Goal: Task Accomplishment & Management: Manage account settings

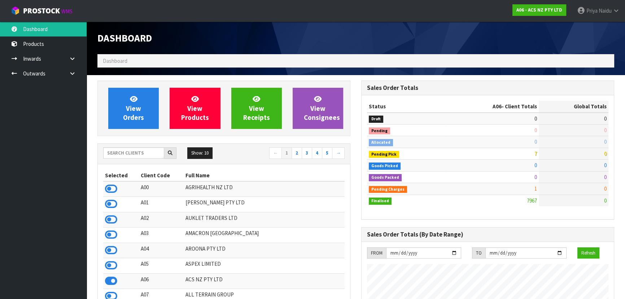
scroll to position [546, 264]
click at [135, 151] on input "text" at bounding box center [133, 152] width 61 height 11
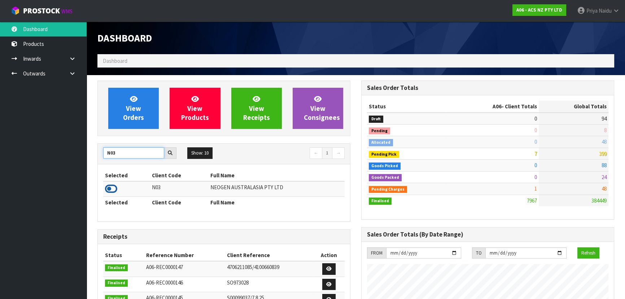
type input "N03"
click at [112, 185] on icon at bounding box center [111, 188] width 12 height 11
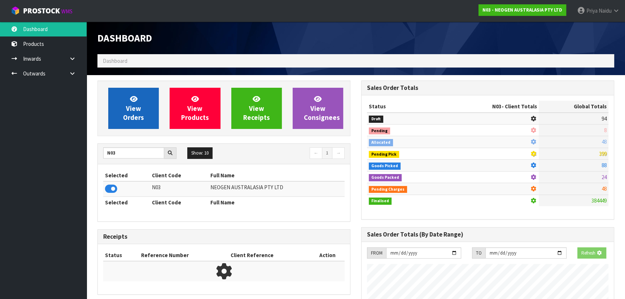
scroll to position [450, 264]
click at [144, 101] on link "View Orders" at bounding box center [133, 108] width 51 height 41
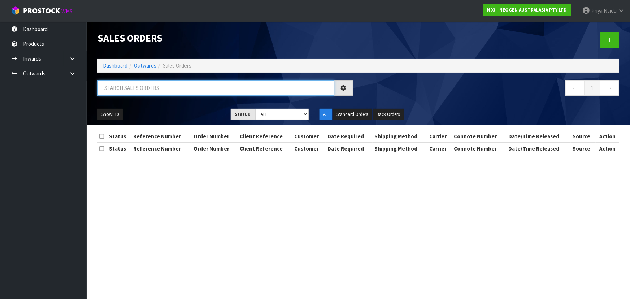
click at [151, 87] on input "text" at bounding box center [215, 88] width 237 height 16
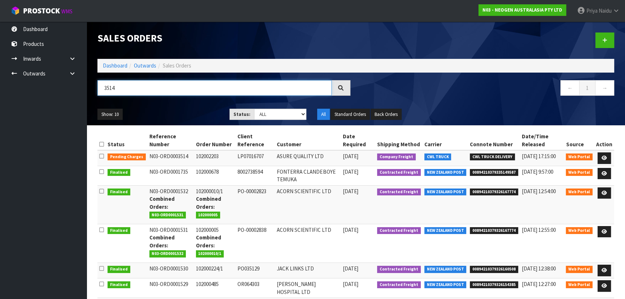
type input "3514"
click at [186, 97] on div "3514" at bounding box center [224, 90] width 264 height 21
click at [118, 66] on link "Dashboard" at bounding box center [115, 65] width 25 height 7
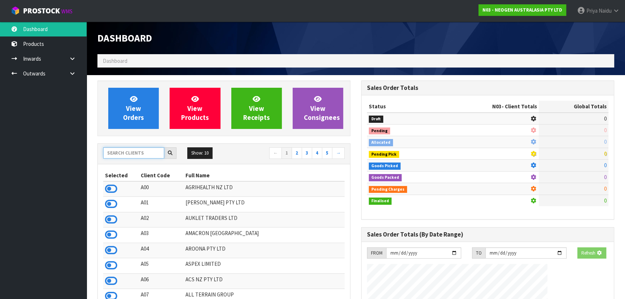
click at [135, 155] on input "text" at bounding box center [133, 152] width 61 height 11
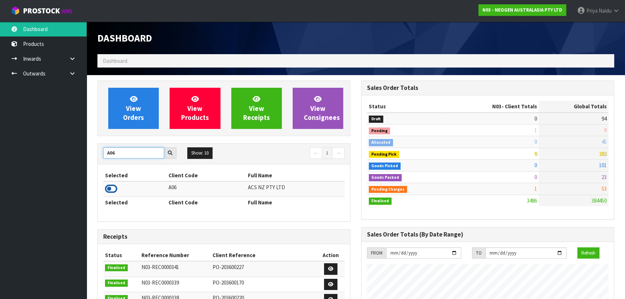
type input "A06"
click at [106, 188] on icon at bounding box center [111, 188] width 12 height 11
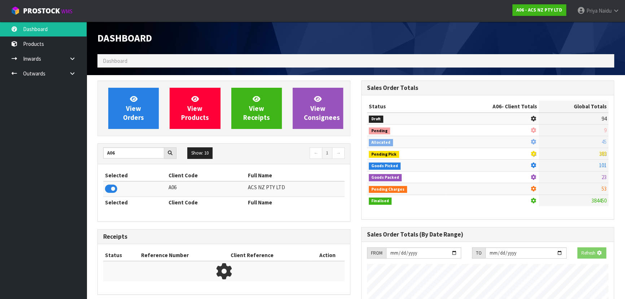
scroll to position [360633, 360819]
click at [134, 126] on link "View Orders" at bounding box center [133, 108] width 51 height 41
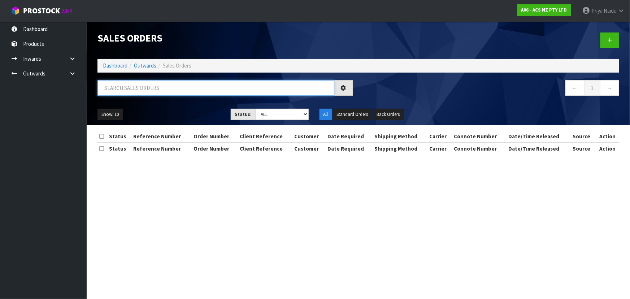
click at [157, 89] on input "text" at bounding box center [215, 88] width 237 height 16
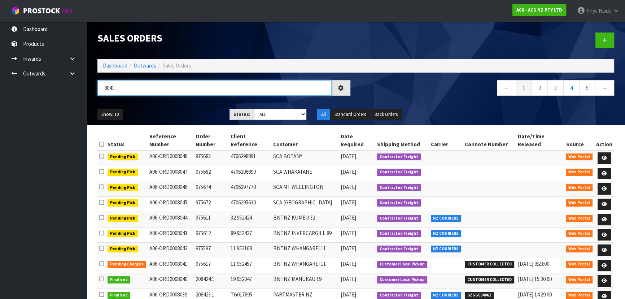
type input "8041"
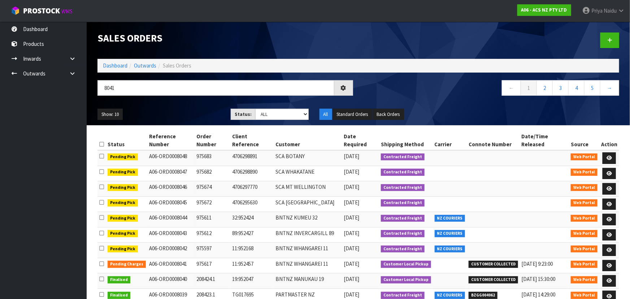
click at [180, 109] on ul "Show: 10 5 10 25 50" at bounding box center [158, 115] width 122 height 12
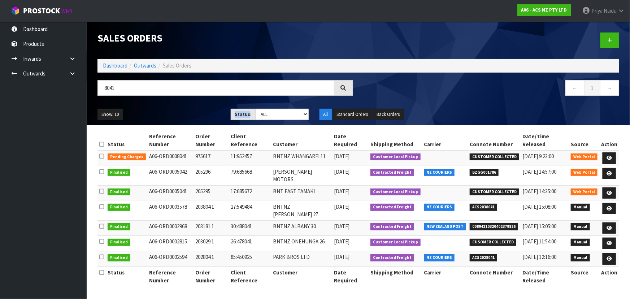
click at [180, 109] on ul "Show: 10 5 10 25 50" at bounding box center [158, 115] width 122 height 12
click at [119, 67] on link "Dashboard" at bounding box center [115, 65] width 25 height 7
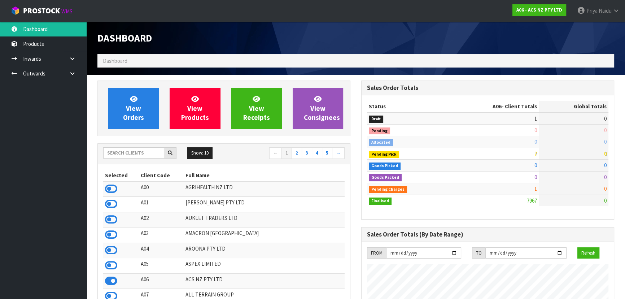
scroll to position [546, 264]
drag, startPoint x: 128, startPoint y: 152, endPoint x: 141, endPoint y: 139, distance: 18.4
click at [129, 152] on input "text" at bounding box center [133, 152] width 61 height 11
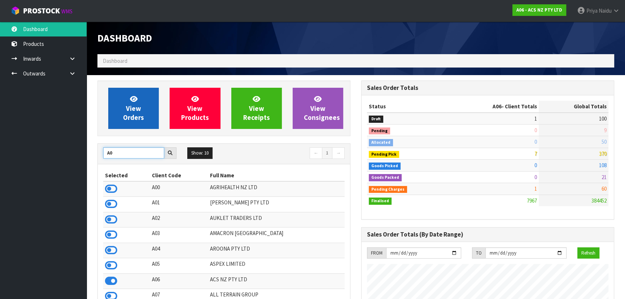
type input "A0"
click at [128, 112] on span "View Orders" at bounding box center [133, 108] width 21 height 27
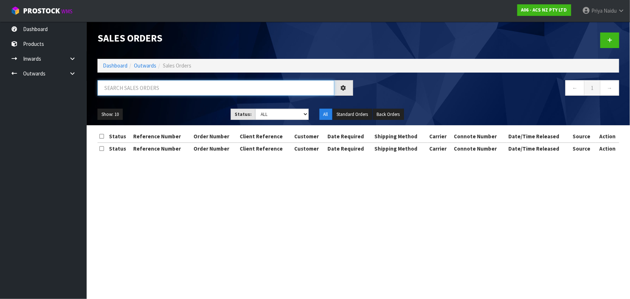
click at [138, 87] on input "text" at bounding box center [215, 88] width 237 height 16
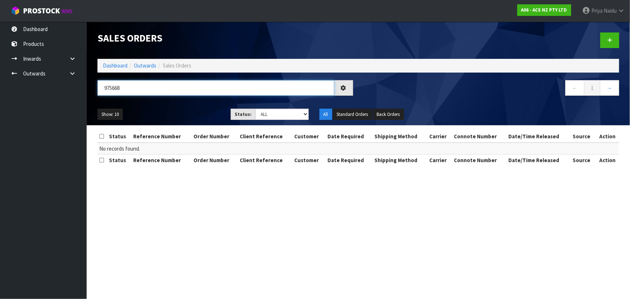
type input "975668"
click at [175, 102] on div "975668 ← 1 →" at bounding box center [358, 91] width 533 height 23
click at [141, 90] on input "975668" at bounding box center [215, 88] width 237 height 16
click at [258, 109] on select "Draft Pending Allocated Pending Pick Goods Picked Goods Packed Pending Charges …" at bounding box center [281, 114] width 53 height 11
click at [255, 109] on select "Draft Pending Allocated Pending Pick Goods Picked Goods Packed Pending Charges …" at bounding box center [281, 114] width 53 height 11
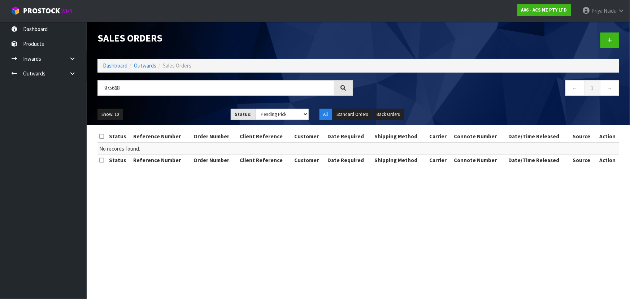
click at [201, 105] on div "Show: 10 5 10 25 50 Status: Draft Pending Allocated Pending Pick Goods Picked G…" at bounding box center [358, 114] width 533 height 22
click at [285, 114] on select "Draft Pending Allocated Pending Pick Goods Picked Goods Packed Pending Charges …" at bounding box center [281, 114] width 53 height 11
select select "string:4"
click at [255, 109] on select "Draft Pending Allocated Pending Pick Goods Picked Goods Packed Pending Charges …" at bounding box center [281, 114] width 53 height 11
click at [110, 62] on li "Dashboard" at bounding box center [115, 66] width 25 height 8
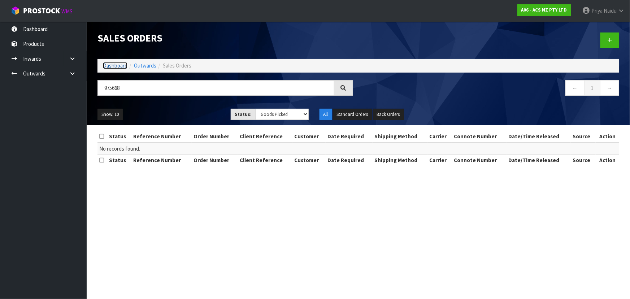
click at [111, 68] on link "Dashboard" at bounding box center [115, 65] width 25 height 7
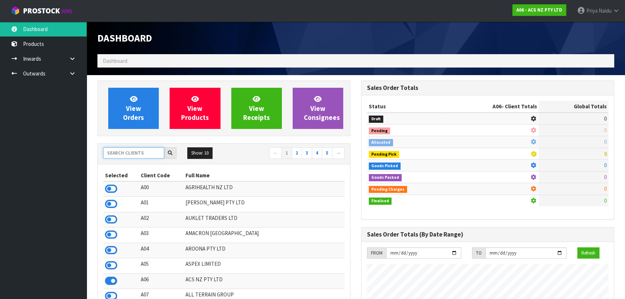
scroll to position [546, 264]
click at [140, 153] on input "text" at bounding box center [133, 152] width 61 height 11
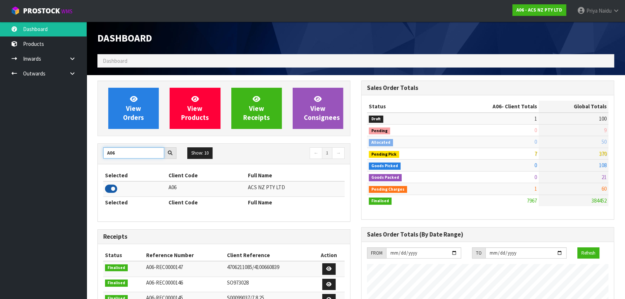
type input "A06"
click at [112, 186] on icon at bounding box center [111, 188] width 12 height 11
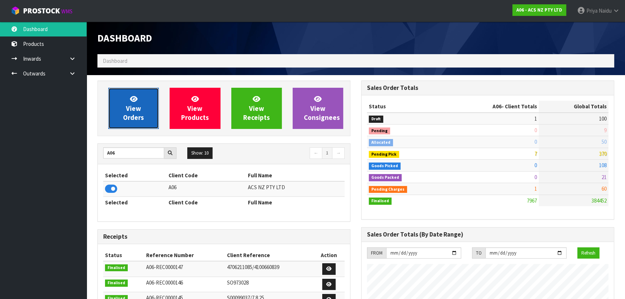
click at [130, 113] on span "View Orders" at bounding box center [133, 108] width 21 height 27
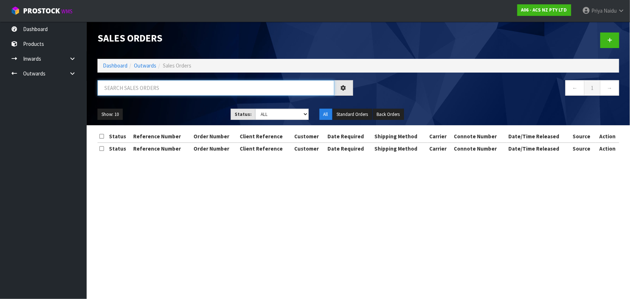
click at [141, 86] on input "text" at bounding box center [215, 88] width 237 height 16
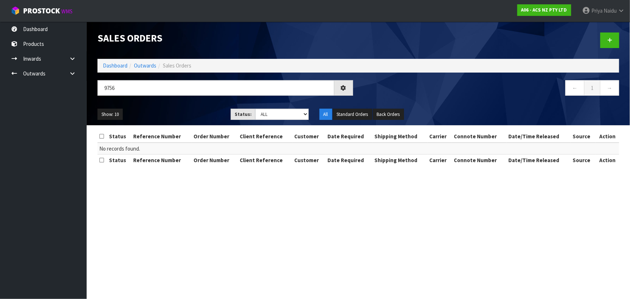
click at [191, 113] on ul "Show: 10 5 10 25 50" at bounding box center [158, 115] width 122 height 12
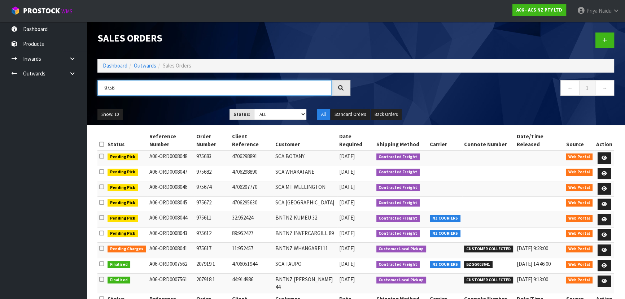
click at [140, 89] on input "9756" at bounding box center [214, 88] width 234 height 16
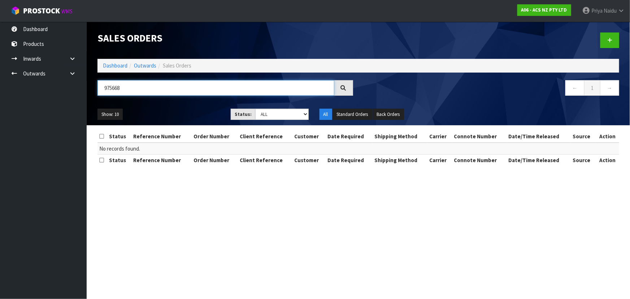
type input "975668"
click at [192, 96] on div "975668" at bounding box center [225, 90] width 266 height 21
drag, startPoint x: 116, startPoint y: 65, endPoint x: 120, endPoint y: 63, distance: 4.5
click at [116, 65] on link "Dashboard" at bounding box center [115, 65] width 25 height 7
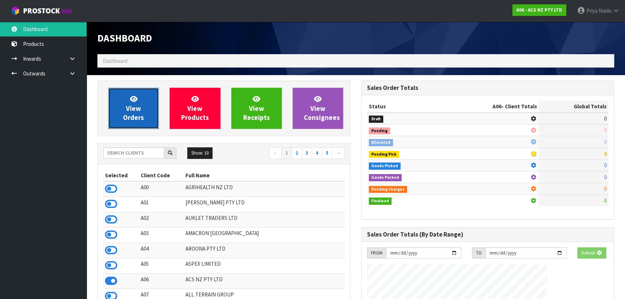
click at [141, 120] on span "View Orders" at bounding box center [133, 108] width 21 height 27
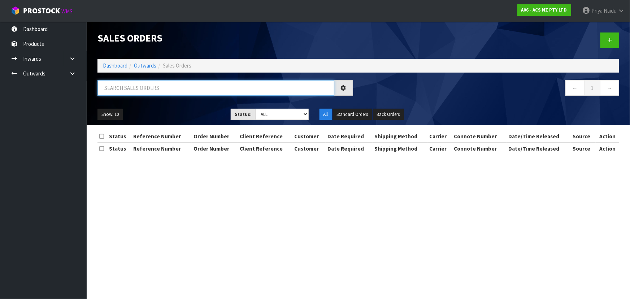
click at [149, 83] on input "text" at bounding box center [215, 88] width 237 height 16
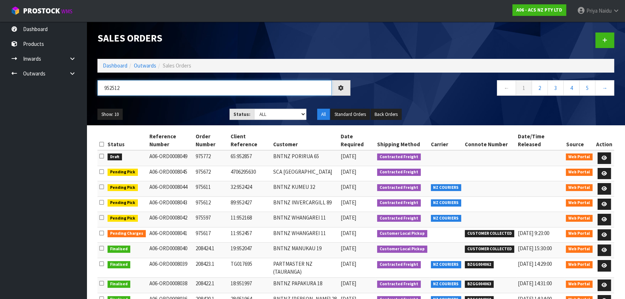
type input "952512"
click at [162, 96] on div "952512" at bounding box center [224, 90] width 264 height 21
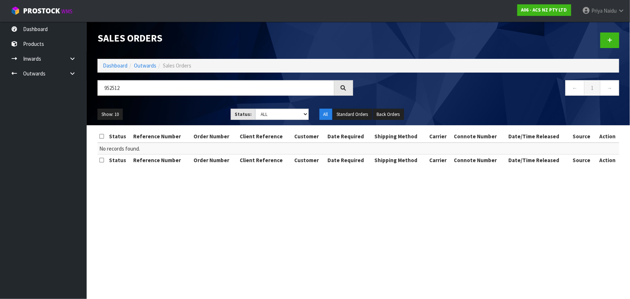
click at [189, 109] on ul "Show: 10 5 10 25 50" at bounding box center [158, 115] width 122 height 12
click at [110, 67] on link "Dashboard" at bounding box center [115, 65] width 25 height 7
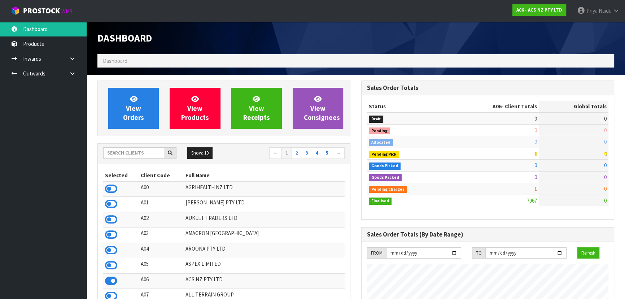
scroll to position [546, 264]
click at [124, 153] on input "text" at bounding box center [133, 152] width 61 height 11
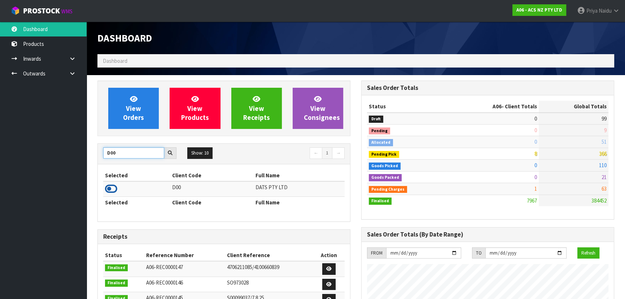
type input "D00"
click at [113, 188] on icon at bounding box center [111, 188] width 12 height 11
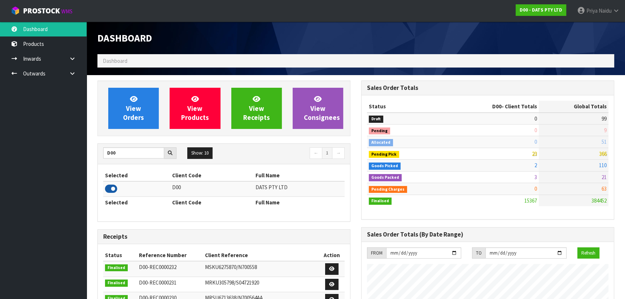
scroll to position [561, 264]
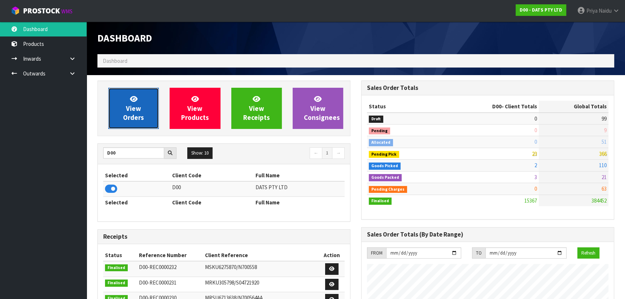
click at [127, 104] on span "View Orders" at bounding box center [133, 108] width 21 height 27
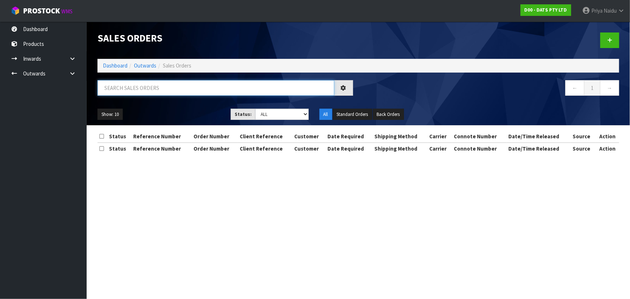
click at [135, 84] on input "text" at bounding box center [215, 88] width 237 height 16
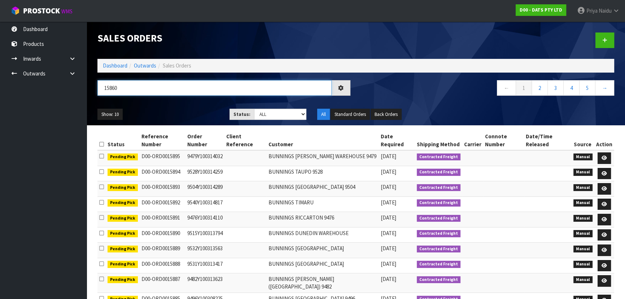
type input "15860"
click at [274, 117] on select "Draft Pending Allocated Pending Pick Goods Picked Goods Packed Pending Charges …" at bounding box center [280, 114] width 53 height 11
select select "string:5"
click at [254, 109] on select "Draft Pending Allocated Pending Pick Goods Picked Goods Packed Pending Charges …" at bounding box center [280, 114] width 53 height 11
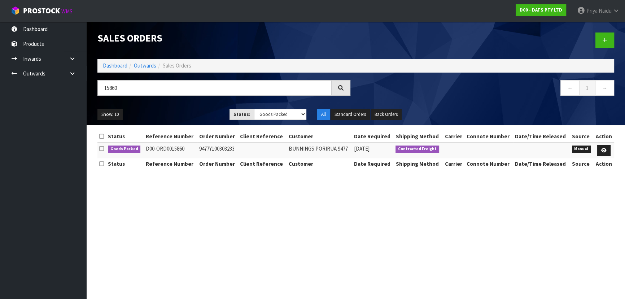
click at [197, 112] on ul "Show: 10 5 10 25 50" at bounding box center [157, 115] width 121 height 12
click at [197, 112] on ul "Show: 10 5 10 25 50" at bounding box center [158, 115] width 122 height 12
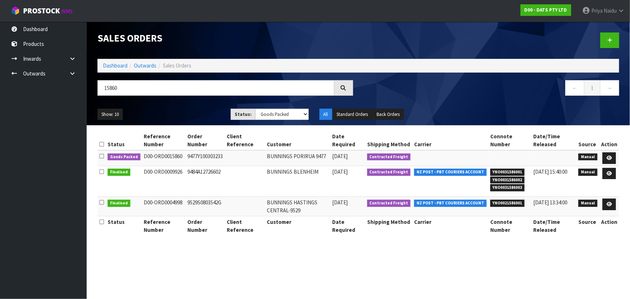
click at [203, 105] on div "Show: 10 5 10 25 50 Status: Draft Pending Allocated Pending Pick Goods Picked G…" at bounding box center [358, 114] width 533 height 22
click at [200, 116] on ul "Show: 10 5 10 25 50" at bounding box center [158, 115] width 122 height 12
click at [607, 156] on icon at bounding box center [609, 158] width 5 height 5
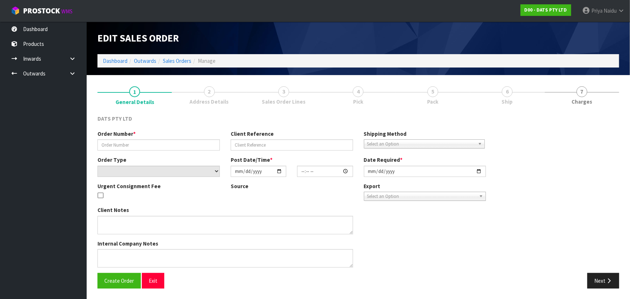
type input "9477Y100303233"
select select "number:0"
type input "[DATE]"
type input "10:22:00.000"
type input "[DATE]"
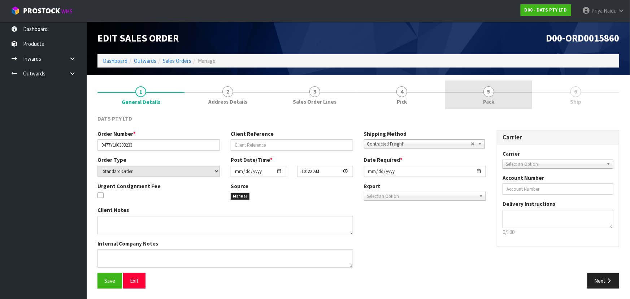
click at [484, 94] on span "5" at bounding box center [488, 91] width 11 height 11
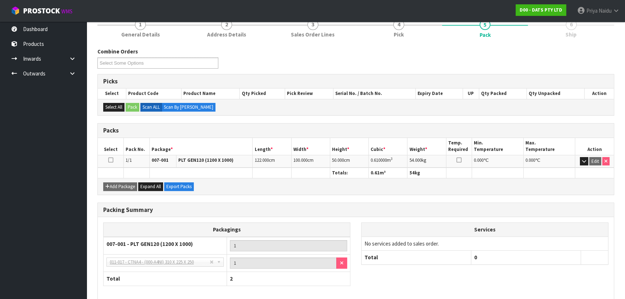
scroll to position [100, 0]
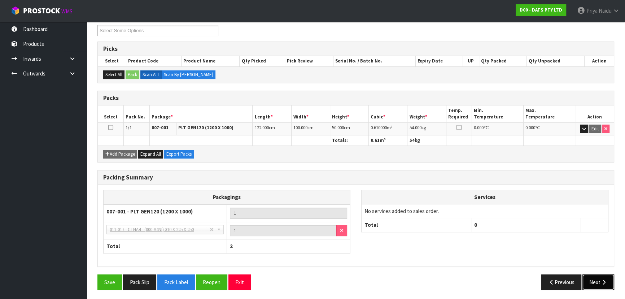
click at [598, 280] on button "Next" at bounding box center [599, 282] width 32 height 16
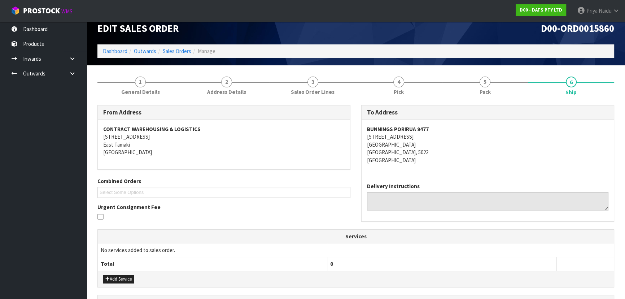
scroll to position [0, 0]
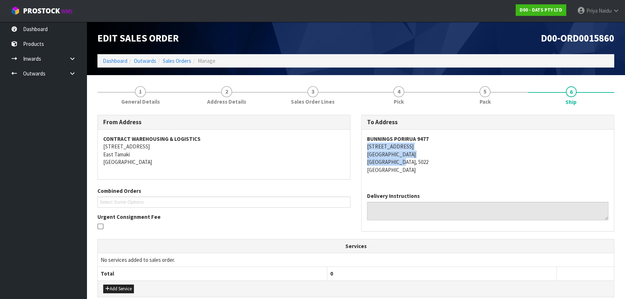
copy address "9 HERIOT DRIVE PORIRUA PORIRUA, 5022"
drag, startPoint x: 366, startPoint y: 149, endPoint x: 335, endPoint y: 166, distance: 35.2
click at [421, 161] on div "BUNNINGS PORIRUA 9477 9 HERIOT DRIVE PORIRUA PORIRUA, 5022 New Zealand" at bounding box center [488, 158] width 252 height 57
copy strong "BUNNINGS PORIRUA 9477"
drag, startPoint x: 368, startPoint y: 138, endPoint x: 455, endPoint y: 135, distance: 87.4
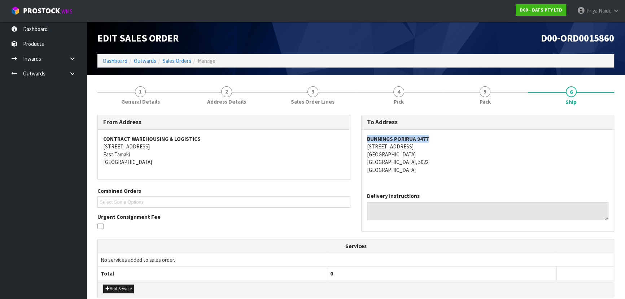
click at [455, 135] on address "BUNNINGS PORIRUA 9477 9 HERIOT DRIVE PORIRUA PORIRUA, 5022 New Zealand" at bounding box center [488, 154] width 242 height 39
click at [451, 167] on address "BUNNINGS PORIRUA 9477 9 HERIOT DRIVE PORIRUA PORIRUA, 5022 New Zealand" at bounding box center [488, 154] width 242 height 39
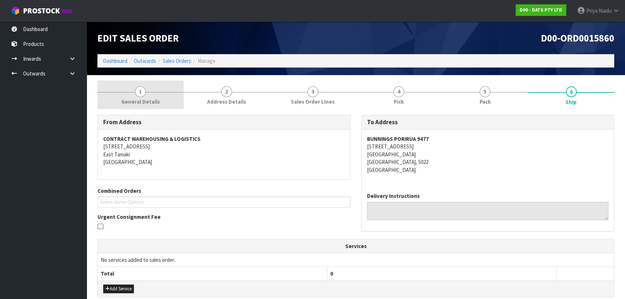
click at [133, 91] on link "1 General Details" at bounding box center [140, 95] width 86 height 29
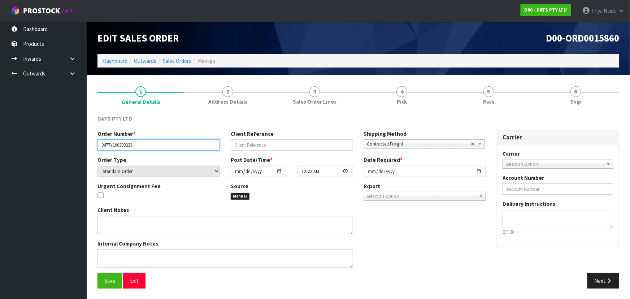
drag, startPoint x: 101, startPoint y: 146, endPoint x: 163, endPoint y: 149, distance: 62.6
click at [163, 149] on input "9477Y100303233" at bounding box center [158, 144] width 122 height 11
drag, startPoint x: 485, startPoint y: 88, endPoint x: 459, endPoint y: 111, distance: 35.1
click at [485, 88] on span "5" at bounding box center [488, 91] width 11 height 11
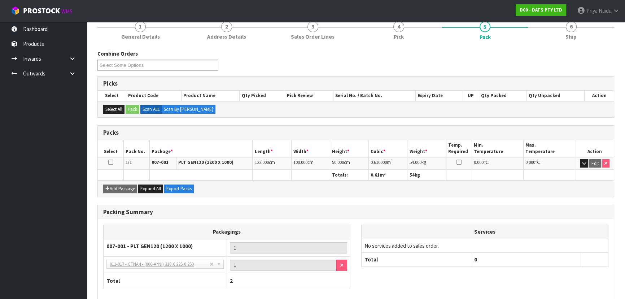
scroll to position [65, 0]
copy td "0.610000 m 3"
drag, startPoint x: 370, startPoint y: 162, endPoint x: 400, endPoint y: 161, distance: 29.6
click at [400, 161] on td "0.610000 m 3" at bounding box center [388, 163] width 39 height 13
click at [580, 38] on link "6 Ship" at bounding box center [571, 29] width 86 height 29
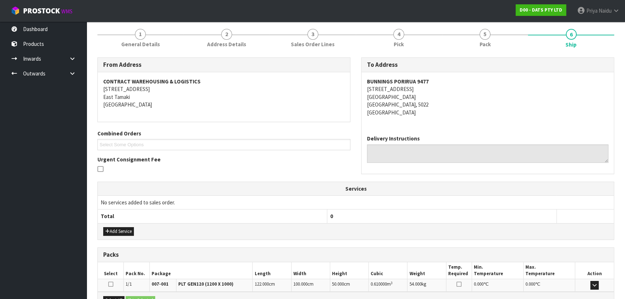
scroll to position [0, 0]
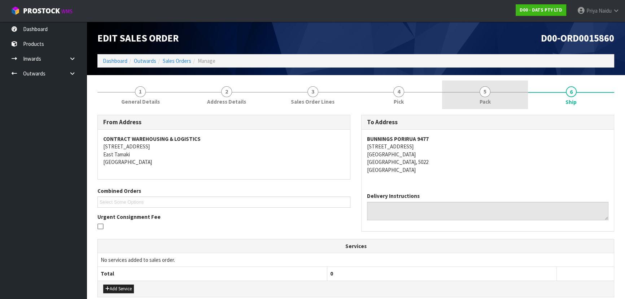
click at [474, 90] on link "5 Pack" at bounding box center [485, 95] width 86 height 29
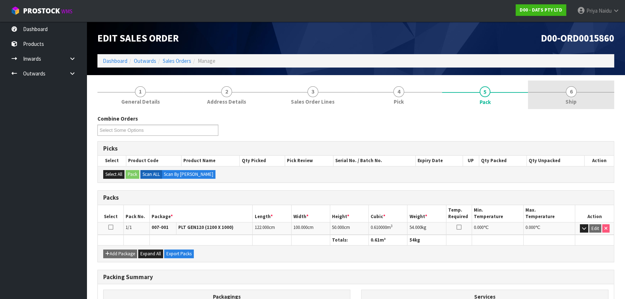
drag, startPoint x: 559, startPoint y: 97, endPoint x: 543, endPoint y: 104, distance: 16.7
click at [558, 97] on link "6 Ship" at bounding box center [571, 95] width 86 height 29
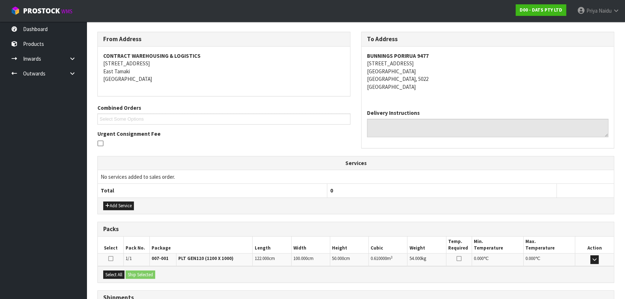
scroll to position [143, 0]
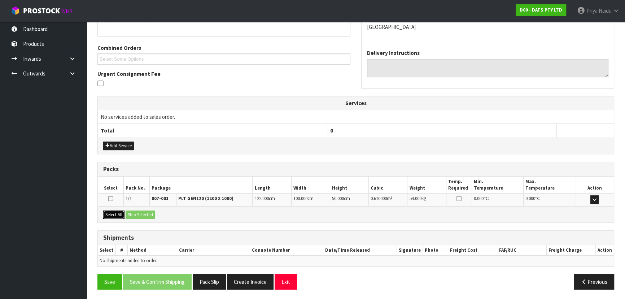
click at [117, 217] on button "Select All" at bounding box center [113, 215] width 21 height 9
click at [137, 216] on button "Ship Selected" at bounding box center [141, 215] width 30 height 9
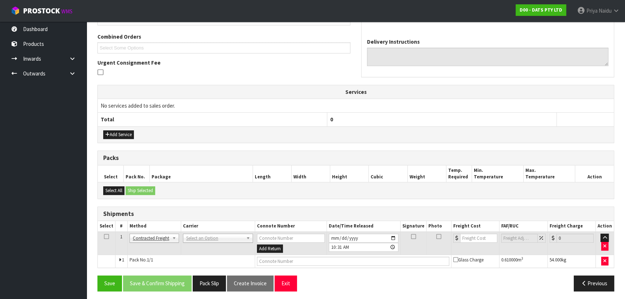
scroll to position [156, 0]
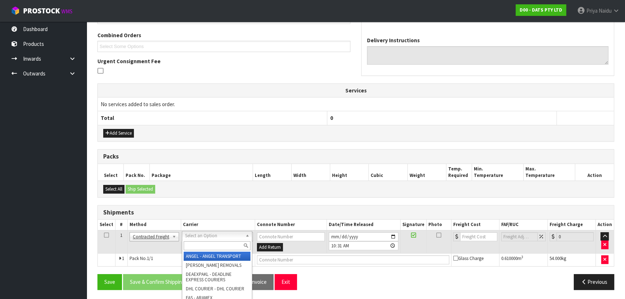
click at [206, 247] on input "text" at bounding box center [217, 245] width 67 height 9
type input "MA"
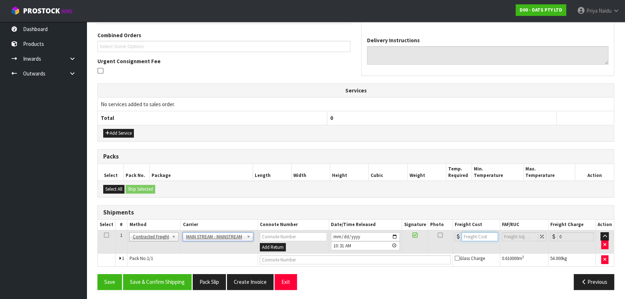
click at [479, 235] on input "number" at bounding box center [480, 236] width 36 height 9
type input "87.09"
click at [279, 255] on input "text" at bounding box center [355, 259] width 191 height 9
paste input "CWL7731153"
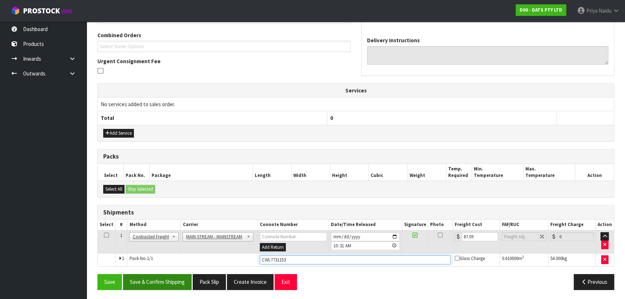
type input "CWL7731153"
click at [177, 282] on button "Save & Confirm Shipping" at bounding box center [157, 282] width 69 height 16
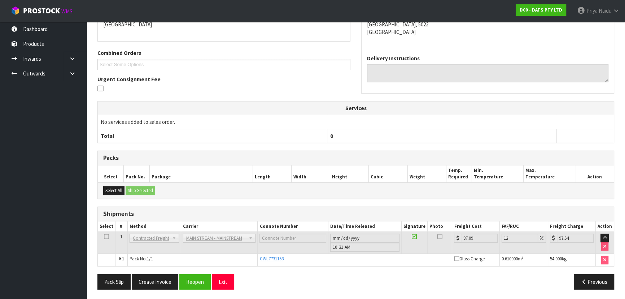
scroll to position [0, 0]
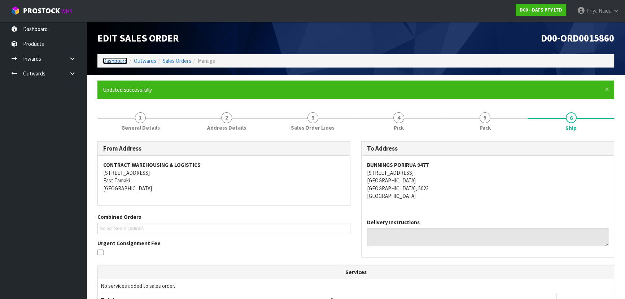
click at [120, 61] on link "Dashboard" at bounding box center [115, 60] width 25 height 7
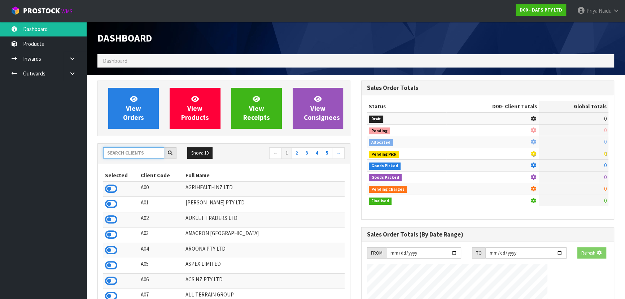
click at [127, 155] on input "text" at bounding box center [133, 152] width 61 height 11
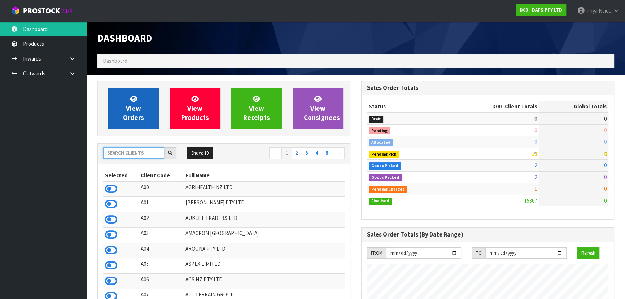
scroll to position [561, 264]
click at [138, 114] on span "View Orders" at bounding box center [133, 108] width 21 height 27
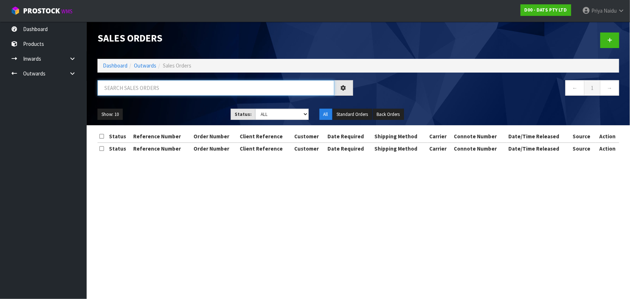
click at [144, 88] on input "text" at bounding box center [215, 88] width 237 height 16
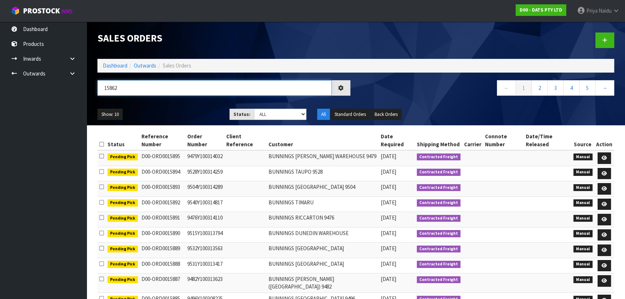
type input "15862"
drag, startPoint x: 264, startPoint y: 114, endPoint x: 264, endPoint y: 119, distance: 5.4
click at [264, 114] on select "Draft Pending Allocated Pending Pick Goods Picked Goods Packed Pending Charges …" at bounding box center [280, 114] width 53 height 11
select select "string:5"
click at [254, 109] on select "Draft Pending Allocated Pending Pick Goods Picked Goods Packed Pending Charges …" at bounding box center [280, 114] width 53 height 11
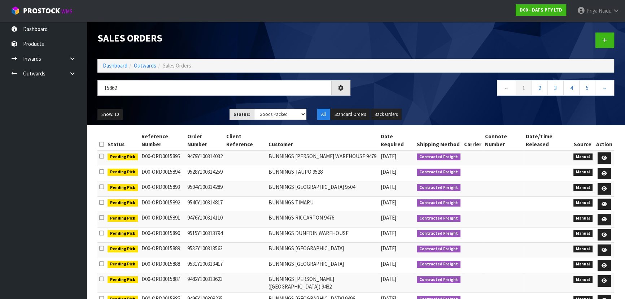
click at [204, 118] on ul "Show: 10 5 10 25 50" at bounding box center [157, 115] width 121 height 12
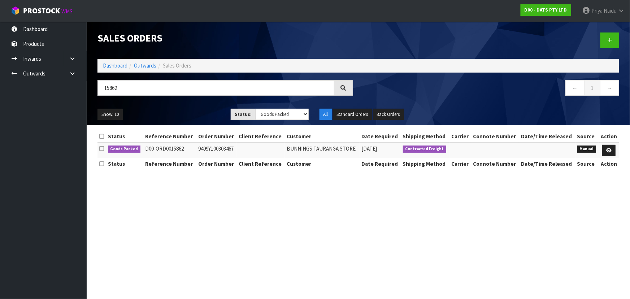
click at [204, 118] on ul "Show: 10 5 10 25 50" at bounding box center [158, 115] width 122 height 12
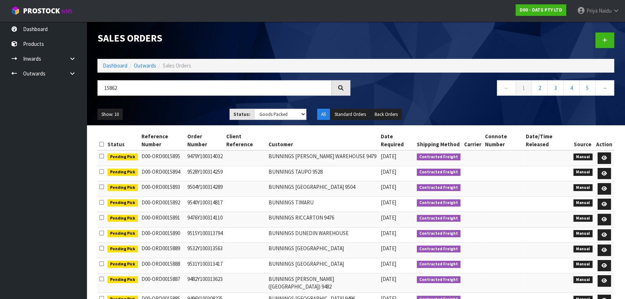
click at [203, 115] on ul "Show: 10 5 10 25 50" at bounding box center [157, 115] width 121 height 12
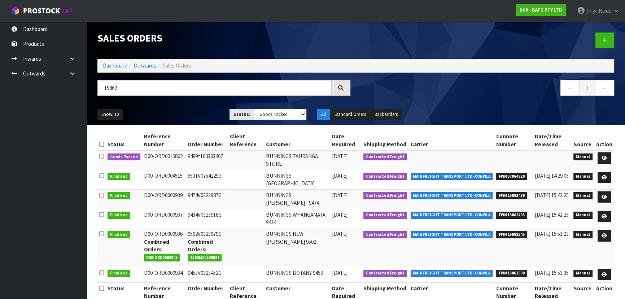
click at [182, 117] on ul "Show: 10 5 10 25 50" at bounding box center [157, 115] width 121 height 12
click at [169, 113] on ul "Show: 10 5 10 25 50" at bounding box center [157, 115] width 121 height 12
click at [172, 112] on ul "Show: 10 5 10 25 50" at bounding box center [157, 115] width 121 height 12
click at [185, 107] on div "Show: 10 5 10 25 50 Status: Draft Pending Allocated Pending Pick Goods Picked G…" at bounding box center [356, 114] width 528 height 22
click at [599, 161] on link at bounding box center [604, 158] width 13 height 12
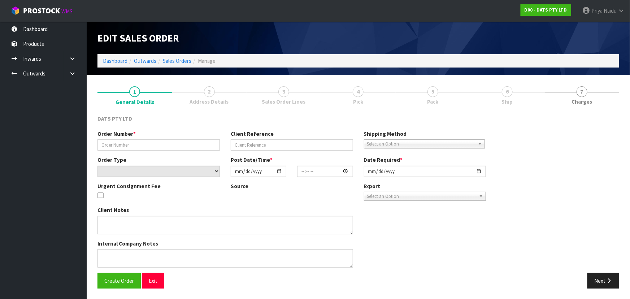
type input "9499Y100303467"
select select "number:0"
type input "2025-10-02"
type input "10:30:00.000"
type input "2025-10-02"
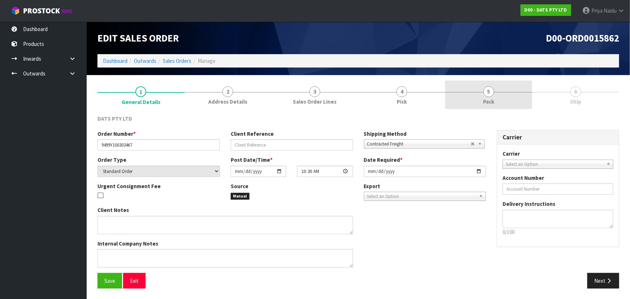
click at [495, 91] on link "5 Pack" at bounding box center [488, 95] width 87 height 29
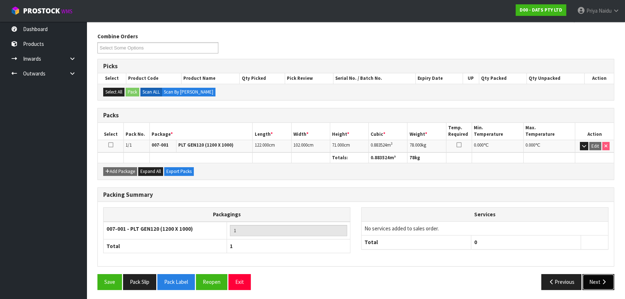
click at [596, 285] on button "Next" at bounding box center [599, 282] width 32 height 16
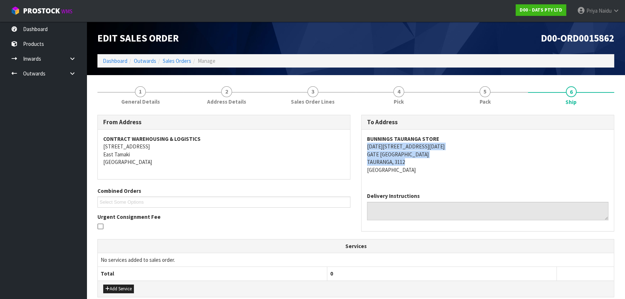
copy address "1148-1150 CAMERON ROAD GATE PA TAURANGA, 3112"
drag, startPoint x: 365, startPoint y: 145, endPoint x: 403, endPoint y: 162, distance: 42.3
click at [435, 163] on div "BUNNINGS TAURANGA STORE 1148-1150 CAMERON ROAD GATE PA TAURANGA, 3112 New Zeala…" at bounding box center [488, 158] width 252 height 57
click at [364, 137] on div "BUNNINGS TAURANGA STORE 1148-1150 CAMERON ROAD GATE PA TAURANGA, 3112 New Zeala…" at bounding box center [488, 158] width 252 height 57
copy strong "BUNNINGS TAURANGA STORE"
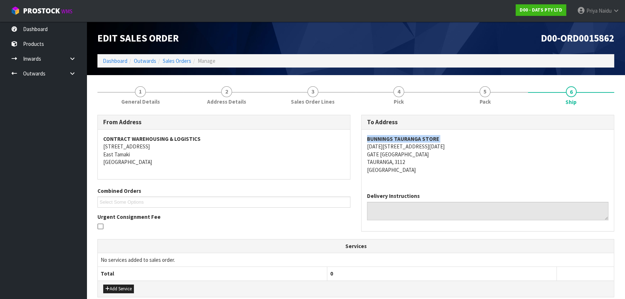
drag, startPoint x: 364, startPoint y: 137, endPoint x: 131, endPoint y: 149, distance: 233.9
click at [468, 138] on div "BUNNINGS TAURANGA STORE 1148-1150 CAMERON ROAD GATE PA TAURANGA, 3112 New Zeala…" at bounding box center [488, 158] width 252 height 57
click at [137, 104] on span "General Details" at bounding box center [140, 102] width 39 height 8
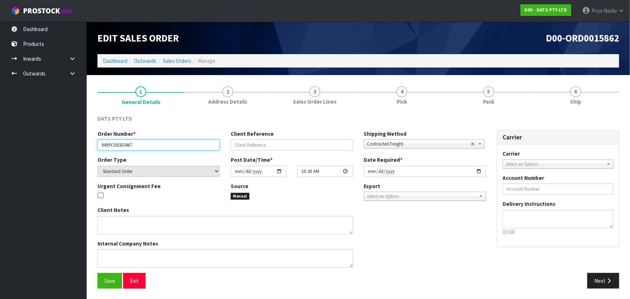
drag, startPoint x: 100, startPoint y: 143, endPoint x: 32, endPoint y: 164, distance: 71.7
click at [143, 149] on input "9499Y100303467" at bounding box center [158, 144] width 122 height 11
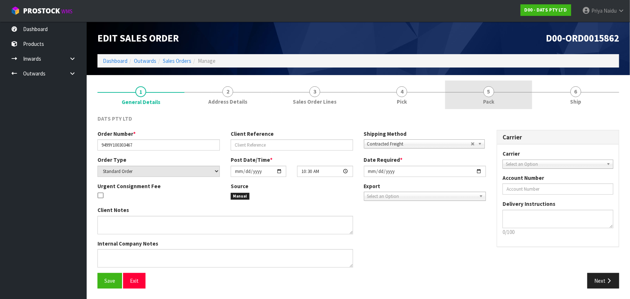
click at [494, 93] on span "5" at bounding box center [488, 91] width 11 height 11
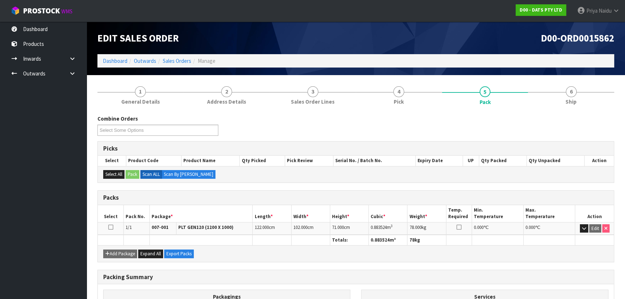
scroll to position [32, 0]
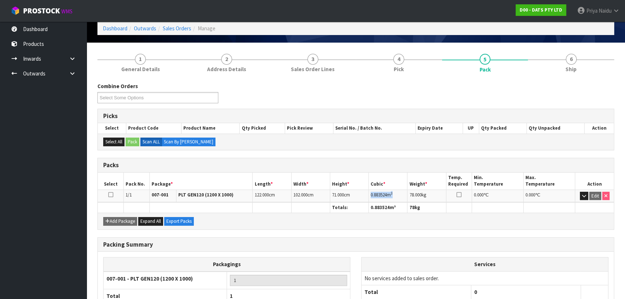
copy td "0.883524 m 3"
drag, startPoint x: 370, startPoint y: 195, endPoint x: 405, endPoint y: 192, distance: 35.1
click at [405, 192] on td "0.883524 m 3" at bounding box center [388, 196] width 39 height 13
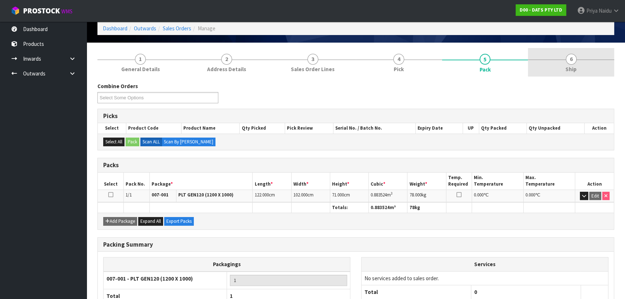
click at [565, 72] on link "6 Ship" at bounding box center [571, 62] width 86 height 29
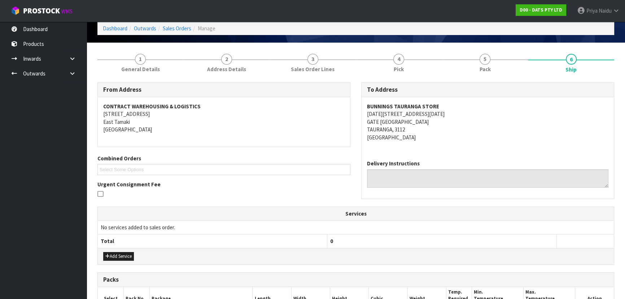
scroll to position [0, 0]
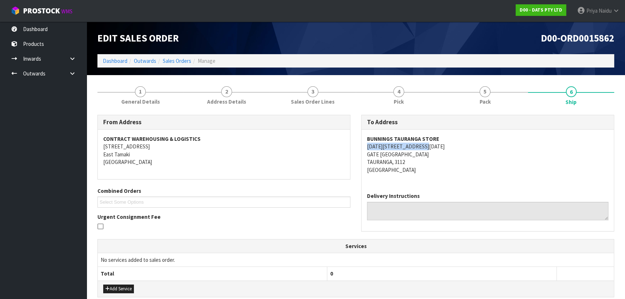
copy address "1148-1150 CAMERON ROAD"
drag, startPoint x: 364, startPoint y: 148, endPoint x: 433, endPoint y: 148, distance: 69.0
click at [433, 148] on div "BUNNINGS TAURANGA STORE 1148-1150 CAMERON ROAD GATE PA TAURANGA, 3112 New Zeala…" at bounding box center [488, 158] width 252 height 57
click at [473, 110] on div "From Address CONTRACT WAREHOUSING & LOGISTICS 17 Allens Road East Tamaki Auckla…" at bounding box center [355, 273] width 517 height 329
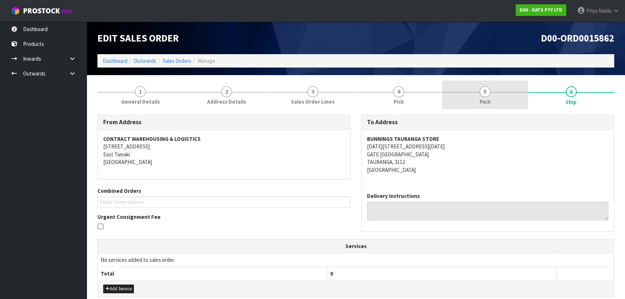
click at [470, 97] on link "5 Pack" at bounding box center [485, 95] width 86 height 29
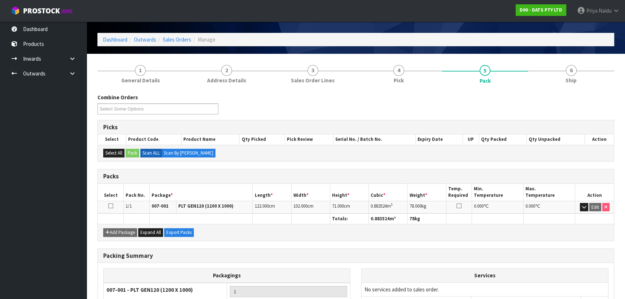
scroll to position [32, 0]
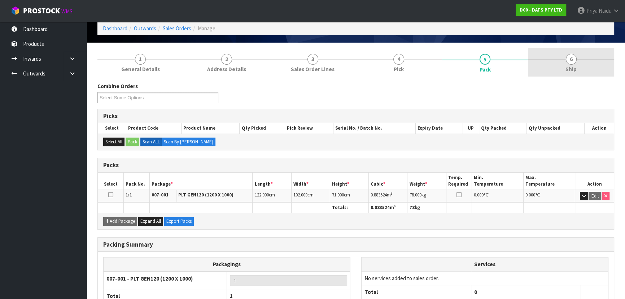
drag, startPoint x: 568, startPoint y: 71, endPoint x: 562, endPoint y: 71, distance: 5.4
click at [568, 71] on span "Ship" at bounding box center [571, 69] width 11 height 8
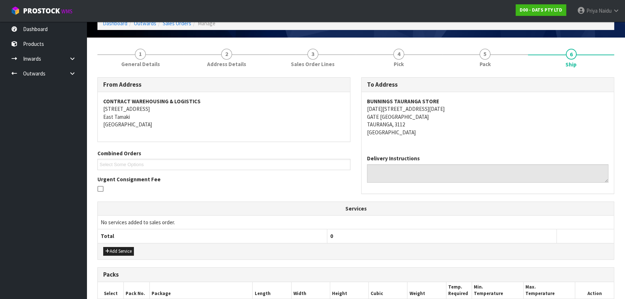
scroll to position [143, 0]
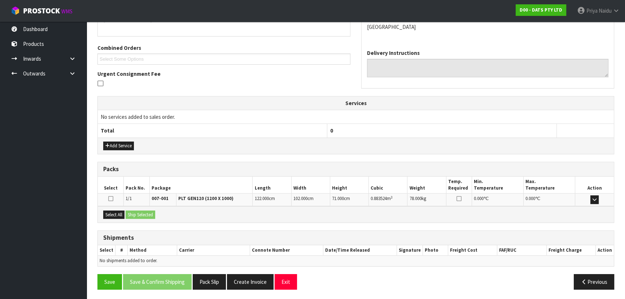
click at [117, 220] on div "Select All Ship Selected" at bounding box center [356, 214] width 516 height 16
click at [117, 217] on button "Select All" at bounding box center [113, 215] width 21 height 9
click at [140, 216] on button "Ship Selected" at bounding box center [141, 215] width 30 height 9
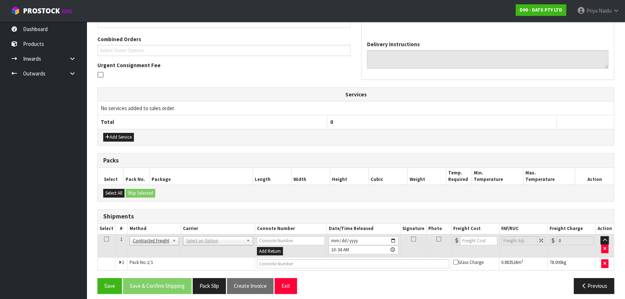
scroll to position [156, 0]
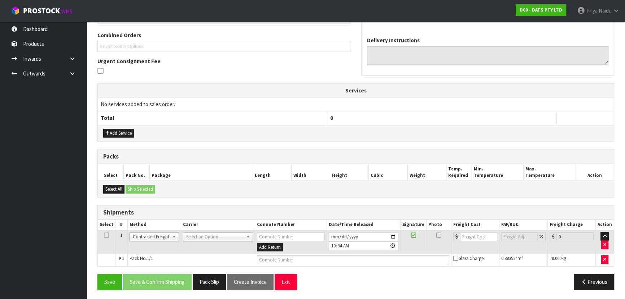
click at [473, 238] on input "number" at bounding box center [478, 236] width 37 height 9
click at [468, 238] on input "number" at bounding box center [478, 236] width 37 height 9
type input "37"
click at [218, 240] on td "ANGEL - ANGEL TRANSPORT CONROY - CONROY REMOVALS DEAEXPAKL - DEADLINE EXPRESS C…" at bounding box center [218, 241] width 74 height 23
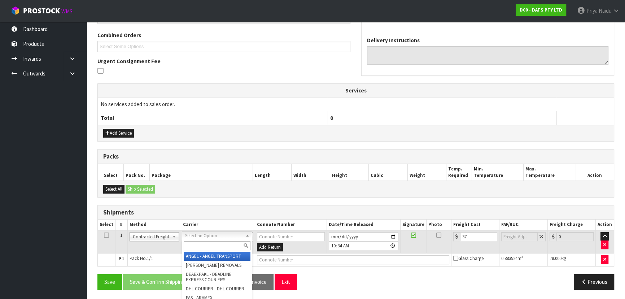
click at [208, 242] on input "text" at bounding box center [217, 245] width 67 height 9
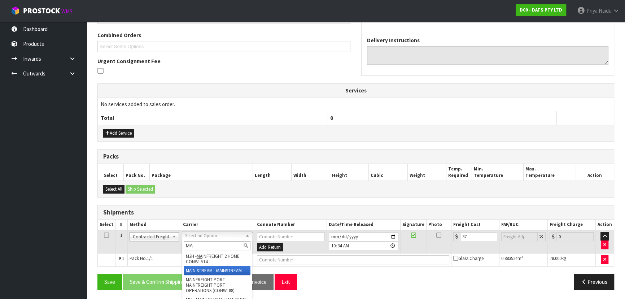
type input "MA"
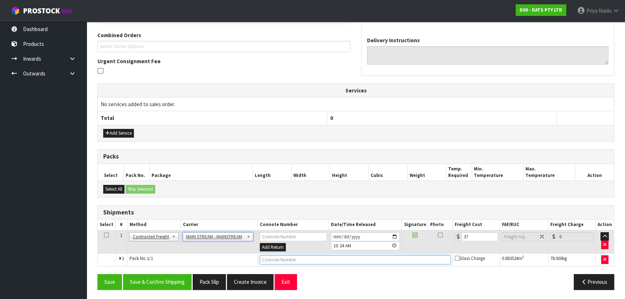
click at [275, 257] on input "text" at bounding box center [355, 259] width 191 height 9
paste input "CWL7731156"
type input "CWL7731156"
click at [164, 278] on button "Save & Confirm Shipping" at bounding box center [157, 282] width 69 height 16
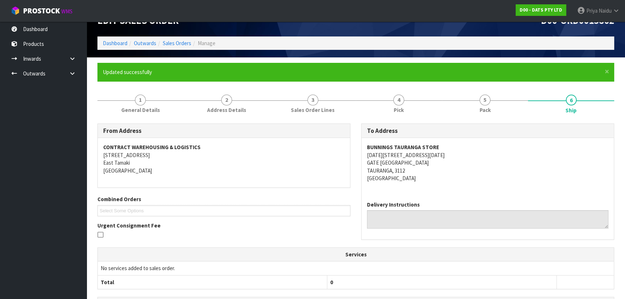
scroll to position [0, 0]
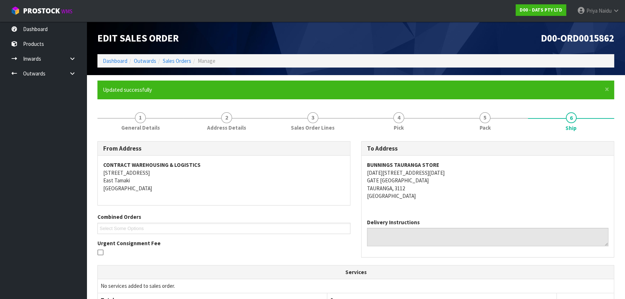
click at [117, 55] on ol "Dashboard Outwards Sales Orders Manage" at bounding box center [355, 60] width 517 height 13
click at [117, 61] on link "Dashboard" at bounding box center [115, 60] width 25 height 7
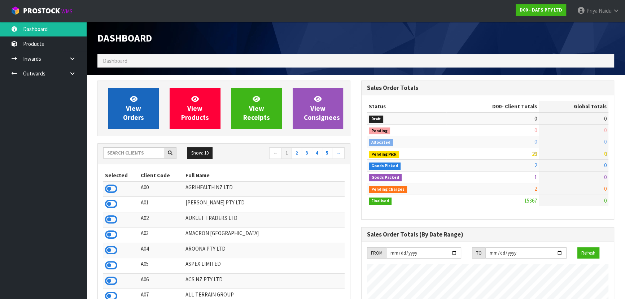
scroll to position [450, 264]
click at [139, 107] on span "View Orders" at bounding box center [133, 108] width 21 height 27
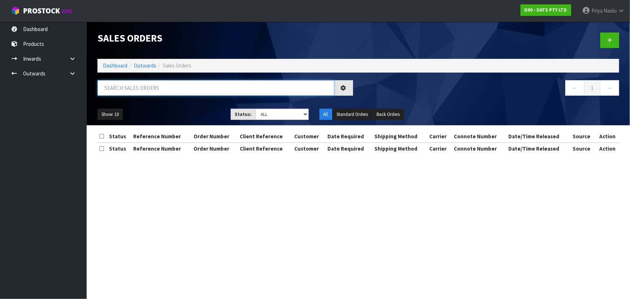
click at [141, 90] on input "text" at bounding box center [215, 88] width 237 height 16
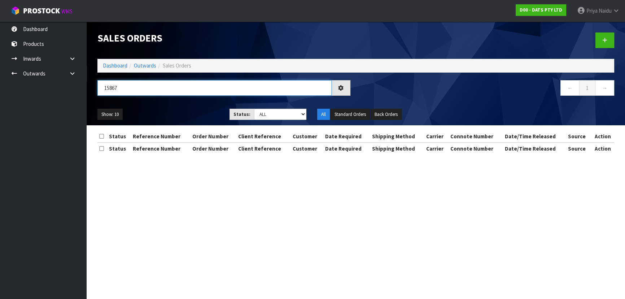
type input "15867"
click at [269, 116] on select "Draft Pending Allocated Pending Pick Goods Picked Goods Packed Pending Charges …" at bounding box center [280, 114] width 53 height 11
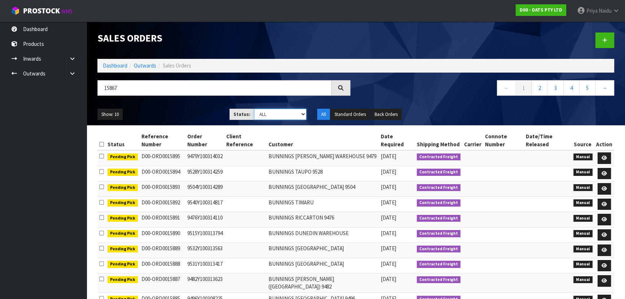
select select "string:5"
click at [254, 109] on select "Draft Pending Allocated Pending Pick Goods Picked Goods Packed Pending Charges …" at bounding box center [280, 114] width 53 height 11
click at [184, 95] on input "15867" at bounding box center [214, 88] width 234 height 16
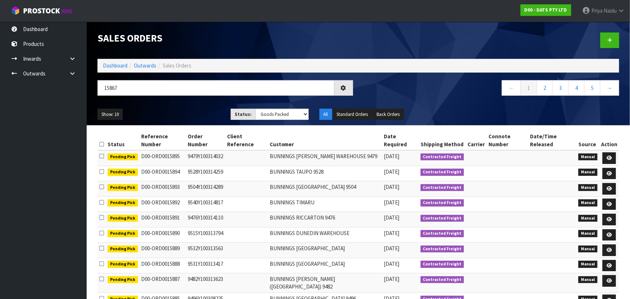
click at [186, 110] on ul "Show: 10 5 10 25 50" at bounding box center [158, 115] width 122 height 12
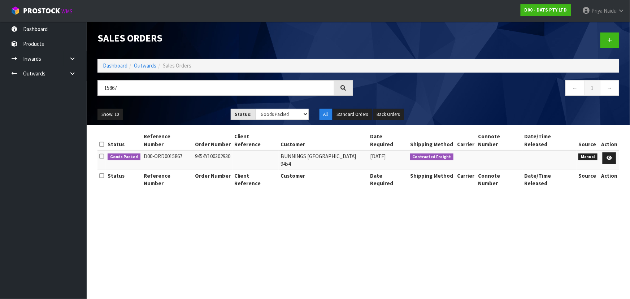
click at [186, 110] on ul "Show: 10 5 10 25 50" at bounding box center [158, 115] width 122 height 12
click at [185, 105] on div "Show: 10 5 10 25 50 Status: Draft Pending Allocated Pending Pick Goods Picked G…" at bounding box center [358, 114] width 533 height 22
click at [185, 107] on div "Show: 10 5 10 25 50 Status: Draft Pending Allocated Pending Pick Goods Picked G…" at bounding box center [358, 114] width 533 height 22
click at [184, 113] on ul "Show: 10 5 10 25 50" at bounding box center [158, 115] width 122 height 12
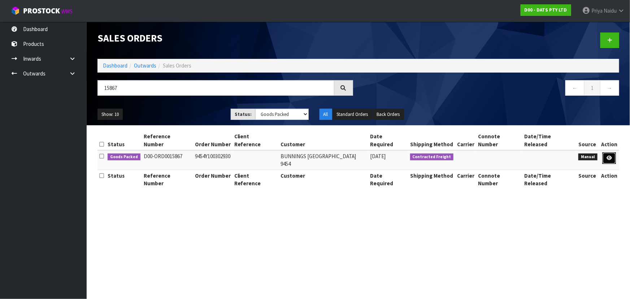
click at [607, 156] on icon at bounding box center [609, 158] width 5 height 5
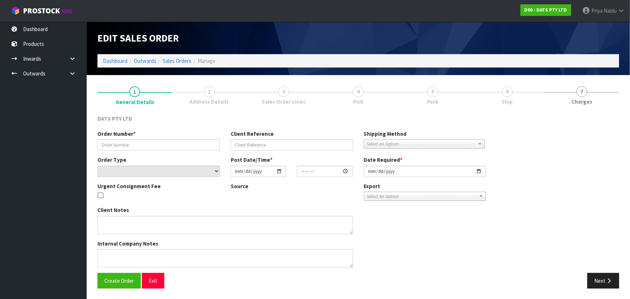
type input "9454Y100302930"
select select "number:0"
type input "2025-10-02"
type input "10:44:00.000"
type input "2025-10-02"
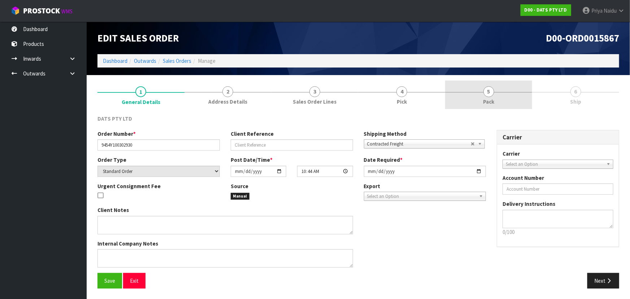
click at [499, 92] on div at bounding box center [488, 92] width 87 height 0
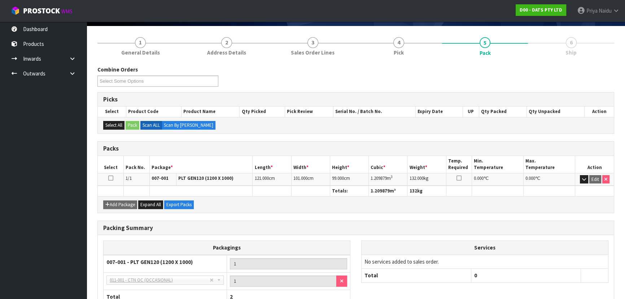
scroll to position [100, 0]
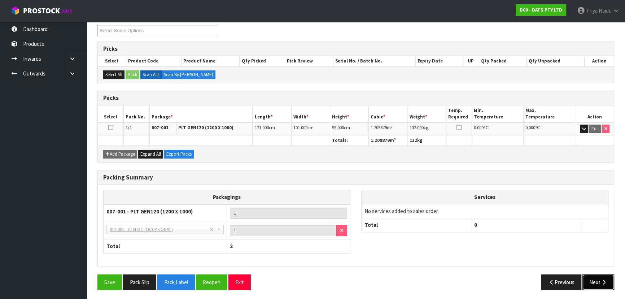
drag, startPoint x: 603, startPoint y: 281, endPoint x: 599, endPoint y: 276, distance: 6.7
click at [602, 281] on icon "button" at bounding box center [604, 281] width 7 height 5
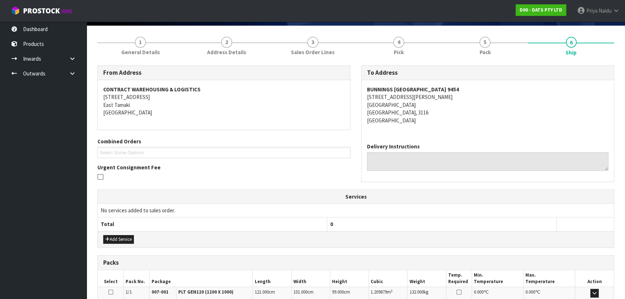
scroll to position [0, 0]
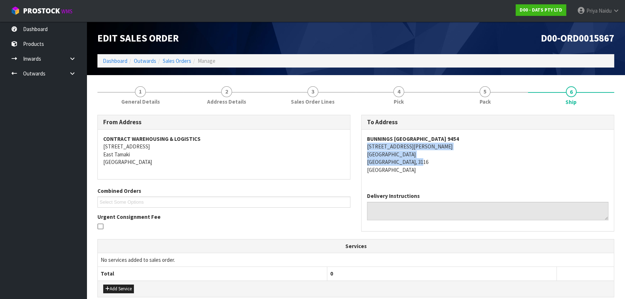
copy address "5 JEAN BATTEN DRIVE MOUNT MAUNGANUI MOUNT MAUNGANUI, 3116"
drag, startPoint x: 363, startPoint y: 146, endPoint x: 438, endPoint y: 161, distance: 76.9
click at [438, 161] on div "BUNNINGS MOUNT MAUNGANUI 9454 5 JEAN BATTEN DRIVE MOUNT MAUNGANUI MOUNT MAUNGAN…" at bounding box center [488, 158] width 252 height 57
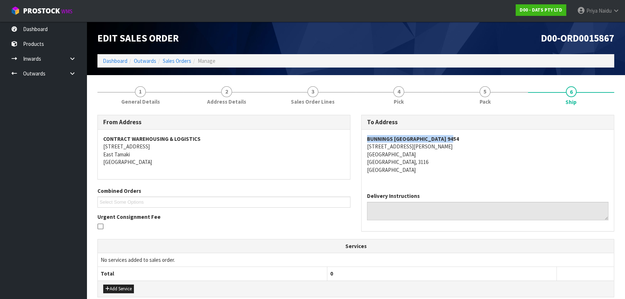
copy strong "BUNNINGS MOUNT MAUNGANUI 9454"
drag, startPoint x: 366, startPoint y: 137, endPoint x: 322, endPoint y: 140, distance: 44.1
click at [482, 138] on div "BUNNINGS MOUNT MAUNGANUI 9454 5 JEAN BATTEN DRIVE MOUNT MAUNGANUI MOUNT MAUNGAN…" at bounding box center [488, 158] width 252 height 57
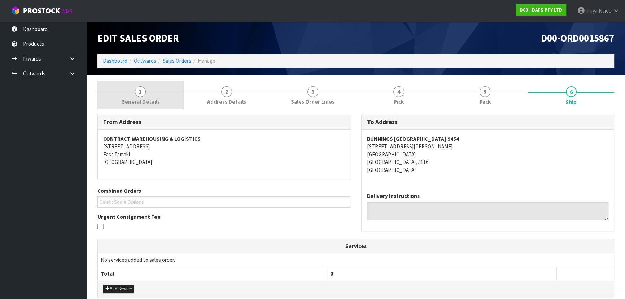
click at [141, 98] on span "General Details" at bounding box center [140, 102] width 39 height 8
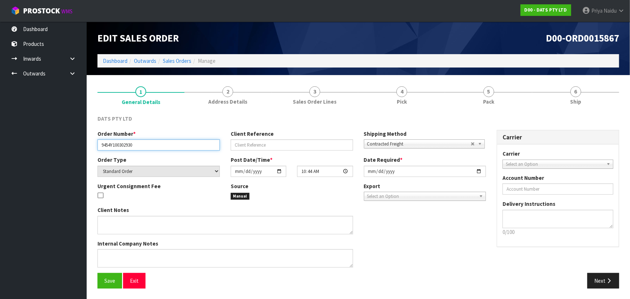
drag, startPoint x: 99, startPoint y: 149, endPoint x: 54, endPoint y: 144, distance: 45.0
click at [148, 149] on input "9454Y100302930" at bounding box center [158, 144] width 122 height 11
click at [492, 88] on span "5" at bounding box center [488, 91] width 11 height 11
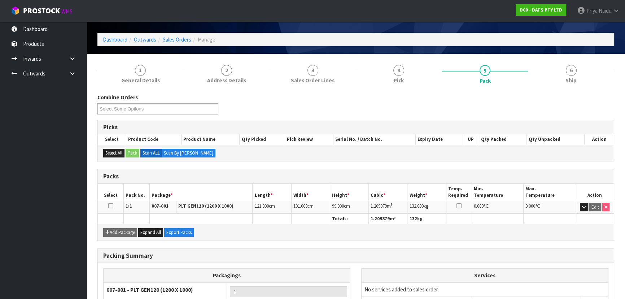
scroll to position [32, 0]
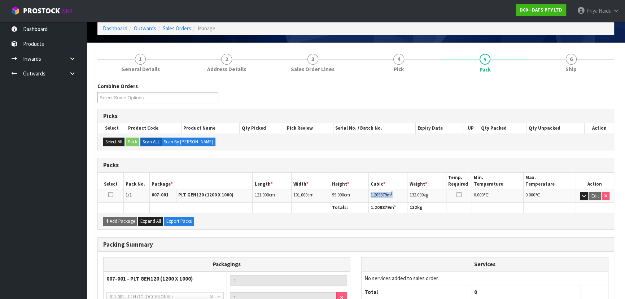
copy td "1.209879 m 3"
drag, startPoint x: 370, startPoint y: 194, endPoint x: 217, endPoint y: 191, distance: 152.8
click at [401, 195] on td "1.209879 m 3" at bounding box center [388, 196] width 39 height 13
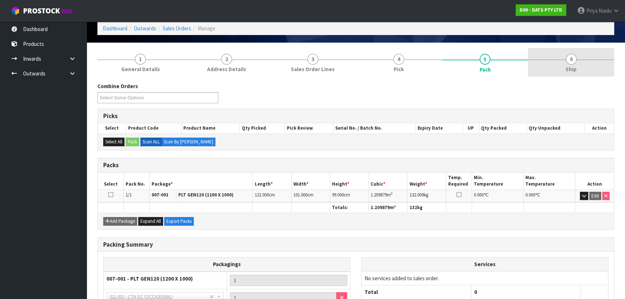
click at [552, 66] on link "6 Ship" at bounding box center [571, 62] width 86 height 29
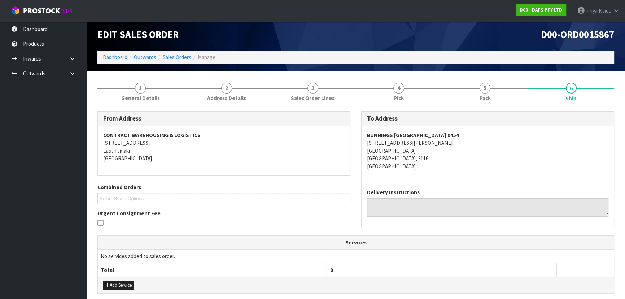
scroll to position [0, 0]
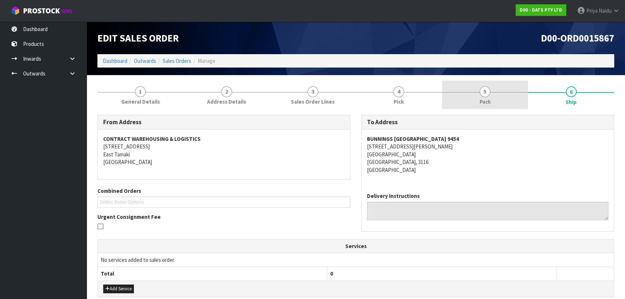
click at [461, 101] on link "5 Pack" at bounding box center [485, 95] width 86 height 29
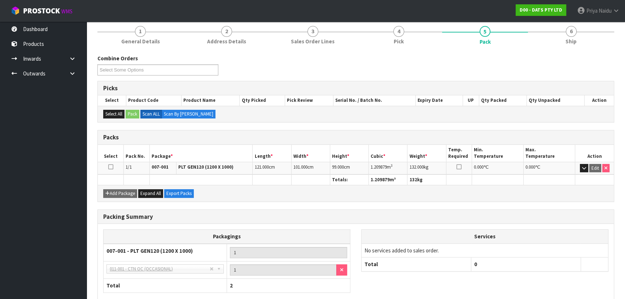
scroll to position [65, 0]
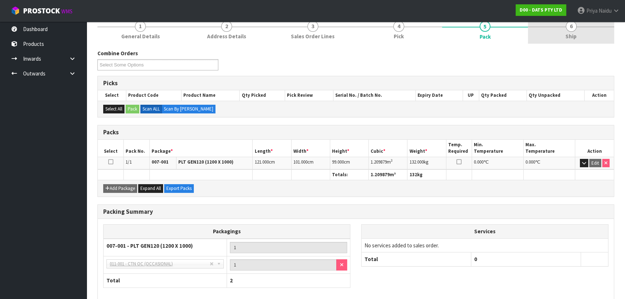
drag, startPoint x: 568, startPoint y: 32, endPoint x: 564, endPoint y: 35, distance: 4.7
click at [568, 32] on span "Ship" at bounding box center [571, 36] width 11 height 8
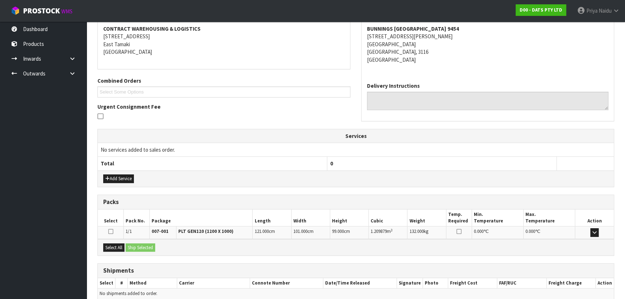
scroll to position [143, 0]
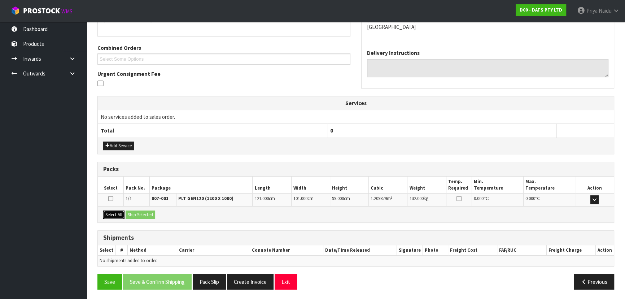
drag, startPoint x: 118, startPoint y: 214, endPoint x: 133, endPoint y: 213, distance: 15.6
click at [118, 214] on button "Select All" at bounding box center [113, 215] width 21 height 9
click at [139, 213] on button "Ship Selected" at bounding box center [141, 215] width 30 height 9
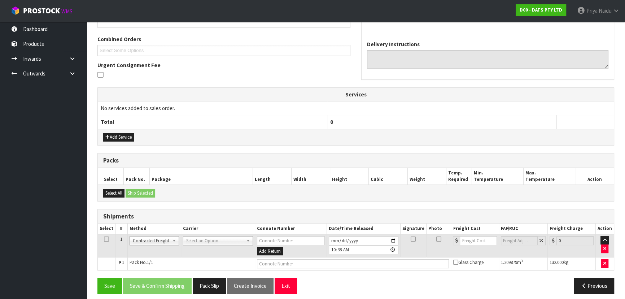
scroll to position [156, 0]
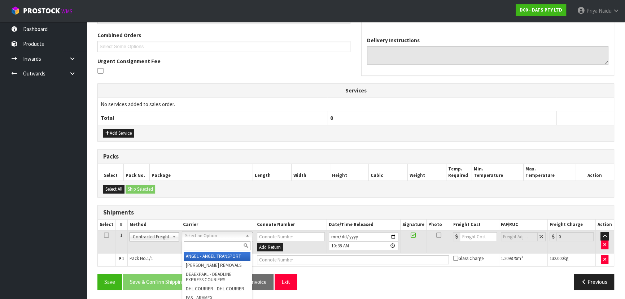
click at [196, 244] on input "text" at bounding box center [217, 245] width 67 height 9
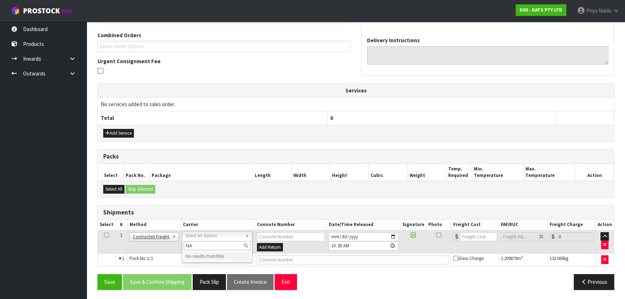
type input "N"
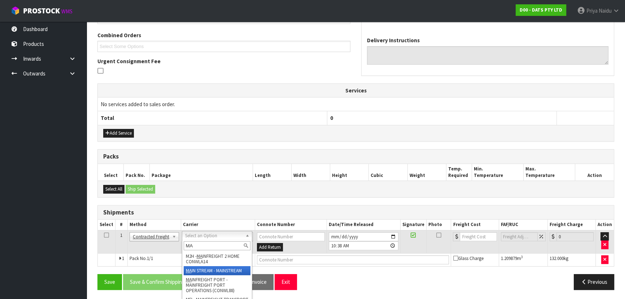
type input "MA"
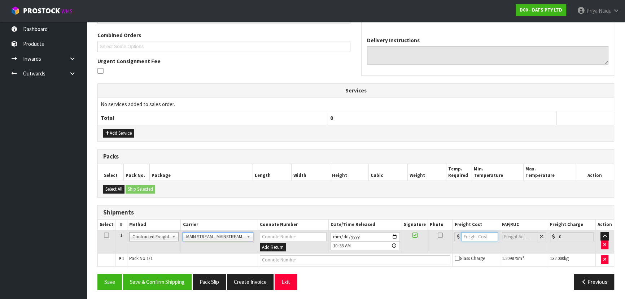
click at [474, 235] on input "number" at bounding box center [479, 236] width 36 height 9
click at [472, 232] on input "number" at bounding box center [479, 236] width 36 height 9
type input "48.40"
click at [303, 253] on td at bounding box center [355, 259] width 195 height 13
click at [303, 256] on input "text" at bounding box center [355, 259] width 191 height 9
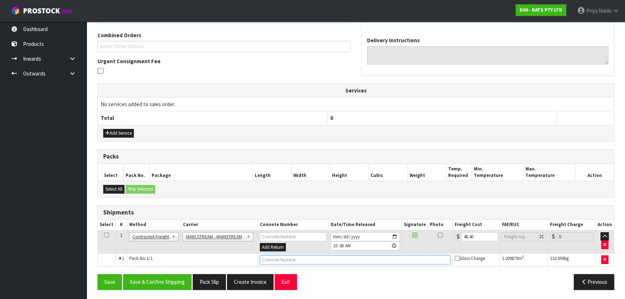
paste input "CWL7731162"
type input "CWL7731162"
click at [162, 278] on button "Save & Confirm Shipping" at bounding box center [157, 282] width 69 height 16
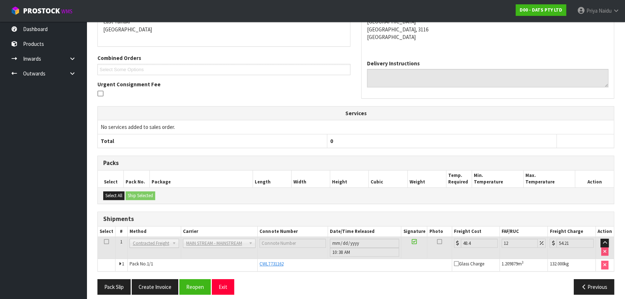
scroll to position [0, 0]
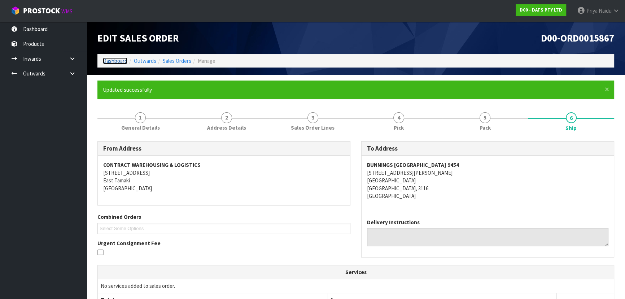
click at [122, 58] on link "Dashboard" at bounding box center [115, 60] width 25 height 7
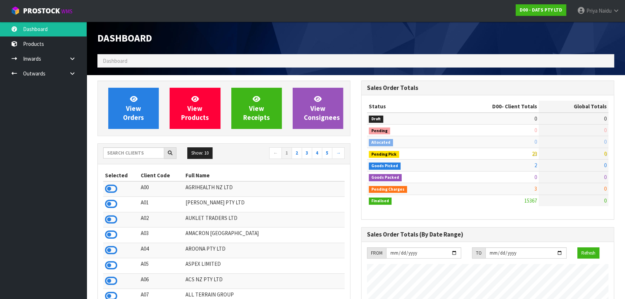
scroll to position [561, 264]
click at [145, 152] on input "text" at bounding box center [133, 152] width 61 height 11
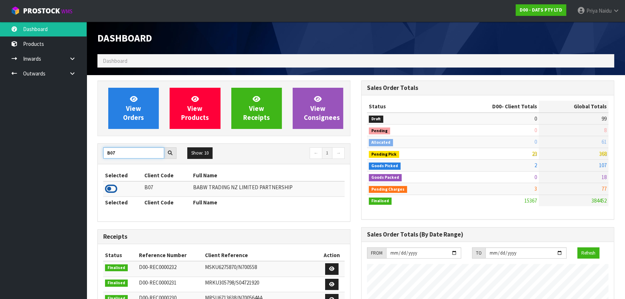
type input "B07"
click at [110, 191] on icon at bounding box center [111, 188] width 12 height 11
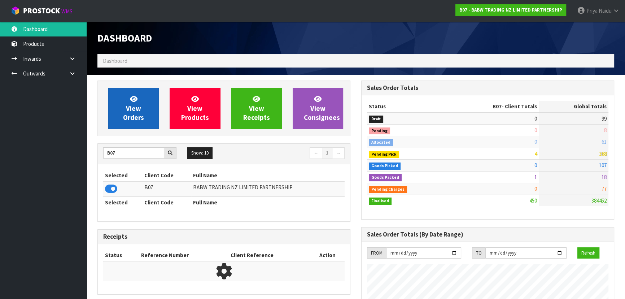
scroll to position [546, 264]
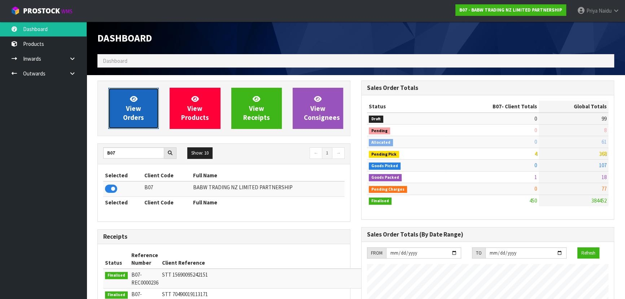
click at [137, 105] on span "View Orders" at bounding box center [133, 108] width 21 height 27
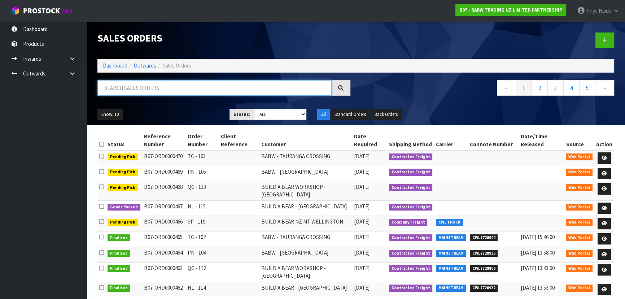
click at [143, 92] on input "text" at bounding box center [214, 88] width 234 height 16
type input "467"
click at [170, 109] on ul "Show: 10 5 10 25 50" at bounding box center [157, 115] width 121 height 12
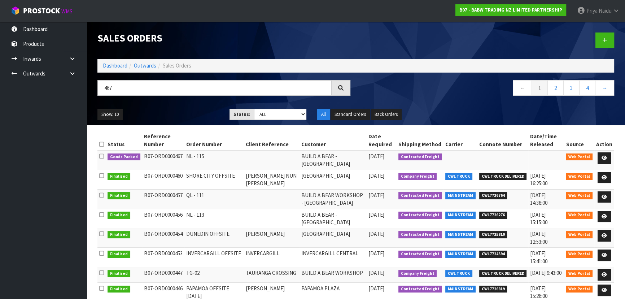
click at [170, 109] on ul "Show: 10 5 10 25 50" at bounding box center [157, 115] width 121 height 12
click at [602, 155] on link at bounding box center [604, 158] width 13 height 12
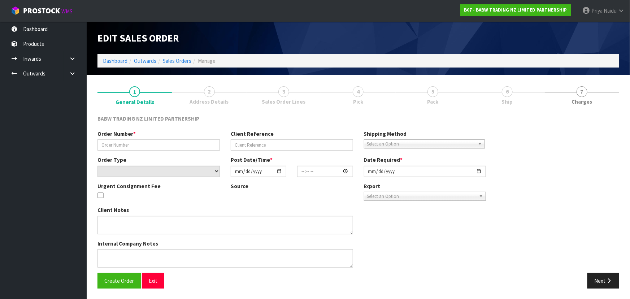
type input "NL - 115"
select select "number:0"
type input "2025-10-06"
type input "14:04:00.000"
type input "2025-10-06"
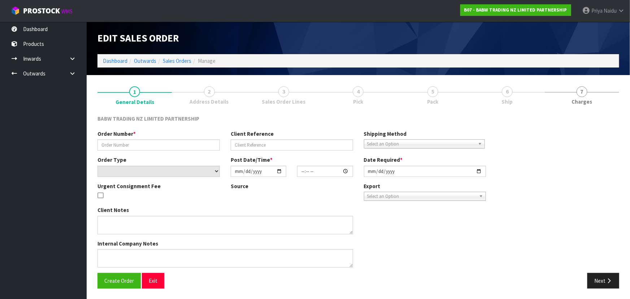
type textarea "DELIVER BETWEEN 8AM AND 8.30AM CALL - SANTANA ON 0221550016 AFTERNOON PRIOR TO …"
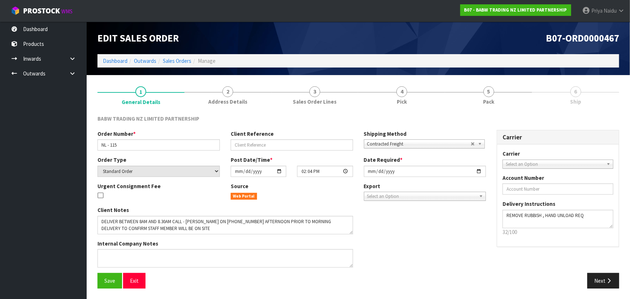
click at [484, 91] on span "5" at bounding box center [488, 91] width 11 height 11
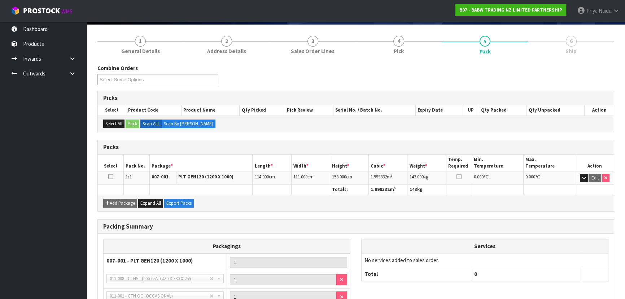
scroll to position [117, 0]
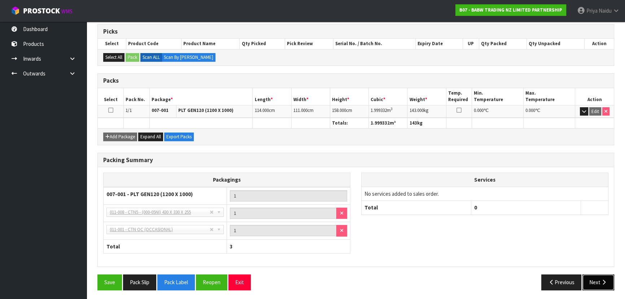
click at [587, 278] on button "Next" at bounding box center [599, 282] width 32 height 16
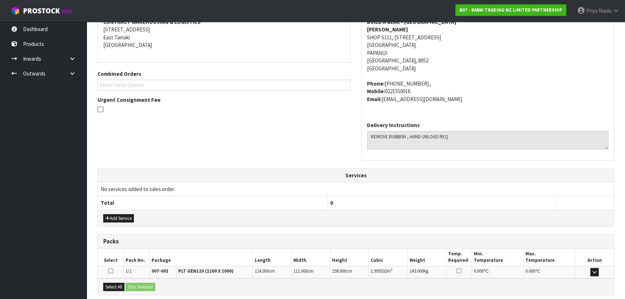
scroll to position [0, 0]
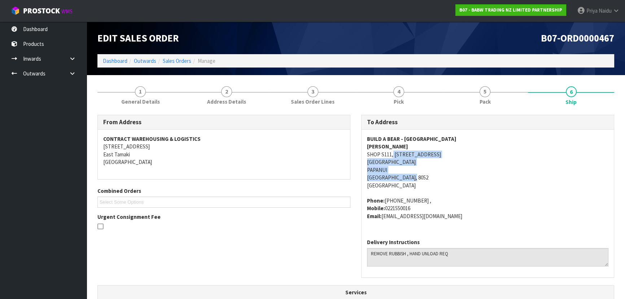
drag, startPoint x: 394, startPoint y: 154, endPoint x: 434, endPoint y: 177, distance: 46.6
click at [453, 177] on address "BUILD A BEAR - CHRISTCHURCH SANTANA SHOP S111, 55 MAIN ROAD NORTHLANDS SHOPPING…" at bounding box center [488, 162] width 242 height 54
click at [367, 161] on address "BUILD A BEAR - CHRISTCHURCH SANTANA SHOP S111, 55 MAIN ROAD NORTHLANDS SHOPPING…" at bounding box center [488, 162] width 242 height 54
drag, startPoint x: 367, startPoint y: 161, endPoint x: 439, endPoint y: 165, distance: 71.9
click at [435, 165] on address "BUILD A BEAR - CHRISTCHURCH SANTANA SHOP S111, 55 MAIN ROAD NORTHLANDS SHOPPING…" at bounding box center [488, 162] width 242 height 54
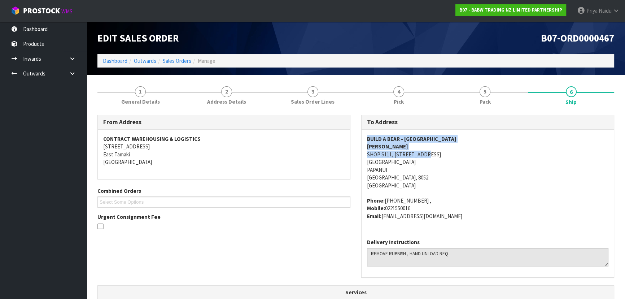
drag, startPoint x: 366, startPoint y: 140, endPoint x: 473, endPoint y: 158, distance: 108.0
click at [471, 157] on div "BUILD A BEAR - CHRISTCHURCH SANTANA SHOP S111, 55 MAIN ROAD NORTHLANDS SHOPPING…" at bounding box center [488, 181] width 252 height 103
click at [370, 139] on strong "BUILD A BEAR - CHRISTCHURCH" at bounding box center [412, 138] width 90 height 7
drag, startPoint x: 361, startPoint y: 134, endPoint x: 460, endPoint y: 137, distance: 99.4
click at [470, 135] on div "To Address BUILD A BEAR - CHRISTCHURCH SANTANA SHOP S111, 55 MAIN ROAD NORTHLAN…" at bounding box center [488, 200] width 264 height 170
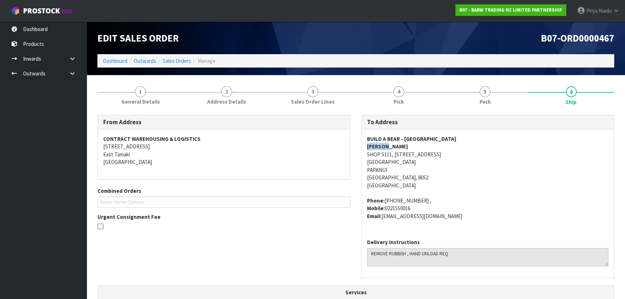
drag, startPoint x: 364, startPoint y: 144, endPoint x: 268, endPoint y: 154, distance: 96.9
click at [403, 147] on div "BUILD A BEAR - CHRISTCHURCH SANTANA SHOP S111, 55 MAIN ROAD NORTHLANDS SHOPPING…" at bounding box center [488, 181] width 252 height 103
drag, startPoint x: 365, startPoint y: 199, endPoint x: 457, endPoint y: 223, distance: 95.2
click at [457, 223] on div "BUILD A BEAR - CHRISTCHURCH SANTANA SHOP S111, 55 MAIN ROAD NORTHLANDS SHOPPING…" at bounding box center [488, 181] width 252 height 103
drag, startPoint x: 368, startPoint y: 254, endPoint x: 466, endPoint y: 258, distance: 98.3
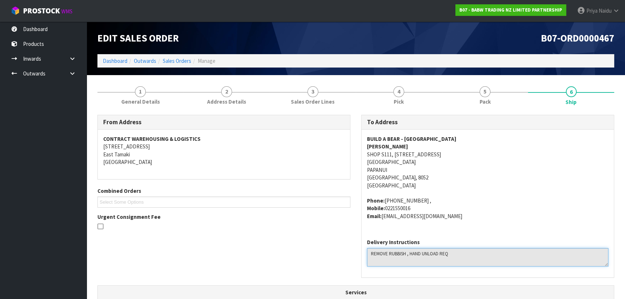
click at [466, 258] on textarea at bounding box center [488, 257] width 242 height 18
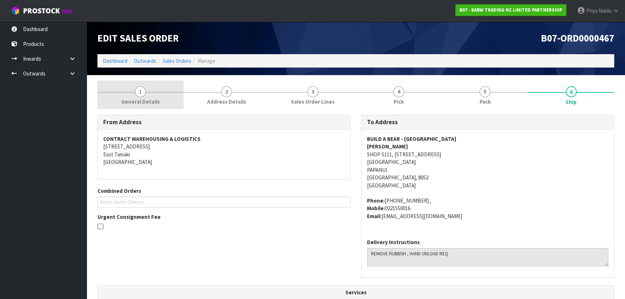
click at [144, 100] on span "General Details" at bounding box center [140, 102] width 39 height 8
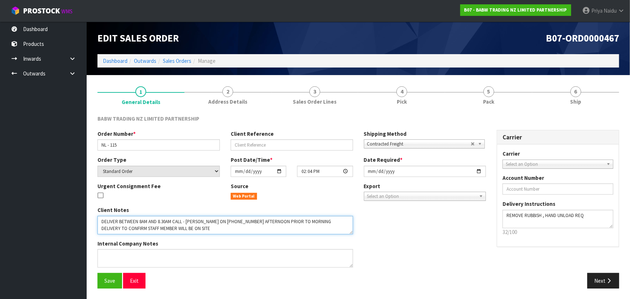
drag, startPoint x: 101, startPoint y: 220, endPoint x: 282, endPoint y: 228, distance: 181.4
click at [302, 235] on div "Client Notes Internal Company Notes" at bounding box center [225, 239] width 266 height 67
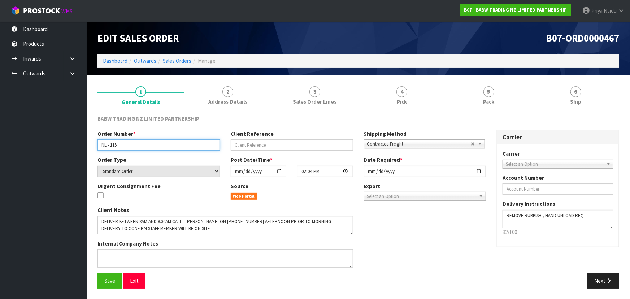
drag, startPoint x: 103, startPoint y: 145, endPoint x: 49, endPoint y: 139, distance: 54.1
click at [129, 144] on input "NL - 115" at bounding box center [158, 144] width 122 height 11
click at [481, 94] on link "5 Pack" at bounding box center [488, 95] width 87 height 29
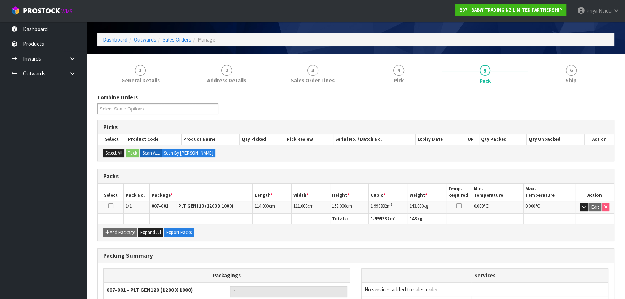
scroll to position [32, 0]
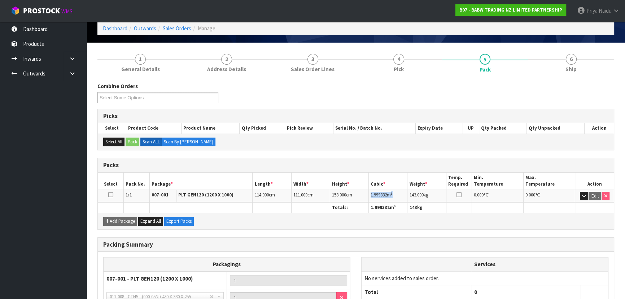
drag, startPoint x: 369, startPoint y: 193, endPoint x: 397, endPoint y: 190, distance: 28.3
click at [397, 190] on td "1.999332 m 3" at bounding box center [388, 196] width 39 height 13
click at [371, 193] on span "1.999332" at bounding box center [379, 195] width 16 height 6
drag, startPoint x: 371, startPoint y: 193, endPoint x: 381, endPoint y: 197, distance: 11.2
click at [400, 195] on td "1.999332 m 3" at bounding box center [388, 196] width 39 height 13
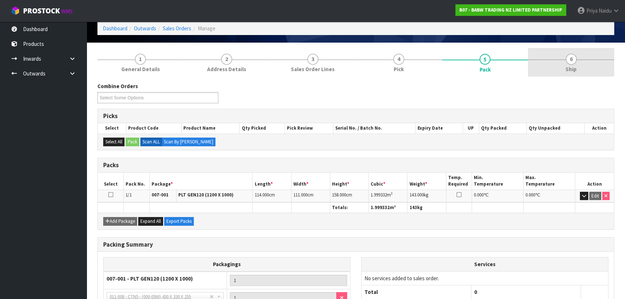
click at [558, 74] on link "6 Ship" at bounding box center [571, 62] width 86 height 29
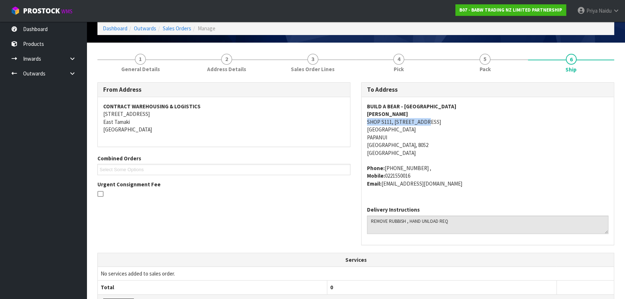
drag, startPoint x: 364, startPoint y: 122, endPoint x: 430, endPoint y: 123, distance: 65.4
click at [430, 123] on div "BUILD A BEAR - CHRISTCHURCH SANTANA SHOP S111, 55 MAIN ROAD NORTHLANDS SHOPPING…" at bounding box center [488, 148] width 252 height 103
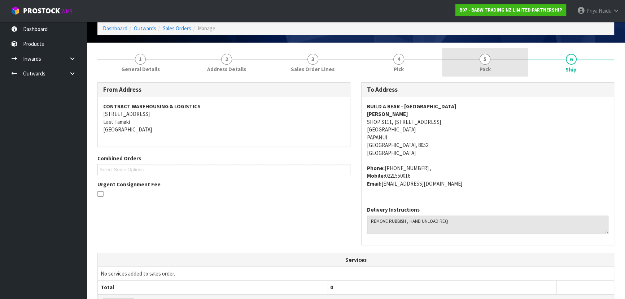
click at [477, 51] on link "5 Pack" at bounding box center [485, 62] width 86 height 29
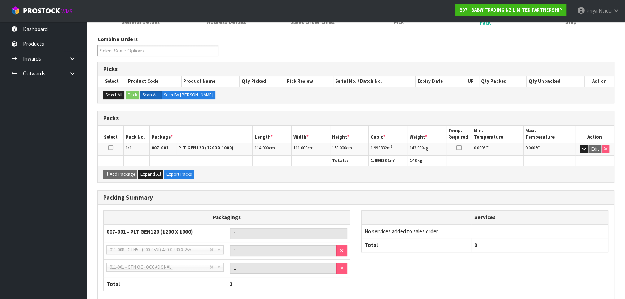
scroll to position [18, 0]
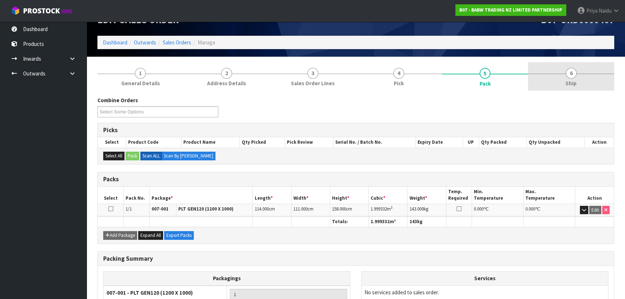
click at [560, 81] on link "6 Ship" at bounding box center [571, 76] width 86 height 29
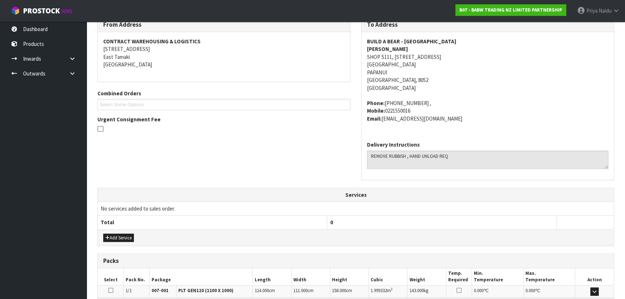
scroll to position [189, 0]
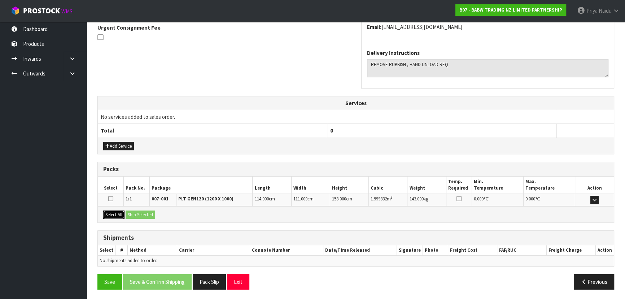
click at [123, 212] on button "Select All" at bounding box center [113, 215] width 21 height 9
click at [143, 217] on div "Select All Ship Selected" at bounding box center [356, 214] width 516 height 16
click at [145, 211] on button "Ship Selected" at bounding box center [141, 215] width 30 height 9
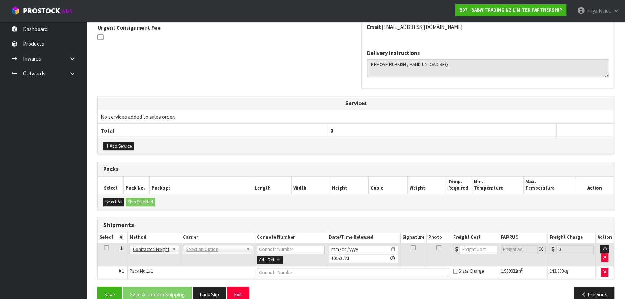
scroll to position [202, 0]
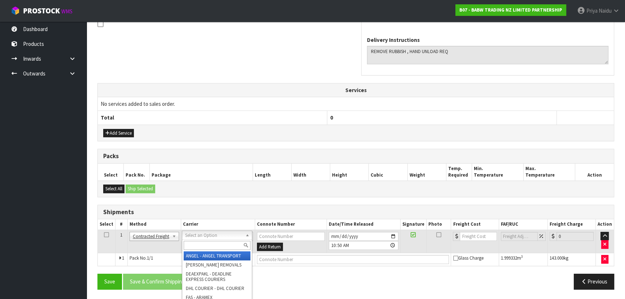
click at [202, 243] on input "text" at bounding box center [217, 245] width 67 height 9
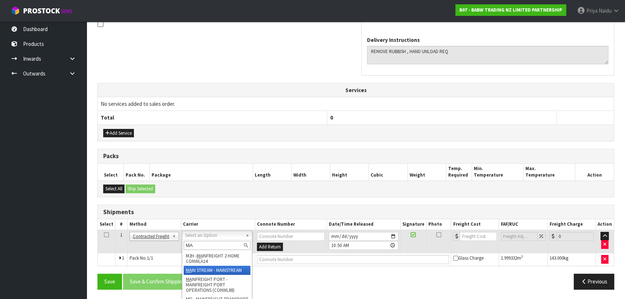
type input "MA"
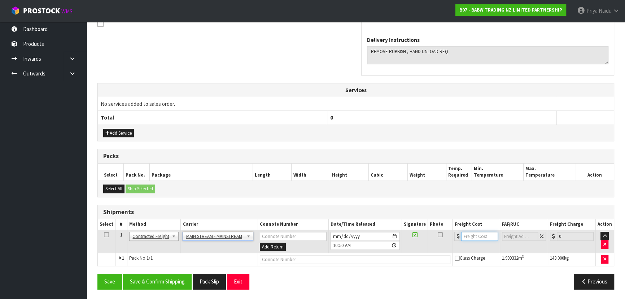
click at [477, 234] on input "number" at bounding box center [479, 236] width 36 height 9
type input "234"
click at [287, 255] on input "text" at bounding box center [355, 259] width 191 height 9
paste input "CWL7731176"
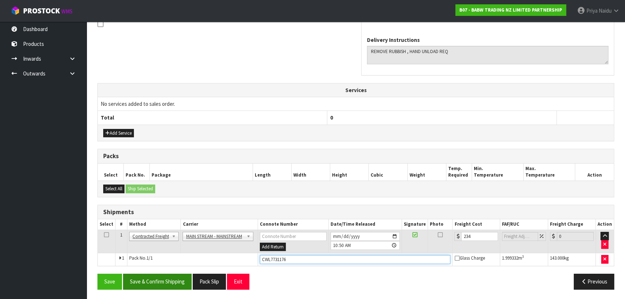
type input "CWL7731176"
click at [152, 278] on button "Save & Confirm Shipping" at bounding box center [157, 282] width 69 height 16
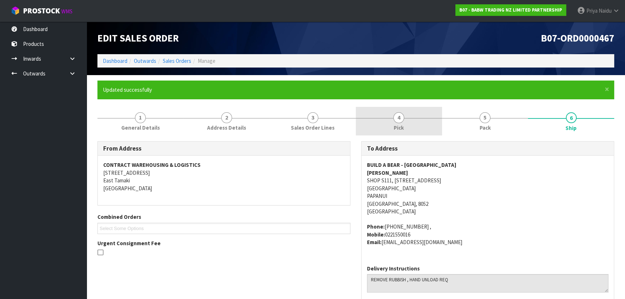
scroll to position [0, 0]
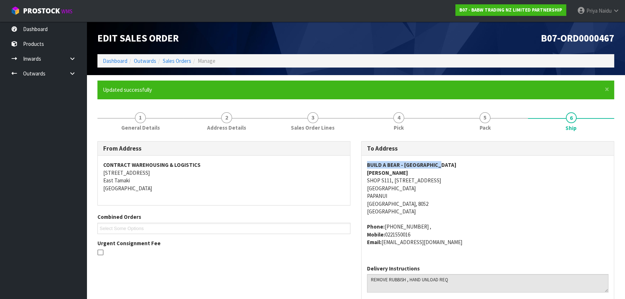
drag, startPoint x: 364, startPoint y: 165, endPoint x: 455, endPoint y: 166, distance: 91.7
click at [455, 166] on div "BUILD A BEAR - CHRISTCHURCH SANTANA SHOP S111, 55 MAIN ROAD NORTHLANDS SHOPPING…" at bounding box center [488, 207] width 252 height 103
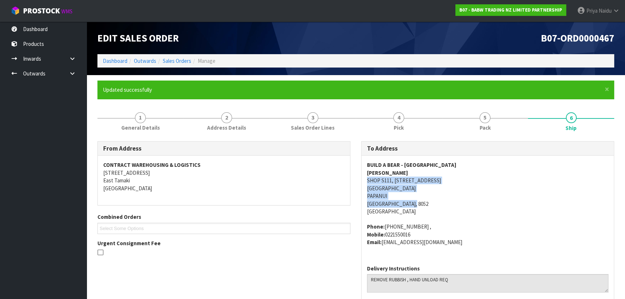
drag, startPoint x: 365, startPoint y: 179, endPoint x: 380, endPoint y: 211, distance: 34.4
click at [450, 202] on div "BUILD A BEAR - CHRISTCHURCH SANTANA SHOP S111, 55 MAIN ROAD NORTHLANDS SHOPPING…" at bounding box center [488, 207] width 252 height 103
drag, startPoint x: 368, startPoint y: 226, endPoint x: 473, endPoint y: 247, distance: 107.1
click at [473, 247] on div "BUILD A BEAR - CHRISTCHURCH SANTANA SHOP S111, 55 MAIN ROAD NORTHLANDS SHOPPING…" at bounding box center [488, 207] width 252 height 103
click at [518, 220] on span "BUILD A BEAR - CHRISTCHURCH SANTANA SHOP S111, 55 MAIN ROAD NORTHLANDS SHOPPING…" at bounding box center [488, 203] width 242 height 85
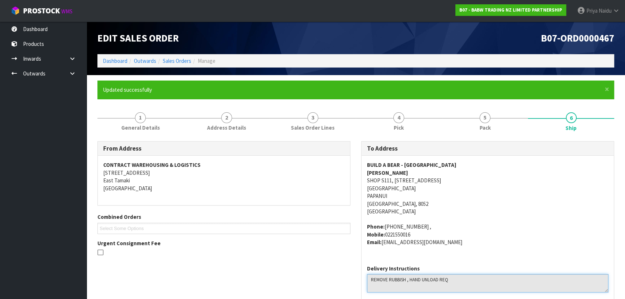
drag, startPoint x: 368, startPoint y: 279, endPoint x: 361, endPoint y: 276, distance: 6.8
click at [468, 287] on textarea at bounding box center [488, 283] width 242 height 18
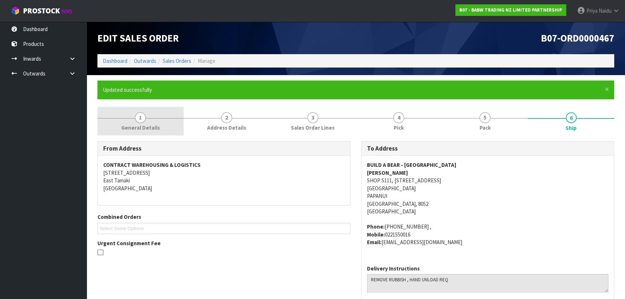
click at [135, 116] on span "1" at bounding box center [140, 117] width 11 height 11
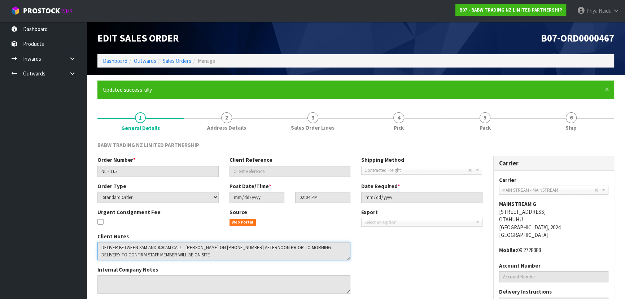
drag, startPoint x: 101, startPoint y: 245, endPoint x: 263, endPoint y: 256, distance: 161.5
click at [263, 256] on textarea at bounding box center [223, 251] width 253 height 18
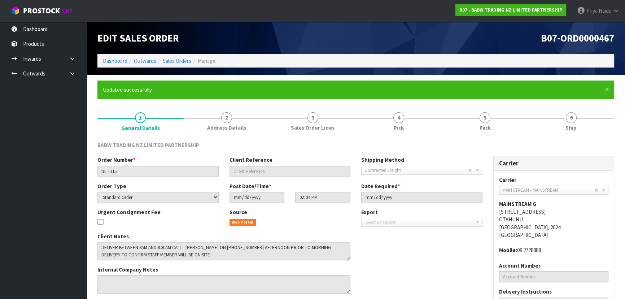
click at [429, 261] on div "Client Notes Internal Company Notes" at bounding box center [290, 266] width 396 height 67
click at [588, 122] on link "6 Ship" at bounding box center [571, 121] width 86 height 29
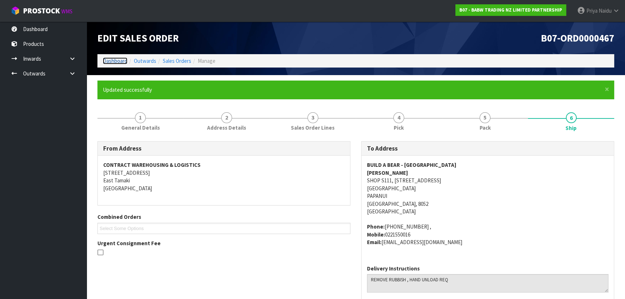
click at [116, 59] on link "Dashboard" at bounding box center [115, 60] width 25 height 7
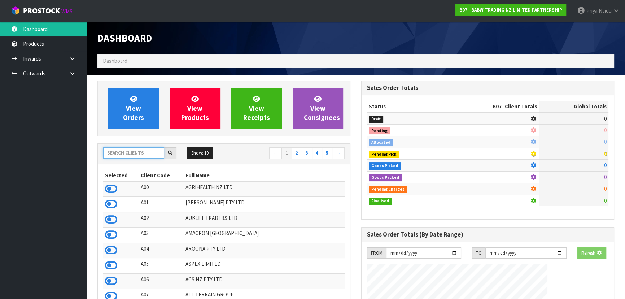
click at [134, 150] on input "text" at bounding box center [133, 152] width 61 height 11
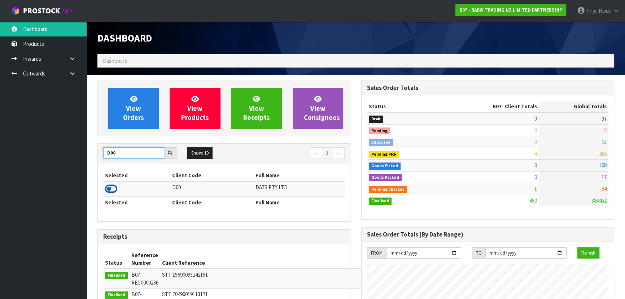
type input "D00"
click at [108, 184] on icon at bounding box center [111, 188] width 12 height 11
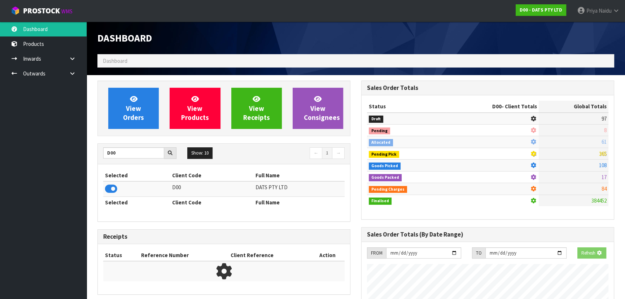
scroll to position [360633, 360819]
click at [129, 125] on link "View Orders" at bounding box center [133, 108] width 51 height 41
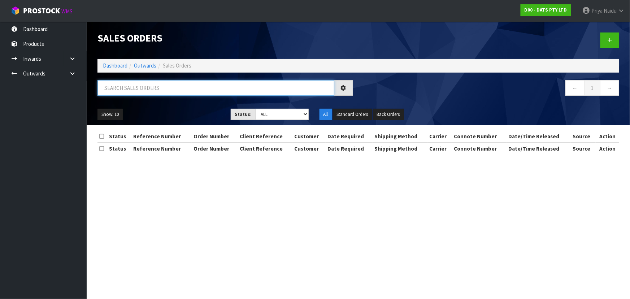
click at [144, 90] on input "text" at bounding box center [215, 88] width 237 height 16
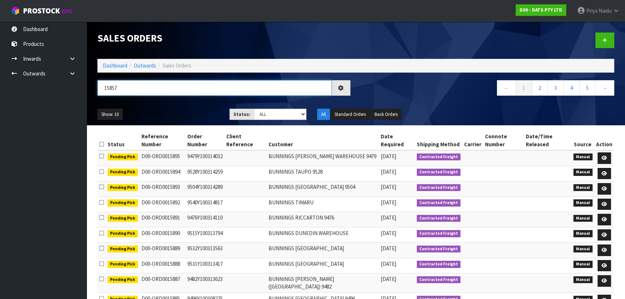
type input "15857"
drag, startPoint x: 266, startPoint y: 113, endPoint x: 267, endPoint y: 119, distance: 6.7
click at [266, 113] on select "Draft Pending Allocated Pending Pick Goods Picked Goods Packed Pending Charges …" at bounding box center [280, 114] width 53 height 11
select select "string:5"
click at [254, 109] on select "Draft Pending Allocated Pending Pick Goods Picked Goods Packed Pending Charges …" at bounding box center [280, 114] width 53 height 11
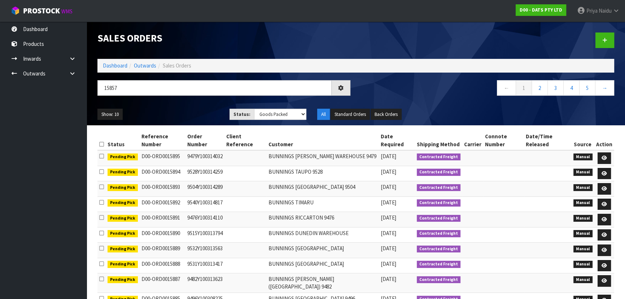
click at [195, 114] on ul "Show: 10 5 10 25 50" at bounding box center [157, 115] width 121 height 12
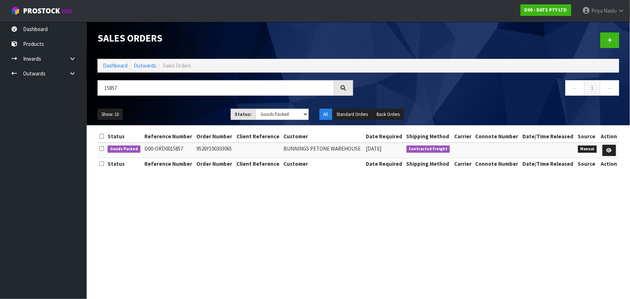
click at [195, 114] on ul "Show: 10 5 10 25 50" at bounding box center [158, 115] width 122 height 12
click at [163, 114] on ul "Show: 10 5 10 25 50" at bounding box center [158, 115] width 122 height 12
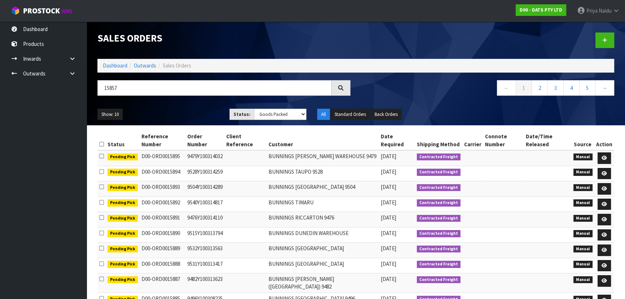
click at [163, 114] on ul "Show: 10 5 10 25 50" at bounding box center [157, 115] width 121 height 12
click at [173, 109] on ul "Show: 10 5 10 25 50" at bounding box center [157, 115] width 121 height 12
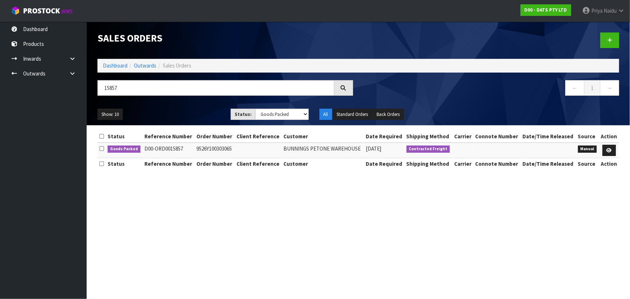
click at [173, 109] on ul "Show: 10 5 10 25 50" at bounding box center [158, 115] width 122 height 12
click at [608, 150] on icon at bounding box center [609, 150] width 5 height 5
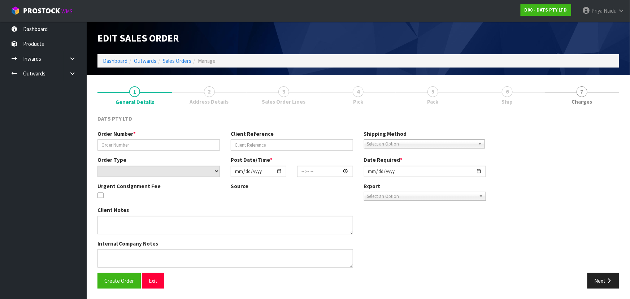
type input "9526Y100303065"
select select "number:0"
type input "2025-10-02"
type input "09:40:00.000"
type input "2025-10-02"
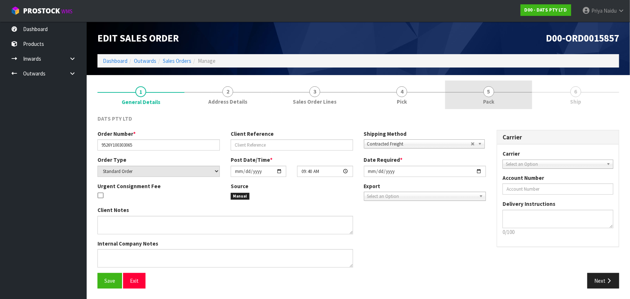
click at [488, 101] on span "Pack" at bounding box center [488, 102] width 11 height 8
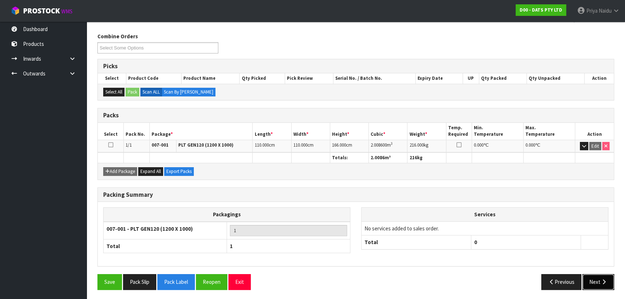
click at [593, 285] on button "Next" at bounding box center [599, 282] width 32 height 16
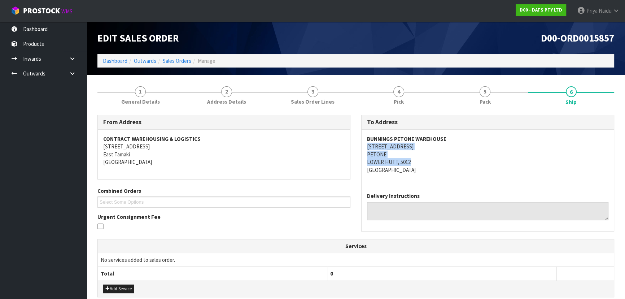
drag, startPoint x: 366, startPoint y: 146, endPoint x: 412, endPoint y: 161, distance: 48.5
click at [412, 161] on div "BUNNINGS PETONE WAREHOUSE 48 HUTT ROAD PETONE LOWER HUTT, 5012 New Zealand" at bounding box center [488, 158] width 252 height 57
drag, startPoint x: 364, startPoint y: 135, endPoint x: 473, endPoint y: 134, distance: 108.3
click at [473, 134] on div "BUNNINGS PETONE WAREHOUSE 48 HUTT ROAD PETONE LOWER HUTT, 5012 New Zealand" at bounding box center [488, 158] width 252 height 57
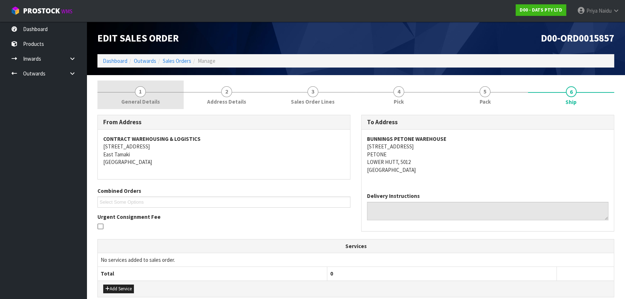
click at [161, 99] on link "1 General Details" at bounding box center [140, 95] width 86 height 29
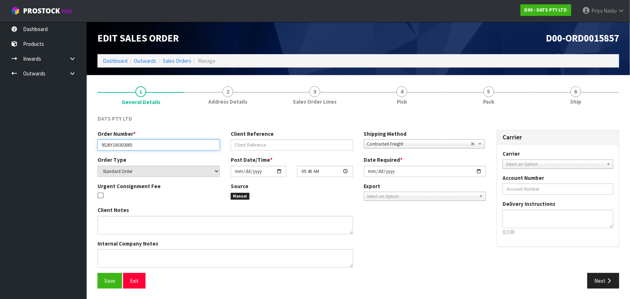
drag, startPoint x: 101, startPoint y: 144, endPoint x: 142, endPoint y: 143, distance: 40.8
click at [142, 143] on input "9526Y100303065" at bounding box center [158, 144] width 122 height 11
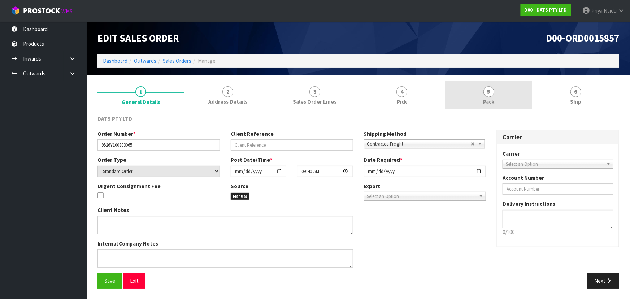
drag, startPoint x: 495, startPoint y: 86, endPoint x: 491, endPoint y: 96, distance: 11.4
click at [495, 86] on link "5 Pack" at bounding box center [488, 95] width 87 height 29
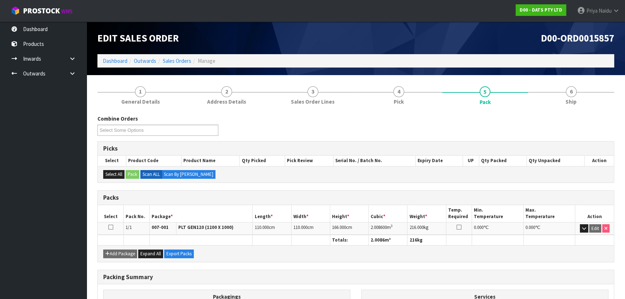
scroll to position [32, 0]
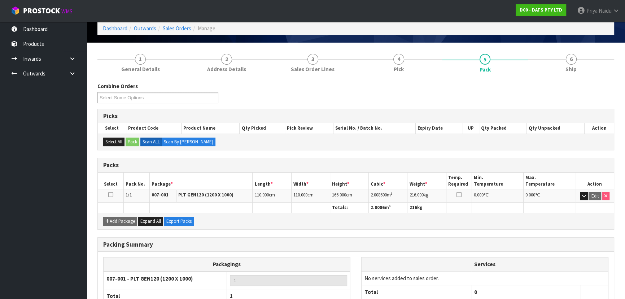
drag, startPoint x: 368, startPoint y: 194, endPoint x: 403, endPoint y: 194, distance: 35.4
click at [403, 194] on tr "1/1 007-001 PLT GEN120 (1200 X 1000) 110.000 cm 110.000 cm 166.000 cm 2.008600 …" at bounding box center [356, 196] width 516 height 13
click at [549, 42] on div "Edit Sales Order D00-ORD0015857 Dashboard Outwards Sales Orders Manage" at bounding box center [356, 15] width 528 height 53
click at [562, 58] on link "6 Ship" at bounding box center [571, 62] width 86 height 29
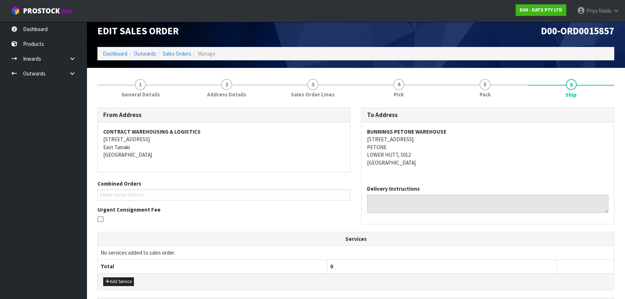
scroll to position [0, 0]
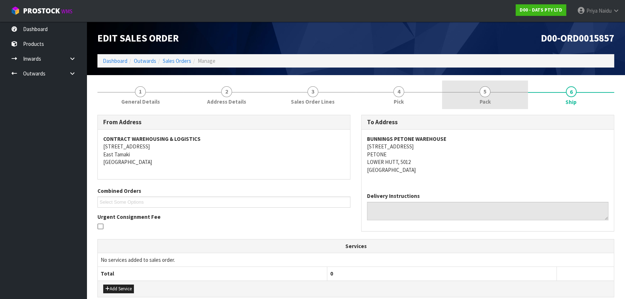
click at [453, 94] on link "5 Pack" at bounding box center [485, 95] width 86 height 29
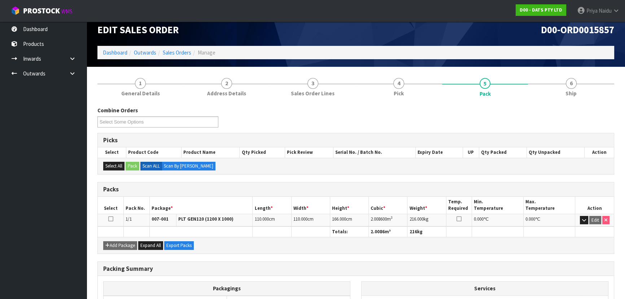
scroll to position [32, 0]
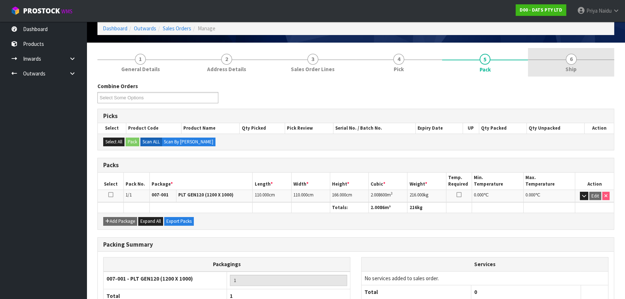
click at [586, 68] on link "6 Ship" at bounding box center [571, 62] width 86 height 29
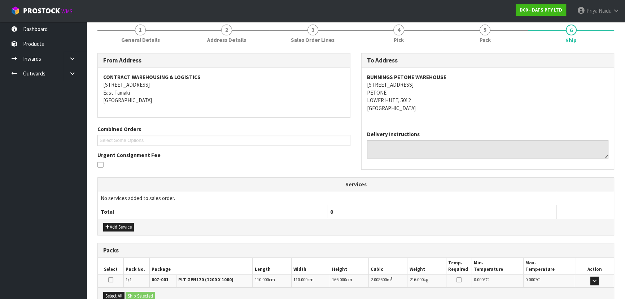
scroll to position [143, 0]
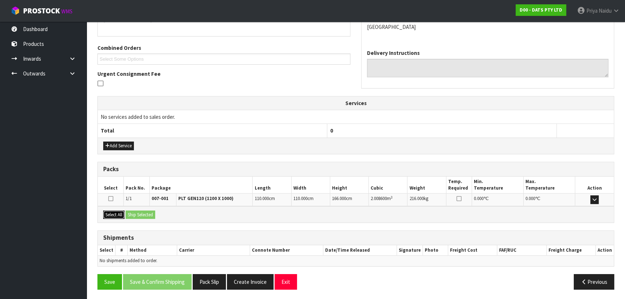
click at [110, 211] on button "Select All" at bounding box center [113, 215] width 21 height 9
drag, startPoint x: 136, startPoint y: 215, endPoint x: 144, endPoint y: 213, distance: 8.4
click at [136, 215] on button "Ship Selected" at bounding box center [141, 215] width 30 height 9
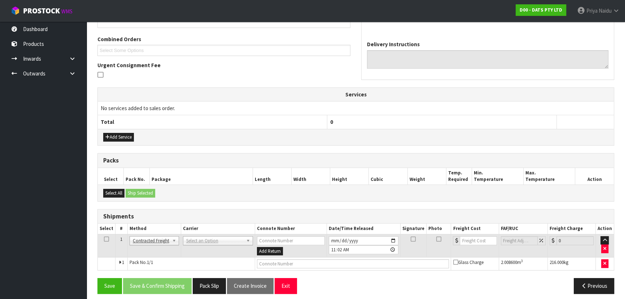
scroll to position [156, 0]
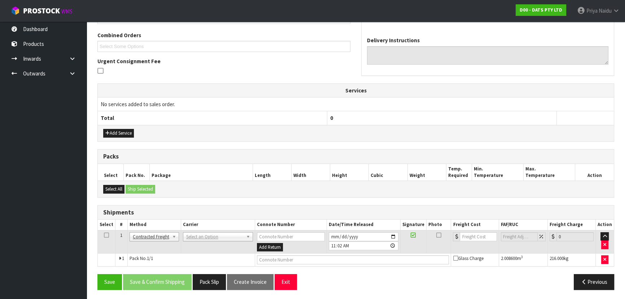
drag, startPoint x: 195, startPoint y: 234, endPoint x: 194, endPoint y: 238, distance: 3.7
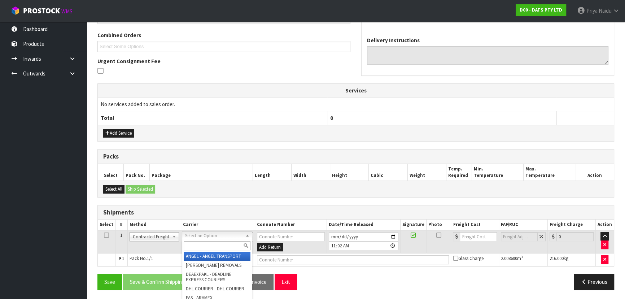
click at [194, 241] on input "text" at bounding box center [217, 245] width 67 height 9
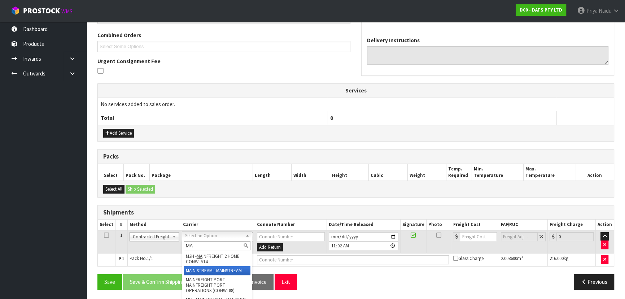
type input "MA"
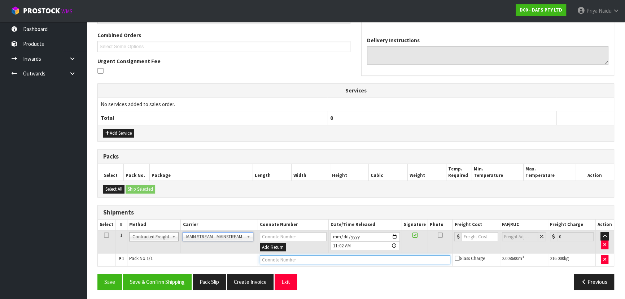
click at [301, 258] on input "text" at bounding box center [355, 259] width 191 height 9
paste input "CWL7731183"
type input "CWL7731183"
click at [478, 237] on input "number" at bounding box center [479, 236] width 36 height 9
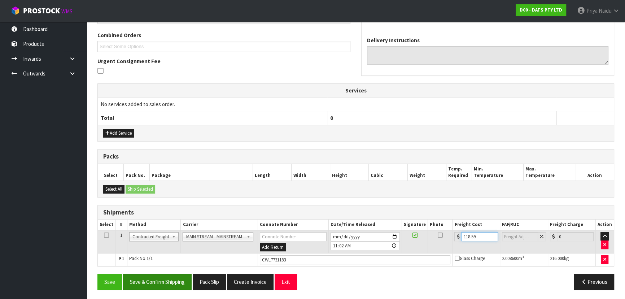
type input "118.59"
click at [162, 279] on button "Save & Confirm Shipping" at bounding box center [157, 282] width 69 height 16
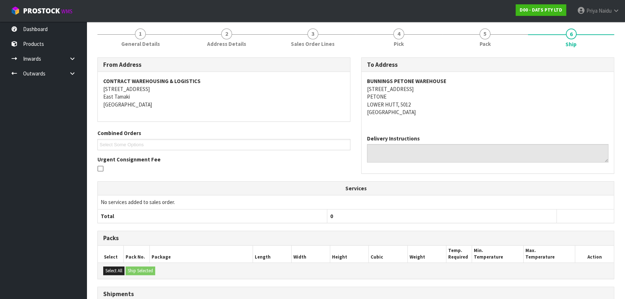
scroll to position [0, 0]
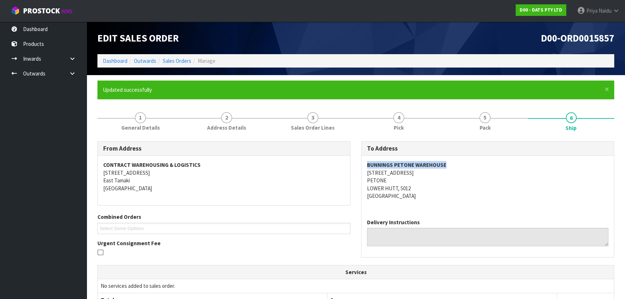
drag, startPoint x: 366, startPoint y: 164, endPoint x: 481, endPoint y: 166, distance: 115.2
click at [481, 166] on div "BUNNINGS PETONE WAREHOUSE 48 HUTT ROAD PETONE LOWER HUTT, 5012 New Zealand" at bounding box center [488, 184] width 252 height 57
click at [485, 179] on address "BUNNINGS PETONE WAREHOUSE 48 HUTT ROAD PETONE LOWER HUTT, 5012 New Zealand" at bounding box center [488, 180] width 242 height 39
click at [115, 62] on link "Dashboard" at bounding box center [115, 60] width 25 height 7
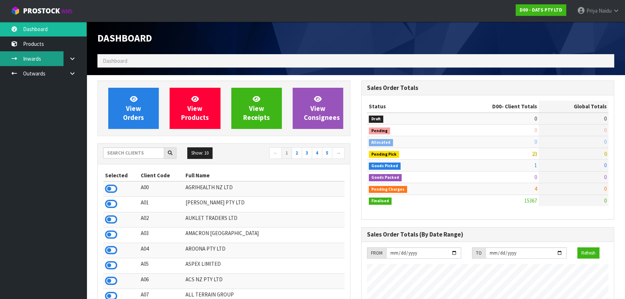
scroll to position [561, 264]
click at [152, 156] on input "text" at bounding box center [133, 152] width 61 height 11
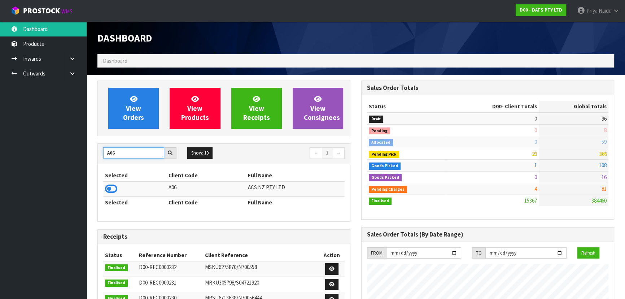
type input "A06"
click at [112, 188] on icon at bounding box center [111, 188] width 12 height 11
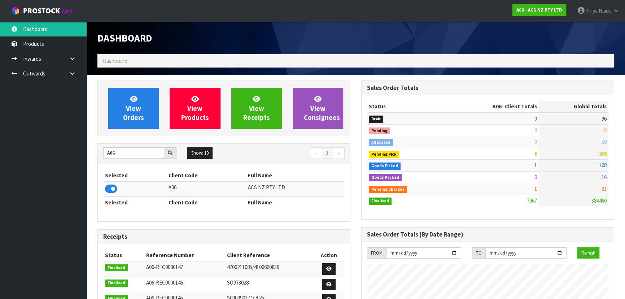
scroll to position [546, 264]
click at [125, 129] on div "View Orders View Products View Receipts View Consignees" at bounding box center [223, 109] width 253 height 56
drag, startPoint x: 126, startPoint y: 129, endPoint x: 144, endPoint y: 144, distance: 22.8
click at [139, 142] on div "View Orders View Products View Receipts View Consignees A06 Show: 10 5 10 25 50…" at bounding box center [224, 290] width 264 height 419
click at [147, 114] on link "View Orders" at bounding box center [133, 108] width 51 height 41
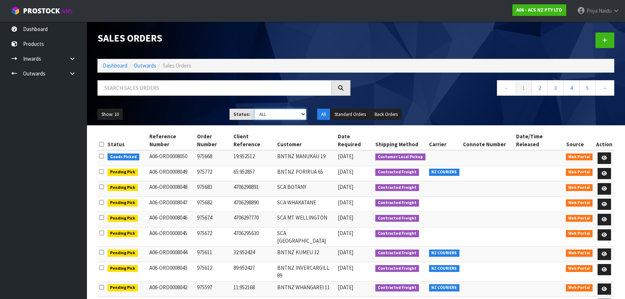
click at [269, 113] on select "Draft Pending Allocated Pending Pick Goods Picked Goods Packed Pending Charges …" at bounding box center [280, 114] width 53 height 11
click at [254, 109] on select "Draft Pending Allocated Pending Pick Goods Picked Goods Packed Pending Charges …" at bounding box center [280, 114] width 53 height 11
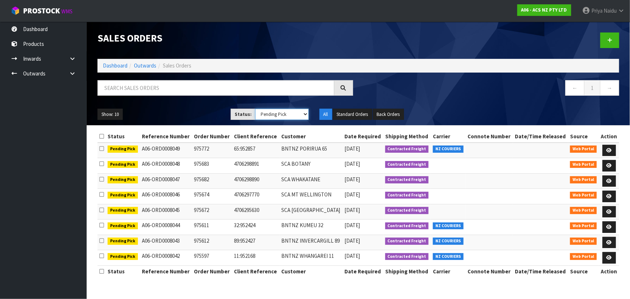
drag, startPoint x: 276, startPoint y: 114, endPoint x: 276, endPoint y: 118, distance: 4.0
click at [276, 114] on select "Draft Pending Allocated Pending Pick Goods Picked Goods Packed Pending Charges …" at bounding box center [281, 114] width 53 height 11
select select "string:4"
click at [255, 109] on select "Draft Pending Allocated Pending Pick Goods Picked Goods Packed Pending Charges …" at bounding box center [281, 114] width 53 height 11
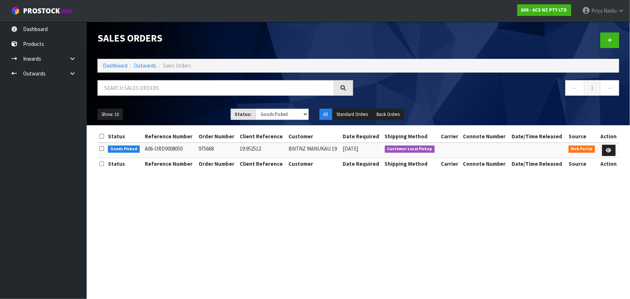
click at [232, 212] on section "Sales Orders Dashboard Outwards Sales Orders ← 1 → Show: 10 5 10 25 50 Status: …" at bounding box center [315, 149] width 630 height 299
click at [610, 150] on icon at bounding box center [608, 150] width 5 height 5
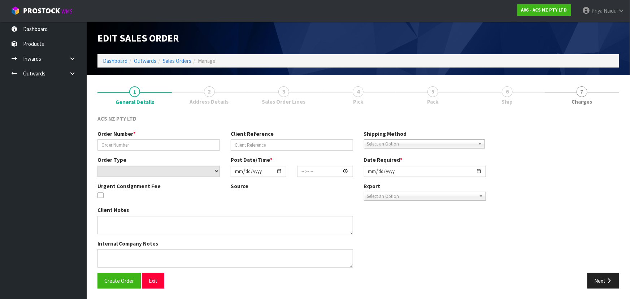
type input "975668"
type input "19:952512"
select select "number:0"
type input "2025-10-07"
type input "10:37:00.000"
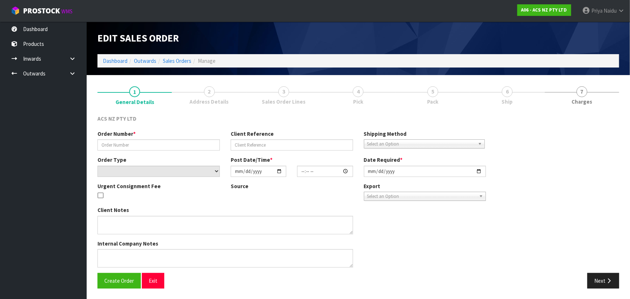
type input "2025-10-07"
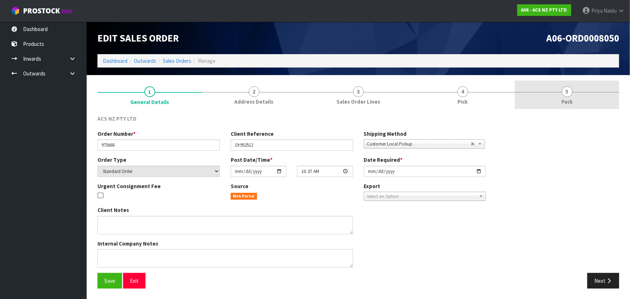
drag, startPoint x: 553, startPoint y: 100, endPoint x: 537, endPoint y: 106, distance: 17.2
click at [552, 100] on link "5 Pack" at bounding box center [567, 95] width 104 height 29
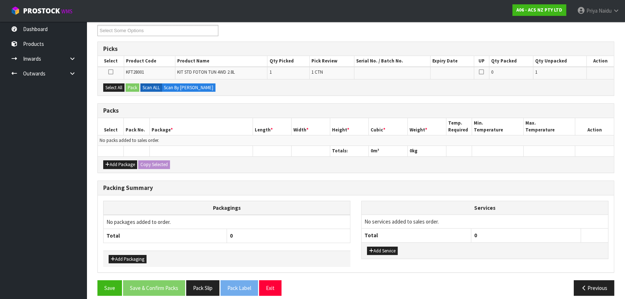
scroll to position [105, 0]
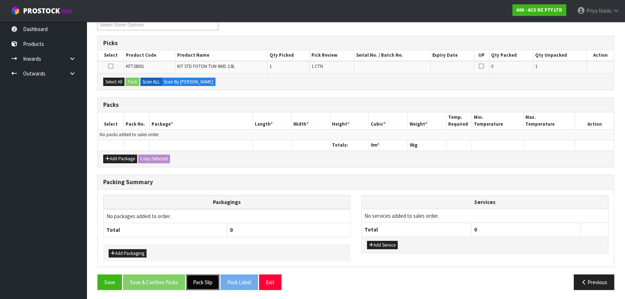
click at [204, 281] on button "Pack Slip" at bounding box center [202, 282] width 33 height 16
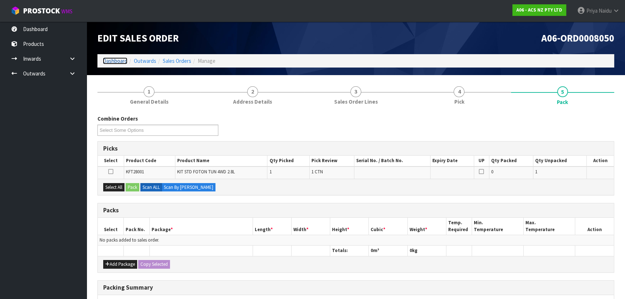
click at [109, 61] on link "Dashboard" at bounding box center [115, 60] width 25 height 7
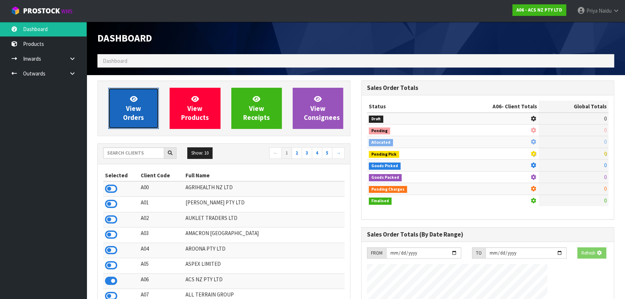
click at [133, 117] on span "View Orders" at bounding box center [133, 108] width 21 height 27
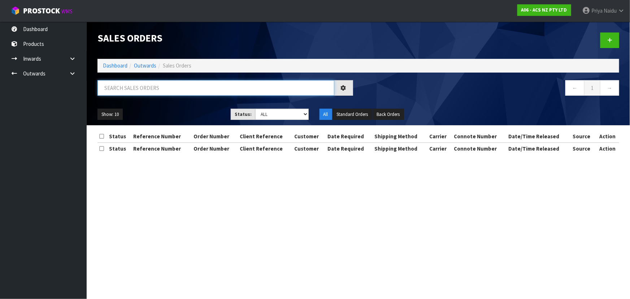
drag, startPoint x: 144, startPoint y: 99, endPoint x: 154, endPoint y: 86, distance: 15.7
click at [154, 86] on input "text" at bounding box center [215, 88] width 237 height 16
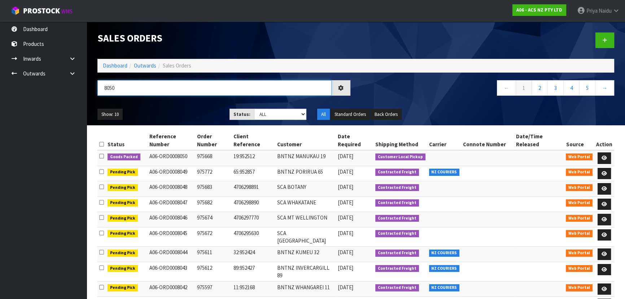
type input "8050"
click at [179, 110] on ul "Show: 10 5 10 25 50" at bounding box center [157, 115] width 121 height 12
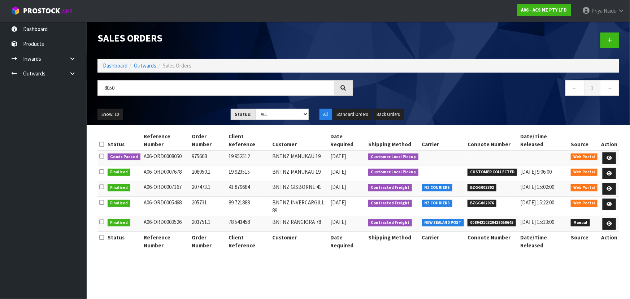
click at [179, 116] on ul "Show: 10 5 10 25 50" at bounding box center [158, 115] width 122 height 12
click at [181, 114] on ul "Show: 10 5 10 25 50" at bounding box center [158, 115] width 122 height 12
click at [605, 152] on link at bounding box center [609, 158] width 13 height 12
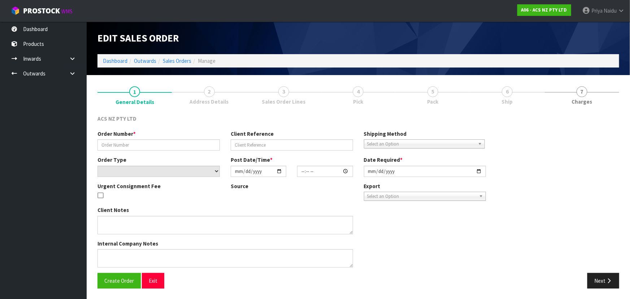
type input "975668"
type input "19:952512"
select select "number:0"
type input "2025-10-07"
type input "10:37:00.000"
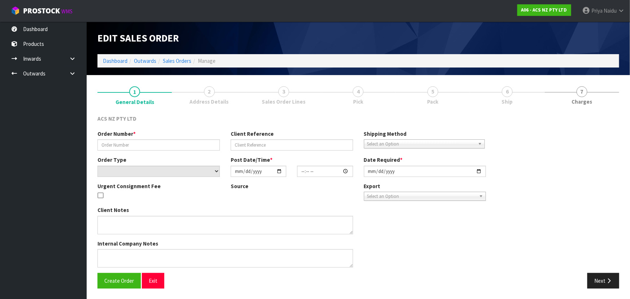
type input "2025-10-07"
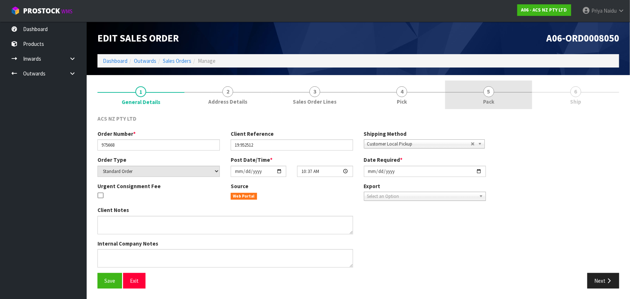
click at [484, 90] on span "5" at bounding box center [488, 91] width 11 height 11
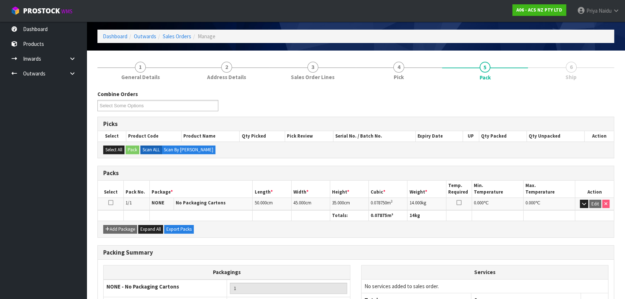
scroll to position [82, 0]
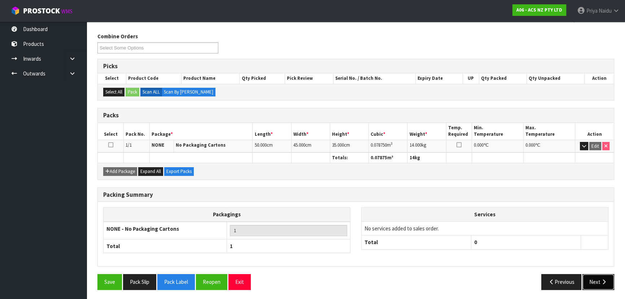
click at [595, 286] on button "Next" at bounding box center [599, 282] width 32 height 16
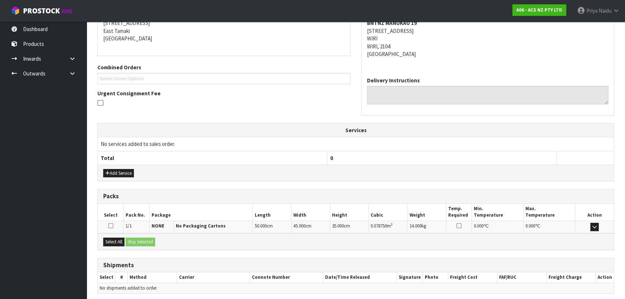
scroll to position [151, 0]
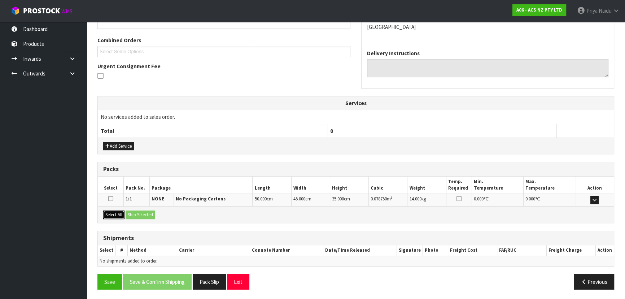
click at [121, 213] on button "Select All" at bounding box center [113, 215] width 21 height 9
click at [147, 217] on button "Ship Selected" at bounding box center [141, 215] width 30 height 9
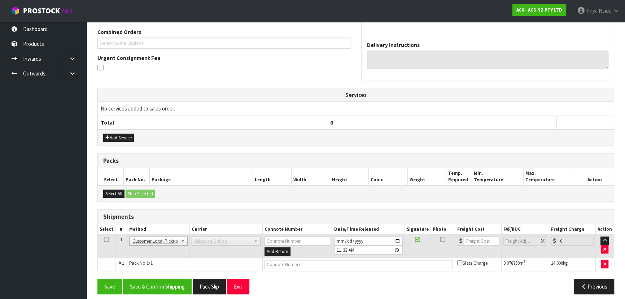
scroll to position [163, 0]
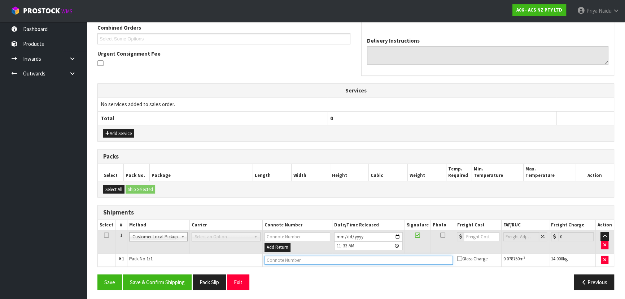
click at [288, 260] on input "text" at bounding box center [359, 260] width 189 height 9
type input "CUSTOMER COLLECTED"
click at [167, 276] on button "Save & Confirm Shipping" at bounding box center [157, 282] width 69 height 16
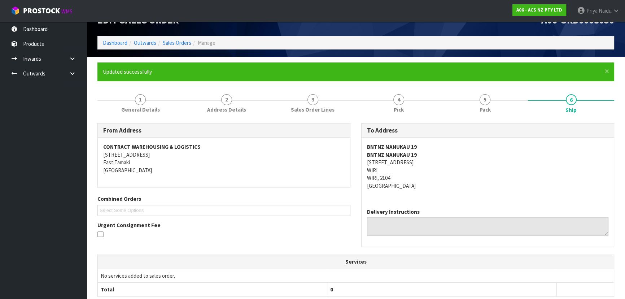
scroll to position [0, 0]
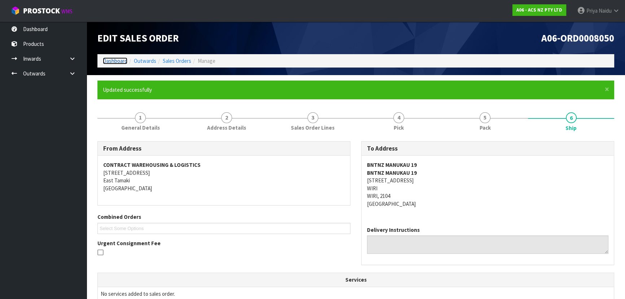
click at [114, 63] on link "Dashboard" at bounding box center [115, 60] width 25 height 7
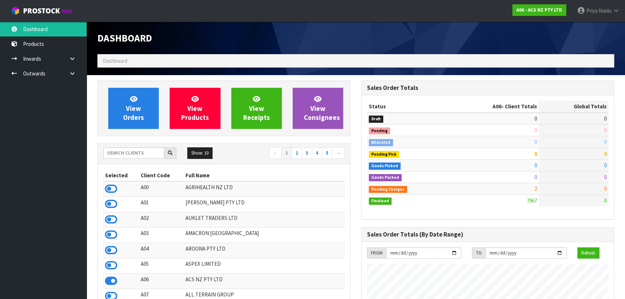
scroll to position [546, 264]
click at [126, 156] on input "text" at bounding box center [133, 152] width 61 height 11
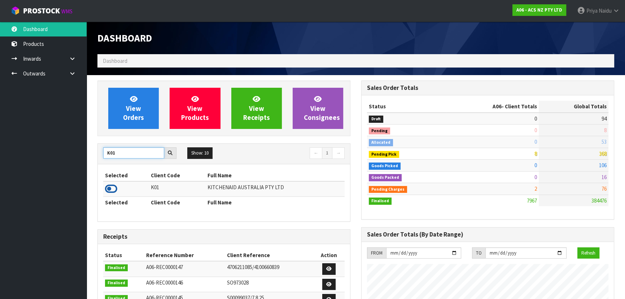
type input "K01"
click at [113, 188] on icon at bounding box center [111, 188] width 12 height 11
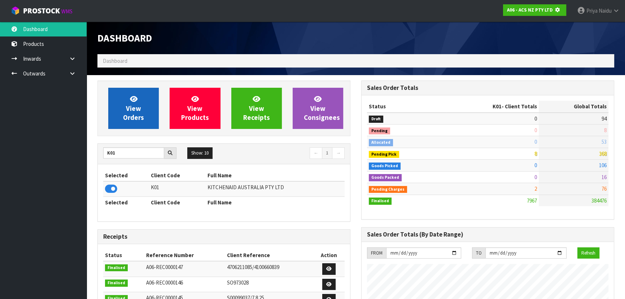
scroll to position [360633, 360819]
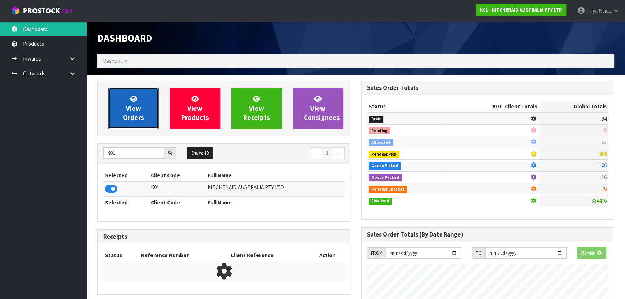
click at [126, 113] on span "View Orders" at bounding box center [133, 108] width 21 height 27
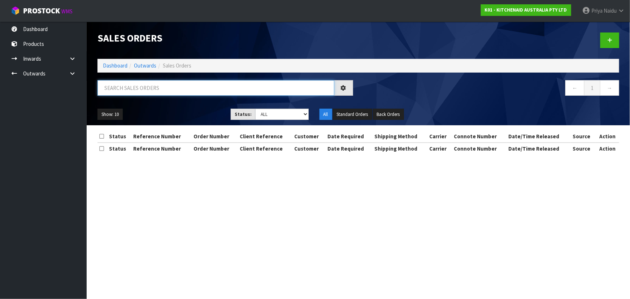
click at [145, 91] on input "text" at bounding box center [215, 88] width 237 height 16
type input "80052"
click at [267, 117] on select "Draft Pending Allocated Pending Pick Goods Picked Goods Packed Pending Charges …" at bounding box center [281, 114] width 53 height 11
select select "string:5"
click at [255, 109] on select "Draft Pending Allocated Pending Pick Goods Picked Goods Packed Pending Charges …" at bounding box center [281, 114] width 53 height 11
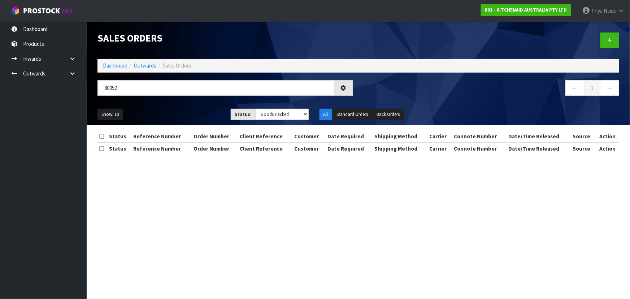
click at [199, 99] on div "80052" at bounding box center [225, 90] width 266 height 21
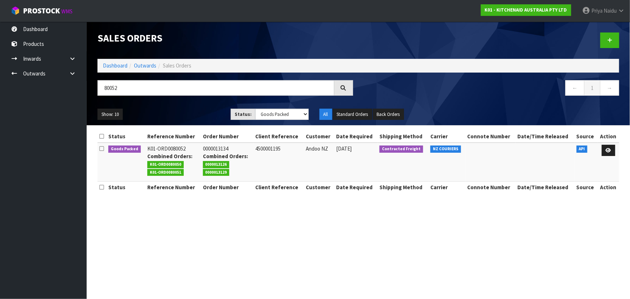
click at [198, 104] on div "Show: 10 5 10 25 50 Status: Draft Pending Allocated Pending Pick Goods Picked G…" at bounding box center [358, 114] width 533 height 22
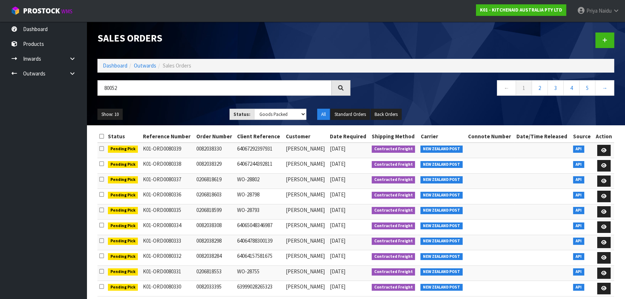
click at [198, 104] on div "Show: 10 5 10 25 50 Status: Draft Pending Allocated Pending Pick Goods Picked G…" at bounding box center [356, 114] width 528 height 22
click at [188, 114] on ul "Show: 10 5 10 25 50" at bounding box center [157, 115] width 121 height 12
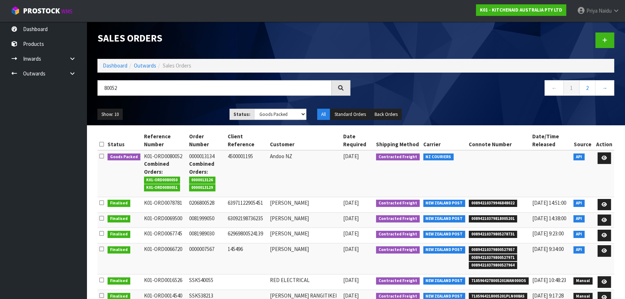
click at [188, 114] on ul "Show: 10 5 10 25 50" at bounding box center [157, 115] width 121 height 12
click at [188, 112] on ul "Show: 10 5 10 25 50" at bounding box center [157, 115] width 121 height 12
click at [603, 156] on icon at bounding box center [604, 158] width 5 height 5
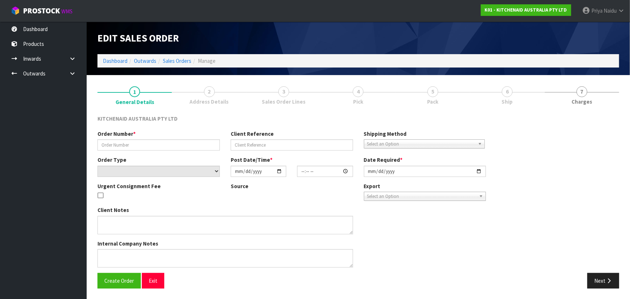
type input "0000013134"
type input "4500001195"
select select "number:0"
type input "2025-10-02"
type input "14:33:39.000"
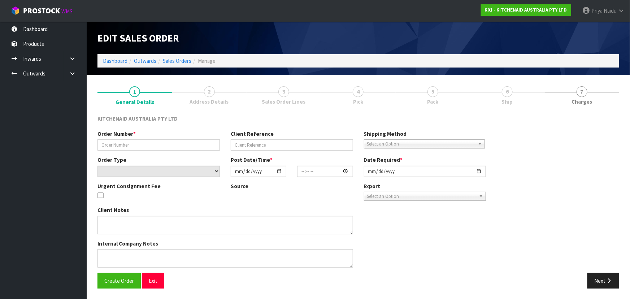
type input "2025-10-02"
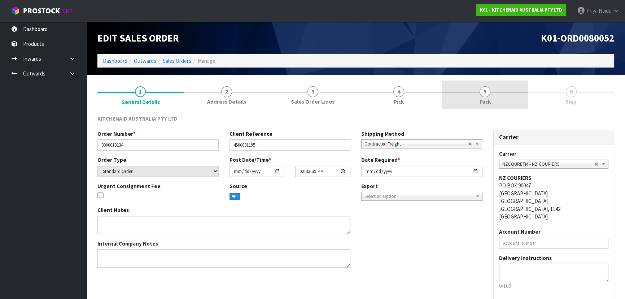
click at [491, 103] on link "5 Pack" at bounding box center [485, 95] width 86 height 29
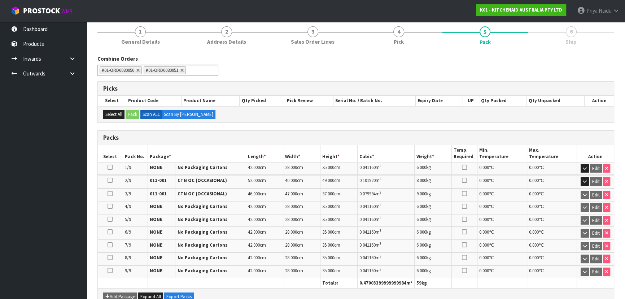
scroll to position [197, 0]
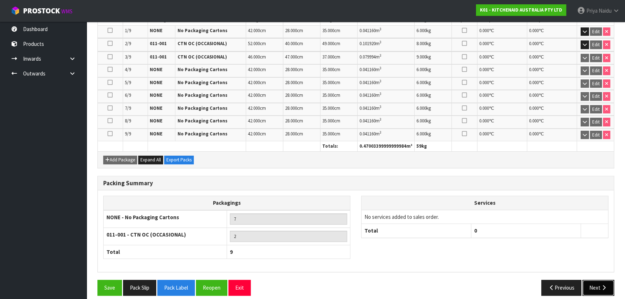
click at [607, 286] on button "Next" at bounding box center [599, 288] width 32 height 16
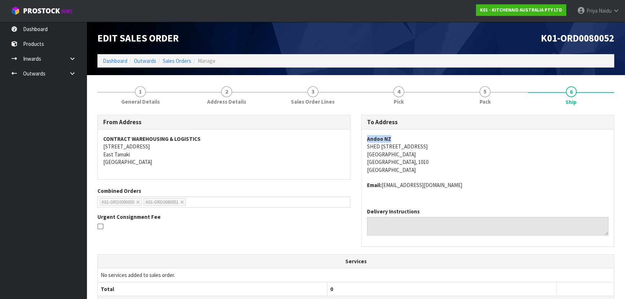
drag, startPoint x: 363, startPoint y: 138, endPoint x: 417, endPoint y: 137, distance: 54.5
click at [417, 137] on div "To Address Andoo NZ SHED 2, Tinely St Entrance Ports of Auckland Auckland Centr…" at bounding box center [488, 184] width 264 height 139
drag, startPoint x: 365, startPoint y: 143, endPoint x: 187, endPoint y: 130, distance: 178.8
click at [437, 144] on div "Andoo NZ SHED 2, Tinely St Entrance Ports of Auckland Auckland Central Auckland…" at bounding box center [488, 166] width 252 height 73
drag, startPoint x: 365, startPoint y: 156, endPoint x: 181, endPoint y: 200, distance: 189.2
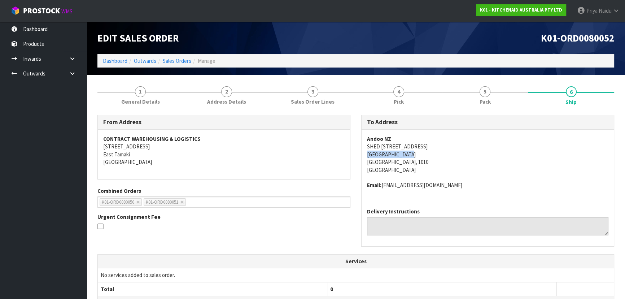
click at [408, 155] on div "Andoo NZ SHED 2, Tinely St Entrance Ports of Auckland Auckland Central Auckland…" at bounding box center [488, 166] width 252 height 73
drag, startPoint x: 384, startPoint y: 185, endPoint x: 454, endPoint y: 190, distance: 69.9
click at [454, 190] on div "Andoo NZ SHED 2, Tinely St Entrance Ports of Auckland Auckland Central Auckland…" at bounding box center [488, 166] width 252 height 73
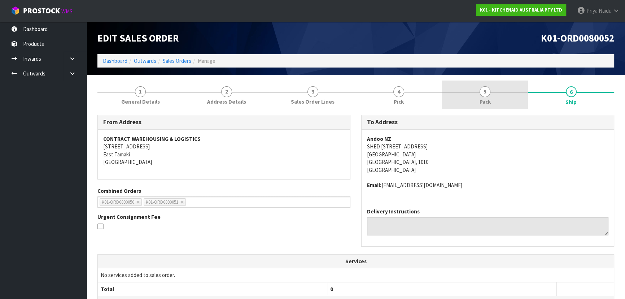
click at [502, 108] on link "5 Pack" at bounding box center [485, 95] width 86 height 29
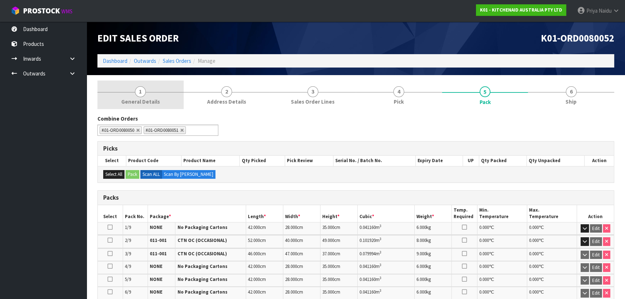
click at [130, 103] on span "General Details" at bounding box center [140, 102] width 39 height 8
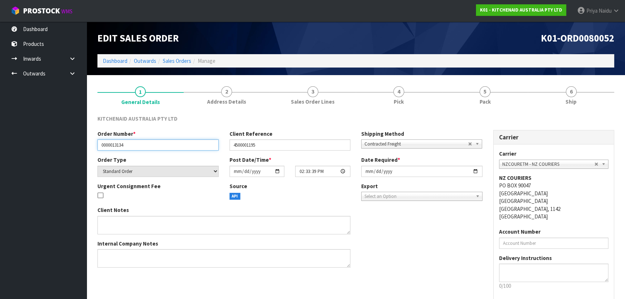
drag, startPoint x: 97, startPoint y: 146, endPoint x: 130, endPoint y: 144, distance: 32.6
click at [130, 144] on input "0000013134" at bounding box center [157, 144] width 121 height 11
click at [475, 106] on link "5 Pack" at bounding box center [485, 95] width 86 height 29
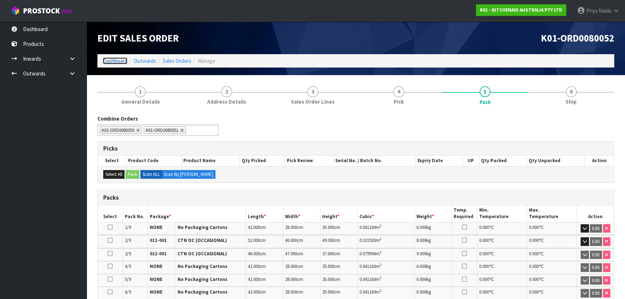
click at [110, 58] on link "Dashboard" at bounding box center [115, 60] width 25 height 7
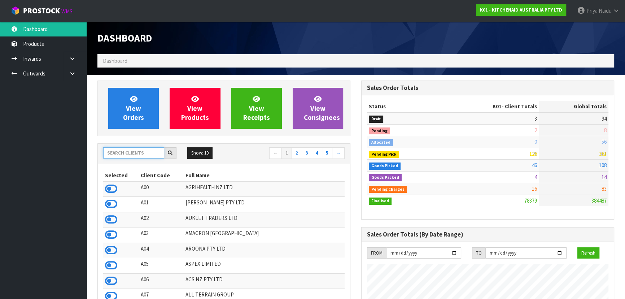
click at [128, 152] on input "text" at bounding box center [133, 152] width 61 height 11
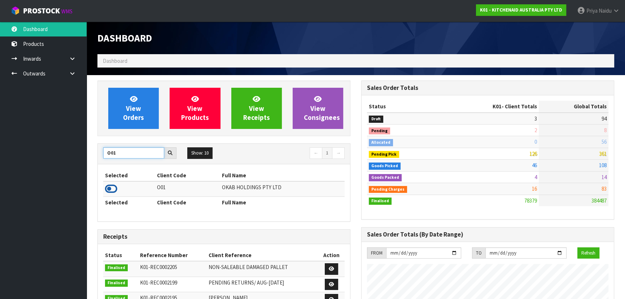
type input "O01"
click at [106, 186] on icon at bounding box center [111, 188] width 12 height 11
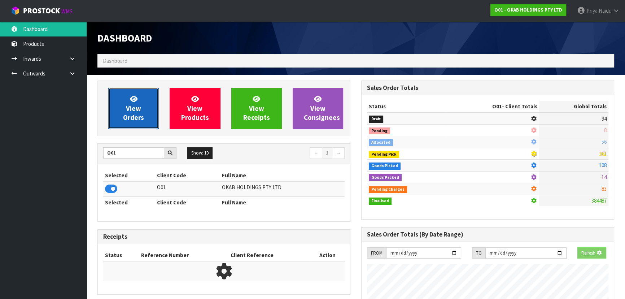
scroll to position [577, 264]
click at [137, 109] on span "View Orders" at bounding box center [133, 108] width 21 height 27
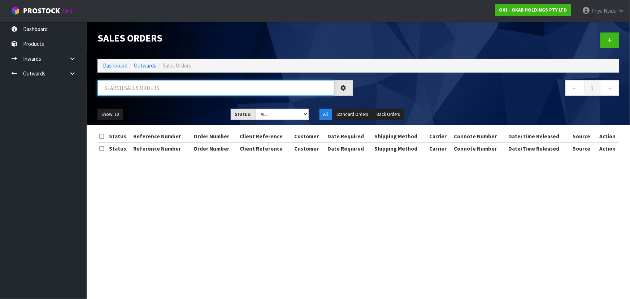
click at [146, 86] on input "text" at bounding box center [215, 88] width 237 height 16
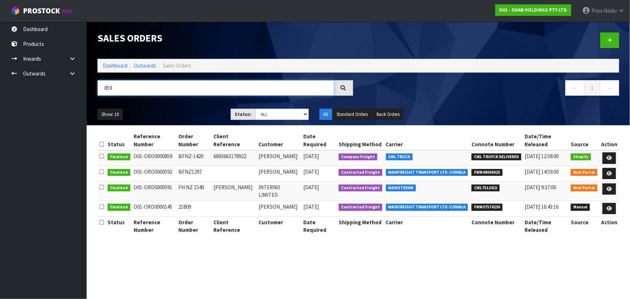
type input "859"
click at [211, 109] on ul "Show: 10 5 10 25 50" at bounding box center [158, 115] width 122 height 12
click at [611, 156] on icon at bounding box center [609, 158] width 5 height 5
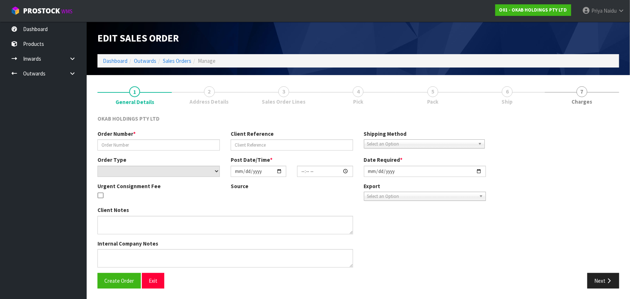
click at [489, 96] on link "6 Ship" at bounding box center [507, 95] width 74 height 29
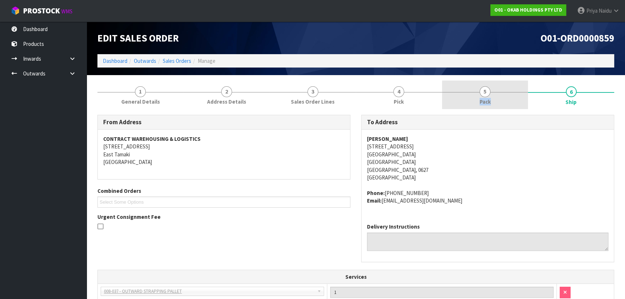
click at [488, 96] on link "5 Pack" at bounding box center [485, 95] width 86 height 29
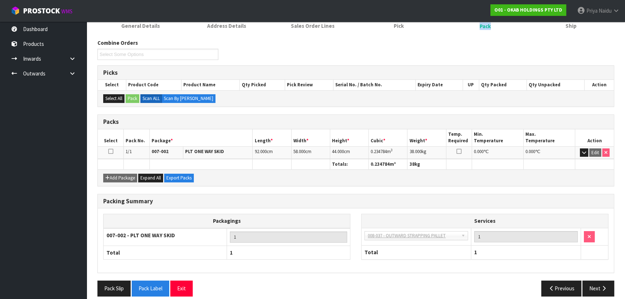
scroll to position [82, 0]
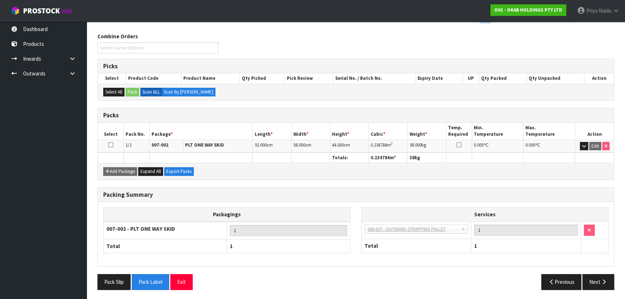
click at [409, 123] on th "Weight *" at bounding box center [427, 131] width 39 height 17
click at [410, 123] on th "Weight *" at bounding box center [427, 131] width 39 height 17
click at [411, 123] on th "Weight *" at bounding box center [427, 131] width 39 height 17
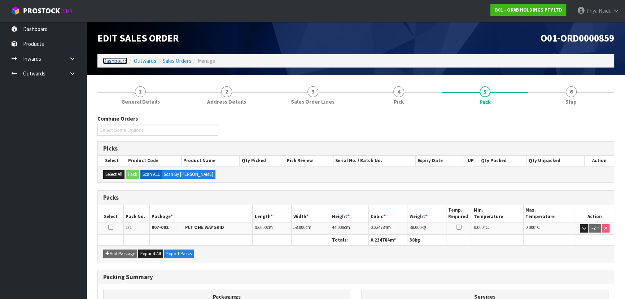
click at [113, 60] on link "Dashboard" at bounding box center [115, 60] width 25 height 7
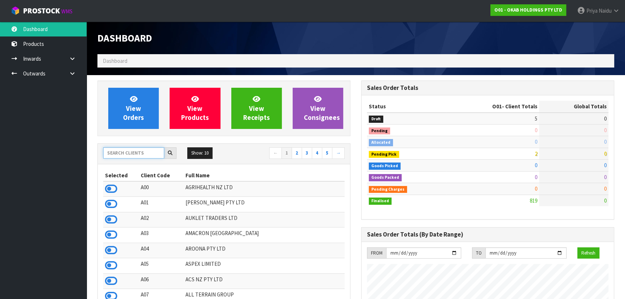
click at [140, 148] on input "text" at bounding box center [133, 152] width 61 height 11
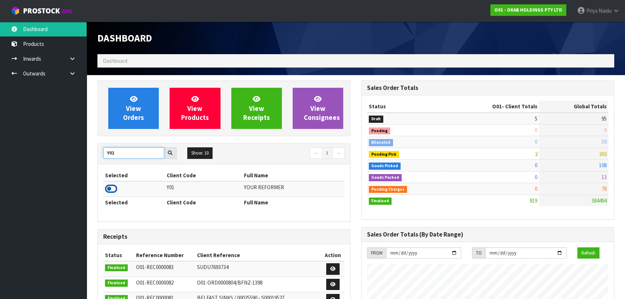
type input "Y01"
click at [115, 188] on icon at bounding box center [111, 188] width 12 height 11
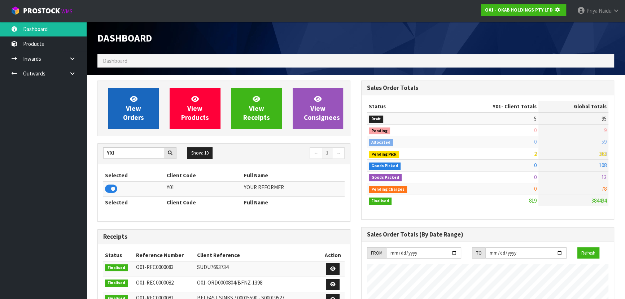
scroll to position [360633, 360819]
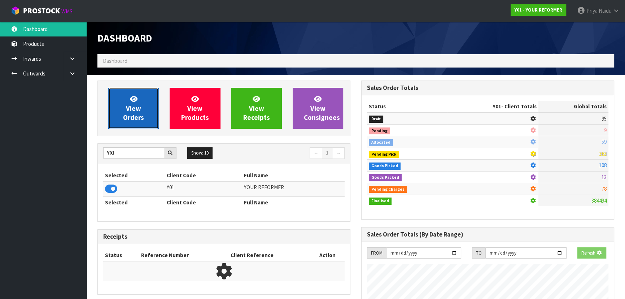
click at [135, 107] on span "View Orders" at bounding box center [133, 108] width 21 height 27
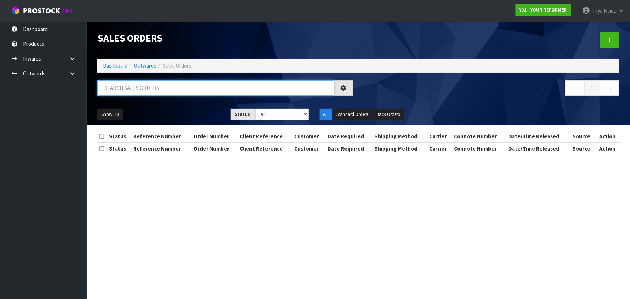
click at [149, 82] on input "text" at bounding box center [215, 88] width 237 height 16
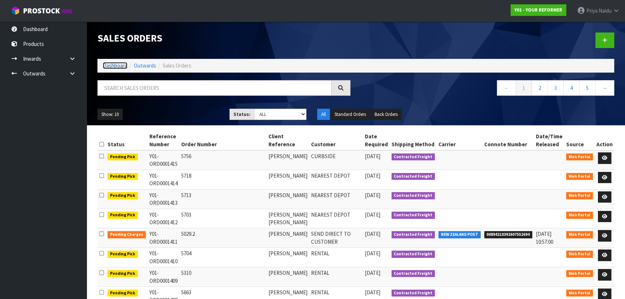
click at [118, 66] on link "Dashboard" at bounding box center [115, 65] width 25 height 7
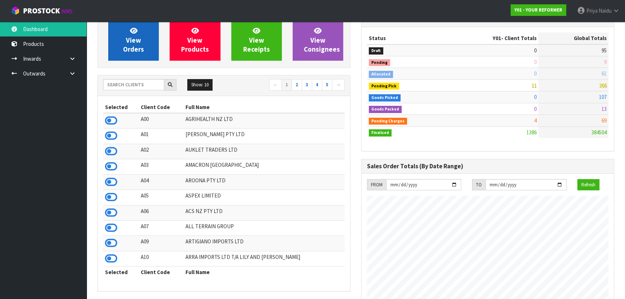
scroll to position [18, 0]
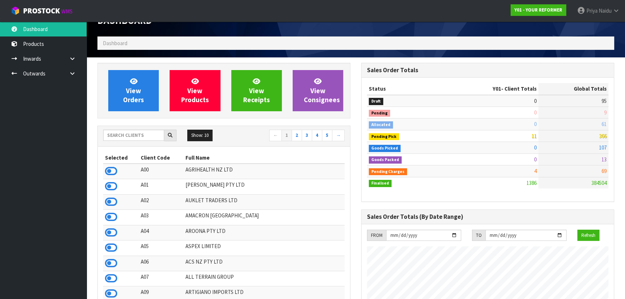
click at [125, 141] on div at bounding box center [139, 136] width 73 height 12
click at [135, 136] on input "text" at bounding box center [133, 135] width 61 height 11
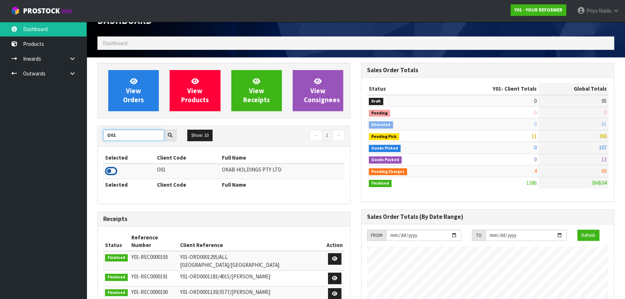
type input "O01"
click at [108, 168] on icon at bounding box center [111, 171] width 12 height 11
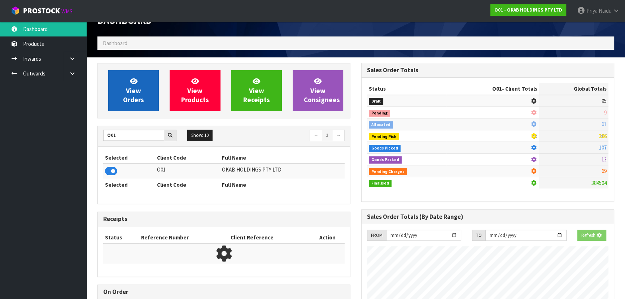
scroll to position [577, 264]
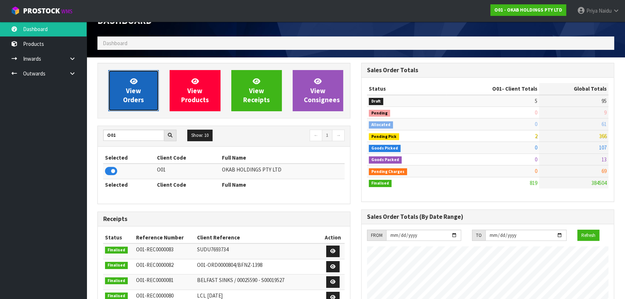
click at [135, 96] on span "View Orders" at bounding box center [133, 90] width 21 height 27
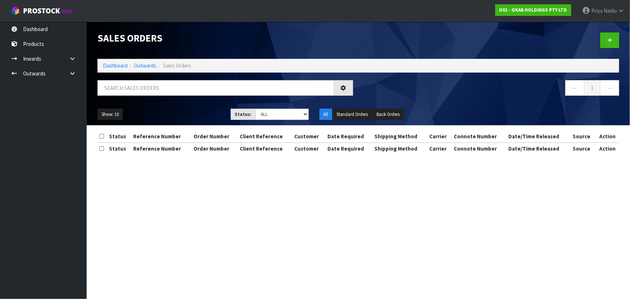
click at [147, 76] on div "Sales Orders Dashboard Outwards Sales Orders ← 1 → Show: 10 5 10 25 50 Status: …" at bounding box center [358, 74] width 533 height 104
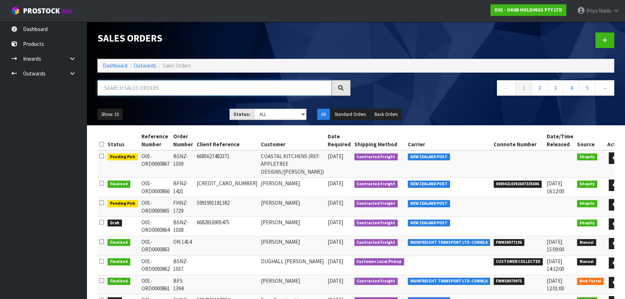
click at [147, 85] on input "text" at bounding box center [214, 88] width 234 height 16
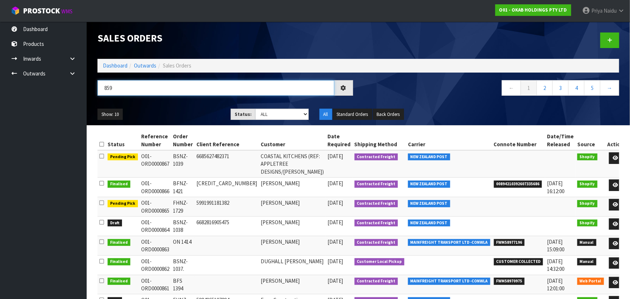
type input "859"
click at [168, 114] on ul "Show: 10 5 10 25 50" at bounding box center [158, 115] width 122 height 12
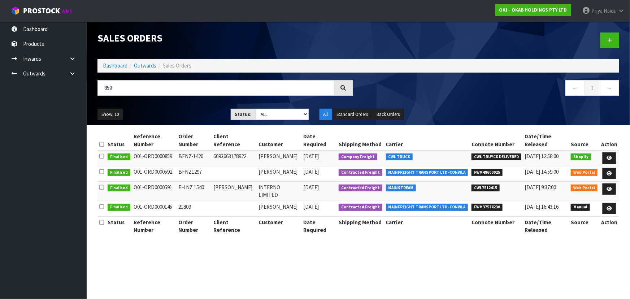
click at [168, 114] on ul "Show: 10 5 10 25 50" at bounding box center [158, 115] width 122 height 12
click at [608, 156] on icon at bounding box center [609, 158] width 5 height 5
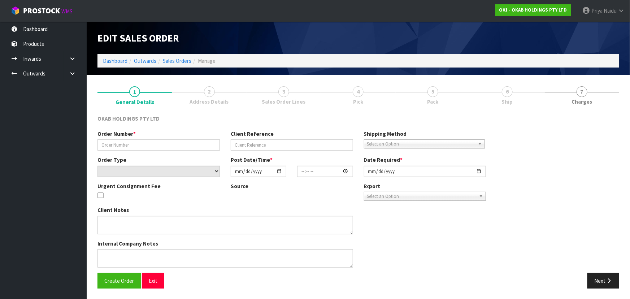
type input "BFNZ-1420"
type input "6693663178922"
select select "number:0"
type input "2025-09-30"
type input "17:21:51.000"
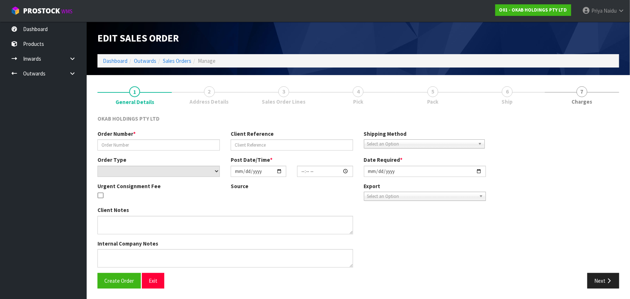
type input "2025-10-01"
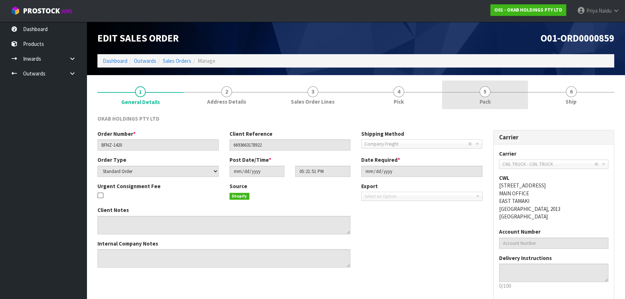
click at [485, 91] on span "5" at bounding box center [485, 91] width 11 height 11
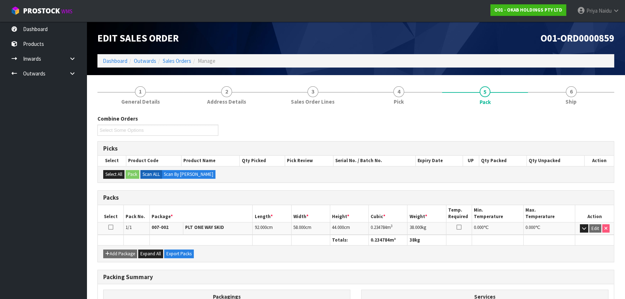
scroll to position [82, 0]
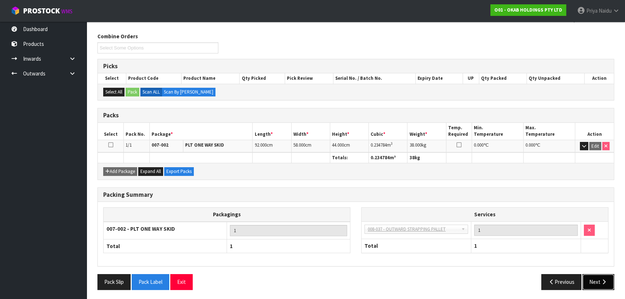
click at [599, 281] on button "Next" at bounding box center [599, 282] width 32 height 16
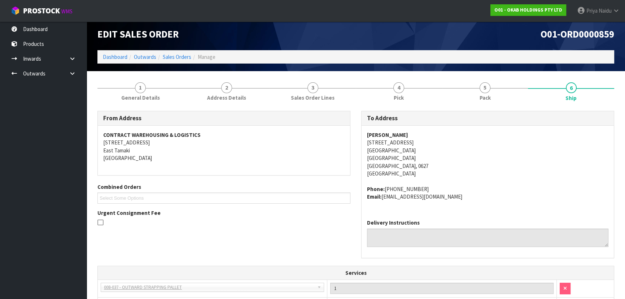
scroll to position [0, 0]
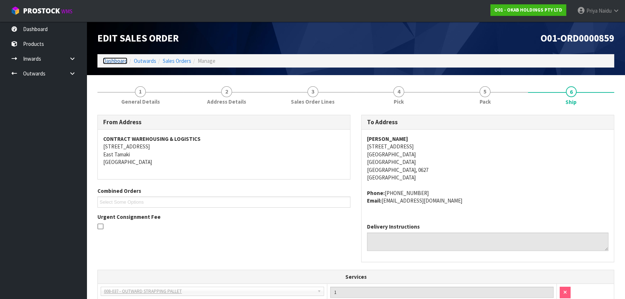
click at [116, 61] on link "Dashboard" at bounding box center [115, 60] width 25 height 7
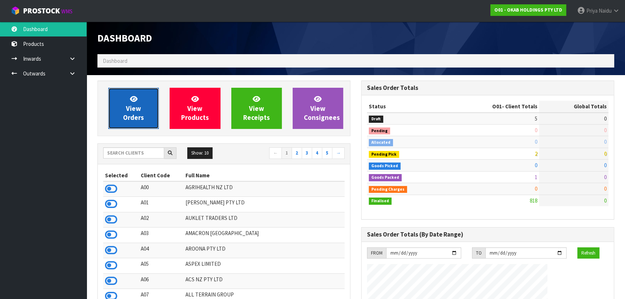
click at [132, 101] on icon at bounding box center [134, 98] width 8 height 7
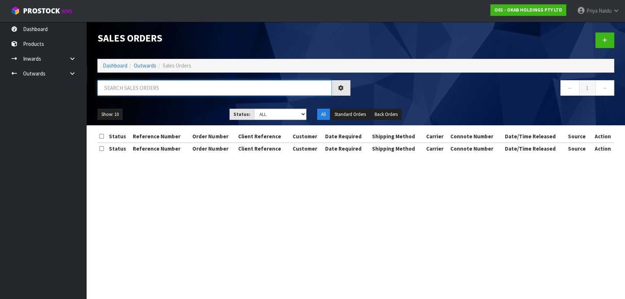
click at [140, 94] on input "text" at bounding box center [214, 88] width 234 height 16
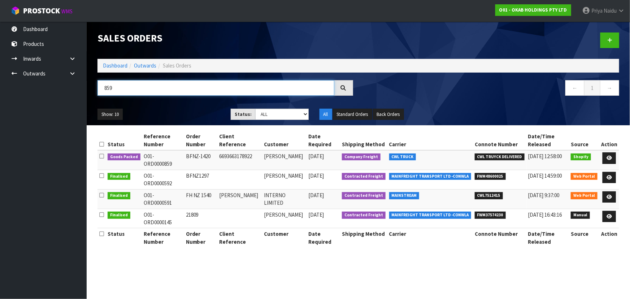
type input "859"
click at [176, 103] on div "859 ← 1 →" at bounding box center [358, 91] width 533 height 23
click at [612, 159] on icon at bounding box center [609, 158] width 5 height 5
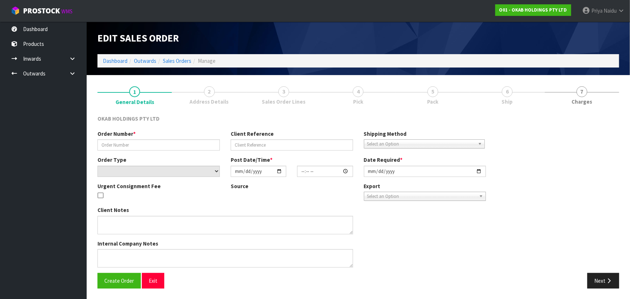
type input "BFNZ-1420"
type input "6693663178922"
select select "number:0"
type input "2025-09-30"
type input "17:21:51.000"
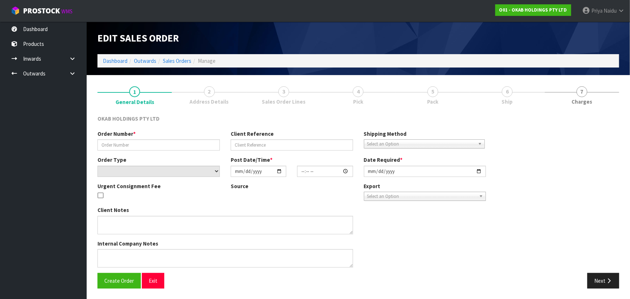
type input "2025-10-01"
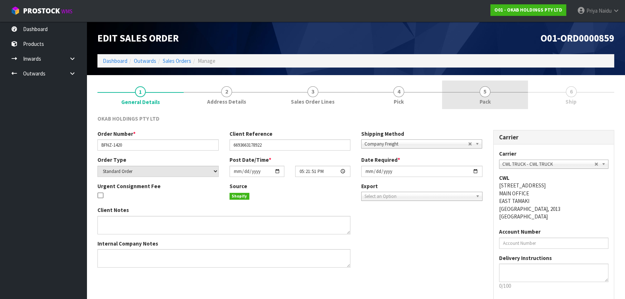
click at [465, 99] on link "5 Pack" at bounding box center [485, 95] width 86 height 29
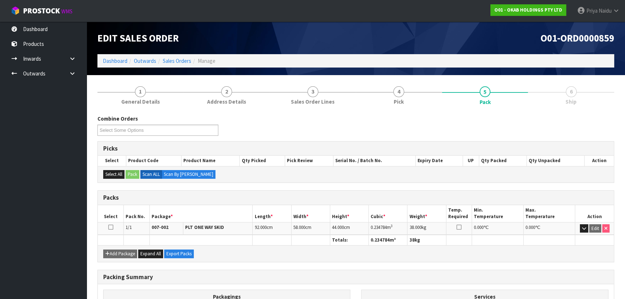
click at [435, 237] on th "38 kg" at bounding box center [427, 240] width 39 height 10
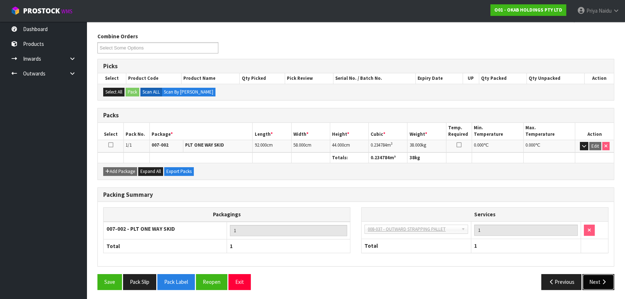
click at [593, 279] on button "Next" at bounding box center [599, 282] width 32 height 16
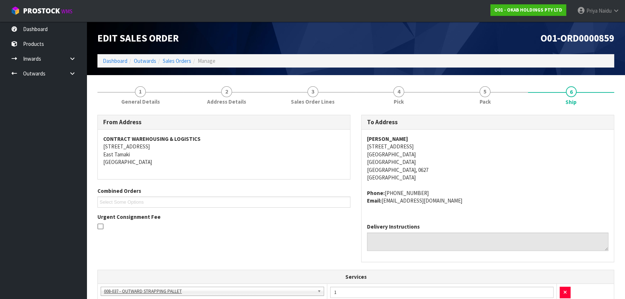
drag, startPoint x: 366, startPoint y: 138, endPoint x: 418, endPoint y: 134, distance: 52.1
click at [418, 134] on div "HAYLEY DRYLAND 22 Poland Road Wairau Valley Wairau Valley Auckland, 0627 New Ze…" at bounding box center [488, 174] width 252 height 88
drag, startPoint x: 361, startPoint y: 148, endPoint x: 281, endPoint y: 178, distance: 85.4
click at [415, 168] on div "To Address HAYLEY DRYLAND 22 Poland Road Wairau Valley Wairau Valley Auckland, …" at bounding box center [488, 192] width 264 height 155
click at [365, 146] on div "HAYLEY DRYLAND 22 Poland Road Wairau Valley Wairau Valley Auckland, 0627 New Ze…" at bounding box center [488, 174] width 252 height 88
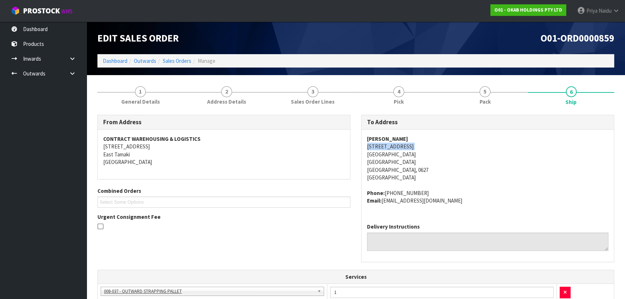
drag, startPoint x: 365, startPoint y: 146, endPoint x: 411, endPoint y: 144, distance: 45.9
click at [411, 144] on div "HAYLEY DRYLAND 22 Poland Road Wairau Valley Wairau Valley Auckland, 0627 New Ze…" at bounding box center [488, 174] width 252 height 88
drag, startPoint x: 384, startPoint y: 192, endPoint x: 422, endPoint y: 193, distance: 38.7
click at [422, 193] on address "Phone: +6421823738 Email: hayley@augustdesign.co.nz" at bounding box center [488, 197] width 242 height 16
drag, startPoint x: 383, startPoint y: 201, endPoint x: 454, endPoint y: 202, distance: 70.8
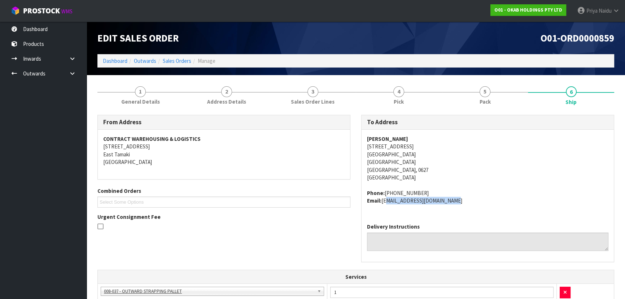
click at [454, 202] on address "Phone: +6421823738 Email: hayley@augustdesign.co.nz" at bounding box center [488, 197] width 242 height 16
click at [141, 88] on span "1" at bounding box center [140, 91] width 11 height 11
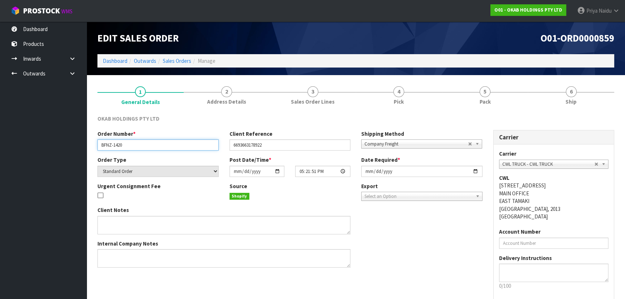
drag, startPoint x: 99, startPoint y: 146, endPoint x: 127, endPoint y: 146, distance: 28.2
click at [127, 146] on input "BFNZ-1420" at bounding box center [157, 144] width 121 height 11
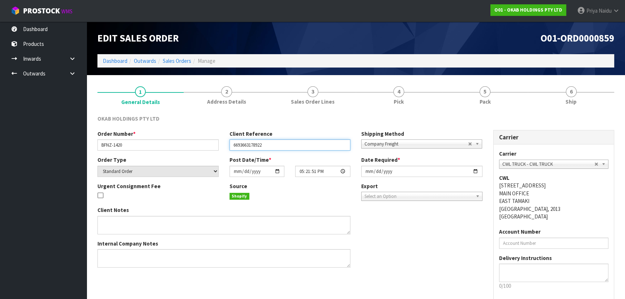
drag, startPoint x: 231, startPoint y: 148, endPoint x: 273, endPoint y: 147, distance: 42.2
click at [270, 147] on input "6693663178922" at bounding box center [290, 144] width 121 height 11
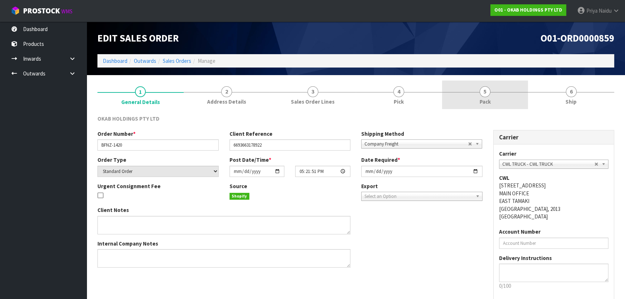
click at [474, 99] on link "5 Pack" at bounding box center [485, 95] width 86 height 29
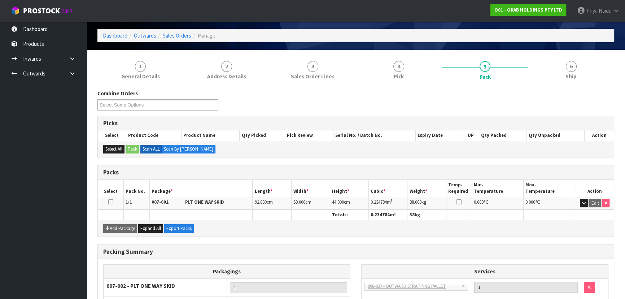
scroll to position [65, 0]
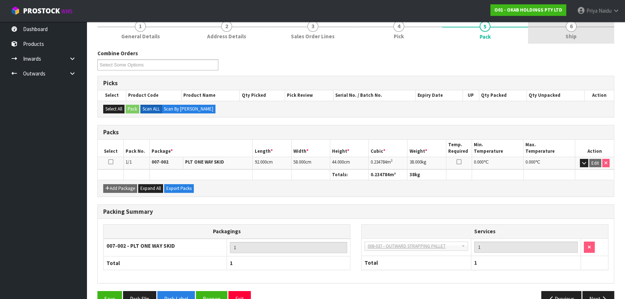
click at [574, 33] on span "Ship" at bounding box center [571, 36] width 11 height 8
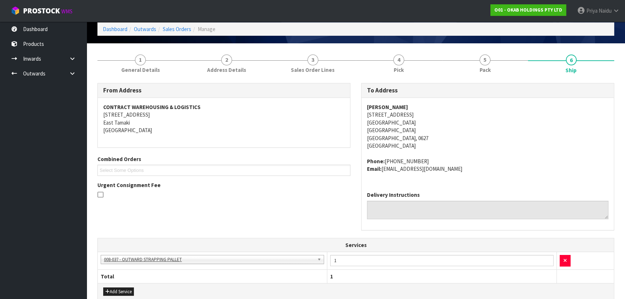
scroll to position [0, 0]
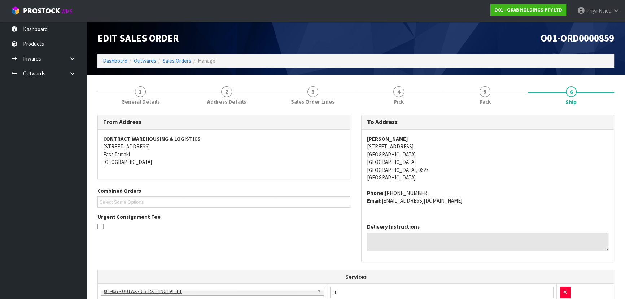
drag, startPoint x: 361, startPoint y: 140, endPoint x: 436, endPoint y: 135, distance: 75.3
click at [436, 135] on div "To Address HAYLEY DRYLAND 22 Poland Road Wairau Valley Wairau Valley Auckland, …" at bounding box center [487, 188] width 253 height 147
drag, startPoint x: 364, startPoint y: 192, endPoint x: 424, endPoint y: 204, distance: 61.1
click at [468, 202] on div "HAYLEY DRYLAND 22 Poland Road Wairau Valley Wairau Valley Auckland, 0627 New Ze…" at bounding box center [488, 174] width 252 height 88
drag, startPoint x: 367, startPoint y: 147, endPoint x: 417, endPoint y: 155, distance: 51.2
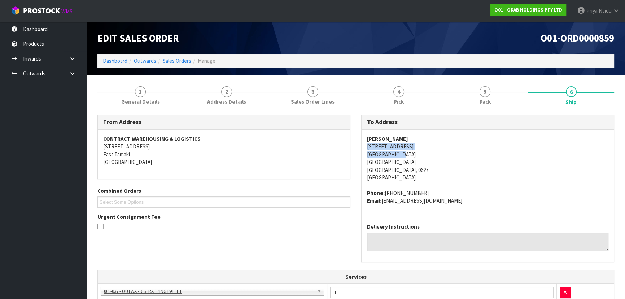
click at [417, 155] on div "HAYLEY DRYLAND 22 Poland Road Wairau Valley Wairau Valley Auckland, 0627 New Ze…" at bounding box center [488, 174] width 252 height 88
click at [490, 151] on address "HAYLEY DRYLAND 22 Poland Road Wairau Valley Wairau Valley Auckland, 0627 New Ze…" at bounding box center [488, 158] width 242 height 47
click at [478, 166] on address "HAYLEY DRYLAND 22 Poland Road Wairau Valley Wairau Valley Auckland, 0627 New Ze…" at bounding box center [488, 158] width 242 height 47
drag, startPoint x: 363, startPoint y: 141, endPoint x: 413, endPoint y: 136, distance: 50.4
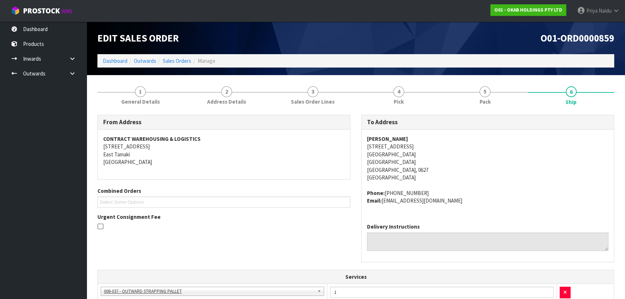
click at [413, 136] on div "HAYLEY DRYLAND 22 Poland Road Wairau Valley Wairau Valley Auckland, 0627 New Ze…" at bounding box center [488, 174] width 252 height 88
click at [489, 173] on address "HAYLEY DRYLAND 22 Poland Road Wairau Valley Wairau Valley Auckland, 0627 New Ze…" at bounding box center [488, 158] width 242 height 47
click at [516, 93] on link "5 Pack" at bounding box center [485, 95] width 86 height 29
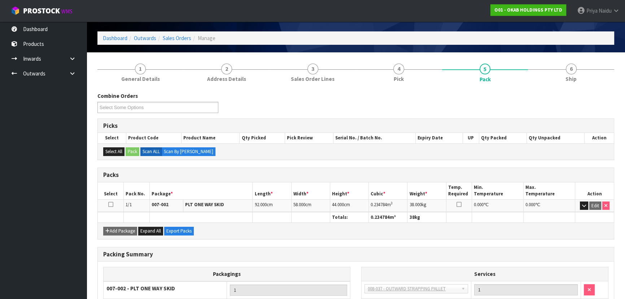
scroll to position [32, 0]
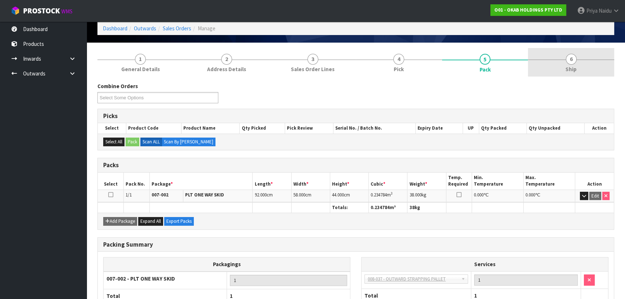
drag, startPoint x: 594, startPoint y: 62, endPoint x: 581, endPoint y: 68, distance: 14.3
click at [594, 62] on link "6 Ship" at bounding box center [571, 62] width 86 height 29
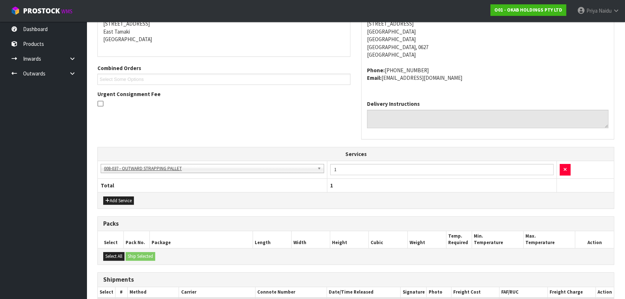
scroll to position [190, 0]
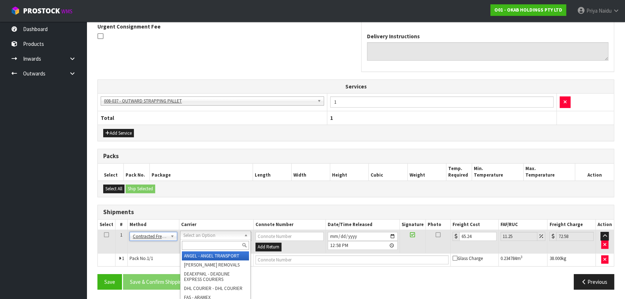
click at [192, 243] on input "text" at bounding box center [215, 245] width 67 height 9
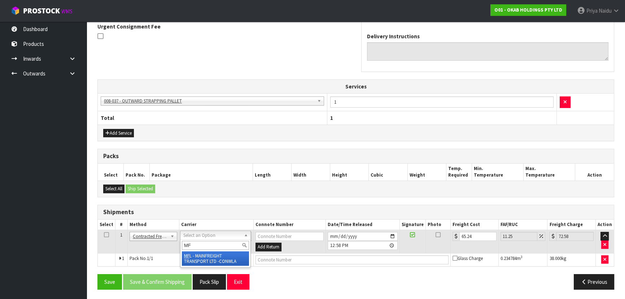
type input "MF"
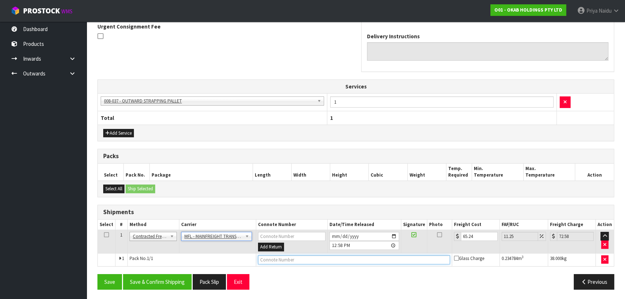
click at [279, 258] on input "text" at bounding box center [354, 259] width 192 height 9
paste input "FWM58991421"
type input "FWM58991421"
click at [475, 236] on input "65.24" at bounding box center [479, 236] width 37 height 9
type input "65.2"
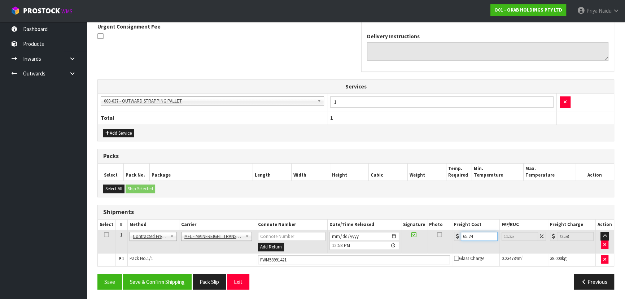
type input "72.54"
type input "65"
type input "72.31"
type input "6"
type input "6.68"
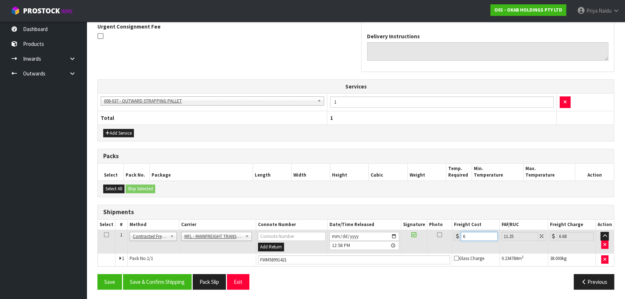
type input "0"
type input "7"
type input "7.79"
type input "71"
type input "78.99"
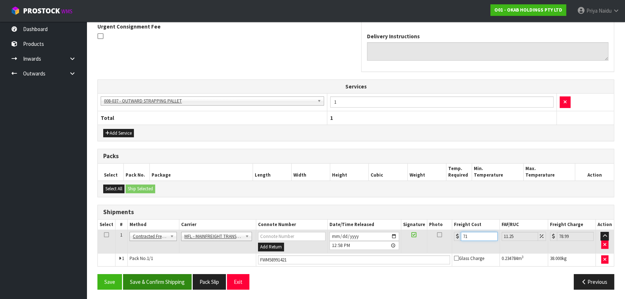
type input "71"
click at [168, 283] on button "Save & Confirm Shipping" at bounding box center [157, 282] width 69 height 16
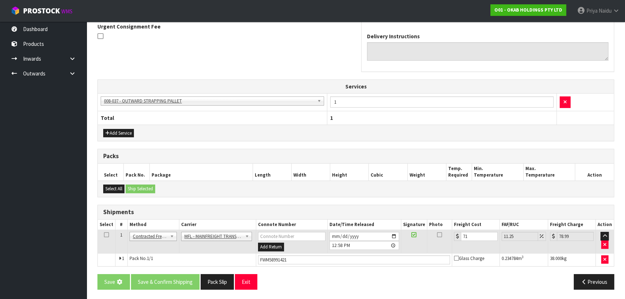
scroll to position [0, 0]
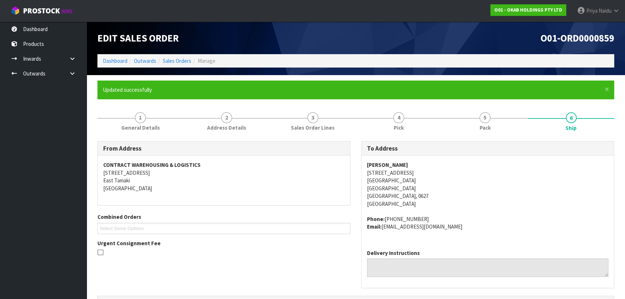
click at [337, 208] on div "From Address CONTRACT WAREHOUSING & LOGISTICS 17 Allens Road East Tamaki Auckla…" at bounding box center [224, 202] width 264 height 122
click at [116, 61] on link "Dashboard" at bounding box center [115, 60] width 25 height 7
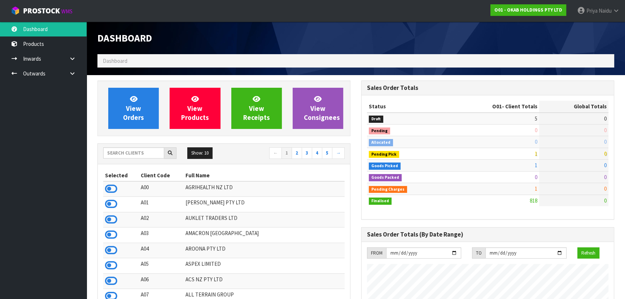
scroll to position [569, 264]
click at [134, 149] on input "text" at bounding box center [133, 152] width 61 height 11
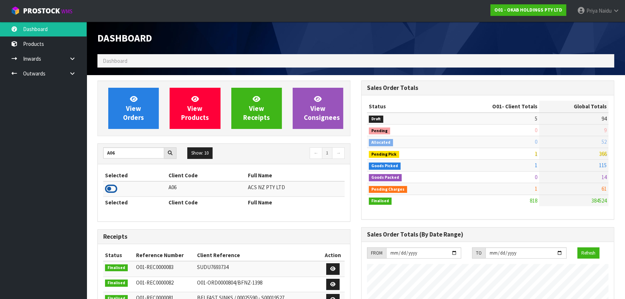
click at [113, 191] on icon at bounding box center [111, 188] width 12 height 11
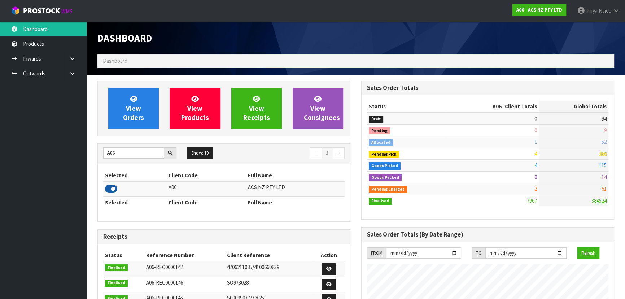
scroll to position [546, 264]
click at [127, 154] on input "A06" at bounding box center [133, 152] width 61 height 11
type input "A"
click at [110, 185] on icon at bounding box center [111, 188] width 12 height 11
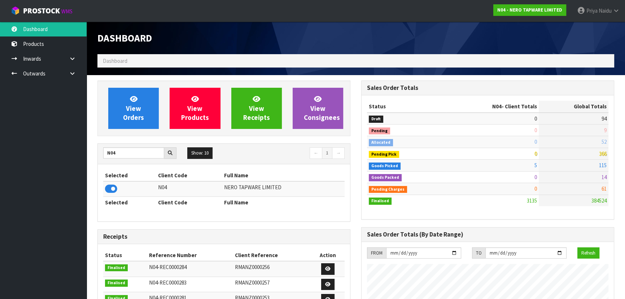
scroll to position [569, 264]
click at [127, 150] on input "N04" at bounding box center [133, 152] width 61 height 11
click at [113, 188] on icon at bounding box center [111, 188] width 12 height 11
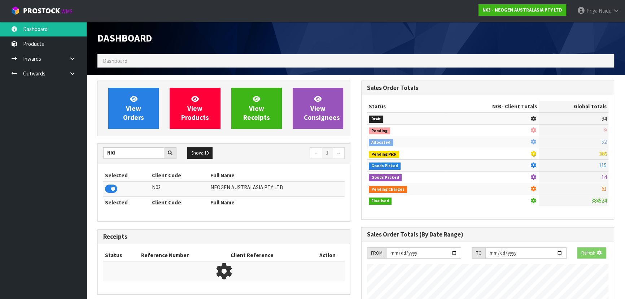
scroll to position [546, 264]
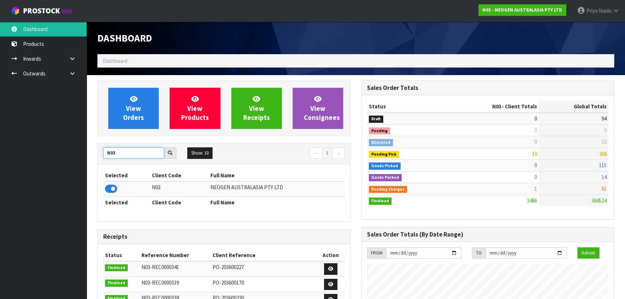
click at [127, 153] on input "N03" at bounding box center [133, 152] width 61 height 11
type input "N"
type input "S01"
click at [111, 189] on icon at bounding box center [111, 188] width 12 height 11
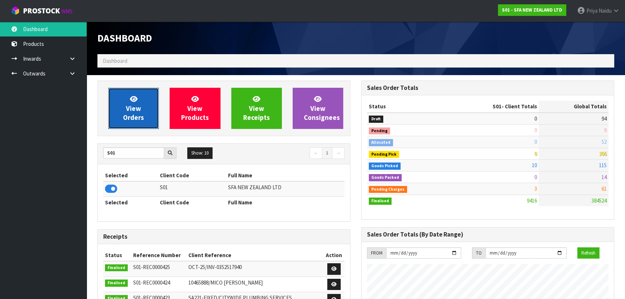
click at [124, 105] on link "View Orders" at bounding box center [133, 108] width 51 height 41
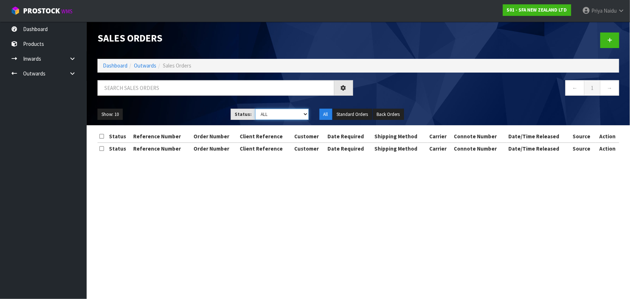
click at [270, 117] on select "Draft Pending Allocated Pending Pick Goods Picked Goods Packed Pending Charges …" at bounding box center [281, 114] width 53 height 11
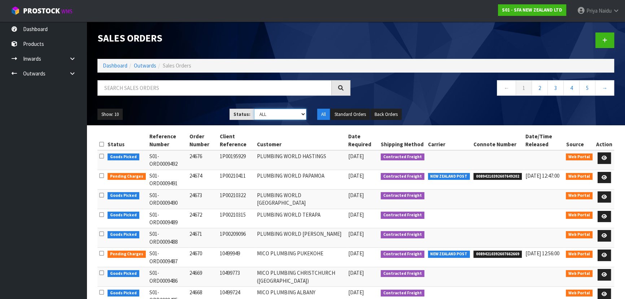
select select "string:4"
click at [254, 109] on select "Draft Pending Allocated Pending Pick Goods Picked Goods Packed Pending Charges …" at bounding box center [280, 114] width 53 height 11
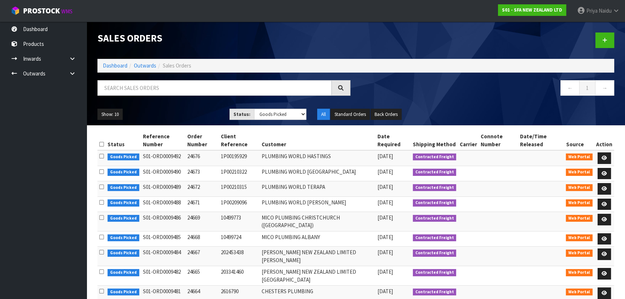
click at [315, 135] on th "Customer" at bounding box center [318, 140] width 116 height 19
click at [121, 65] on link "Dashboard" at bounding box center [115, 65] width 25 height 7
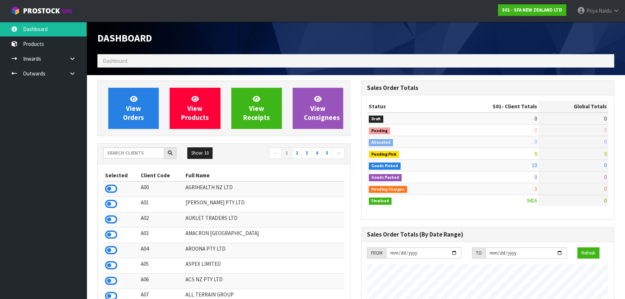
scroll to position [546, 264]
click at [141, 155] on input "text" at bounding box center [133, 152] width 61 height 11
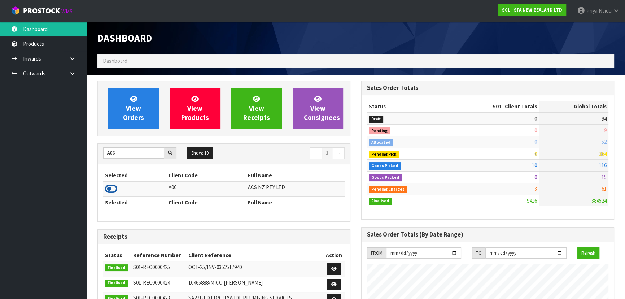
click at [114, 188] on icon at bounding box center [111, 188] width 12 height 11
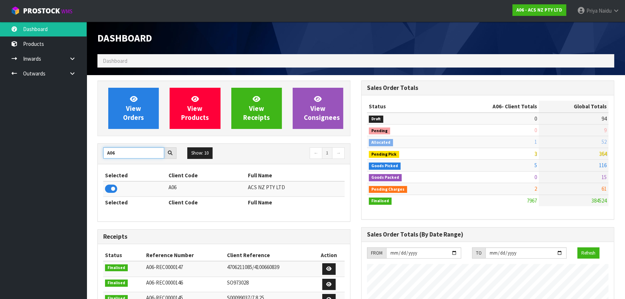
click at [126, 152] on input "A06" at bounding box center [133, 152] width 61 height 11
type input "A"
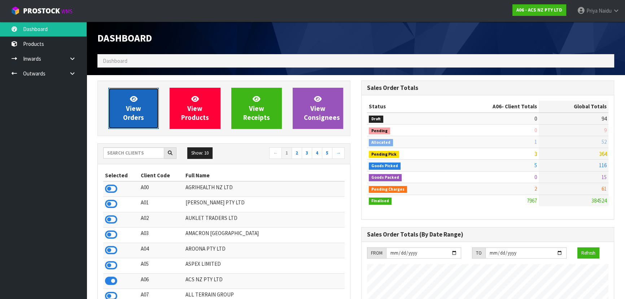
click at [124, 114] on span "View Orders" at bounding box center [133, 108] width 21 height 27
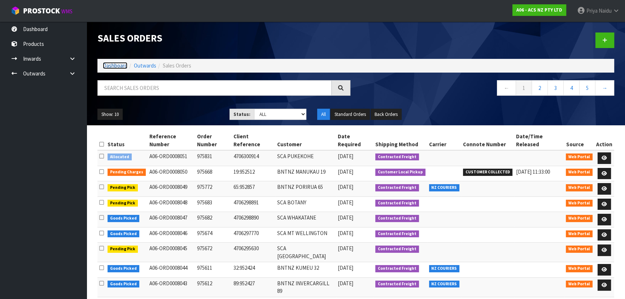
click at [119, 65] on link "Dashboard" at bounding box center [115, 65] width 25 height 7
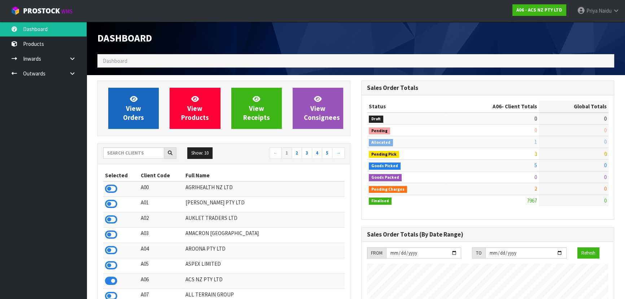
scroll to position [546, 264]
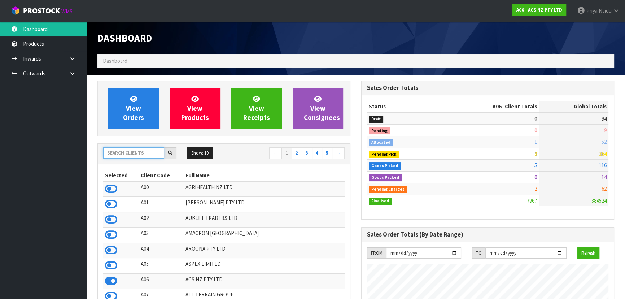
click at [116, 150] on input "text" at bounding box center [133, 152] width 61 height 11
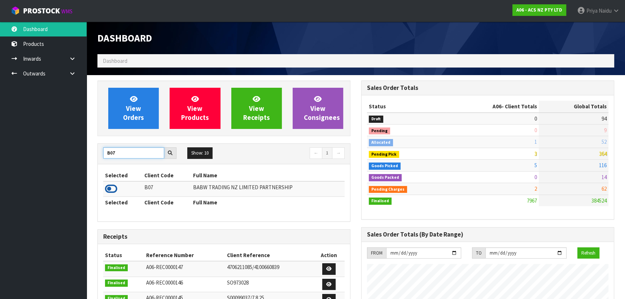
type input "B07"
click at [115, 189] on icon at bounding box center [111, 188] width 12 height 11
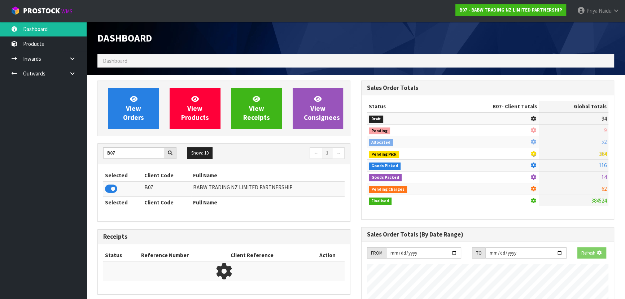
scroll to position [450, 264]
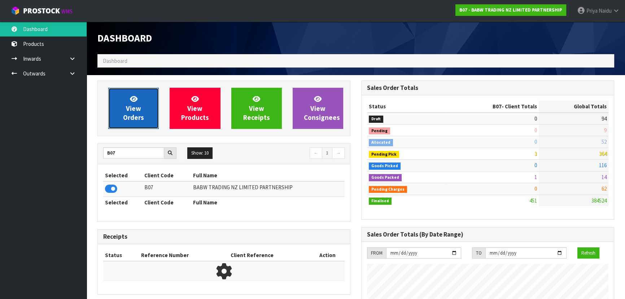
click at [124, 116] on span "View Orders" at bounding box center [133, 108] width 21 height 27
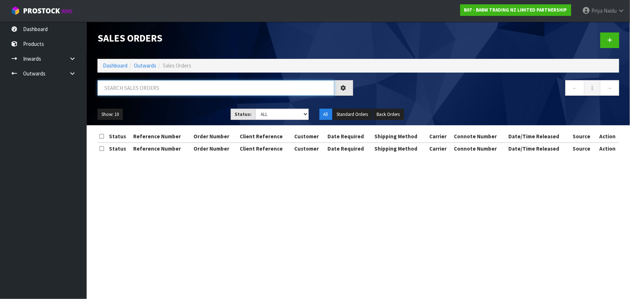
click at [140, 91] on input "text" at bounding box center [215, 88] width 237 height 16
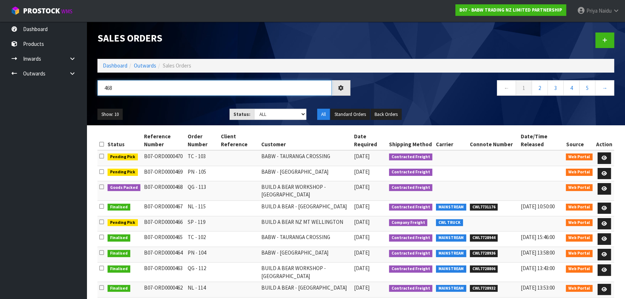
type input "468"
click at [191, 101] on div "468" at bounding box center [224, 90] width 264 height 21
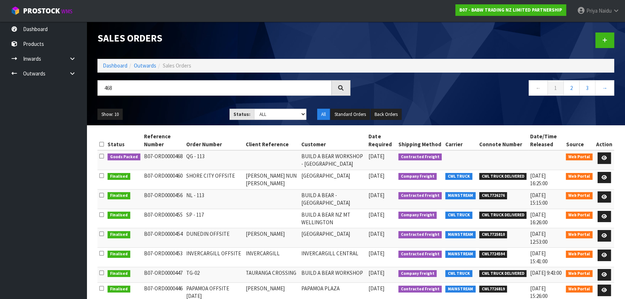
click at [181, 106] on div "Show: 10 5 10 25 50 Status: Draft Pending Allocated Pending Pick Goods Picked G…" at bounding box center [356, 114] width 528 height 22
click at [180, 110] on ul "Show: 10 5 10 25 50" at bounding box center [157, 115] width 121 height 12
click at [180, 112] on ul "Show: 10 5 10 25 50" at bounding box center [157, 115] width 121 height 12
click at [186, 113] on ul "Show: 10 5 10 25 50" at bounding box center [157, 115] width 121 height 12
click at [600, 158] on link at bounding box center [604, 158] width 13 height 12
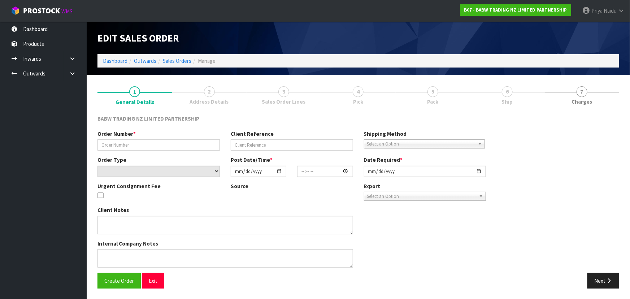
type input "QG - 113"
select select "number:0"
type input "2025-10-06"
type input "14:06:00.000"
type input "2025-10-06"
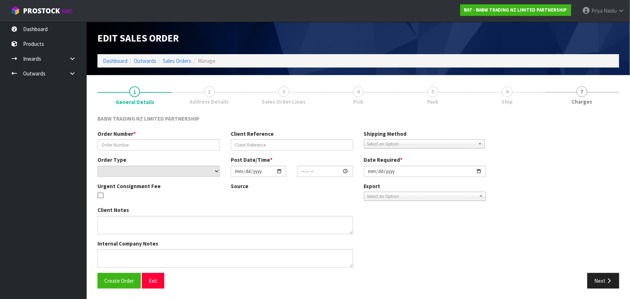
type textarea "DELIVER BETWEEN 8AM AND 8.30AM CALL - SANTANA ON 0221550016 AFTERNOON PRIOR TO …"
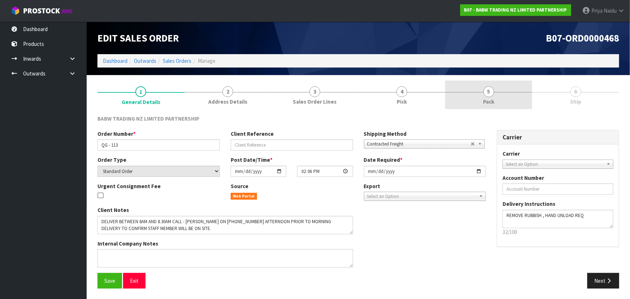
click at [495, 97] on link "5 Pack" at bounding box center [488, 95] width 87 height 29
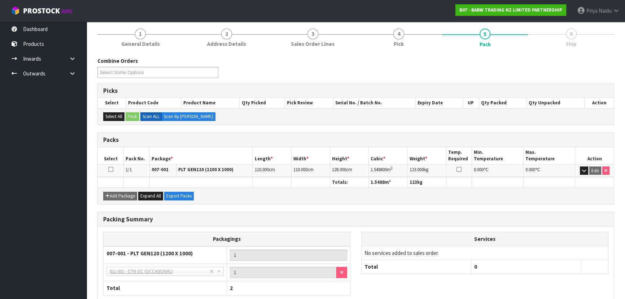
scroll to position [100, 0]
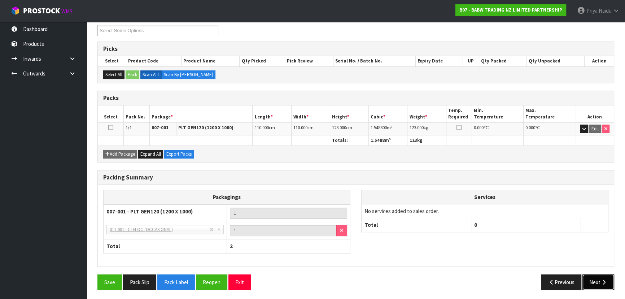
drag, startPoint x: 593, startPoint y: 284, endPoint x: 591, endPoint y: 279, distance: 5.0
click at [593, 284] on button "Next" at bounding box center [599, 282] width 32 height 16
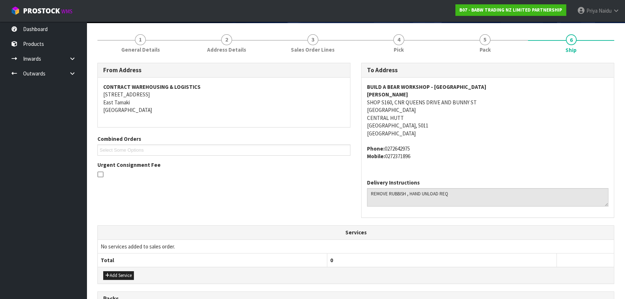
scroll to position [0, 0]
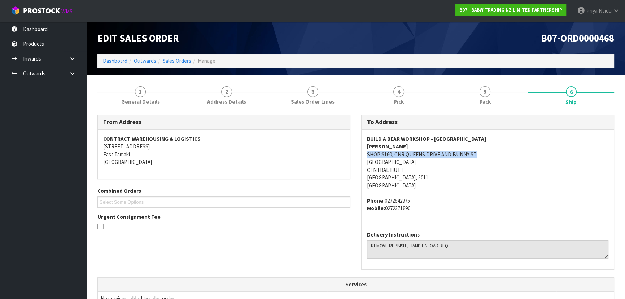
drag, startPoint x: 365, startPoint y: 153, endPoint x: 506, endPoint y: 155, distance: 140.8
click at [506, 155] on div "BUILD A BEAR WORKSHOP - QUEENSGATE ZARA SHOP S160, CNR QUEENS DRIVE AND BUNNY S…" at bounding box center [488, 178] width 252 height 96
drag, startPoint x: 385, startPoint y: 164, endPoint x: 425, endPoint y: 168, distance: 40.0
click at [425, 168] on div "BUILD A BEAR WORKSHOP - QUEENSGATE ZARA SHOP S160, CNR QUEENS DRIVE AND BUNNY S…" at bounding box center [488, 178] width 252 height 96
drag, startPoint x: 368, startPoint y: 139, endPoint x: 490, endPoint y: 136, distance: 121.7
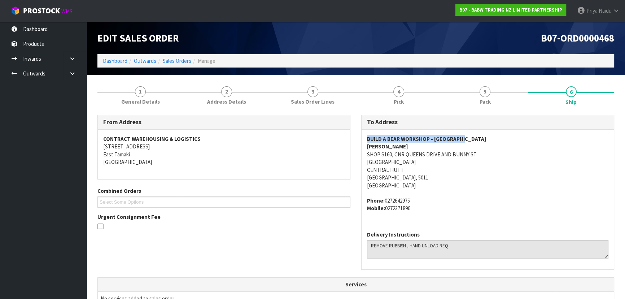
click at [490, 136] on address "BUILD A BEAR WORKSHOP - QUEENSGATE ZARA SHOP S160, CNR QUEENS DRIVE AND BUNNY S…" at bounding box center [488, 162] width 242 height 54
click at [118, 60] on link "Dashboard" at bounding box center [115, 60] width 25 height 7
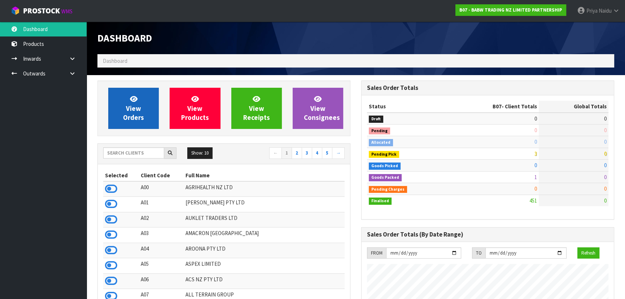
scroll to position [546, 264]
click at [140, 111] on span "View Orders" at bounding box center [133, 108] width 21 height 27
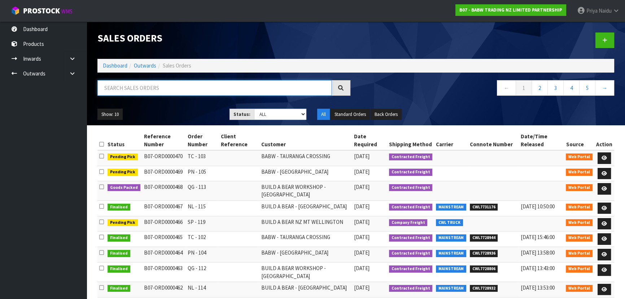
click at [161, 85] on input "text" at bounding box center [214, 88] width 234 height 16
paste input "BUILD A BEAR WORKSHOP - QUEENSGATE"
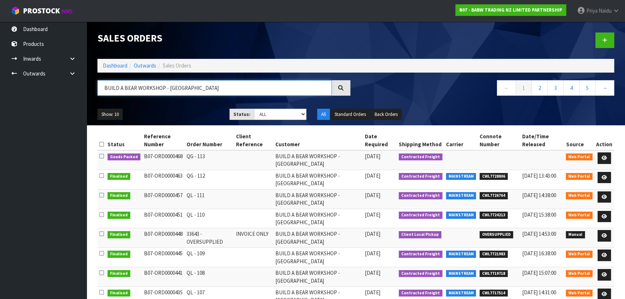
type input "BUILD A BEAR WORKSHOP - QUEENSGATE"
click at [169, 108] on div "Show: 10 5 10 25 50 Status: Draft Pending Allocated Pending Pick Goods Picked G…" at bounding box center [356, 114] width 528 height 22
click at [165, 111] on ul "Show: 10 5 10 25 50" at bounding box center [157, 115] width 121 height 12
click at [190, 110] on ul "Show: 10 5 10 25 50" at bounding box center [157, 115] width 121 height 12
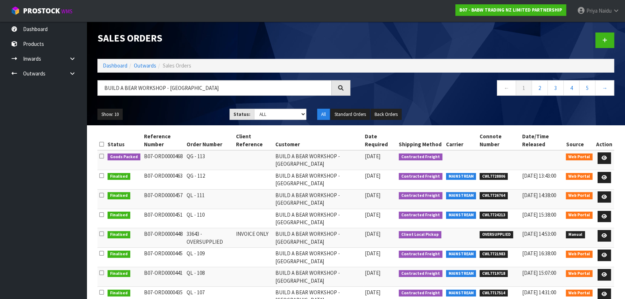
click at [199, 116] on ul "Show: 10 5 10 25 50" at bounding box center [157, 115] width 121 height 12
click at [190, 109] on ul "Show: 10 5 10 25 50" at bounding box center [157, 115] width 121 height 12
click at [603, 174] on link at bounding box center [604, 178] width 13 height 12
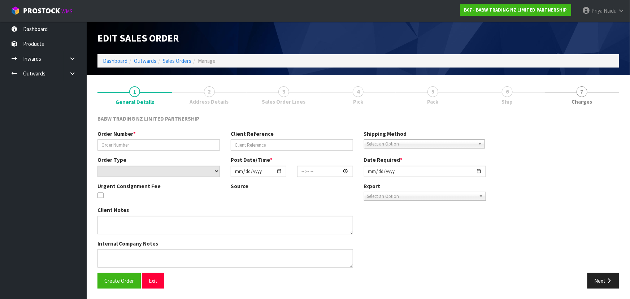
type input "QG - 112"
select select "number:0"
type input "2025-09-29"
type input "15:37:00.000"
type input "2025-09-29"
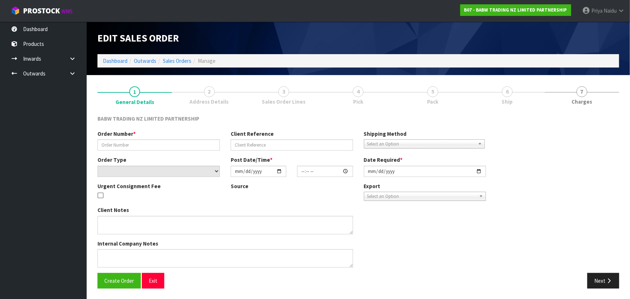
type textarea "DELIVER BETWEEN 8AM AND 8.30AM CALL - SANTANA ON 0221550016 AFTERNOON PRIOR TO …"
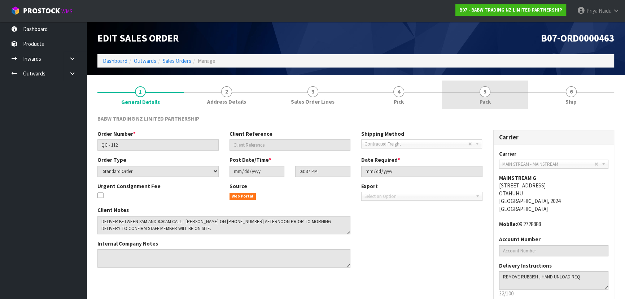
click at [483, 94] on span "5" at bounding box center [485, 91] width 11 height 11
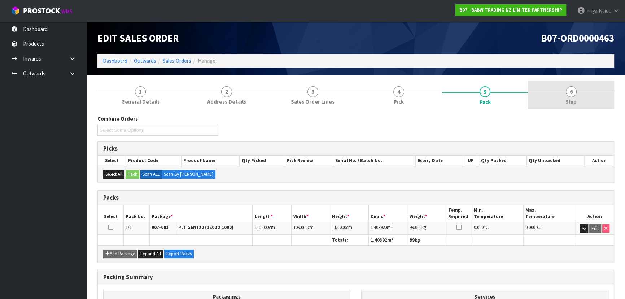
click at [580, 105] on link "6 Ship" at bounding box center [571, 95] width 86 height 29
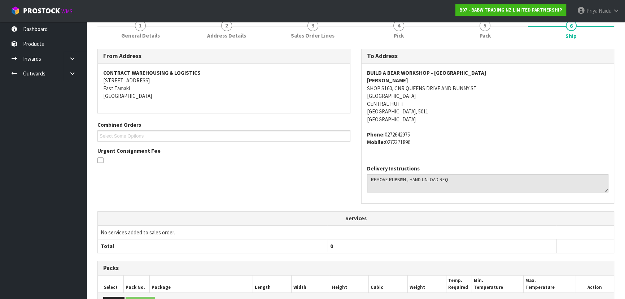
scroll to position [177, 0]
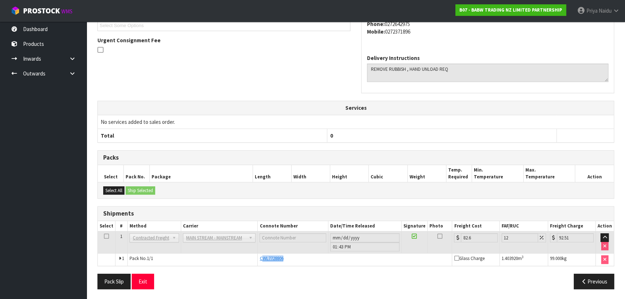
drag, startPoint x: 260, startPoint y: 259, endPoint x: 290, endPoint y: 259, distance: 29.6
click at [290, 259] on div "CWL7728806" at bounding box center [355, 258] width 191 height 6
drag, startPoint x: 259, startPoint y: 257, endPoint x: 300, endPoint y: 256, distance: 41.2
click at [300, 256] on div "CWL7728806" at bounding box center [355, 258] width 191 height 6
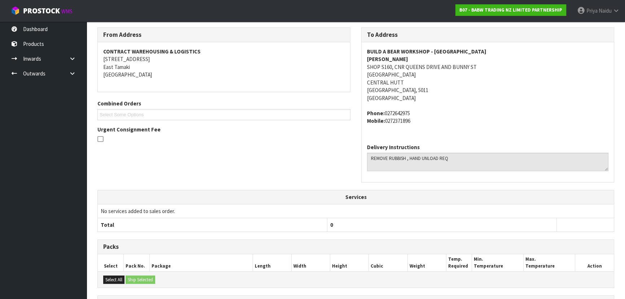
scroll to position [0, 0]
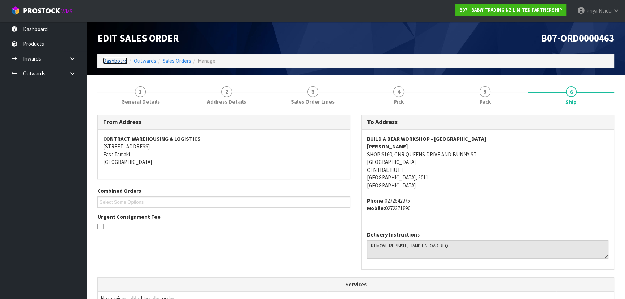
click at [117, 62] on link "Dashboard" at bounding box center [115, 60] width 25 height 7
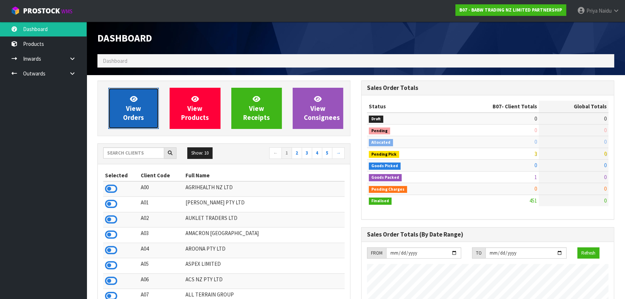
click at [115, 101] on link "View Orders" at bounding box center [133, 108] width 51 height 41
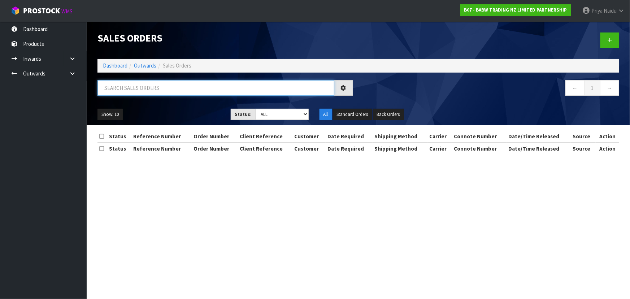
click at [132, 80] on input "text" at bounding box center [215, 88] width 237 height 16
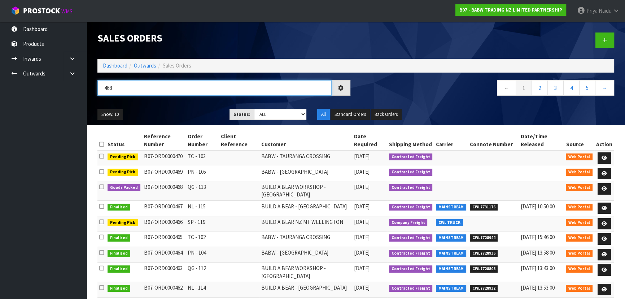
type input "468"
click at [183, 107] on div "Show: 10 5 10 25 50 Status: Draft Pending Allocated Pending Pick Goods Picked G…" at bounding box center [356, 114] width 528 height 22
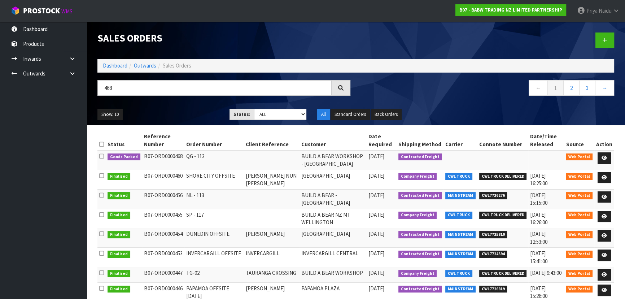
click at [183, 107] on div "Show: 10 5 10 25 50 Status: Draft Pending Allocated Pending Pick Goods Picked G…" at bounding box center [356, 114] width 528 height 22
click at [181, 113] on ul "Show: 10 5 10 25 50" at bounding box center [157, 115] width 121 height 12
click at [175, 114] on ul "Show: 10 5 10 25 50" at bounding box center [157, 115] width 121 height 12
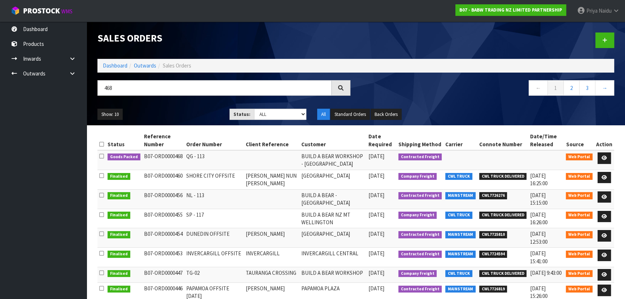
click at [175, 114] on ul "Show: 10 5 10 25 50" at bounding box center [157, 115] width 121 height 12
click at [600, 156] on link at bounding box center [604, 158] width 13 height 12
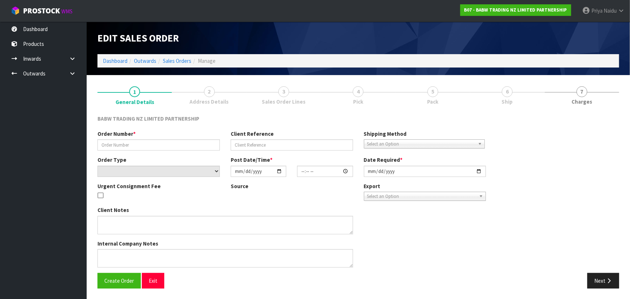
type input "QG - 113"
select select "number:0"
type input "2025-10-06"
type input "14:06:00.000"
type input "2025-10-06"
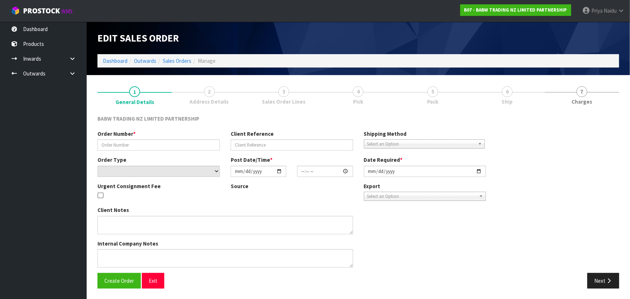
type textarea "DELIVER BETWEEN 8AM AND 8.30AM CALL - SANTANA ON 0221550016 AFTERNOON PRIOR TO …"
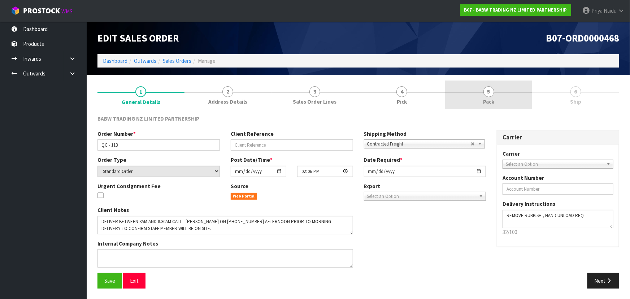
click at [493, 92] on span "5" at bounding box center [488, 91] width 11 height 11
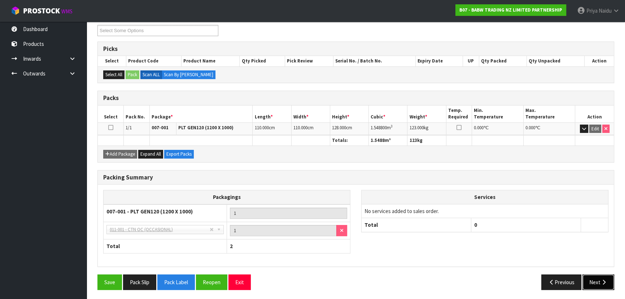
drag, startPoint x: 599, startPoint y: 282, endPoint x: 596, endPoint y: 277, distance: 5.4
click at [597, 280] on button "Next" at bounding box center [599, 282] width 32 height 16
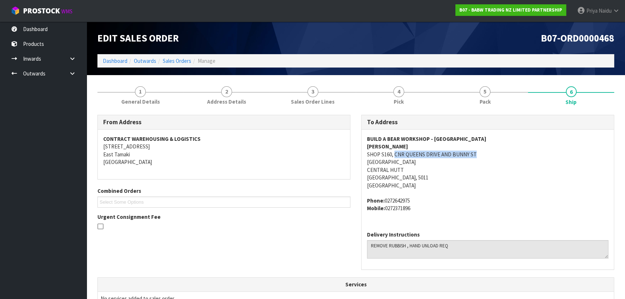
drag, startPoint x: 394, startPoint y: 153, endPoint x: 365, endPoint y: 191, distance: 47.8
click at [498, 156] on address "BUILD A BEAR WORKSHOP - QUEENSGATE ZARA SHOP S160, CNR QUEENS DRIVE AND BUNNY S…" at bounding box center [488, 162] width 242 height 54
drag, startPoint x: 366, startPoint y: 137, endPoint x: 478, endPoint y: 140, distance: 112.0
click at [506, 138] on div "BUILD A BEAR WORKSHOP - QUEENSGATE ZARA SHOP S160, CNR QUEENS DRIVE AND BUNNY S…" at bounding box center [488, 178] width 252 height 96
drag, startPoint x: 364, startPoint y: 152, endPoint x: 491, endPoint y: 155, distance: 127.5
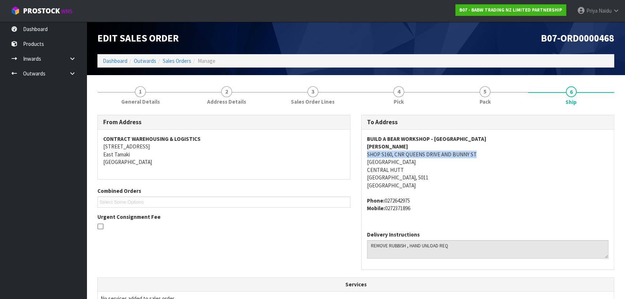
click at [495, 155] on div "BUILD A BEAR WORKSHOP - QUEENSGATE ZARA SHOP S160, CNR QUEENS DRIVE AND BUNNY S…" at bounding box center [488, 178] width 252 height 96
click at [492, 178] on address "BUILD A BEAR WORKSHOP - QUEENSGATE ZARA SHOP S160, CNR QUEENS DRIVE AND BUNNY S…" at bounding box center [488, 162] width 242 height 54
drag, startPoint x: 362, startPoint y: 160, endPoint x: 461, endPoint y: 162, distance: 99.0
click at [463, 162] on div "BUILD A BEAR WORKSHOP - QUEENSGATE ZARA SHOP S160, CNR QUEENS DRIVE AND BUNNY S…" at bounding box center [488, 178] width 252 height 96
drag, startPoint x: 366, startPoint y: 148, endPoint x: 398, endPoint y: 146, distance: 31.8
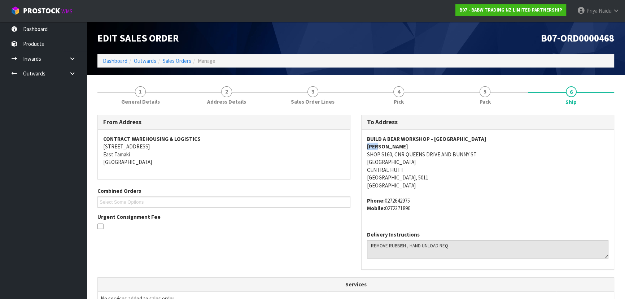
click at [398, 146] on div "BUILD A BEAR WORKSHOP - QUEENSGATE ZARA SHOP S160, CNR QUEENS DRIVE AND BUNNY S…" at bounding box center [488, 178] width 252 height 96
drag, startPoint x: 367, startPoint y: 199, endPoint x: 404, endPoint y: 213, distance: 39.8
click at [424, 212] on div "BUILD A BEAR WORKSHOP - QUEENSGATE ZARA SHOP S160, CNR QUEENS DRIVE AND BUNNY S…" at bounding box center [488, 178] width 252 height 96
drag, startPoint x: 368, startPoint y: 247, endPoint x: 359, endPoint y: 249, distance: 9.6
click at [466, 248] on textarea at bounding box center [488, 249] width 242 height 18
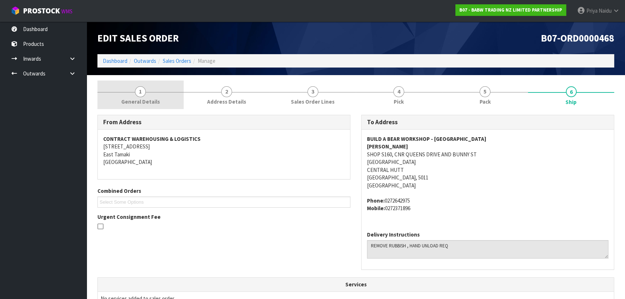
click at [144, 91] on span "1" at bounding box center [140, 91] width 11 height 11
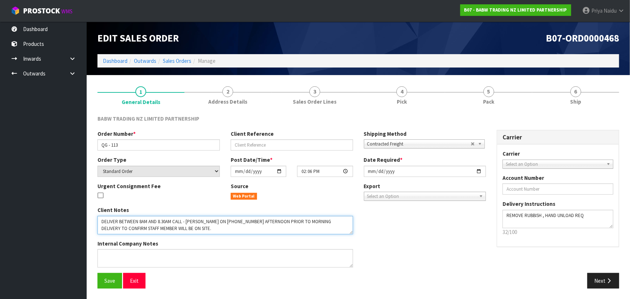
drag, startPoint x: 99, startPoint y: 220, endPoint x: 303, endPoint y: 229, distance: 204.2
click at [303, 229] on textarea at bounding box center [225, 225] width 256 height 18
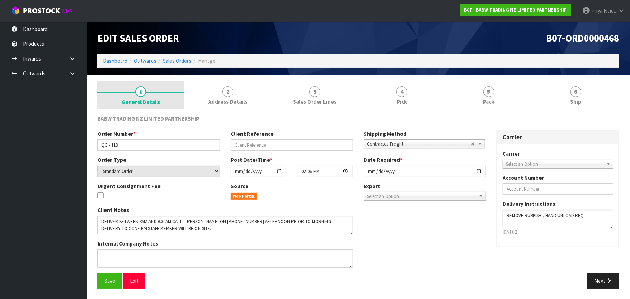
click at [154, 100] on span "General Details" at bounding box center [141, 102] width 39 height 8
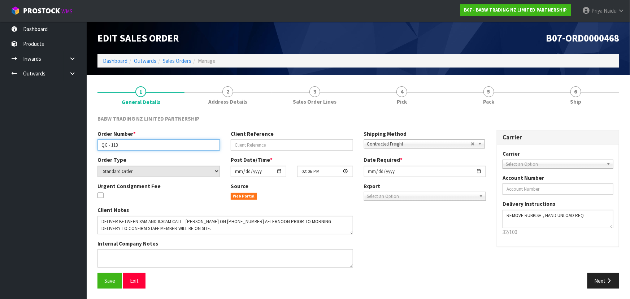
drag, startPoint x: 100, startPoint y: 146, endPoint x: 114, endPoint y: 146, distance: 14.1
click at [138, 146] on input "QG - 113" at bounding box center [158, 144] width 122 height 11
click at [509, 99] on link "5 Pack" at bounding box center [488, 95] width 87 height 29
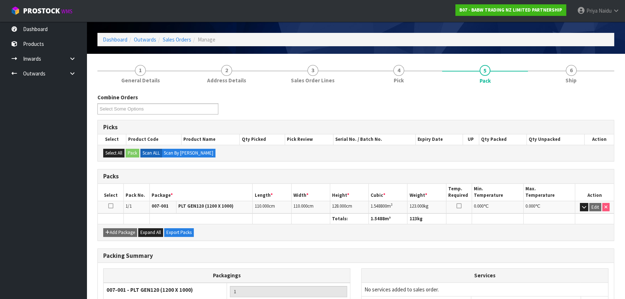
scroll to position [32, 0]
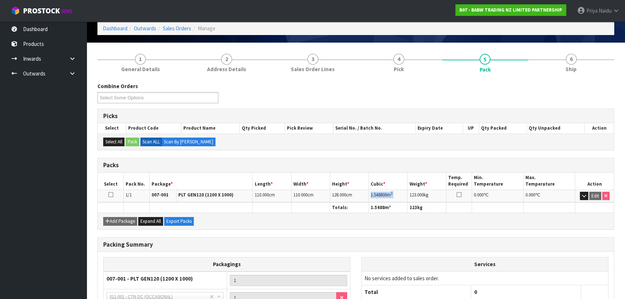
drag, startPoint x: 370, startPoint y: 194, endPoint x: 408, endPoint y: 196, distance: 38.0
click at [408, 196] on tr "1/1 007-001 PLT GEN120 (1200 X 1000) 110.000 cm 110.000 cm 128.000 cm 1.548800 …" at bounding box center [356, 196] width 516 height 13
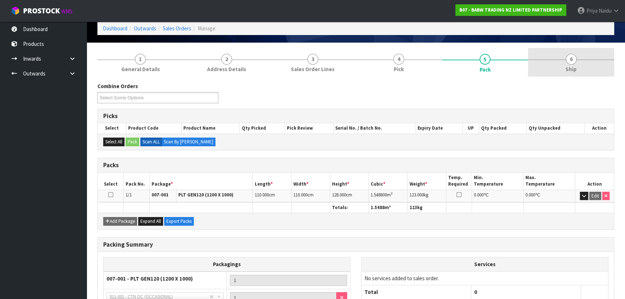
click at [589, 50] on link "6 Ship" at bounding box center [571, 62] width 86 height 29
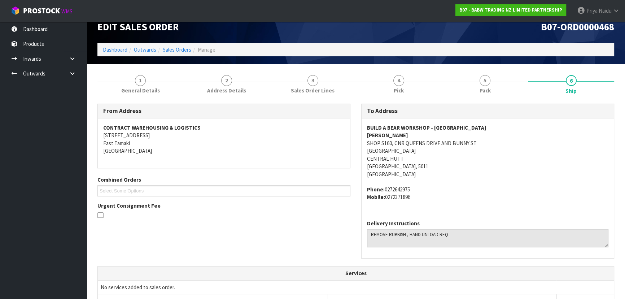
scroll to position [0, 0]
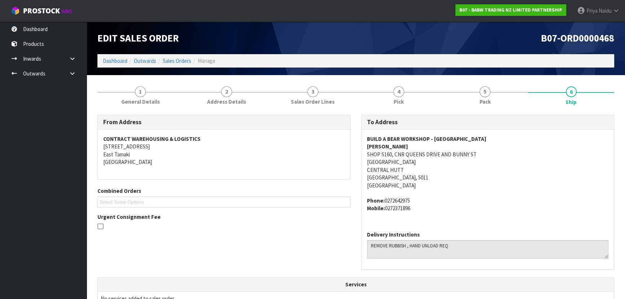
click at [528, 191] on span "BUILD A BEAR WORKSHOP - QUEENSGATE ZARA SHOP S160, CNR QUEENS DRIVE AND BUNNY S…" at bounding box center [488, 173] width 242 height 77
drag, startPoint x: 30, startPoint y: 171, endPoint x: 249, endPoint y: 217, distance: 224.1
click at [249, 217] on div "Urgent Consignment Fee" at bounding box center [223, 222] width 253 height 19
click at [484, 93] on span "5" at bounding box center [485, 91] width 11 height 11
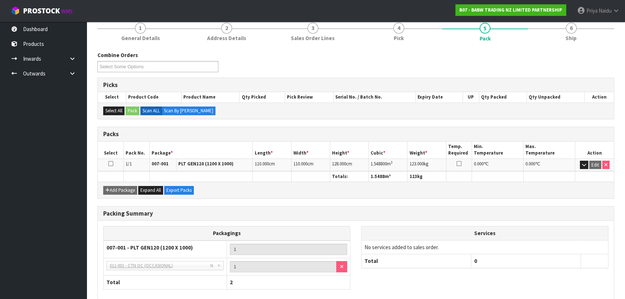
scroll to position [65, 0]
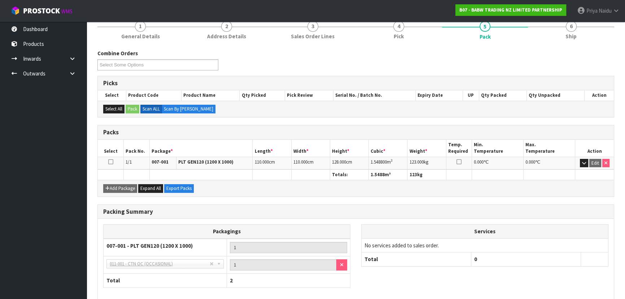
click at [570, 40] on link "6 Ship" at bounding box center [571, 29] width 86 height 29
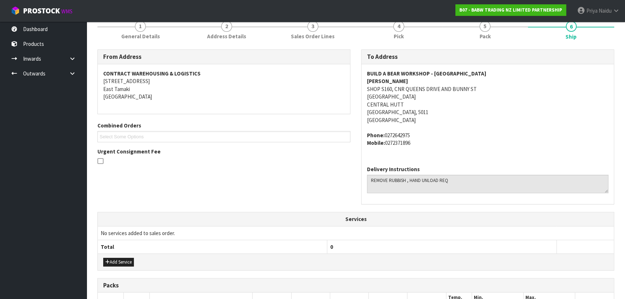
scroll to position [181, 0]
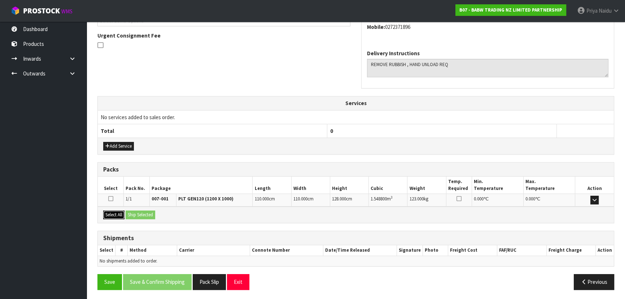
drag, startPoint x: 117, startPoint y: 216, endPoint x: 132, endPoint y: 216, distance: 14.8
click at [118, 216] on button "Select All" at bounding box center [113, 215] width 21 height 9
click at [133, 216] on button "Ship Selected" at bounding box center [141, 215] width 30 height 9
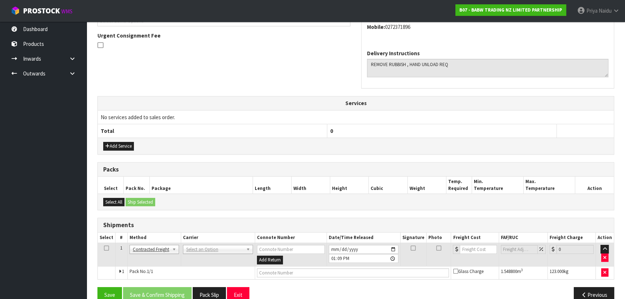
scroll to position [194, 0]
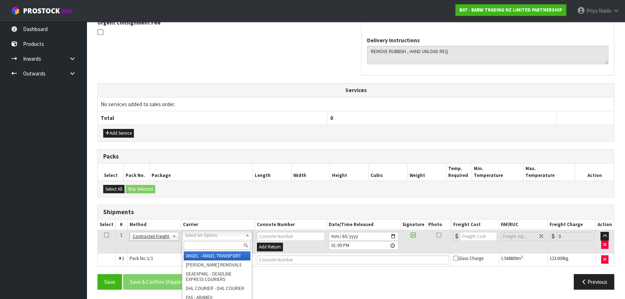
click at [209, 246] on input "text" at bounding box center [217, 245] width 67 height 9
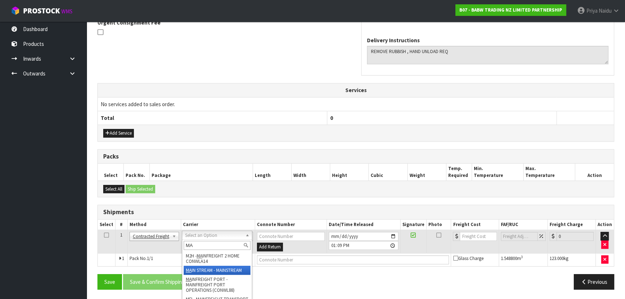
type input "MA"
drag, startPoint x: 224, startPoint y: 270, endPoint x: 228, endPoint y: 269, distance: 4.1
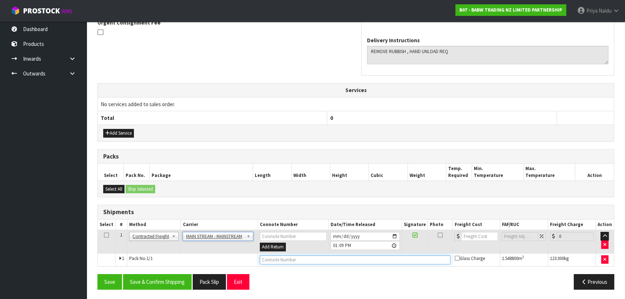
click at [282, 257] on input "text" at bounding box center [355, 259] width 191 height 9
paste input "CWL7731297"
type input "CWL7731297"
click at [481, 232] on input "number" at bounding box center [479, 236] width 36 height 9
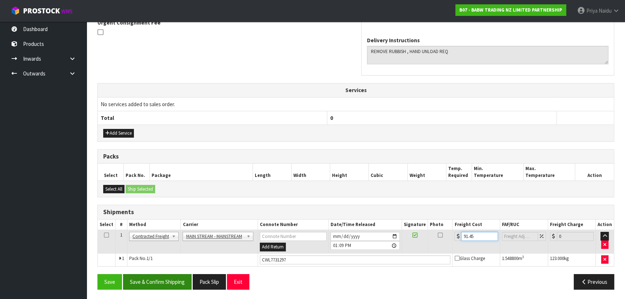
type input "91.45"
click at [152, 277] on button "Save & Confirm Shipping" at bounding box center [157, 282] width 69 height 16
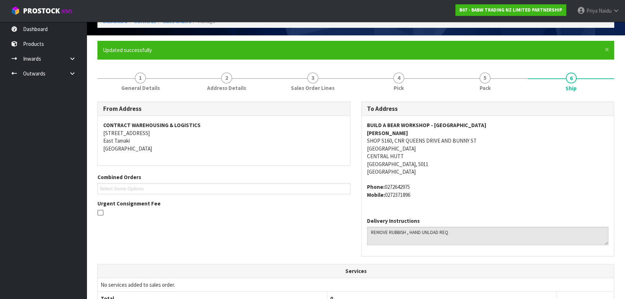
scroll to position [39, 0]
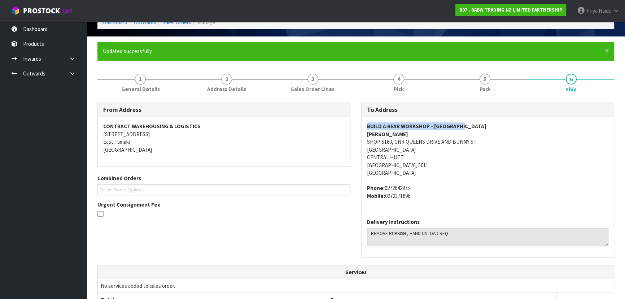
drag, startPoint x: 366, startPoint y: 126, endPoint x: 468, endPoint y: 126, distance: 101.5
click at [468, 126] on div "BUILD A BEAR WORKSHOP - QUEENSGATE ZARA SHOP S160, CNR QUEENS DRIVE AND BUNNY S…" at bounding box center [488, 165] width 252 height 96
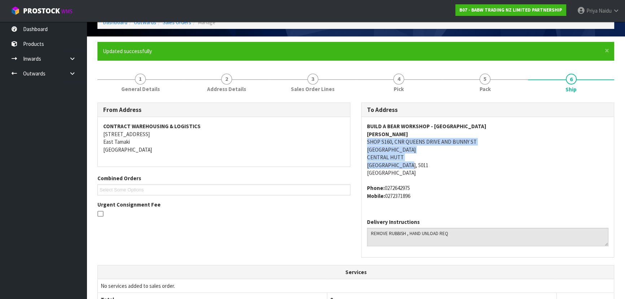
drag, startPoint x: 360, startPoint y: 141, endPoint x: 443, endPoint y: 168, distance: 86.8
click at [477, 165] on div "To Address BUILD A BEAR WORKSHOP - QUEENSGATE ZARA SHOP S160, CNR QUEENS DRIVE …" at bounding box center [488, 184] width 264 height 162
drag, startPoint x: 366, startPoint y: 131, endPoint x: 383, endPoint y: 132, distance: 17.7
click at [383, 132] on div "BUILD A BEAR WORKSHOP - QUEENSGATE ZARA SHOP S160, CNR QUEENS DRIVE AND BUNNY S…" at bounding box center [488, 165] width 252 height 96
drag, startPoint x: 365, startPoint y: 188, endPoint x: 436, endPoint y: 195, distance: 71.5
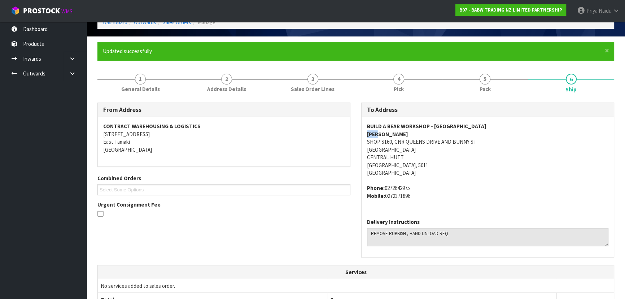
click at [436, 195] on div "BUILD A BEAR WORKSHOP - QUEENSGATE ZARA SHOP S160, CNR QUEENS DRIVE AND BUNNY S…" at bounding box center [488, 165] width 252 height 96
drag, startPoint x: 147, startPoint y: 78, endPoint x: 146, endPoint y: 92, distance: 14.1
click at [146, 78] on link "1 General Details" at bounding box center [140, 82] width 86 height 29
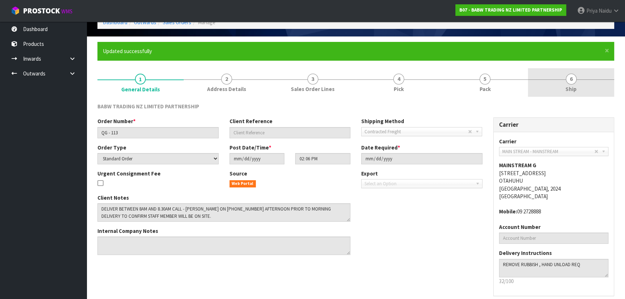
click at [553, 68] on link "6 Ship" at bounding box center [571, 82] width 86 height 29
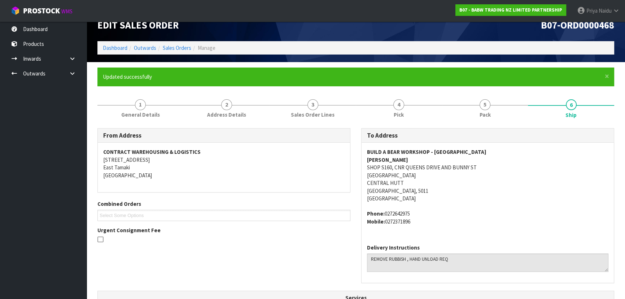
scroll to position [0, 0]
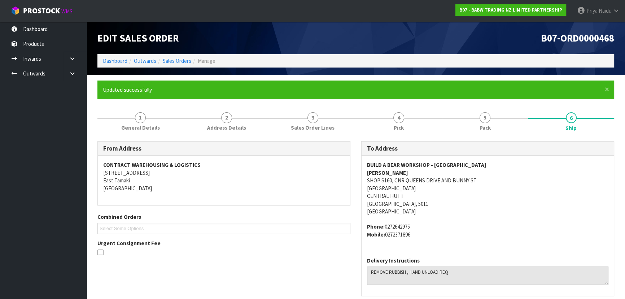
click at [246, 242] on div "Urgent Consignment Fee" at bounding box center [223, 248] width 253 height 19
click at [247, 242] on div "Urgent Consignment Fee" at bounding box center [223, 248] width 253 height 19
click at [117, 60] on link "Dashboard" at bounding box center [115, 60] width 25 height 7
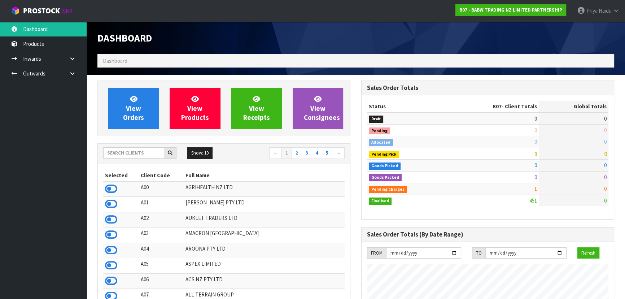
scroll to position [546, 264]
click at [125, 151] on input "text" at bounding box center [133, 152] width 61 height 11
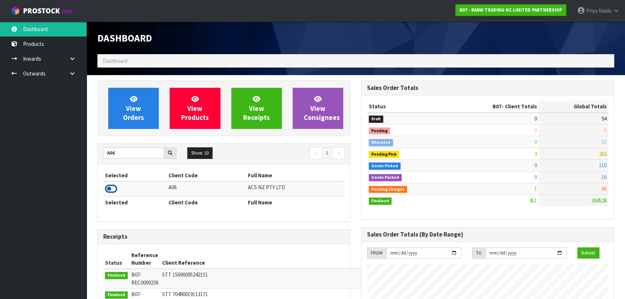
click at [109, 185] on icon at bounding box center [111, 188] width 12 height 11
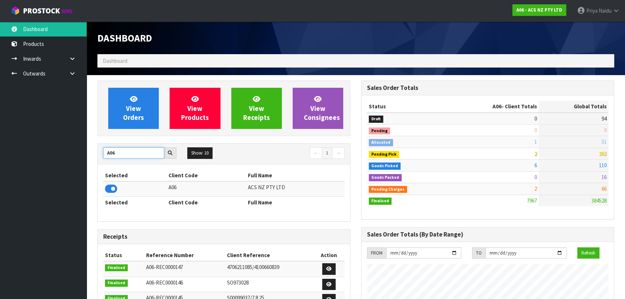
click at [137, 152] on input "A06" at bounding box center [133, 152] width 61 height 11
type input "A"
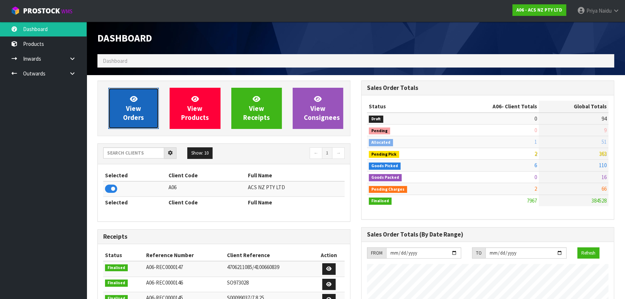
click at [135, 115] on span "View Orders" at bounding box center [133, 108] width 21 height 27
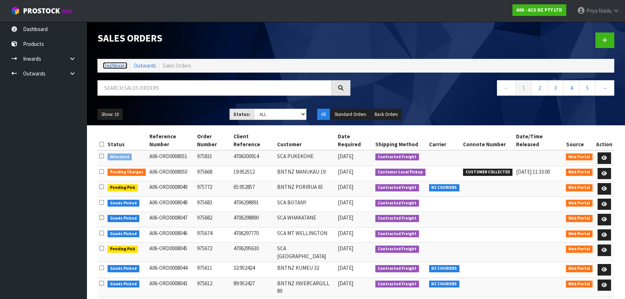
click at [109, 65] on link "Dashboard" at bounding box center [115, 65] width 25 height 7
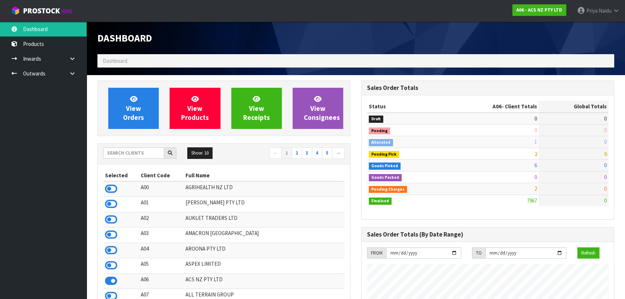
scroll to position [546, 264]
click at [141, 151] on input "text" at bounding box center [133, 152] width 61 height 11
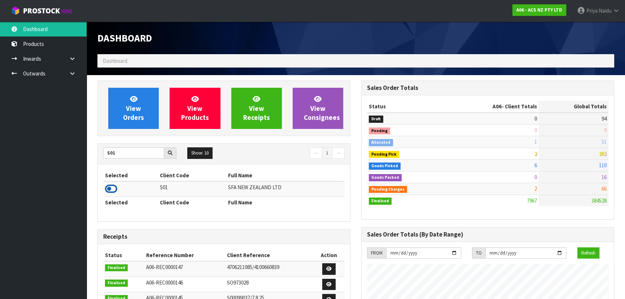
click at [109, 188] on icon at bounding box center [111, 188] width 12 height 11
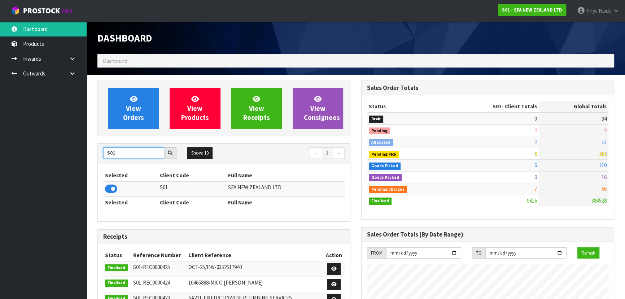
click at [126, 150] on input "S01" at bounding box center [133, 152] width 61 height 11
type input "S"
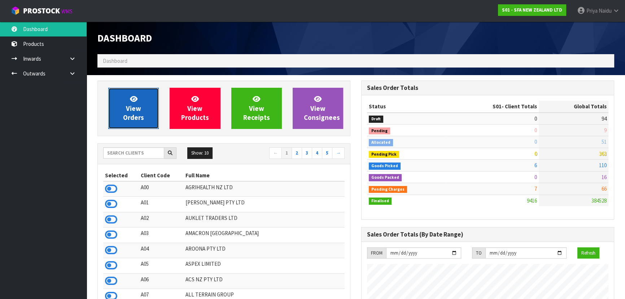
click at [138, 107] on span "View Orders" at bounding box center [133, 108] width 21 height 27
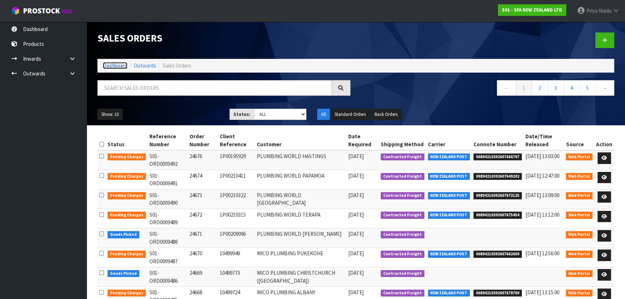
click at [117, 63] on link "Dashboard" at bounding box center [115, 65] width 25 height 7
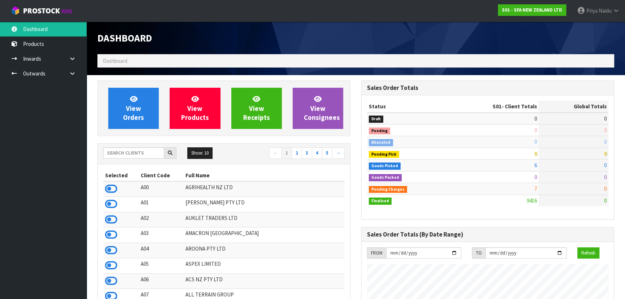
scroll to position [546, 264]
drag, startPoint x: 143, startPoint y: 148, endPoint x: 144, endPoint y: 152, distance: 4.1
click at [143, 150] on input "text" at bounding box center [133, 152] width 61 height 11
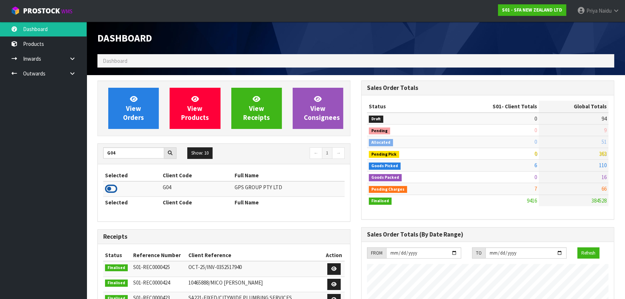
click at [110, 188] on icon at bounding box center [111, 188] width 12 height 11
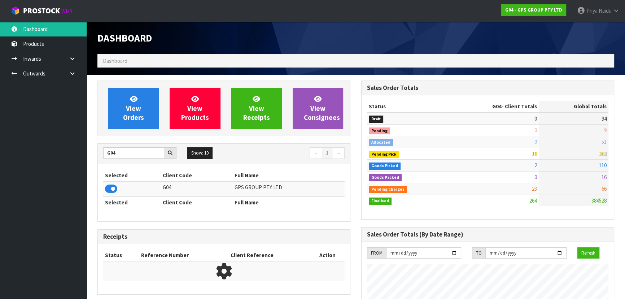
scroll to position [360642, 360819]
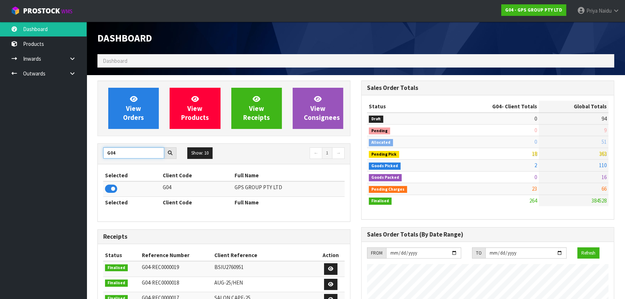
click at [131, 152] on input "G04" at bounding box center [133, 152] width 61 height 11
type input "G"
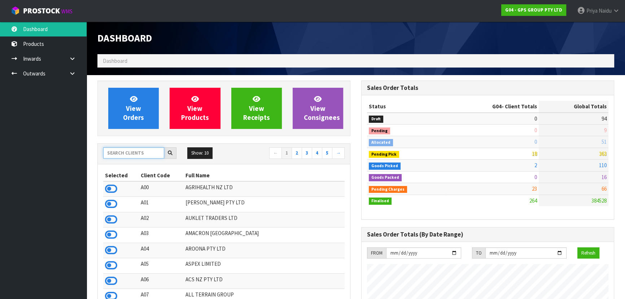
click at [138, 155] on input "text" at bounding box center [133, 152] width 61 height 11
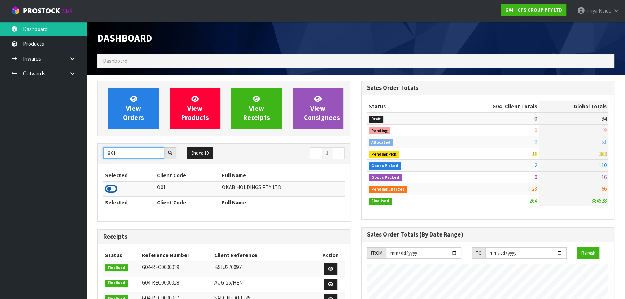
type input "O01"
click at [109, 188] on icon at bounding box center [111, 188] width 12 height 11
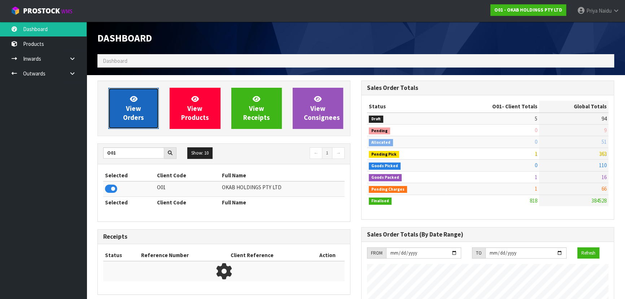
click at [138, 107] on span "View Orders" at bounding box center [133, 108] width 21 height 27
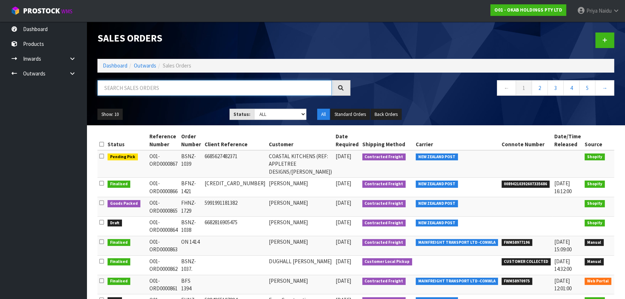
click at [143, 87] on input "text" at bounding box center [214, 88] width 234 height 16
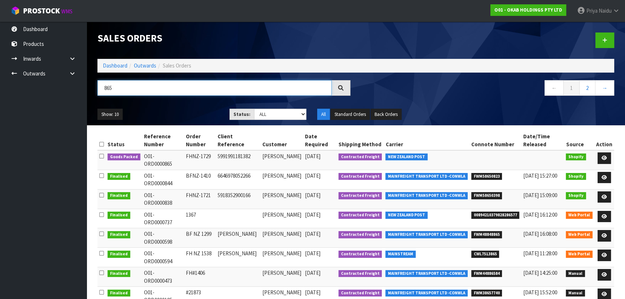
type input "865"
click at [168, 111] on ul "Show: 10 5 10 25 50" at bounding box center [157, 115] width 121 height 12
click at [173, 113] on ul "Show: 10 5 10 25 50" at bounding box center [157, 115] width 121 height 12
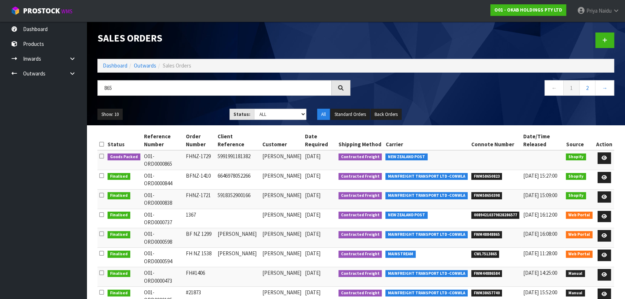
click at [173, 110] on ul "Show: 10 5 10 25 50" at bounding box center [157, 115] width 121 height 12
click at [178, 111] on ul "Show: 10 5 10 25 50" at bounding box center [157, 115] width 121 height 12
click at [182, 112] on ul "Show: 10 5 10 25 50" at bounding box center [157, 115] width 121 height 12
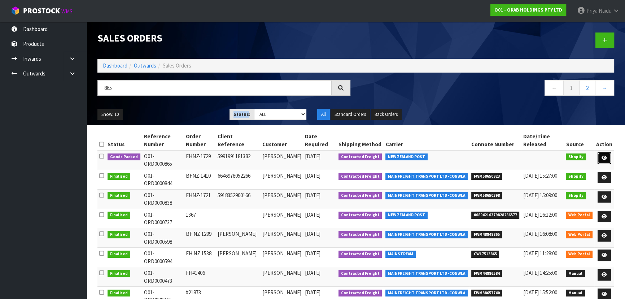
click at [607, 154] on link at bounding box center [604, 158] width 13 height 12
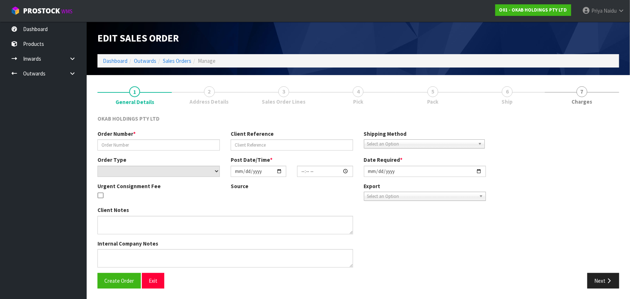
type input "FHNZ-1729"
type input "5991991181382"
select select "number:0"
type input "2025-10-04"
type input "22:26:49.000"
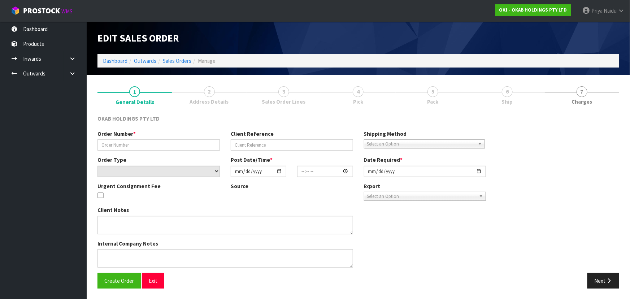
type input "2025-10-06"
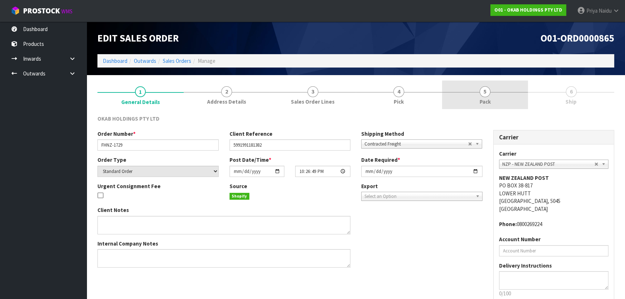
click at [495, 88] on link "5 Pack" at bounding box center [485, 95] width 86 height 29
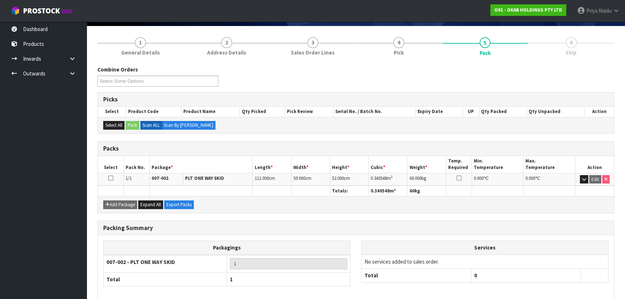
scroll to position [82, 0]
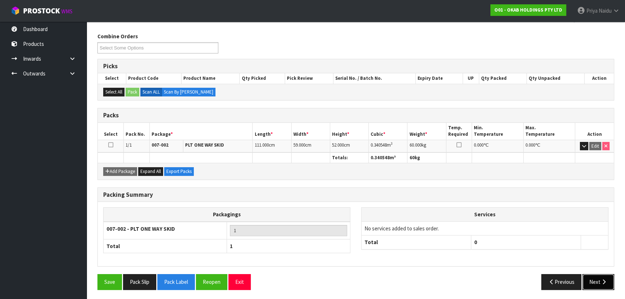
click at [601, 280] on icon "button" at bounding box center [604, 281] width 7 height 5
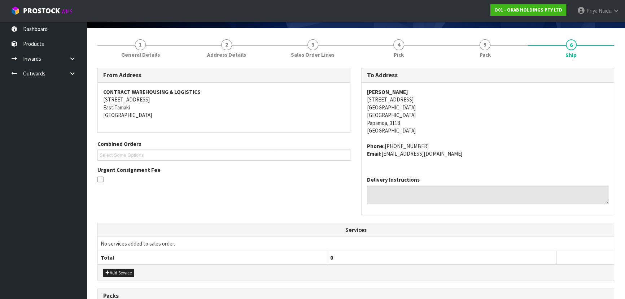
scroll to position [0, 0]
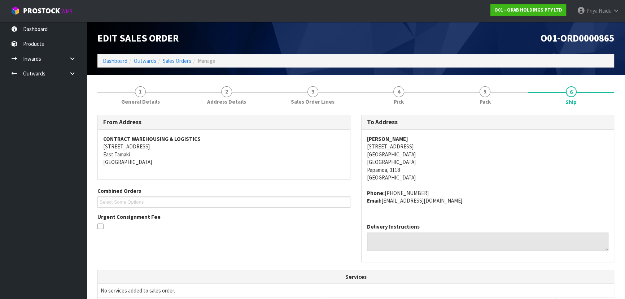
drag, startPoint x: 364, startPoint y: 138, endPoint x: 415, endPoint y: 136, distance: 51.6
click at [415, 136] on div "Niki Woodfield 1221 Papamoa Beach Road Papamoa Beach Papamoa Beach Papamoa, 311…" at bounding box center [488, 174] width 252 height 88
click at [123, 63] on link "Dashboard" at bounding box center [115, 60] width 25 height 7
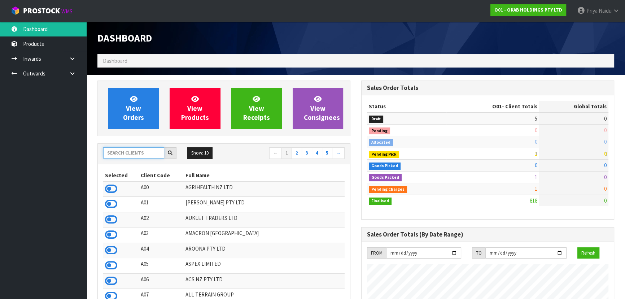
click at [137, 152] on input "text" at bounding box center [133, 152] width 61 height 11
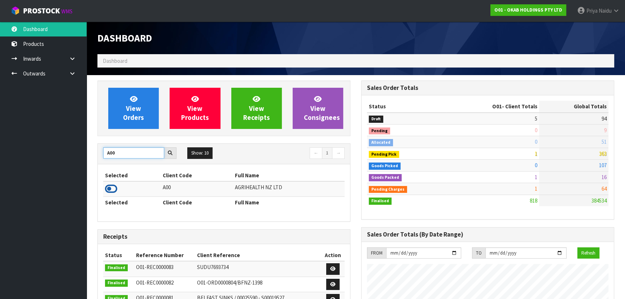
type input "A00"
drag, startPoint x: 107, startPoint y: 185, endPoint x: 125, endPoint y: 177, distance: 19.7
click at [107, 185] on icon at bounding box center [111, 188] width 12 height 11
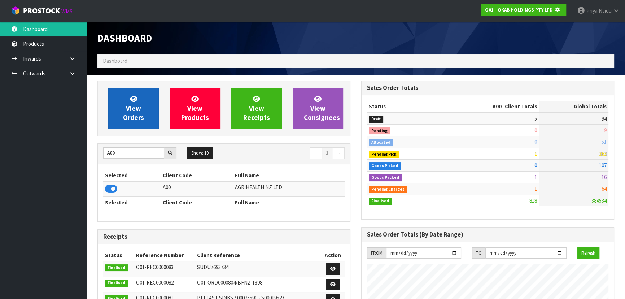
scroll to position [360633, 360819]
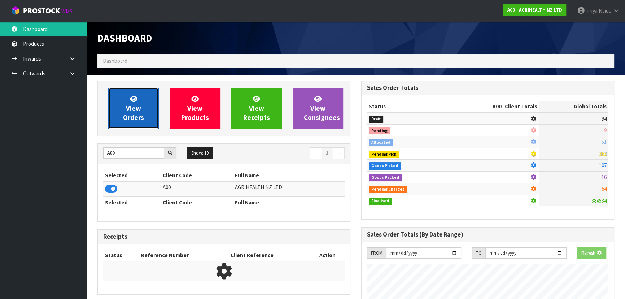
click at [134, 121] on span "View Orders" at bounding box center [133, 108] width 21 height 27
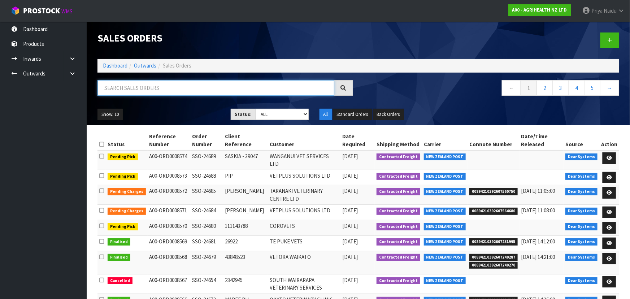
click at [133, 82] on input "text" at bounding box center [215, 88] width 237 height 16
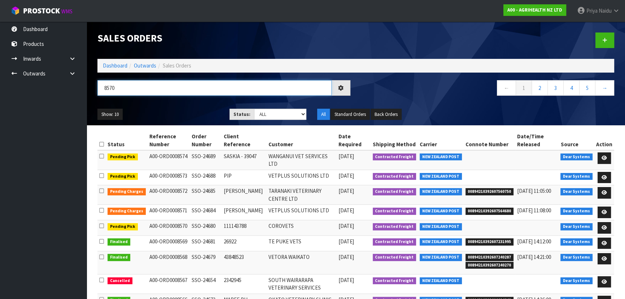
type input "8570"
click at [190, 107] on div "Show: 10 5 10 25 50 Status: Draft Pending Allocated Pending Pick Goods Picked G…" at bounding box center [356, 114] width 528 height 22
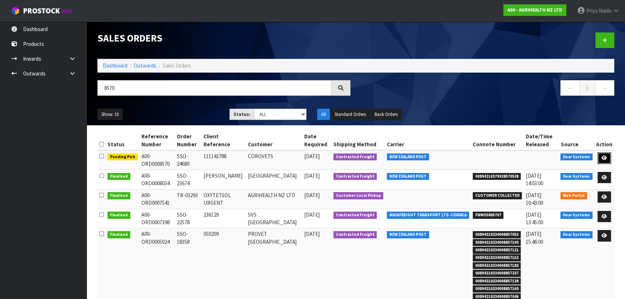
click at [605, 157] on icon at bounding box center [604, 158] width 5 height 5
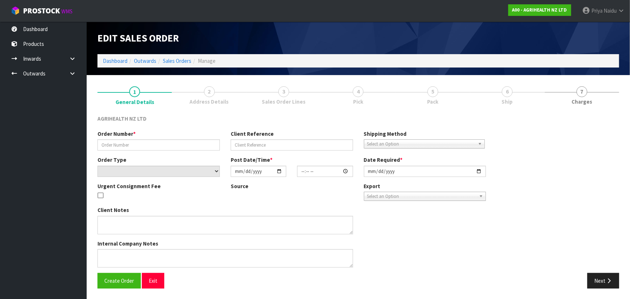
type input "SSO-24680"
type input "111143788"
select select "number:0"
type input "2025-10-06"
type input "13:01:23.000"
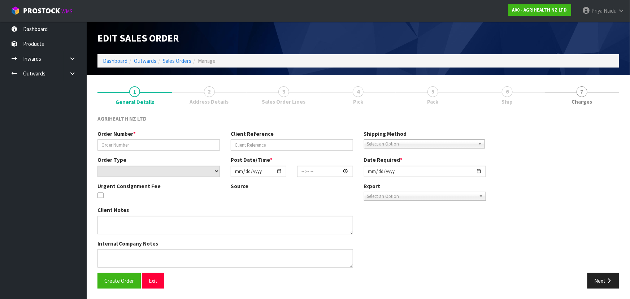
type input "2025-10-07"
type textarea "SHIP BY: Overnight Courier"
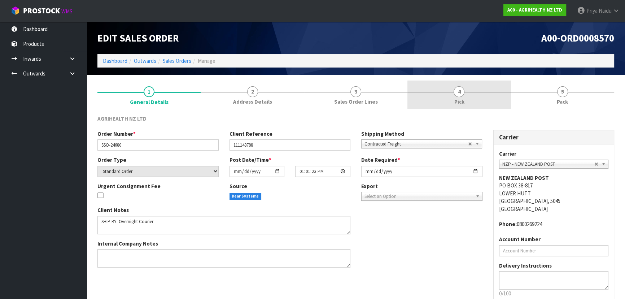
click at [480, 94] on link "4 Pick" at bounding box center [459, 95] width 103 height 29
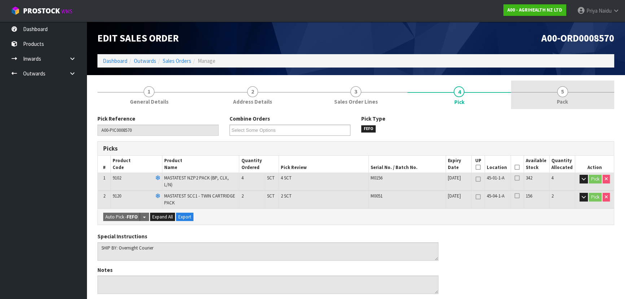
click at [558, 99] on span "Pack" at bounding box center [562, 102] width 11 height 8
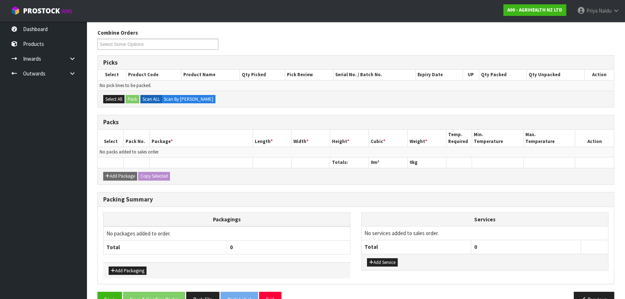
scroll to position [65, 0]
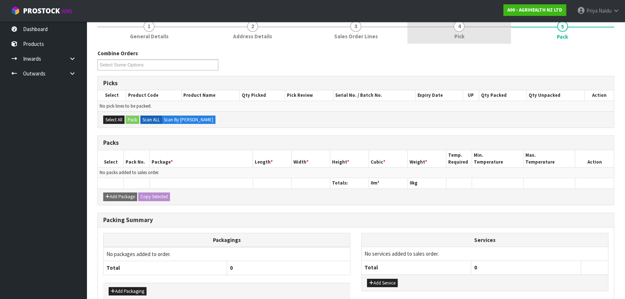
click at [447, 43] on link "4 Pick" at bounding box center [459, 29] width 103 height 29
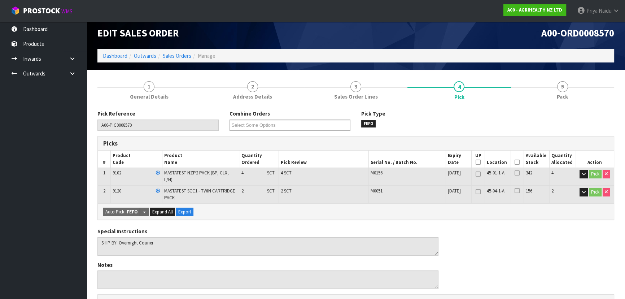
scroll to position [0, 0]
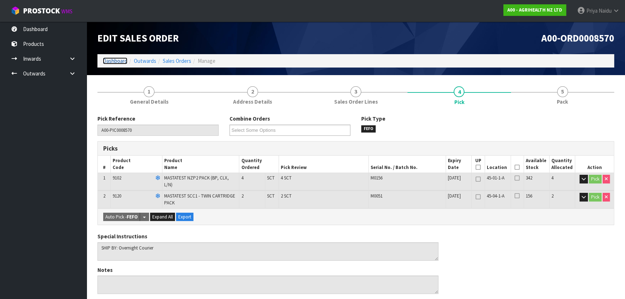
click at [112, 58] on link "Dashboard" at bounding box center [115, 60] width 25 height 7
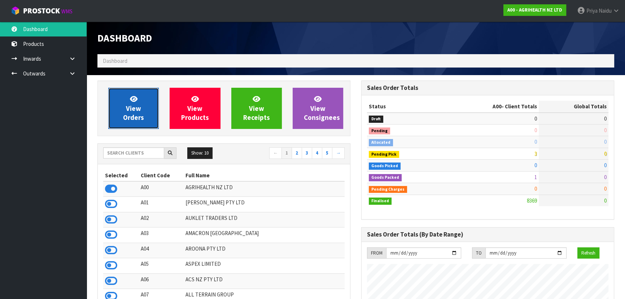
scroll to position [546, 264]
click at [134, 115] on span "View Orders" at bounding box center [133, 108] width 21 height 27
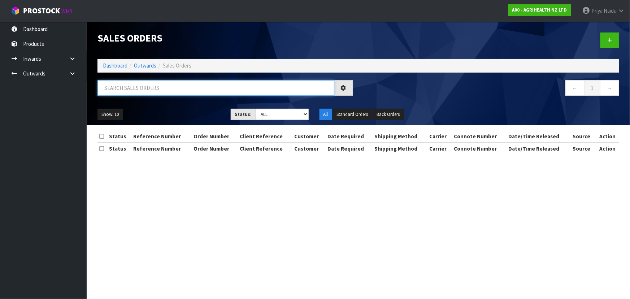
click at [146, 85] on input "text" at bounding box center [215, 88] width 237 height 16
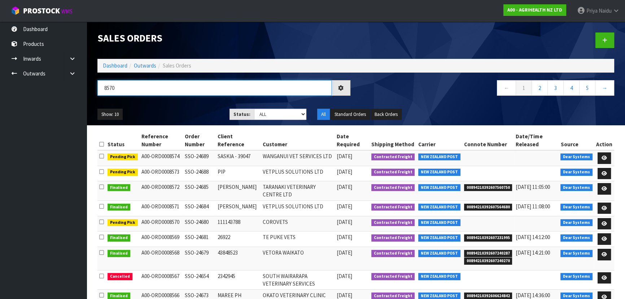
type input "8570"
click at [189, 121] on div "Show: 10 5 10 25 50 Status: Draft Pending Allocated Pending Pick Goods Picked G…" at bounding box center [356, 114] width 528 height 22
click at [189, 113] on ul "Show: 10 5 10 25 50" at bounding box center [157, 115] width 121 height 12
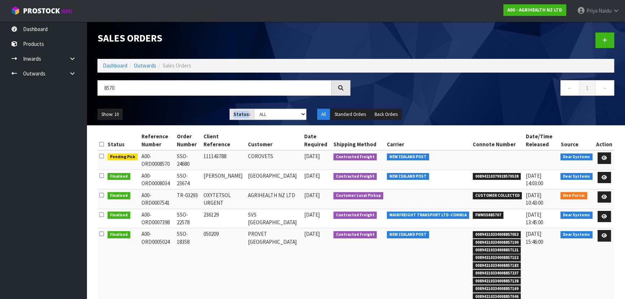
click at [190, 112] on ul "Show: 10 5 10 25 50" at bounding box center [157, 115] width 121 height 12
click at [172, 120] on div "Show: 10 5 10 25 50 Status: Draft Pending Allocated Pending Pick Goods Picked G…" at bounding box center [356, 114] width 528 height 22
click at [610, 155] on link at bounding box center [604, 158] width 13 height 12
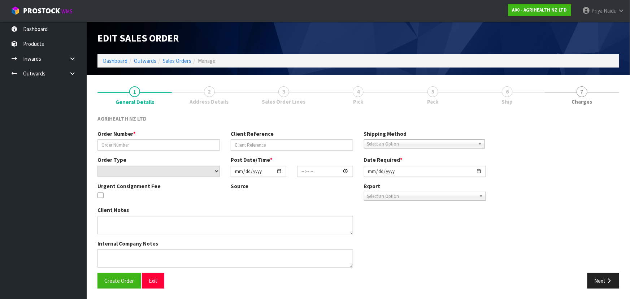
type input "SSO-24680"
type input "111143788"
select select "number:0"
type input "2025-10-06"
type input "13:01:23.000"
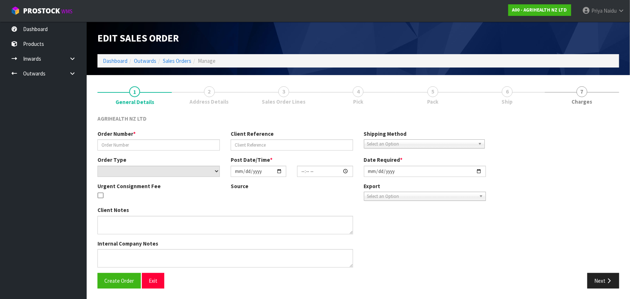
type input "2025-10-07"
type textarea "SHIP BY: Overnight Courier"
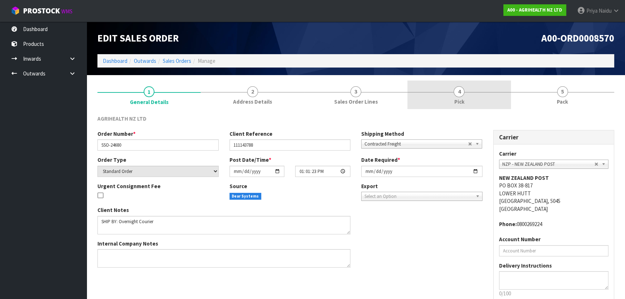
click at [458, 90] on span "4" at bounding box center [459, 91] width 11 height 11
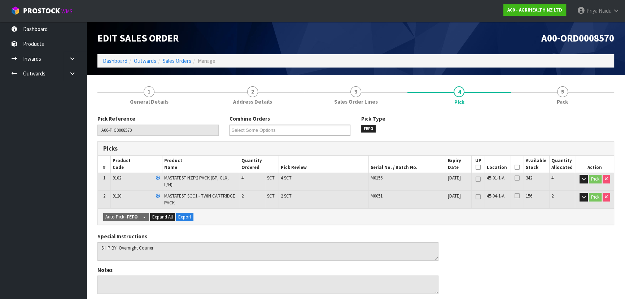
drag, startPoint x: 274, startPoint y: 195, endPoint x: 266, endPoint y: 197, distance: 8.2
click at [266, 197] on td "SCT" at bounding box center [272, 199] width 14 height 17
click at [107, 62] on link "Dashboard" at bounding box center [115, 60] width 25 height 7
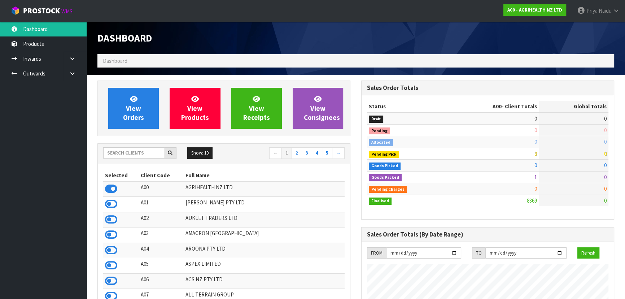
scroll to position [546, 264]
click at [152, 152] on input "text" at bounding box center [133, 152] width 61 height 11
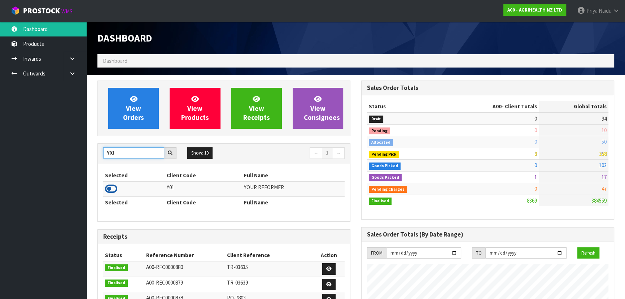
type input "Y01"
click at [110, 190] on icon at bounding box center [111, 188] width 12 height 11
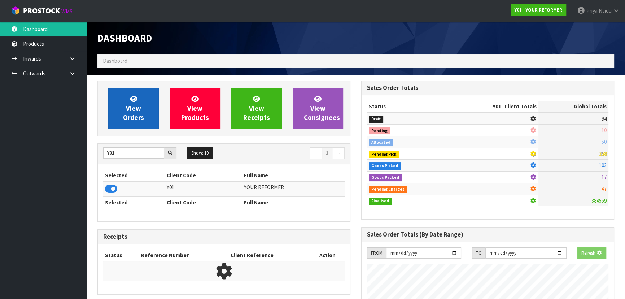
scroll to position [360633, 360819]
click at [137, 122] on link "View Orders" at bounding box center [133, 108] width 51 height 41
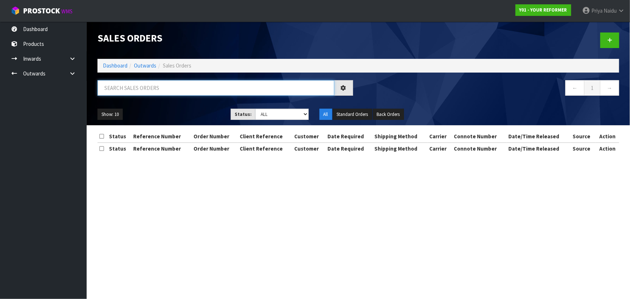
click at [138, 86] on input "text" at bounding box center [215, 88] width 237 height 16
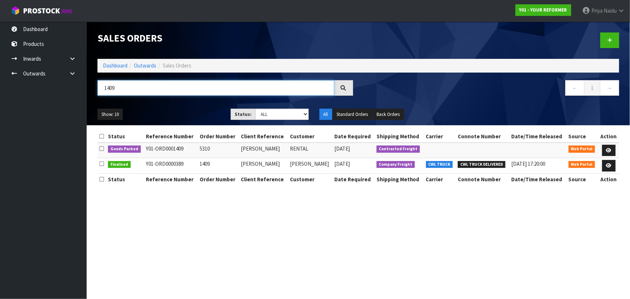
type input "1409"
click at [606, 150] on link at bounding box center [608, 151] width 13 height 12
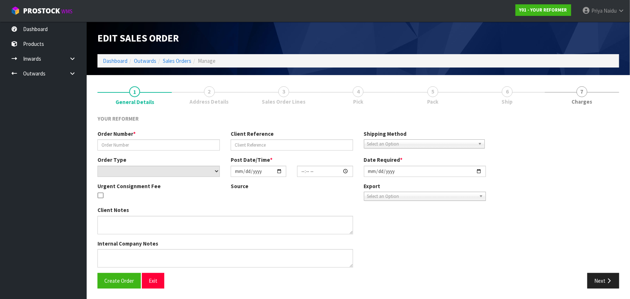
type input "5310"
type input "NATALYA TIORIORI"
select select "number:0"
type input "2025-10-06"
type input "09:33:00.000"
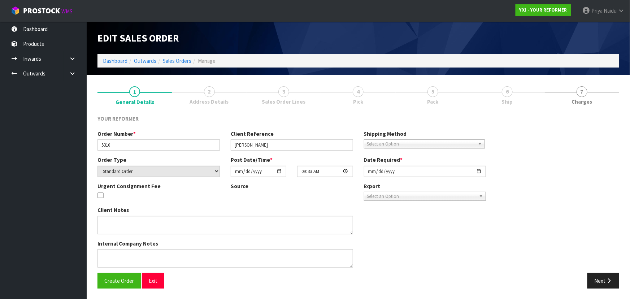
type input "2025-10-06"
type textarea "NATALYA TIORIORI 36 RICHMOND ROAD GREY LYNN AUK AUCKLAND 1021 NEW ZEALAND +64 2…"
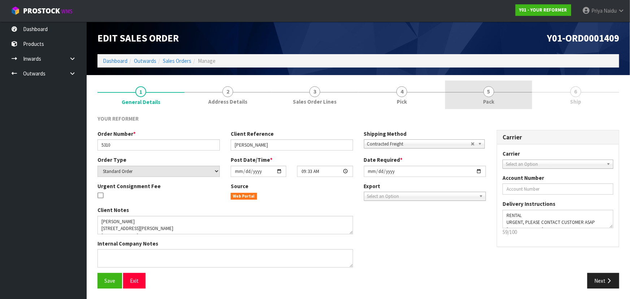
click at [509, 100] on link "5 Pack" at bounding box center [488, 95] width 87 height 29
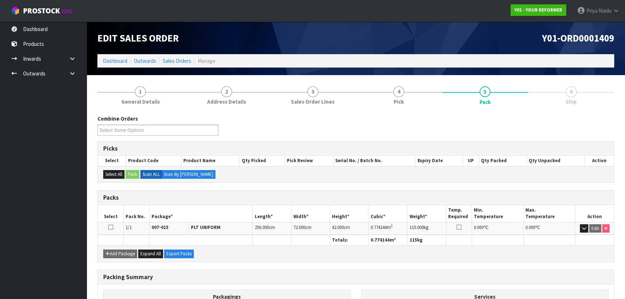
scroll to position [82, 0]
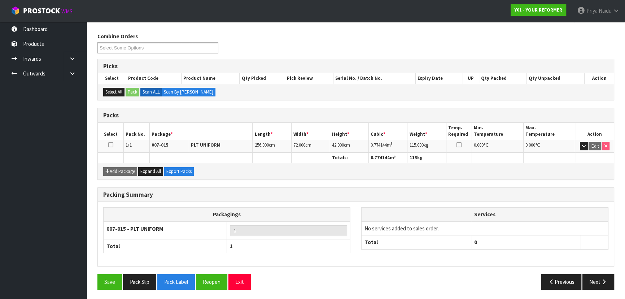
click at [593, 271] on div "Packing Summary Packagings 007-015 - PLT UNIFORM 1 Total 1 Services No services…" at bounding box center [356, 230] width 528 height 87
click at [598, 282] on button "Next" at bounding box center [599, 282] width 32 height 16
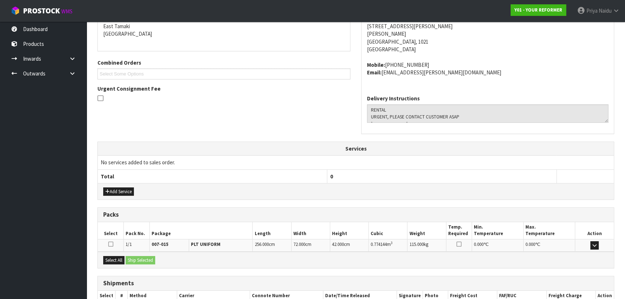
scroll to position [174, 0]
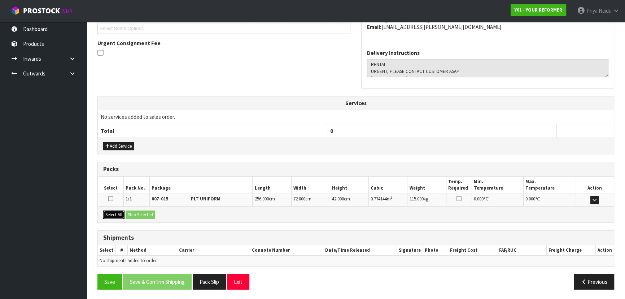
drag, startPoint x: 114, startPoint y: 214, endPoint x: 146, endPoint y: 216, distance: 32.2
click at [116, 214] on button "Select All" at bounding box center [113, 215] width 21 height 9
click at [147, 216] on button "Ship Selected" at bounding box center [141, 215] width 30 height 9
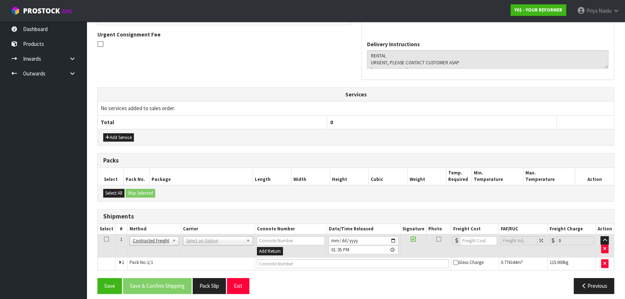
scroll to position [187, 0]
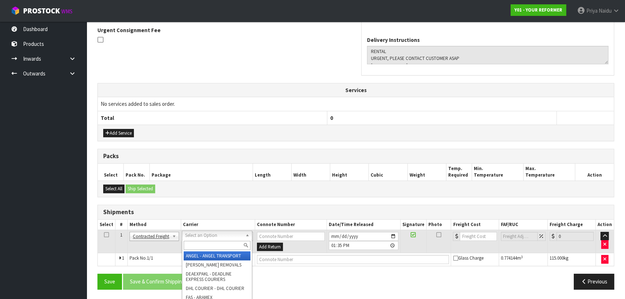
drag, startPoint x: 157, startPoint y: 236, endPoint x: 162, endPoint y: 247, distance: 12.4
click at [195, 243] on input "text" at bounding box center [217, 245] width 67 height 9
type input "CWL"
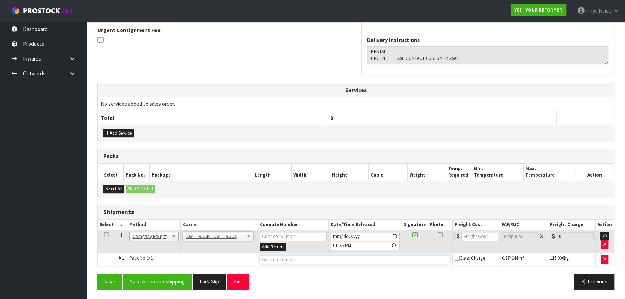
click at [268, 261] on input "text" at bounding box center [355, 259] width 191 height 9
type input "CWL TRUCK DELIVERY"
click at [394, 234] on input "2025-10-07" at bounding box center [365, 236] width 69 height 9
type input "2025-10-08"
click at [169, 281] on button "Save & Confirm Shipping" at bounding box center [157, 282] width 69 height 16
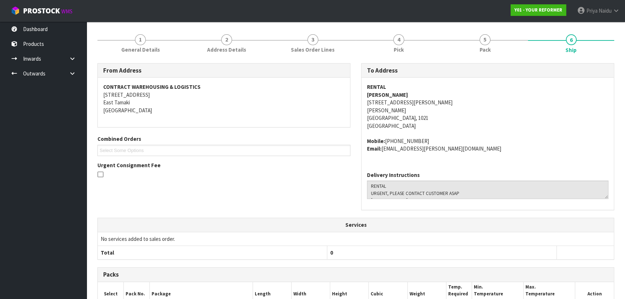
scroll to position [195, 0]
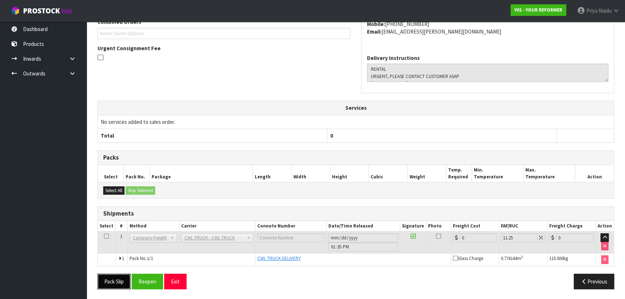
click at [115, 279] on button "Pack Slip" at bounding box center [113, 282] width 33 height 16
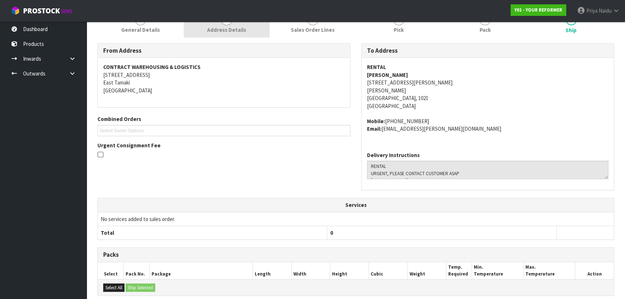
scroll to position [0, 0]
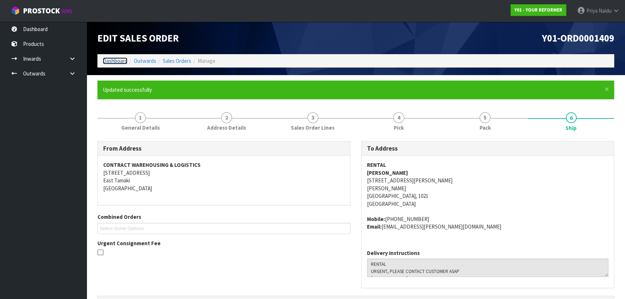
click at [121, 57] on link "Dashboard" at bounding box center [115, 60] width 25 height 7
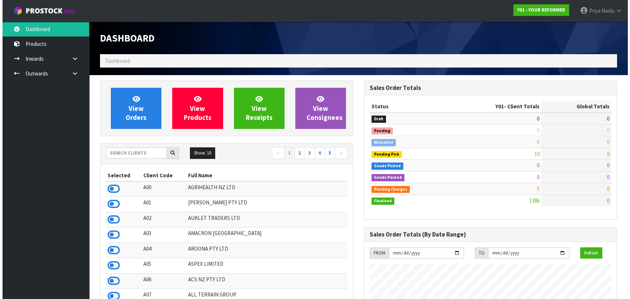
scroll to position [546, 264]
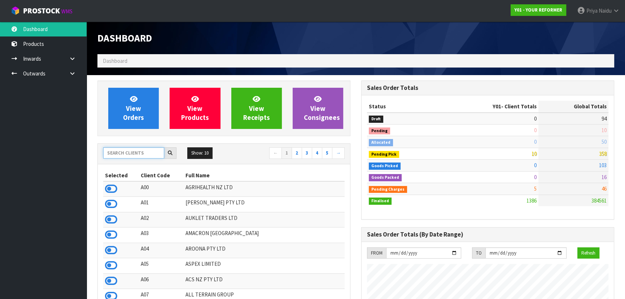
click at [129, 148] on input "text" at bounding box center [133, 152] width 61 height 11
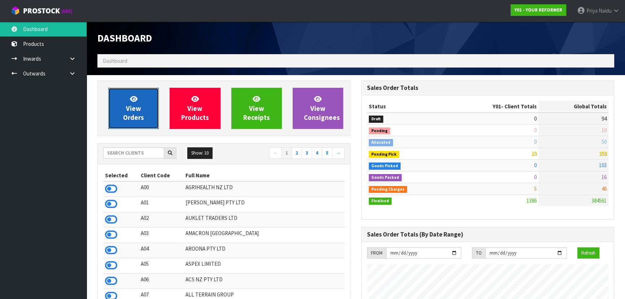
click at [135, 113] on span "View Orders" at bounding box center [133, 108] width 21 height 27
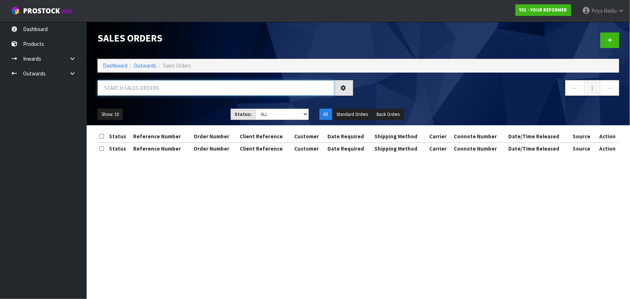
click at [166, 93] on input "text" at bounding box center [215, 88] width 237 height 16
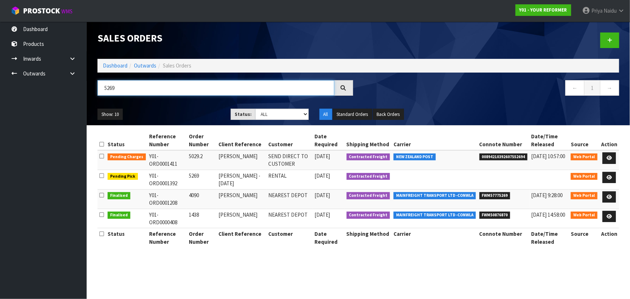
type input "5269"
click at [178, 102] on div "5269 ← 1 →" at bounding box center [358, 91] width 533 height 23
click at [180, 106] on div "Show: 10 5 10 25 50 Status: Draft Pending Allocated Pending Pick Goods Picked G…" at bounding box center [358, 114] width 533 height 22
click at [204, 180] on td "5269" at bounding box center [202, 179] width 30 height 19
click at [207, 178] on td "5269" at bounding box center [202, 179] width 30 height 19
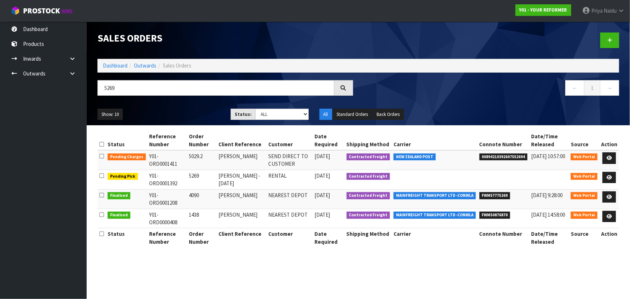
click at [503, 175] on td at bounding box center [504, 179] width 52 height 19
click at [613, 176] on link at bounding box center [609, 178] width 13 height 12
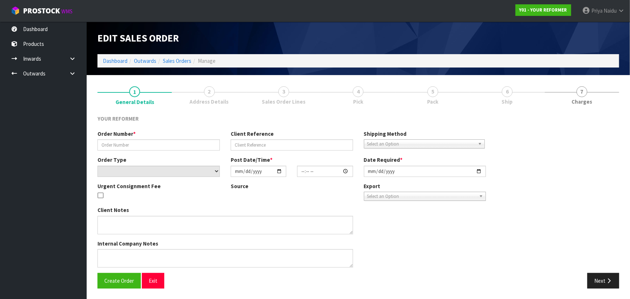
type input "5269"
type input "ELLA KLINAC -WEDNESDAY -08/10"
select select "number:0"
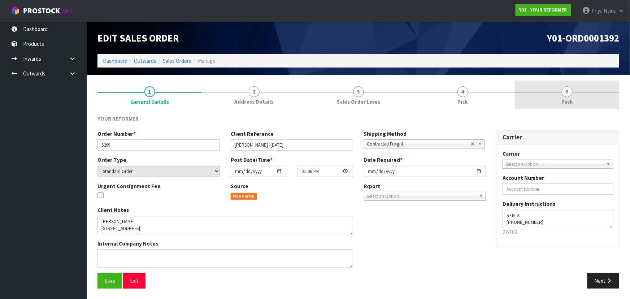
click at [561, 97] on link "5 Pack" at bounding box center [567, 95] width 104 height 29
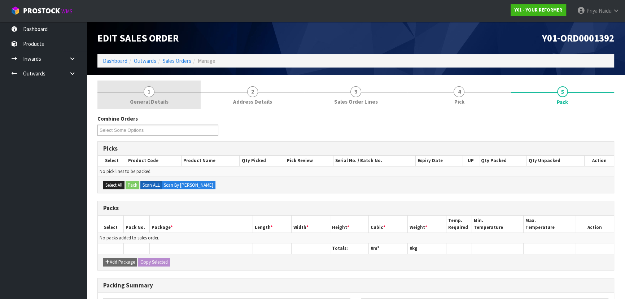
click at [181, 97] on link "1 General Details" at bounding box center [148, 95] width 103 height 29
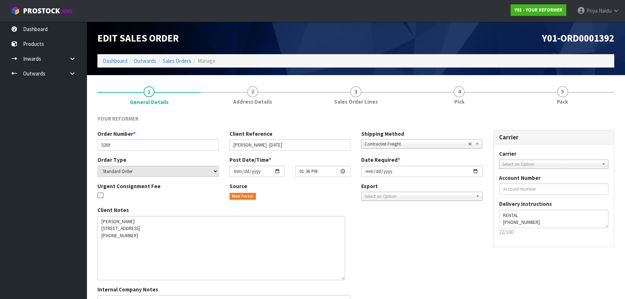
drag, startPoint x: 351, startPoint y: 232, endPoint x: 343, endPoint y: 278, distance: 46.5
click at [343, 278] on textarea at bounding box center [221, 248] width 248 height 64
drag, startPoint x: 149, startPoint y: 230, endPoint x: 100, endPoint y: 226, distance: 48.6
click at [100, 226] on textarea at bounding box center [221, 248] width 248 height 64
drag, startPoint x: 122, startPoint y: 144, endPoint x: 253, endPoint y: 38, distance: 168.9
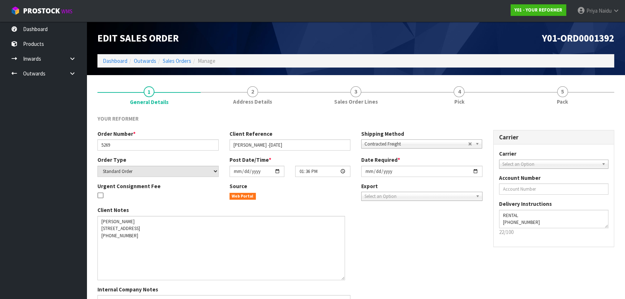
click at [255, 37] on h1 "Edit Sales Order" at bounding box center [223, 37] width 253 height 11
click at [121, 58] on link "Dashboard" at bounding box center [115, 60] width 25 height 7
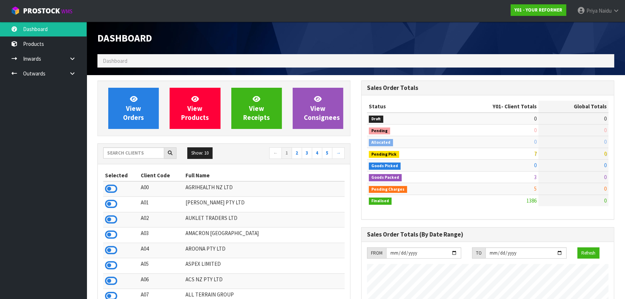
scroll to position [546, 264]
click at [137, 149] on input "text" at bounding box center [133, 152] width 61 height 11
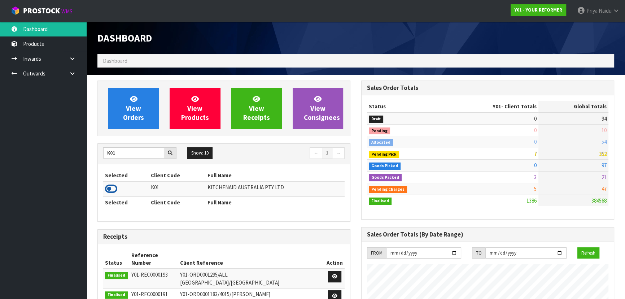
click at [106, 187] on icon at bounding box center [111, 188] width 12 height 11
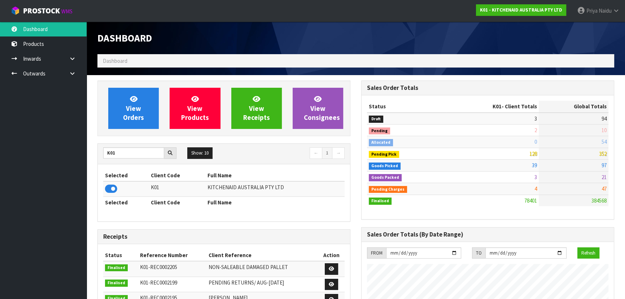
click at [61, 207] on ul "Dashboard Products Categories Serial Numbers Kitsets Packagings Inwards Purchas…" at bounding box center [43, 160] width 87 height 277
click at [126, 151] on input "K01" at bounding box center [133, 152] width 61 height 11
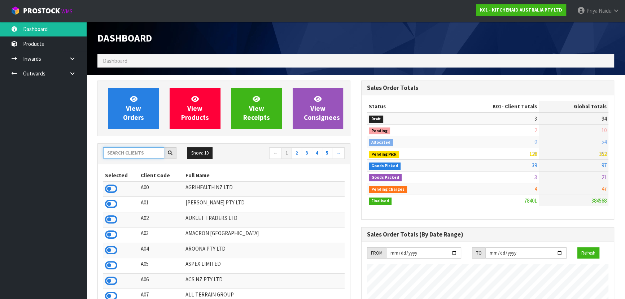
click at [114, 152] on input "text" at bounding box center [133, 152] width 61 height 11
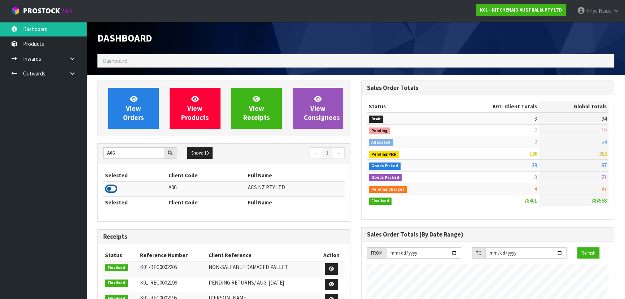
click at [117, 188] on icon at bounding box center [111, 188] width 12 height 11
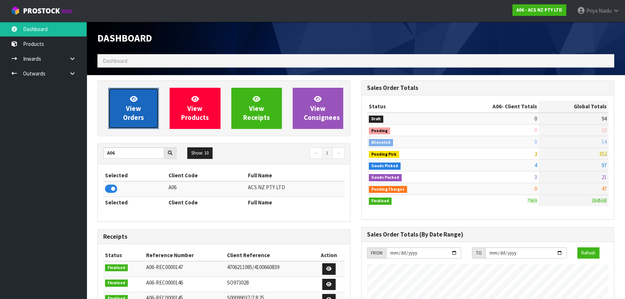
click at [136, 108] on span "View Orders" at bounding box center [133, 108] width 21 height 27
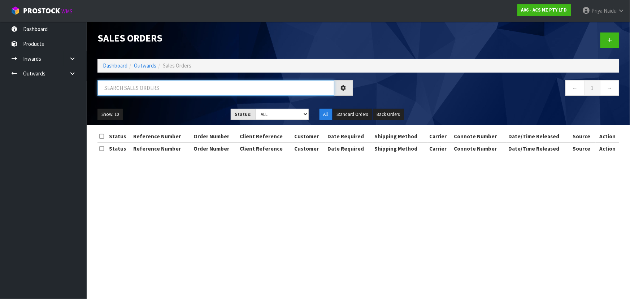
click at [147, 88] on input "text" at bounding box center [215, 88] width 237 height 16
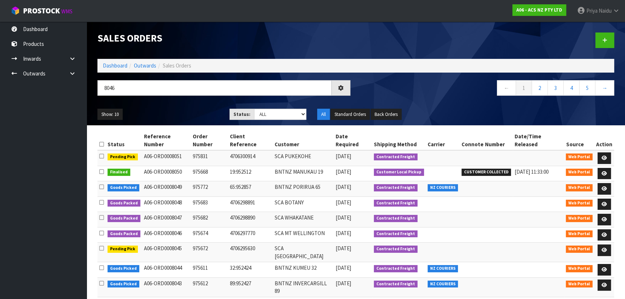
click at [182, 111] on ul "Show: 10 5 10 25 50" at bounding box center [157, 115] width 121 height 12
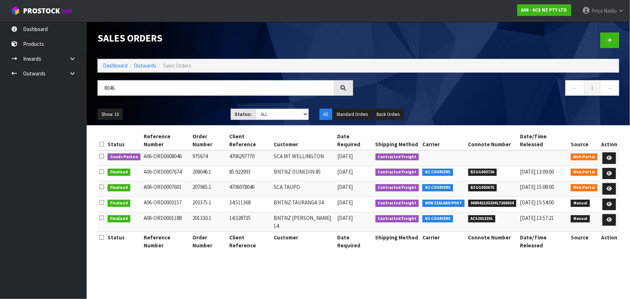
click at [187, 112] on ul "Show: 10 5 10 25 50" at bounding box center [158, 115] width 122 height 12
click at [199, 112] on ul "Show: 10 5 10 25 50" at bounding box center [158, 115] width 122 height 12
click at [178, 115] on ul "Show: 10 5 10 25 50" at bounding box center [158, 115] width 122 height 12
click at [607, 156] on icon at bounding box center [609, 158] width 5 height 5
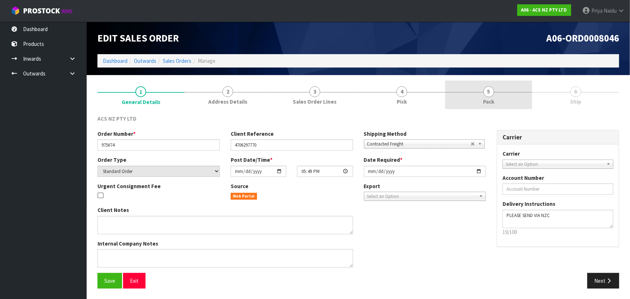
click at [494, 101] on span "Pack" at bounding box center [488, 102] width 11 height 8
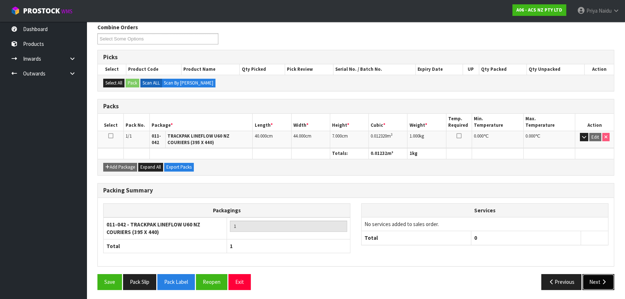
click at [599, 281] on button "Next" at bounding box center [599, 282] width 32 height 16
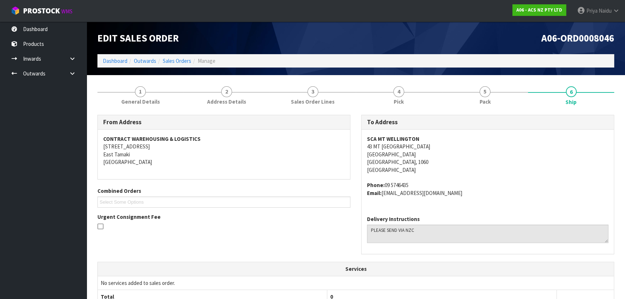
click at [366, 137] on div "SCA MT WELLINGTON 43 MT WELLINGTON HIGHWAY MOUNT WELLINGTON Auckland, 1060 New …" at bounding box center [488, 170] width 252 height 80
drag, startPoint x: 366, startPoint y: 135, endPoint x: 438, endPoint y: 138, distance: 71.5
click at [446, 138] on div "SCA MT WELLINGTON 43 MT WELLINGTON HIGHWAY MOUNT WELLINGTON Auckland, 1060 New …" at bounding box center [488, 170] width 252 height 80
drag, startPoint x: 364, startPoint y: 146, endPoint x: 447, endPoint y: 148, distance: 83.1
click at [447, 148] on div "SCA MT WELLINGTON 43 MT WELLINGTON HIGHWAY MOUNT WELLINGTON Auckland, 1060 New …" at bounding box center [488, 170] width 252 height 80
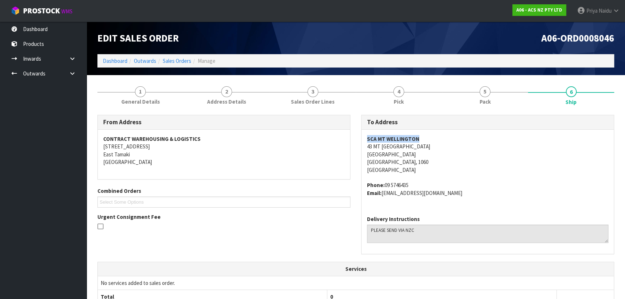
drag, startPoint x: 386, startPoint y: 183, endPoint x: 417, endPoint y: 181, distance: 30.7
click at [417, 181] on address "Phone: 09 5746435 Email: MTWELLINGTON@supercheapauto.com" at bounding box center [488, 189] width 242 height 16
drag, startPoint x: 384, startPoint y: 194, endPoint x: 317, endPoint y: 211, distance: 68.9
click at [479, 199] on div "SCA MT WELLINGTON 43 MT WELLINGTON HIGHWAY MOUNT WELLINGTON Auckland, 1060 New …" at bounding box center [488, 170] width 252 height 80
click at [496, 100] on link "5 Pack" at bounding box center [485, 95] width 86 height 29
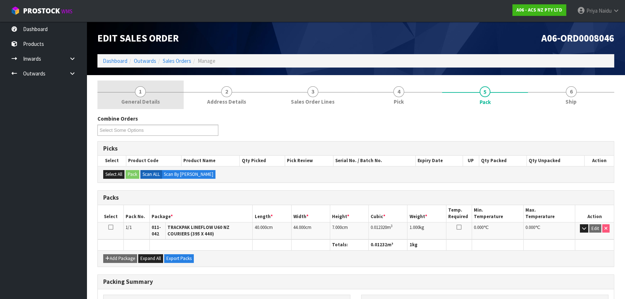
click at [145, 103] on span "General Details" at bounding box center [140, 102] width 39 height 8
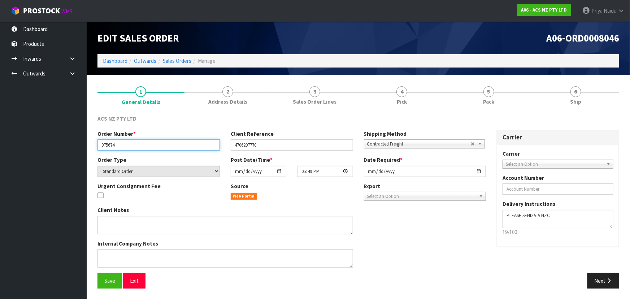
drag, startPoint x: 100, startPoint y: 147, endPoint x: 141, endPoint y: 143, distance: 41.0
click at [141, 143] on input "975674" at bounding box center [158, 144] width 122 height 11
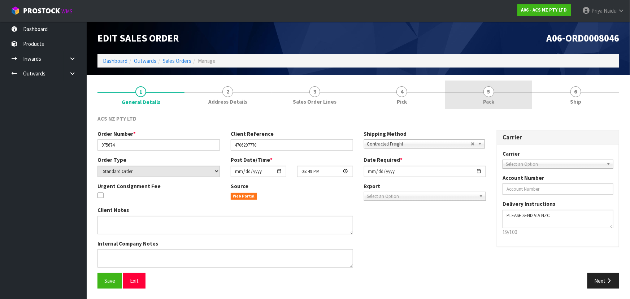
click at [500, 104] on link "5 Pack" at bounding box center [488, 95] width 87 height 29
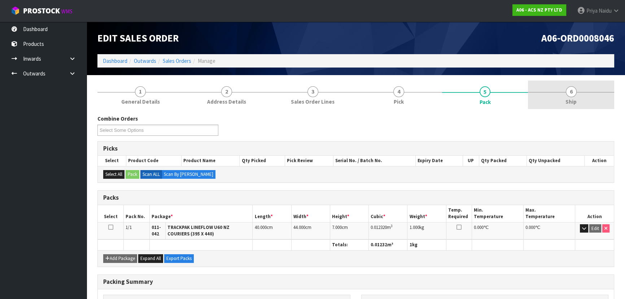
drag, startPoint x: 582, startPoint y: 96, endPoint x: 576, endPoint y: 103, distance: 9.8
click at [582, 96] on link "6 Ship" at bounding box center [571, 95] width 86 height 29
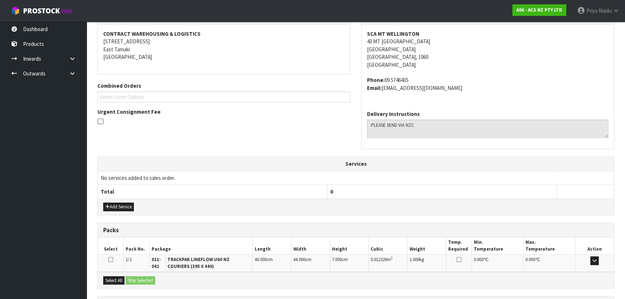
scroll to position [171, 0]
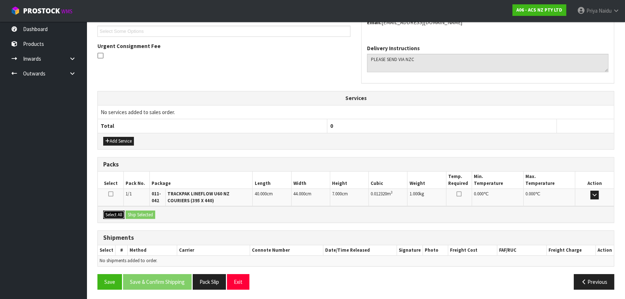
click at [122, 213] on button "Select All" at bounding box center [113, 215] width 21 height 9
click at [140, 214] on button "Ship Selected" at bounding box center [141, 215] width 30 height 9
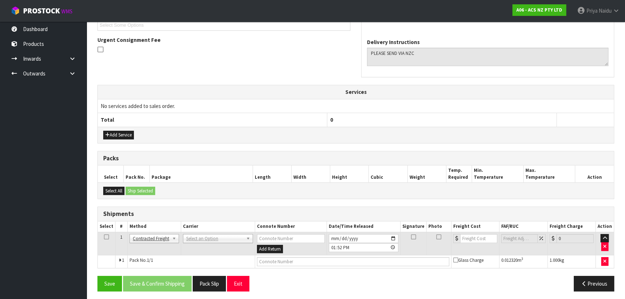
scroll to position [179, 0]
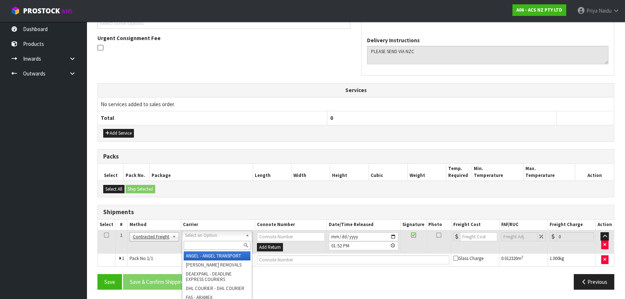
click at [197, 247] on input "text" at bounding box center [217, 245] width 67 height 9
drag, startPoint x: 204, startPoint y: 260, endPoint x: 217, endPoint y: 256, distance: 13.7
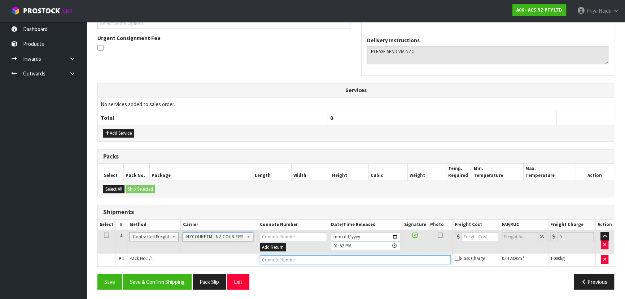
click at [277, 259] on input "text" at bounding box center [355, 259] width 191 height 9
paste input "BZGG004064"
drag, startPoint x: 485, startPoint y: 239, endPoint x: 480, endPoint y: 238, distance: 5.1
click at [484, 239] on input "number" at bounding box center [480, 236] width 36 height 9
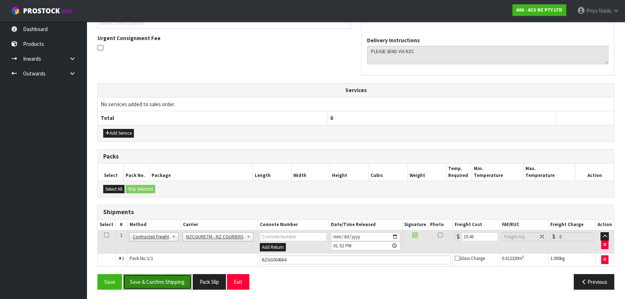
click at [146, 274] on button "Save & Confirm Shipping" at bounding box center [157, 282] width 69 height 16
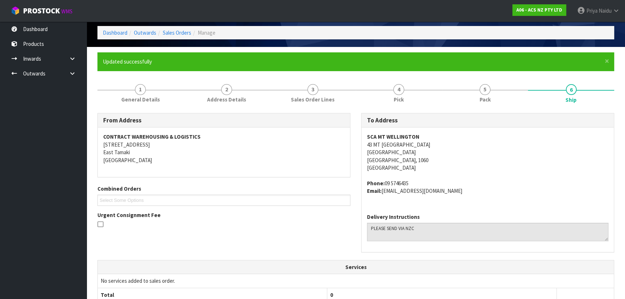
scroll to position [0, 0]
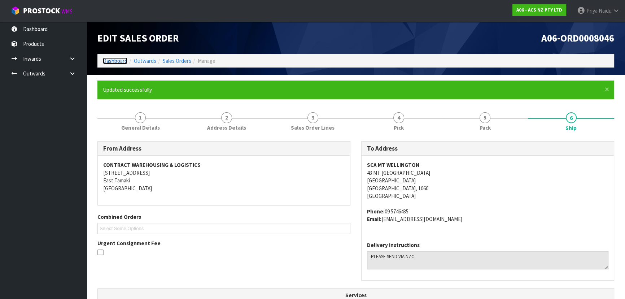
click at [120, 61] on link "Dashboard" at bounding box center [115, 60] width 25 height 7
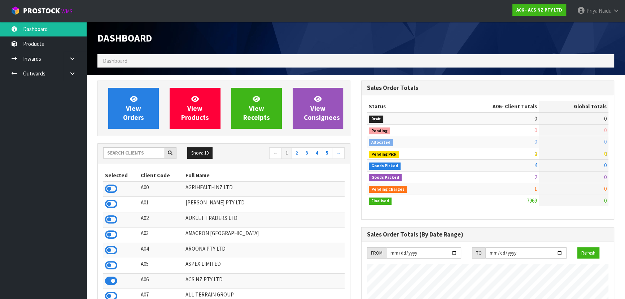
scroll to position [546, 264]
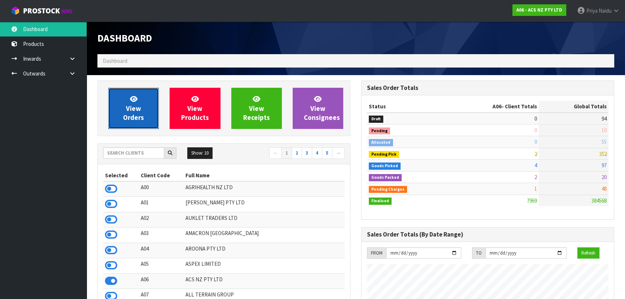
click at [134, 116] on span "View Orders" at bounding box center [133, 108] width 21 height 27
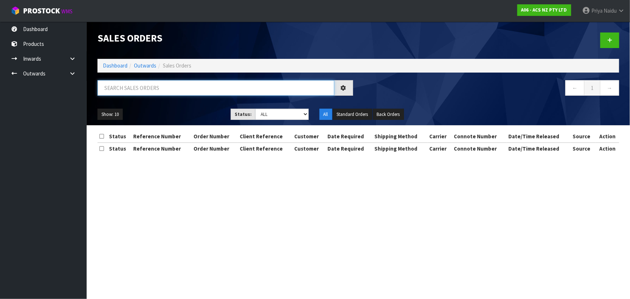
click at [143, 93] on input "text" at bounding box center [215, 88] width 237 height 16
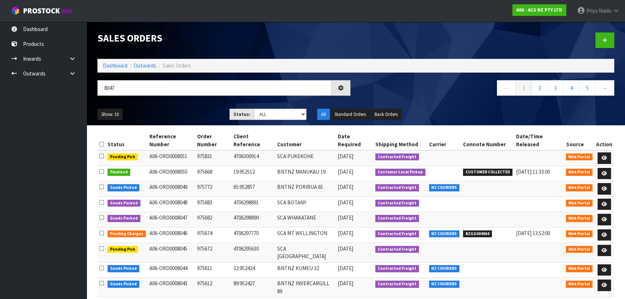
click at [146, 105] on div "Show: 10 5 10 25 50 Status: Draft Pending Allocated Pending Pick Goods Picked G…" at bounding box center [356, 114] width 528 height 22
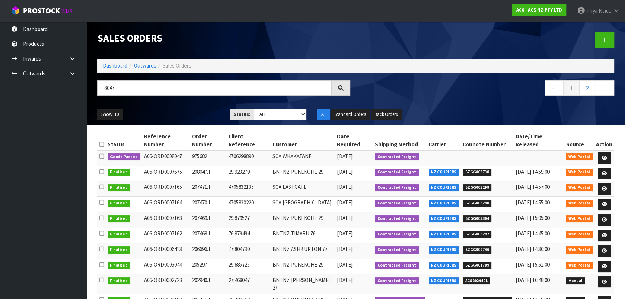
click at [148, 106] on div "Show: 10 5 10 25 50 Status: Draft Pending Allocated Pending Pick Goods Picked G…" at bounding box center [356, 114] width 528 height 22
click at [604, 156] on icon at bounding box center [604, 158] width 5 height 5
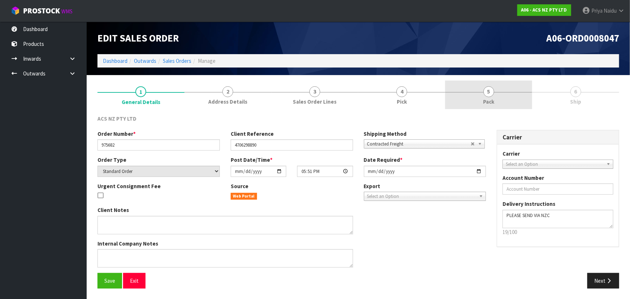
click at [493, 95] on span "5" at bounding box center [488, 91] width 11 height 11
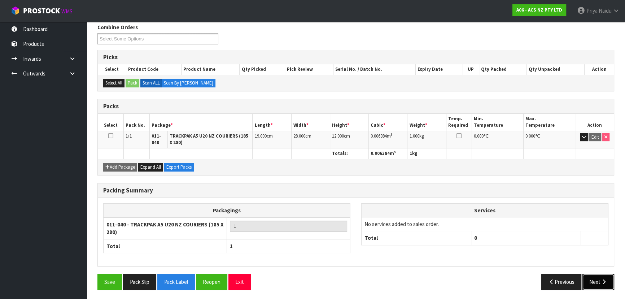
click at [598, 277] on button "Next" at bounding box center [599, 282] width 32 height 16
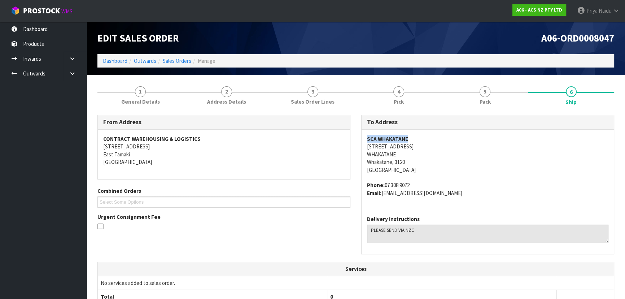
drag, startPoint x: 365, startPoint y: 137, endPoint x: 416, endPoint y: 136, distance: 50.9
click at [416, 136] on div "SCA WHAKATANE 30 COMMERCE STREET WHAKATANE Whakatane, 3120 New Zealand Phone: 0…" at bounding box center [488, 170] width 252 height 80
drag, startPoint x: 365, startPoint y: 147, endPoint x: 426, endPoint y: 148, distance: 61.4
click at [426, 148] on div "SCA WHAKATANE 30 COMMERCE STREET WHAKATANE Whakatane, 3120 New Zealand Phone: 0…" at bounding box center [488, 170] width 252 height 80
drag, startPoint x: 385, startPoint y: 185, endPoint x: 417, endPoint y: 180, distance: 32.4
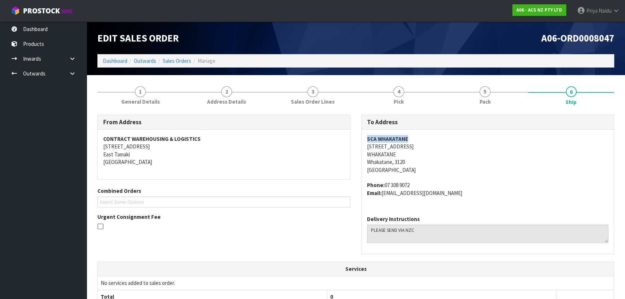
click at [417, 180] on span "SCA WHAKATANE 30 COMMERCE STREET WHAKATANE Whakatane, 3120 New Zealand Phone: 0…" at bounding box center [488, 166] width 242 height 62
click at [382, 191] on strong "Email:" at bounding box center [374, 193] width 14 height 7
drag, startPoint x: 383, startPoint y: 195, endPoint x: 495, endPoint y: 200, distance: 112.0
click at [495, 200] on div "SCA WHAKATANE 30 COMMERCE STREET WHAKATANE Whakatane, 3120 New Zealand Phone: 0…" at bounding box center [488, 170] width 252 height 80
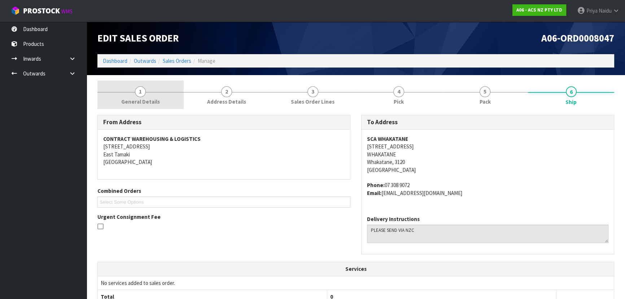
click at [138, 94] on span "1" at bounding box center [140, 91] width 11 height 11
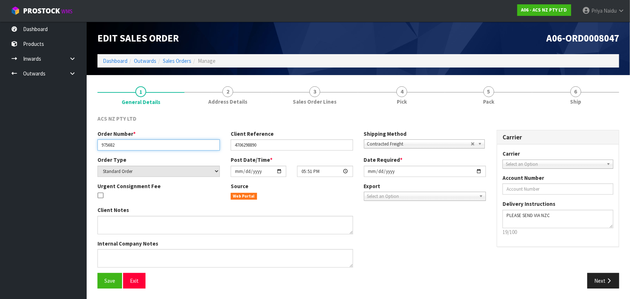
drag, startPoint x: 101, startPoint y: 147, endPoint x: 131, endPoint y: 146, distance: 30.0
click at [131, 146] on input "975682" at bounding box center [158, 144] width 122 height 11
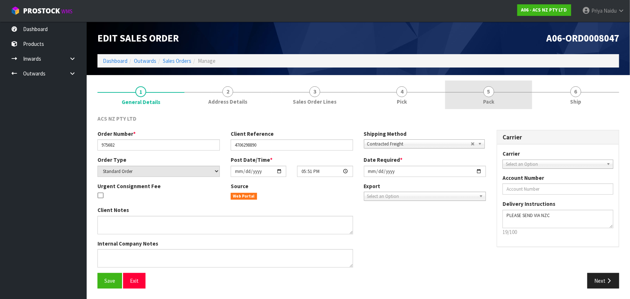
click at [509, 101] on link "5 Pack" at bounding box center [488, 95] width 87 height 29
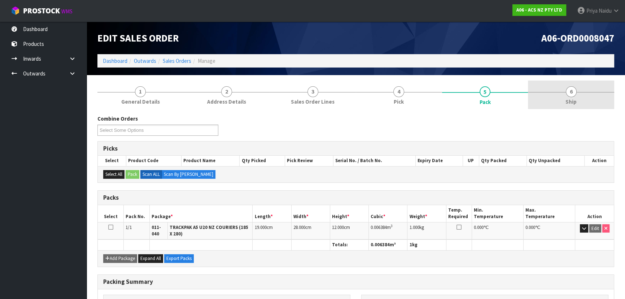
click at [573, 104] on span "Ship" at bounding box center [571, 102] width 11 height 8
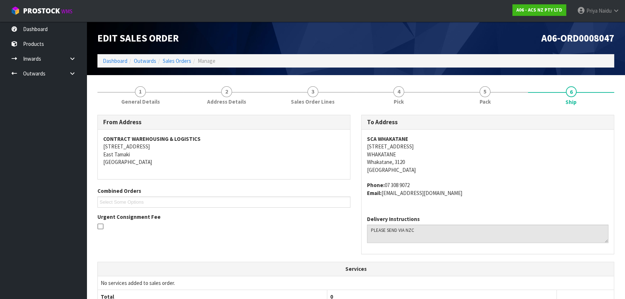
click at [461, 137] on address "SCA WHAKATANE 30 COMMERCE STREET WHAKATANE Whakatane, 3120 New Zealand" at bounding box center [488, 154] width 242 height 39
click at [470, 88] on link "5 Pack" at bounding box center [485, 95] width 86 height 29
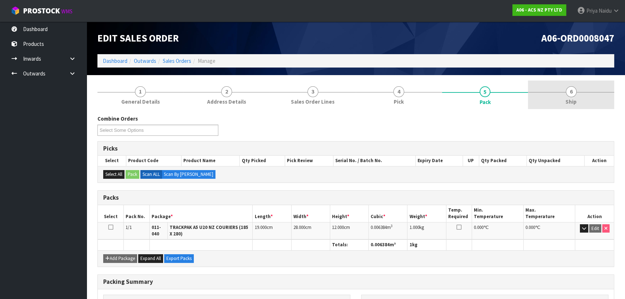
click at [565, 103] on link "6 Ship" at bounding box center [571, 95] width 86 height 29
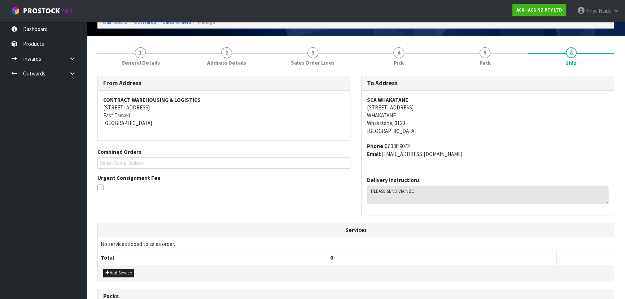
scroll to position [171, 0]
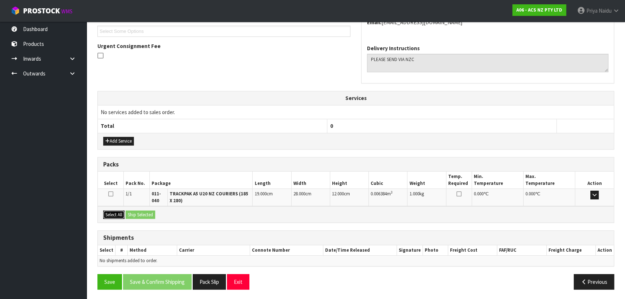
drag, startPoint x: 112, startPoint y: 211, endPoint x: 141, endPoint y: 210, distance: 28.5
click at [114, 211] on button "Select All" at bounding box center [113, 215] width 21 height 9
click at [144, 211] on button "Ship Selected" at bounding box center [141, 215] width 30 height 9
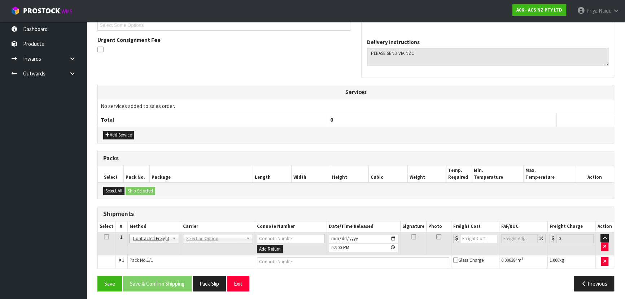
scroll to position [179, 0]
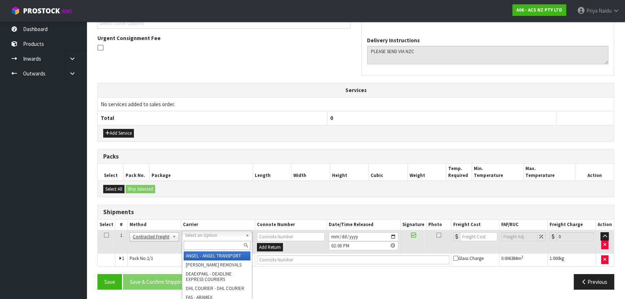
click at [199, 243] on input "text" at bounding box center [217, 245] width 67 height 9
drag, startPoint x: 219, startPoint y: 255, endPoint x: 233, endPoint y: 256, distance: 13.4
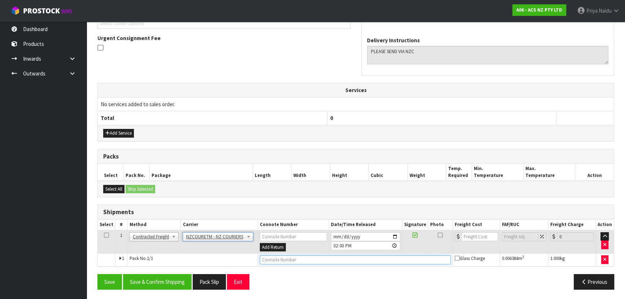
click at [273, 259] on input "text" at bounding box center [355, 259] width 191 height 9
paste input "BZGG004065"
click at [477, 234] on input "number" at bounding box center [480, 236] width 36 height 9
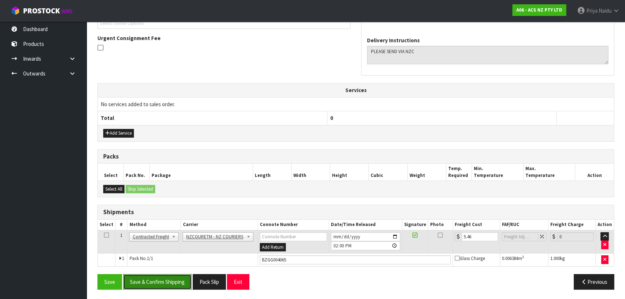
click at [155, 278] on button "Save & Confirm Shipping" at bounding box center [157, 282] width 69 height 16
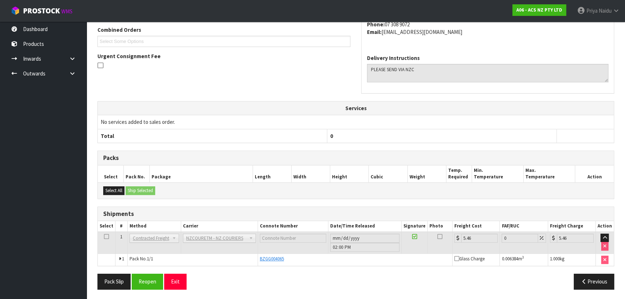
scroll to position [0, 0]
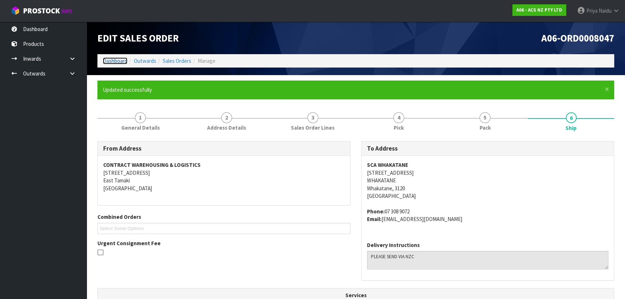
click at [122, 59] on link "Dashboard" at bounding box center [115, 60] width 25 height 7
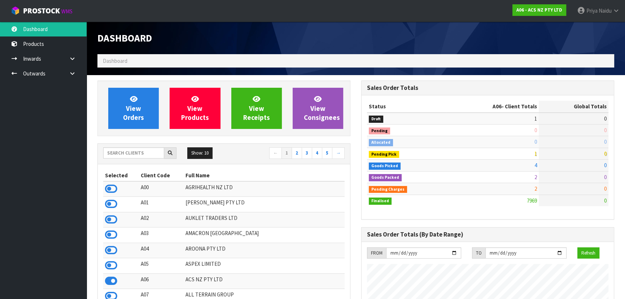
scroll to position [546, 264]
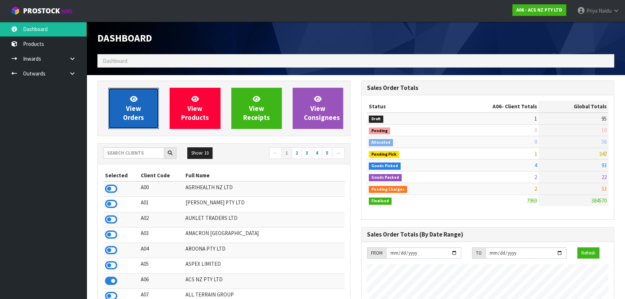
click at [137, 121] on link "View Orders" at bounding box center [133, 108] width 51 height 41
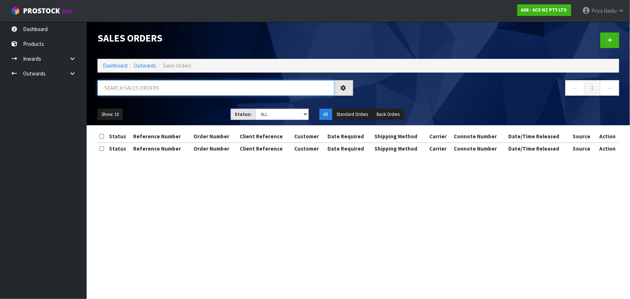
click at [140, 94] on input "text" at bounding box center [215, 88] width 237 height 16
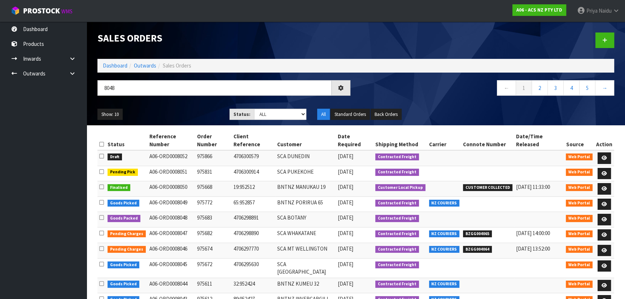
click at [153, 108] on div "Show: 10 5 10 25 50 Status: Draft Pending Allocated Pending Pick Goods Picked G…" at bounding box center [356, 114] width 528 height 22
click at [175, 113] on ul "Show: 10 5 10 25 50" at bounding box center [157, 115] width 121 height 12
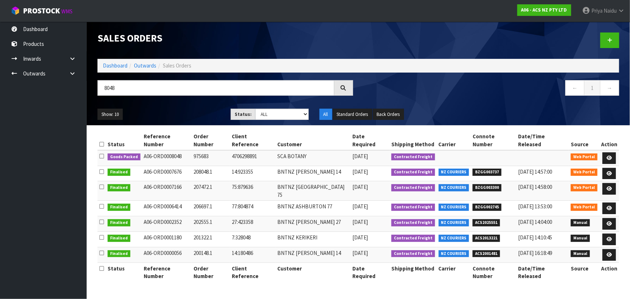
click at [192, 109] on ul "Show: 10 5 10 25 50" at bounding box center [158, 115] width 122 height 12
click at [184, 108] on div "Show: 10 5 10 25 50 Status: Draft Pending Allocated Pending Pick Goods Picked G…" at bounding box center [358, 114] width 533 height 22
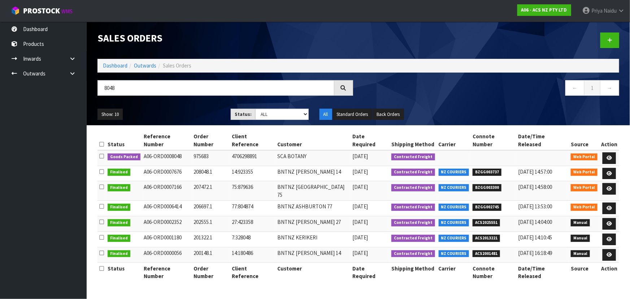
click at [184, 108] on div "Show: 10 5 10 25 50 Status: Draft Pending Allocated Pending Pick Goods Picked G…" at bounding box center [358, 114] width 533 height 22
click at [180, 112] on ul "Show: 10 5 10 25 50" at bounding box center [158, 115] width 122 height 12
click at [606, 152] on link at bounding box center [609, 158] width 13 height 12
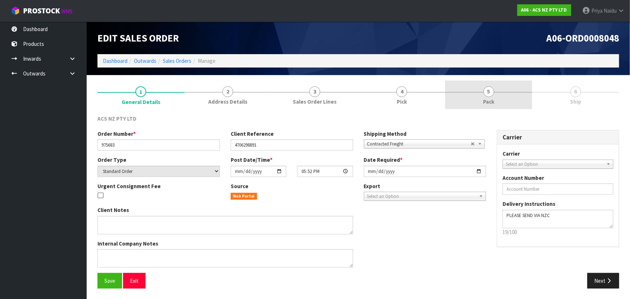
click at [504, 103] on link "5 Pack" at bounding box center [488, 95] width 87 height 29
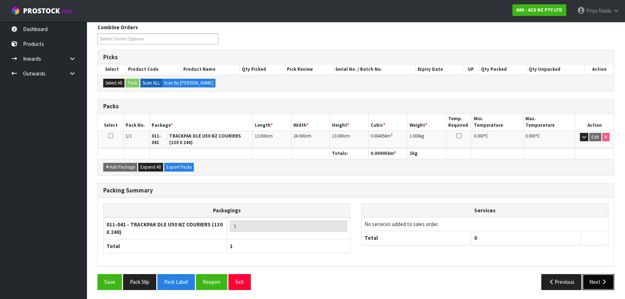
click at [587, 276] on button "Next" at bounding box center [599, 282] width 32 height 16
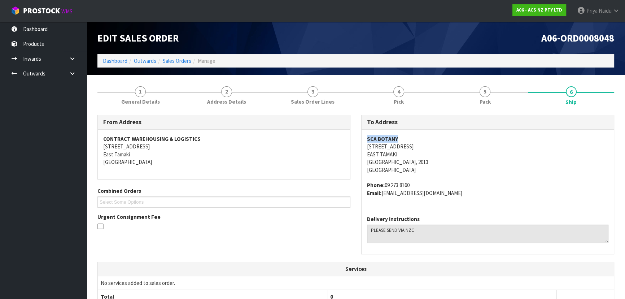
drag, startPoint x: 361, startPoint y: 137, endPoint x: 407, endPoint y: 140, distance: 45.3
click at [407, 140] on div "SCA BOTANY 320 TI RAKAU DRIVE EAST TAMAKI Auckland, 2013 New Zealand Phone: 09 …" at bounding box center [488, 170] width 252 height 80
drag, startPoint x: 364, startPoint y: 144, endPoint x: 411, endPoint y: 149, distance: 47.5
click at [426, 148] on div "SCA BOTANY 320 TI RAKAU DRIVE EAST TAMAKI Auckland, 2013 New Zealand Phone: 09 …" at bounding box center [488, 170] width 252 height 80
drag, startPoint x: 362, startPoint y: 155, endPoint x: 400, endPoint y: 153, distance: 38.4
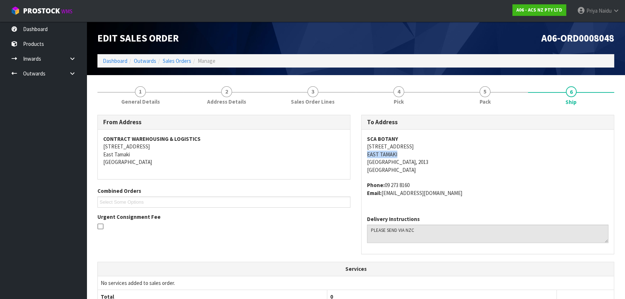
click at [400, 153] on div "SCA BOTANY 320 TI RAKAU DRIVE EAST TAMAKI Auckland, 2013 New Zealand Phone: 09 …" at bounding box center [488, 170] width 252 height 80
drag, startPoint x: 386, startPoint y: 184, endPoint x: 423, endPoint y: 177, distance: 37.9
click at [423, 177] on span "SCA BOTANY 320 TI RAKAU DRIVE EAST TAMAKI Auckland, 2013 New Zealand Phone: 09 …" at bounding box center [488, 166] width 242 height 62
drag, startPoint x: 384, startPoint y: 195, endPoint x: 459, endPoint y: 200, distance: 75.3
click at [459, 200] on div "SCA BOTANY 320 TI RAKAU DRIVE EAST TAMAKI Auckland, 2013 New Zealand Phone: 09 …" at bounding box center [488, 170] width 252 height 80
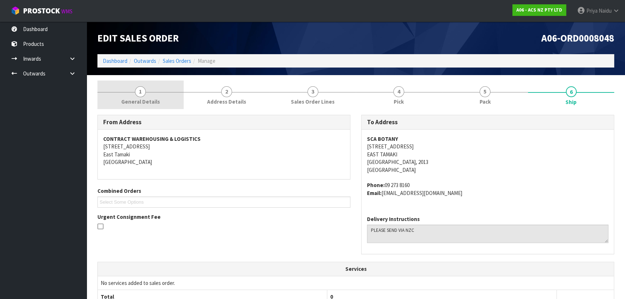
click at [139, 95] on span "1" at bounding box center [140, 91] width 11 height 11
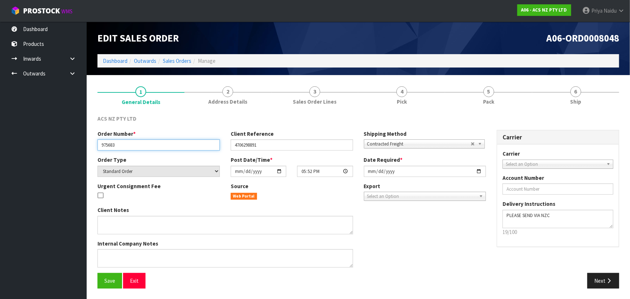
drag, startPoint x: 108, startPoint y: 145, endPoint x: 155, endPoint y: 144, distance: 46.9
click at [155, 144] on input "975683" at bounding box center [158, 144] width 122 height 11
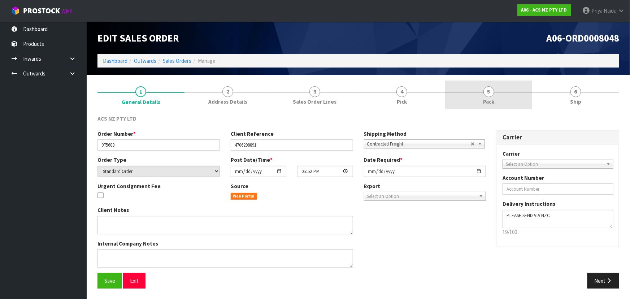
click at [508, 102] on link "5 Pack" at bounding box center [488, 95] width 87 height 29
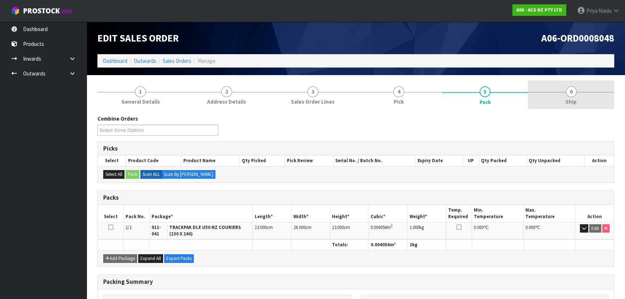
click at [568, 104] on span "Ship" at bounding box center [571, 102] width 11 height 8
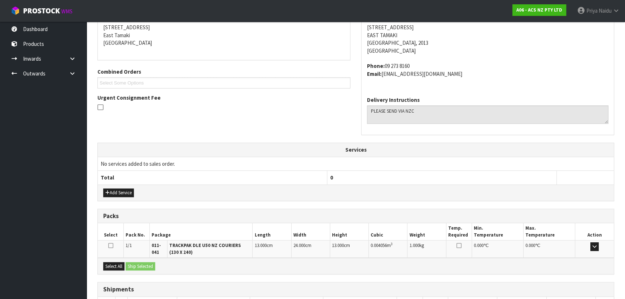
scroll to position [171, 0]
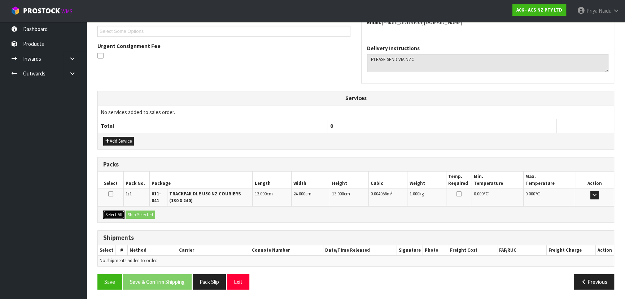
drag, startPoint x: 118, startPoint y: 211, endPoint x: 134, endPoint y: 211, distance: 15.9
click at [120, 211] on button "Select All" at bounding box center [113, 215] width 21 height 9
drag, startPoint x: 134, startPoint y: 211, endPoint x: 156, endPoint y: 230, distance: 29.0
click at [134, 211] on button "Ship Selected" at bounding box center [141, 215] width 30 height 9
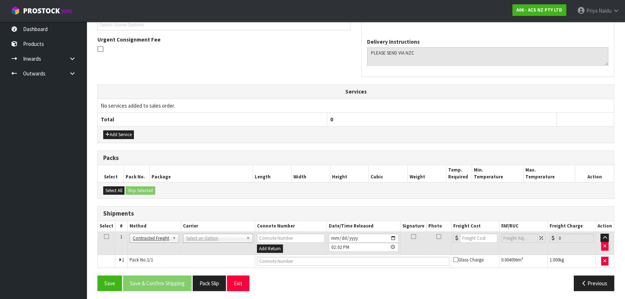
scroll to position [179, 0]
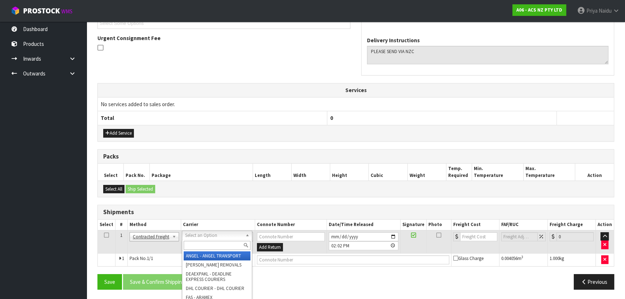
click at [197, 241] on input "text" at bounding box center [217, 245] width 67 height 9
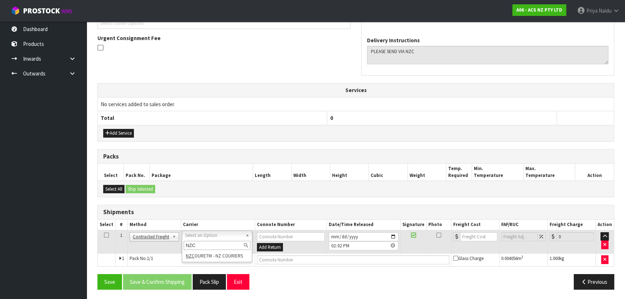
click at [226, 261] on div "NZC NZC OURETM - NZ COURIERS" at bounding box center [217, 250] width 70 height 23
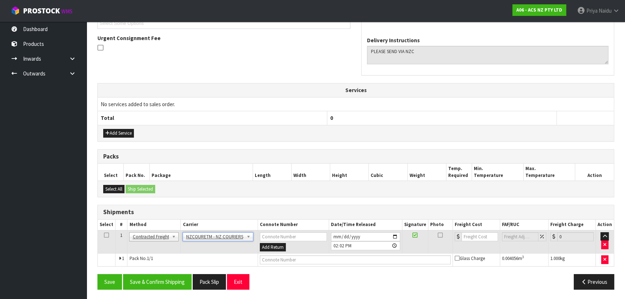
drag, startPoint x: 272, startPoint y: 265, endPoint x: 276, endPoint y: 260, distance: 6.0
click at [273, 265] on div "Shipments Select # Method Carrier Connote Number Date/Time Released Signature P…" at bounding box center [355, 236] width 517 height 62
click at [276, 259] on input "text" at bounding box center [355, 259] width 191 height 9
paste input "BZGG004066"
click at [480, 237] on input "number" at bounding box center [480, 236] width 36 height 9
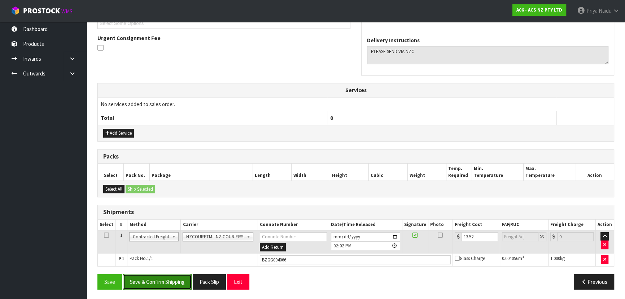
click at [161, 283] on button "Save & Confirm Shipping" at bounding box center [157, 282] width 69 height 16
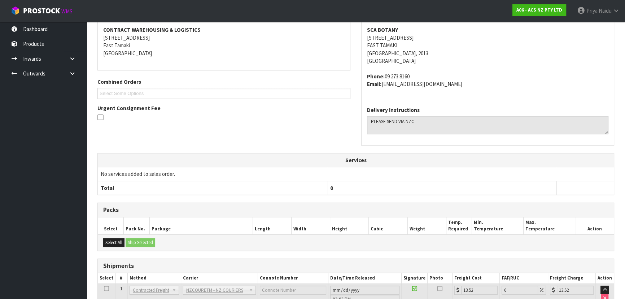
scroll to position [0, 0]
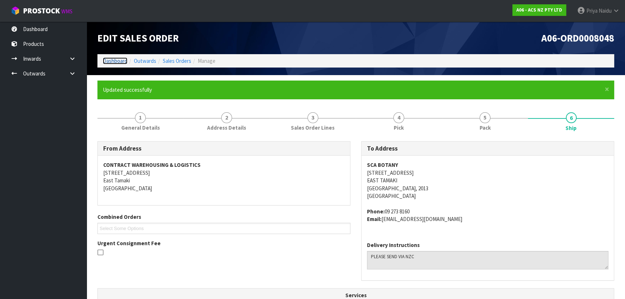
click at [119, 60] on link "Dashboard" at bounding box center [115, 60] width 25 height 7
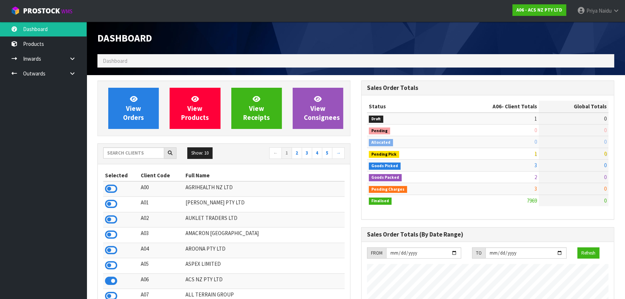
scroll to position [546, 264]
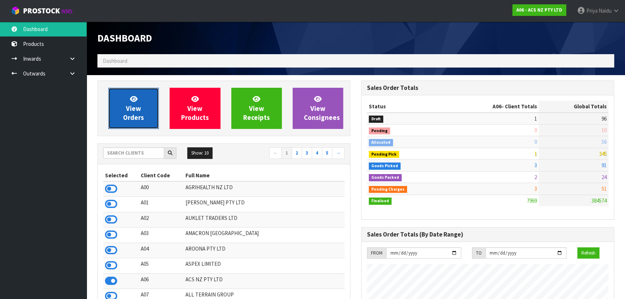
click at [129, 115] on span "View Orders" at bounding box center [133, 108] width 21 height 27
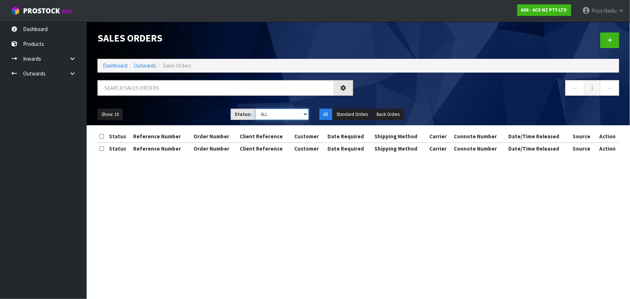
drag, startPoint x: 273, startPoint y: 115, endPoint x: 269, endPoint y: 119, distance: 5.9
click at [273, 115] on select "Draft Pending Allocated Pending Pick Goods Picked Goods Packed Pending Charges …" at bounding box center [281, 114] width 53 height 11
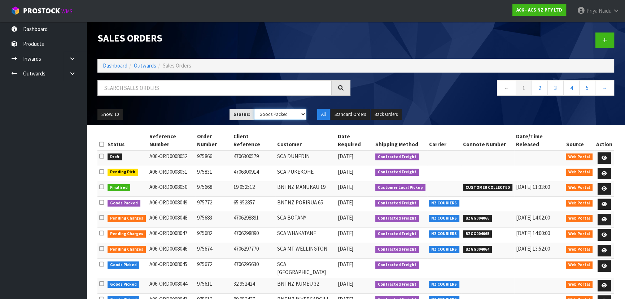
click at [254, 109] on select "Draft Pending Allocated Pending Pick Goods Picked Goods Packed Pending Charges …" at bounding box center [280, 114] width 53 height 11
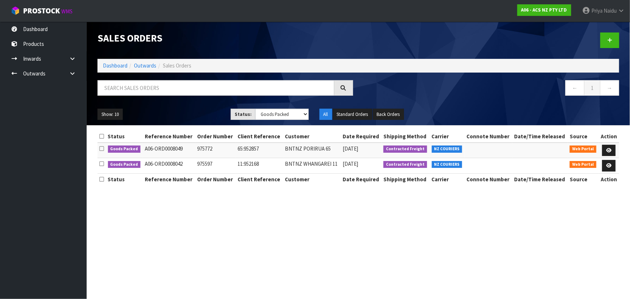
click at [114, 61] on ol "Dashboard Outwards Sales Orders" at bounding box center [358, 65] width 522 height 13
click at [116, 65] on link "Dashboard" at bounding box center [115, 65] width 25 height 7
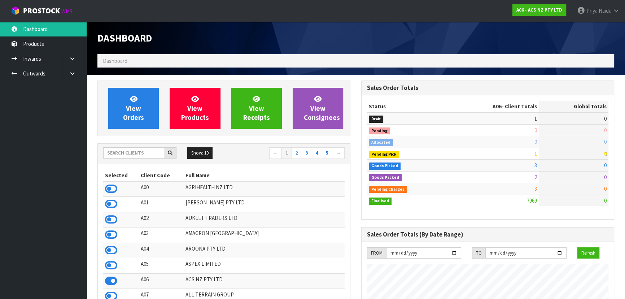
scroll to position [546, 264]
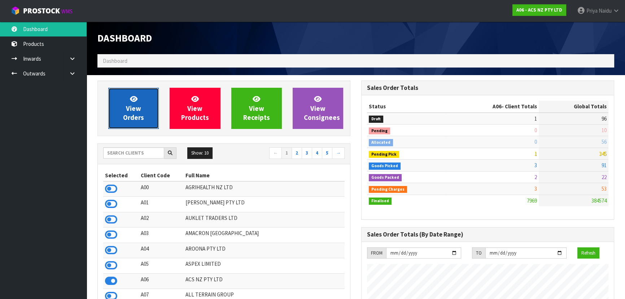
click at [138, 114] on span "View Orders" at bounding box center [133, 108] width 21 height 27
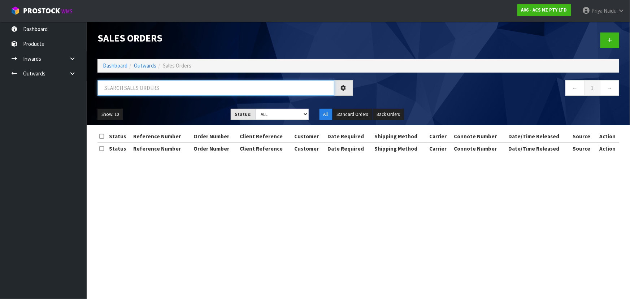
click at [147, 82] on input "text" at bounding box center [215, 88] width 237 height 16
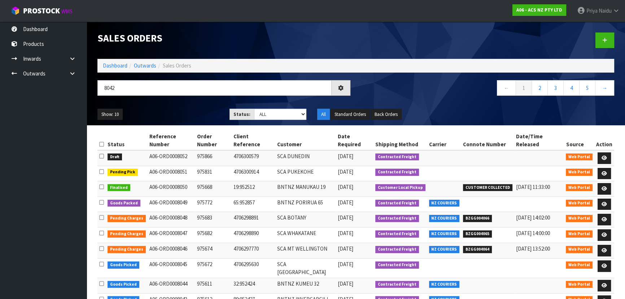
click at [178, 107] on div "Show: 10 5 10 25 50 Status: Draft Pending Allocated Pending Pick Goods Picked G…" at bounding box center [356, 114] width 528 height 22
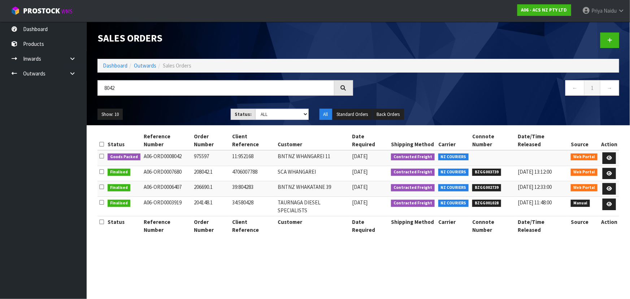
click at [178, 107] on div "Show: 10 5 10 25 50 Status: Draft Pending Allocated Pending Pick Goods Picked G…" at bounding box center [358, 114] width 533 height 22
click at [179, 110] on ul "Show: 10 5 10 25 50" at bounding box center [158, 115] width 122 height 12
click at [180, 111] on ul "Show: 10 5 10 25 50" at bounding box center [158, 115] width 122 height 12
click at [184, 112] on ul "Show: 10 5 10 25 50" at bounding box center [158, 115] width 122 height 12
click at [608, 156] on icon at bounding box center [609, 158] width 5 height 5
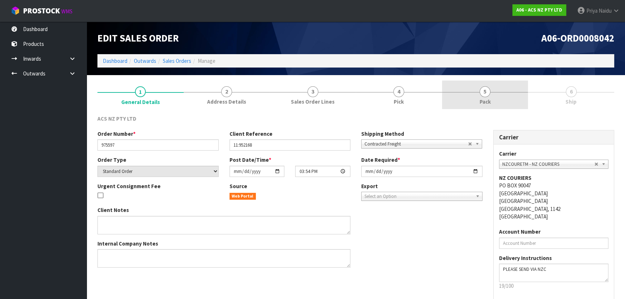
click at [491, 100] on link "5 Pack" at bounding box center [485, 95] width 86 height 29
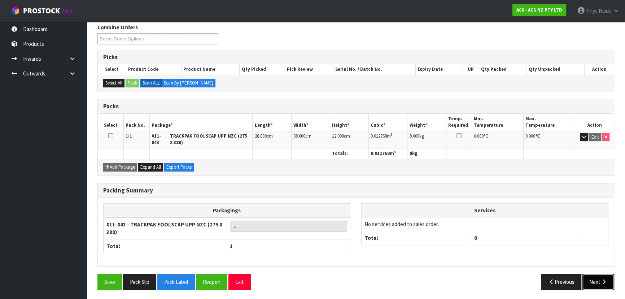
click at [591, 280] on button "Next" at bounding box center [599, 282] width 32 height 16
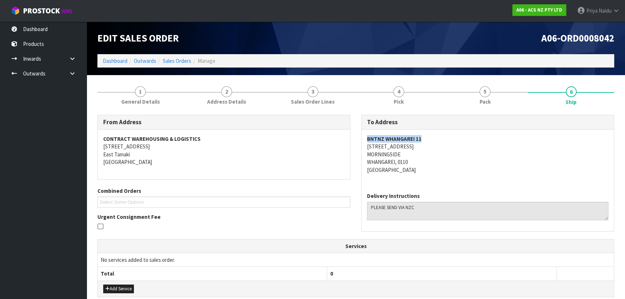
drag, startPoint x: 366, startPoint y: 138, endPoint x: 428, endPoint y: 141, distance: 61.1
click at [428, 141] on div "BNTNZ WHANGAREI 11 10 KAKA STREET MORNINGSIDE WHANGAREI, 0110 New Zealand" at bounding box center [488, 158] width 252 height 57
drag, startPoint x: 364, startPoint y: 147, endPoint x: 414, endPoint y: 149, distance: 50.3
click at [414, 149] on div "BNTNZ WHANGAREI 11 10 KAKA STREET MORNINGSIDE WHANGAREI, 0110 New Zealand" at bounding box center [488, 158] width 252 height 57
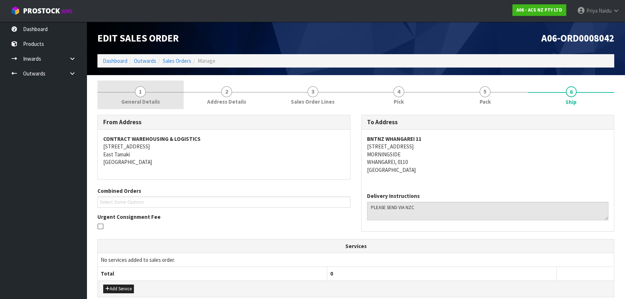
drag, startPoint x: 133, startPoint y: 101, endPoint x: 133, endPoint y: 106, distance: 4.7
click at [132, 101] on span "General Details" at bounding box center [140, 102] width 39 height 8
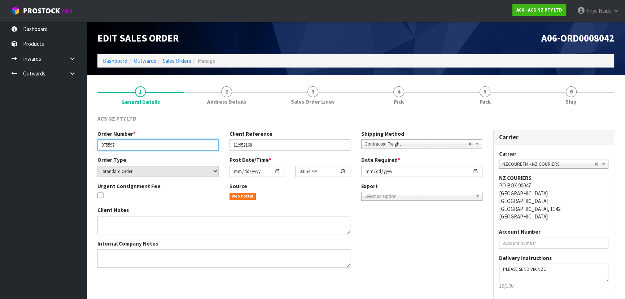
drag, startPoint x: 100, startPoint y: 144, endPoint x: 119, endPoint y: 144, distance: 18.8
click at [119, 144] on input "975597" at bounding box center [157, 144] width 121 height 11
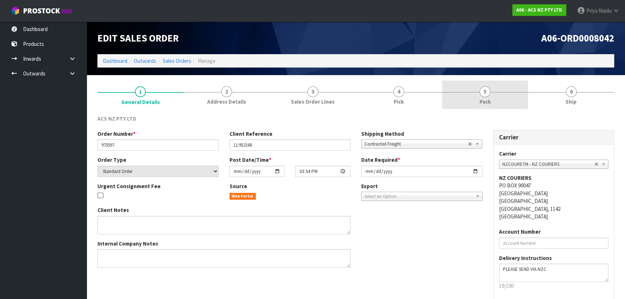
click at [485, 84] on link "5 Pack" at bounding box center [485, 95] width 86 height 29
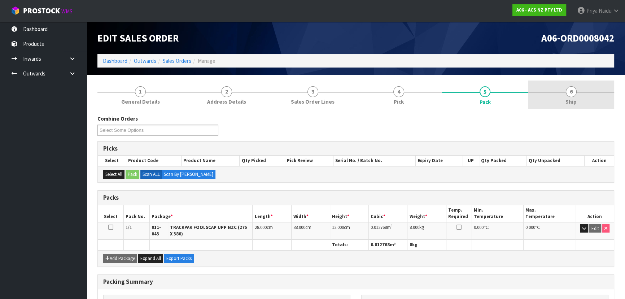
click at [578, 108] on link "6 Ship" at bounding box center [571, 95] width 86 height 29
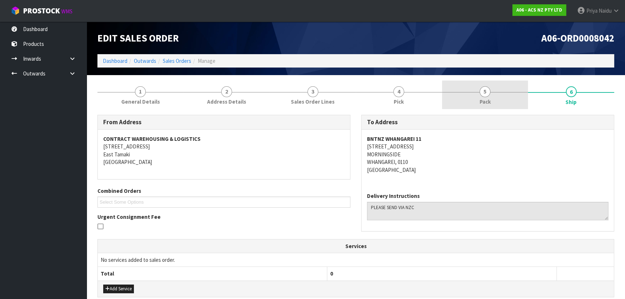
click at [492, 94] on link "5 Pack" at bounding box center [485, 95] width 86 height 29
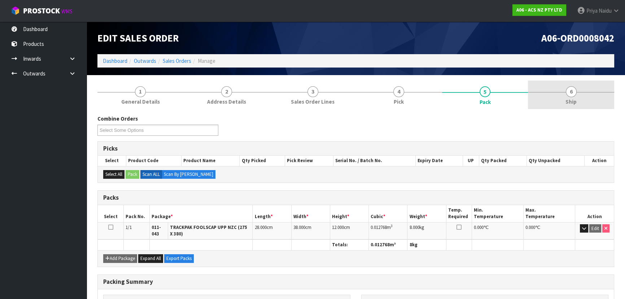
drag, startPoint x: 584, startPoint y: 86, endPoint x: 541, endPoint y: 101, distance: 45.8
click at [584, 86] on link "6 Ship" at bounding box center [571, 95] width 86 height 29
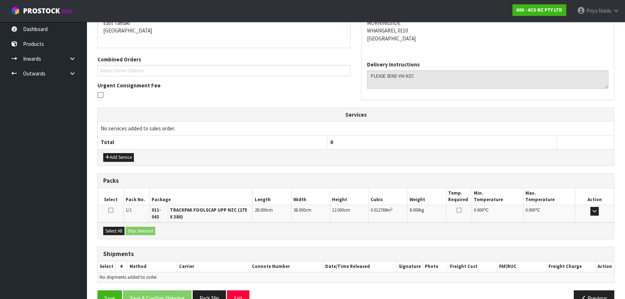
scroll to position [148, 0]
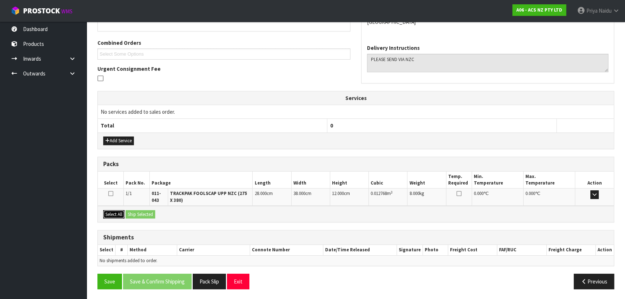
drag, startPoint x: 118, startPoint y: 214, endPoint x: 134, endPoint y: 214, distance: 15.9
click at [119, 214] on button "Select All" at bounding box center [113, 214] width 21 height 9
click at [136, 215] on button "Ship Selected" at bounding box center [141, 214] width 30 height 9
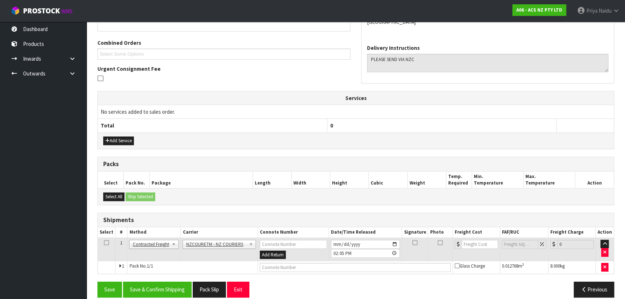
scroll to position [156, 0]
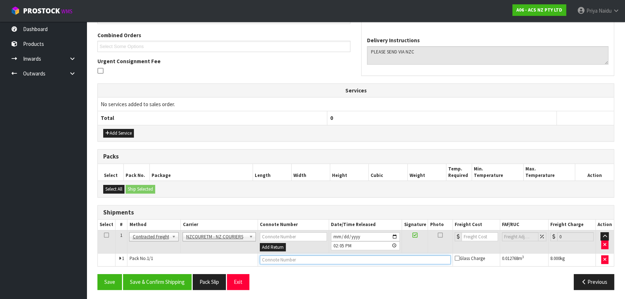
click at [288, 259] on input "text" at bounding box center [355, 259] width 191 height 9
paste input "BZGG004067"
click at [475, 237] on input "number" at bounding box center [480, 236] width 36 height 9
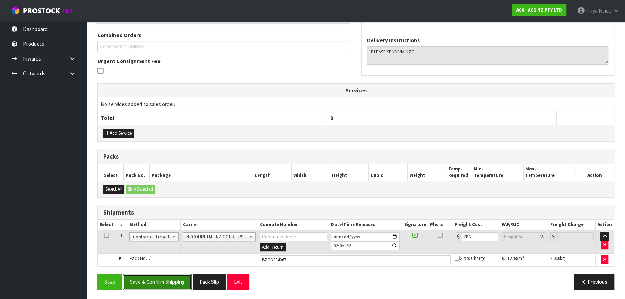
click at [145, 277] on button "Save & Confirm Shipping" at bounding box center [157, 282] width 69 height 16
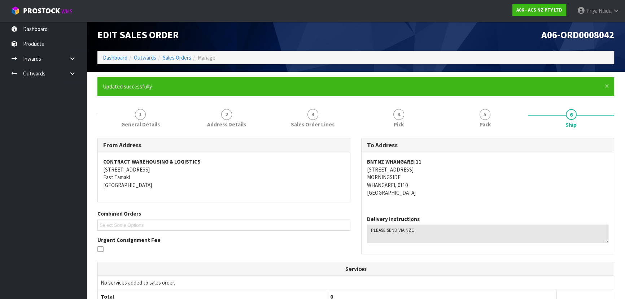
scroll to position [0, 0]
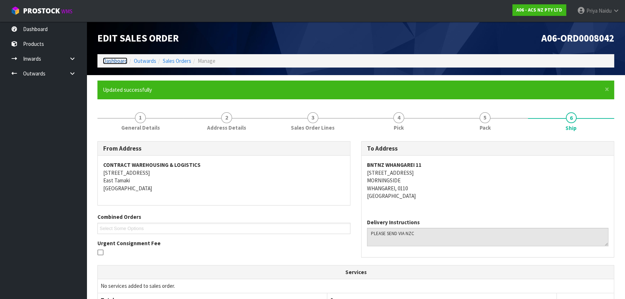
click at [113, 58] on link "Dashboard" at bounding box center [115, 60] width 25 height 7
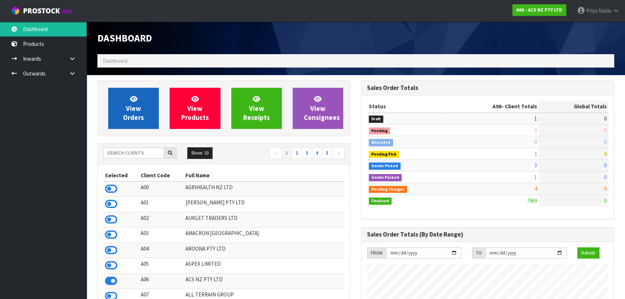
scroll to position [546, 264]
click at [135, 106] on span "View Orders" at bounding box center [133, 108] width 21 height 27
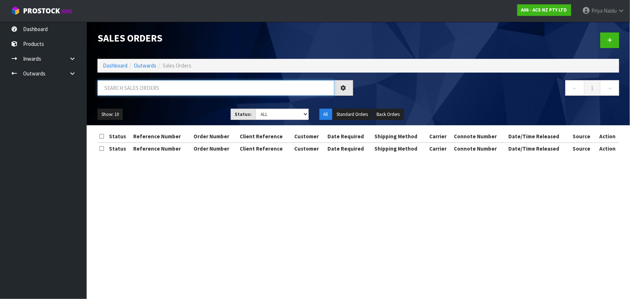
click at [152, 83] on input "text" at bounding box center [215, 88] width 237 height 16
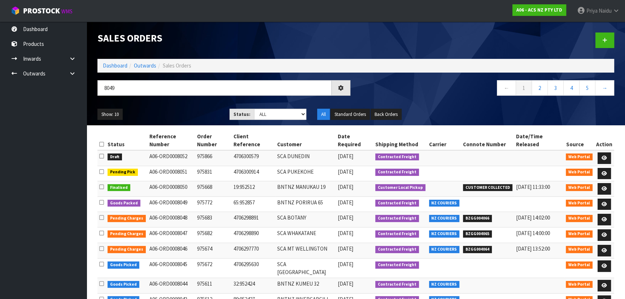
click at [140, 112] on ul "Show: 10 5 10 25 50" at bounding box center [157, 115] width 121 height 12
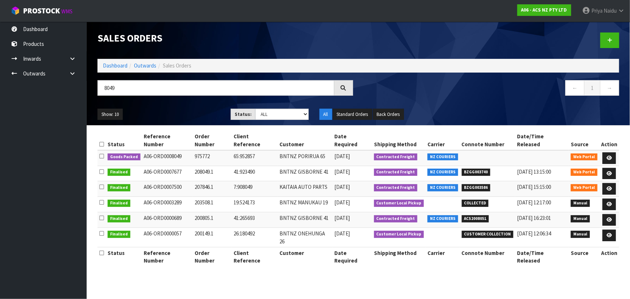
click at [177, 108] on div "Show: 10 5 10 25 50 Status: Draft Pending Allocated Pending Pick Goods Picked G…" at bounding box center [358, 114] width 533 height 22
click at [195, 107] on div "Show: 10 5 10 25 50 Status: Draft Pending Allocated Pending Pick Goods Picked G…" at bounding box center [358, 114] width 533 height 22
click at [607, 156] on icon at bounding box center [609, 158] width 5 height 5
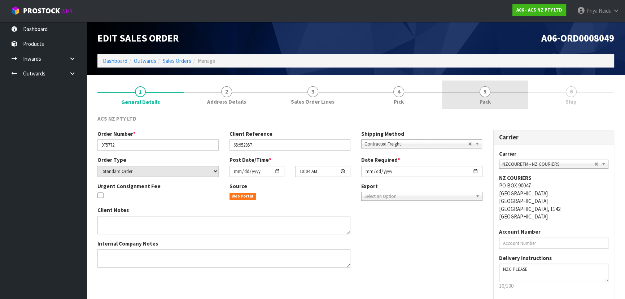
click at [495, 90] on link "5 Pack" at bounding box center [485, 95] width 86 height 29
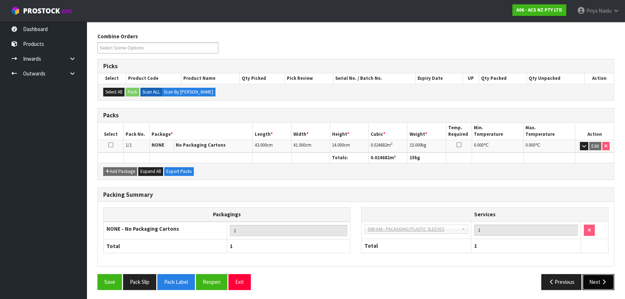
click at [603, 281] on icon "button" at bounding box center [604, 281] width 7 height 5
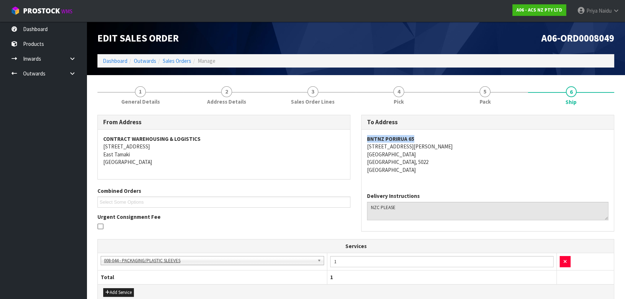
drag, startPoint x: 364, startPoint y: 139, endPoint x: 435, endPoint y: 139, distance: 71.1
click at [435, 139] on div "BNTNZ PORIRUA 65 23 PROSSER STREET PORIRUA PORIRUA, 5022 New Zealand" at bounding box center [488, 158] width 252 height 57
drag, startPoint x: 362, startPoint y: 145, endPoint x: 426, endPoint y: 148, distance: 64.4
click at [428, 148] on div "BNTNZ PORIRUA 65 23 PROSSER STREET PORIRUA PORIRUA, 5022 New Zealand" at bounding box center [488, 158] width 252 height 57
drag, startPoint x: 366, startPoint y: 154, endPoint x: 397, endPoint y: 153, distance: 30.7
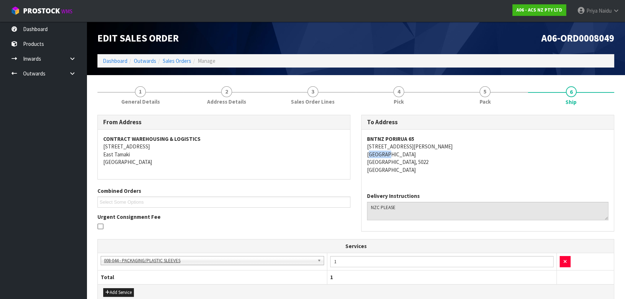
click at [397, 153] on div "BNTNZ PORIRUA 65 23 PROSSER STREET PORIRUA PORIRUA, 5022 New Zealand" at bounding box center [488, 158] width 252 height 57
click at [131, 103] on span "General Details" at bounding box center [140, 102] width 39 height 8
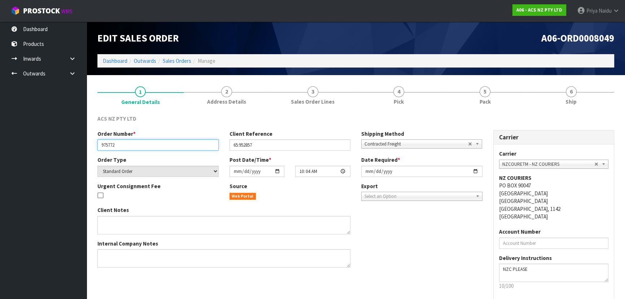
drag, startPoint x: 100, startPoint y: 144, endPoint x: 132, endPoint y: 146, distance: 32.2
click at [133, 145] on input "975772" at bounding box center [157, 144] width 121 height 11
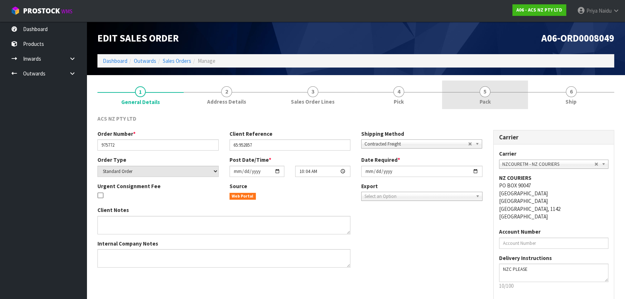
click at [477, 102] on link "5 Pack" at bounding box center [485, 95] width 86 height 29
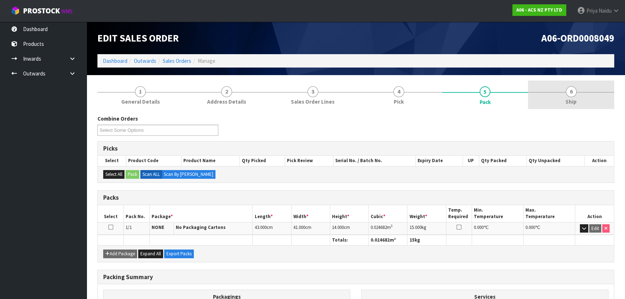
click at [557, 108] on link "6 Ship" at bounding box center [571, 95] width 86 height 29
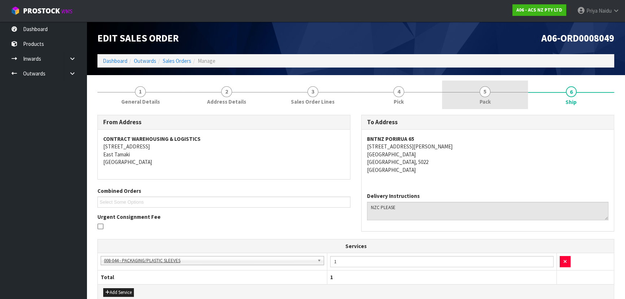
click at [478, 91] on link "5 Pack" at bounding box center [485, 95] width 86 height 29
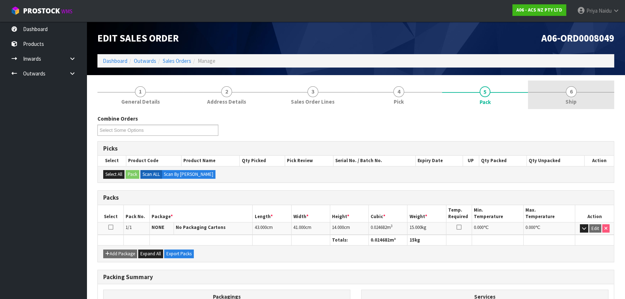
drag, startPoint x: 599, startPoint y: 96, endPoint x: 537, endPoint y: 97, distance: 62.5
click at [598, 96] on link "6 Ship" at bounding box center [571, 95] width 86 height 29
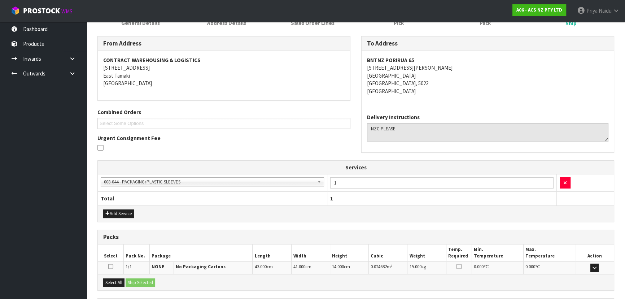
scroll to position [147, 0]
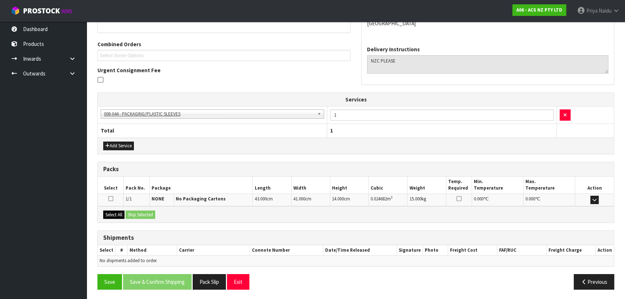
click at [122, 209] on div "Select All Ship Selected" at bounding box center [356, 214] width 516 height 16
drag, startPoint x: 113, startPoint y: 212, endPoint x: 138, endPoint y: 214, distance: 25.0
click at [116, 213] on button "Select All" at bounding box center [113, 215] width 21 height 9
click at [140, 216] on button "Ship Selected" at bounding box center [141, 215] width 30 height 9
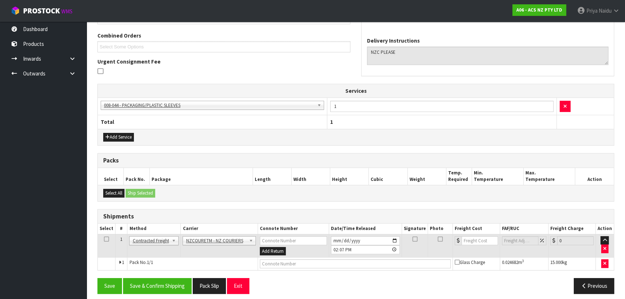
scroll to position [159, 0]
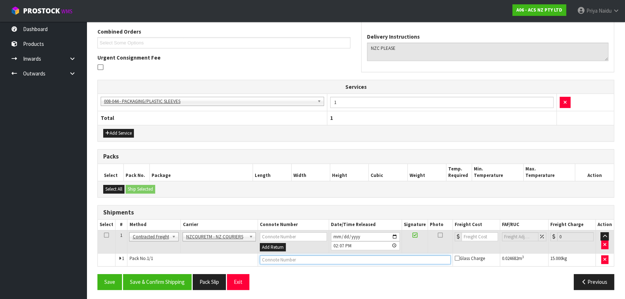
click at [274, 257] on input "text" at bounding box center [355, 259] width 191 height 9
paste input "BZGG004068"
click at [475, 232] on input "number" at bounding box center [480, 236] width 36 height 9
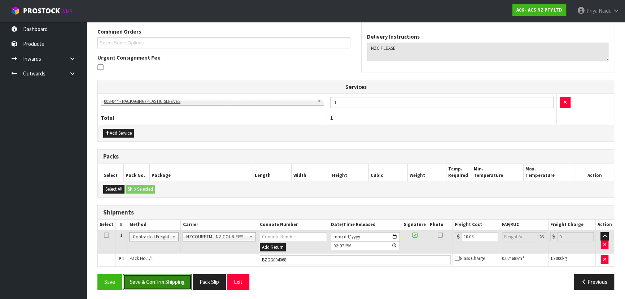
click at [164, 277] on button "Save & Confirm Shipping" at bounding box center [157, 282] width 69 height 16
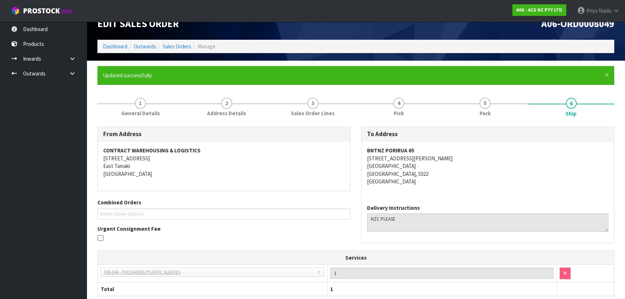
scroll to position [0, 0]
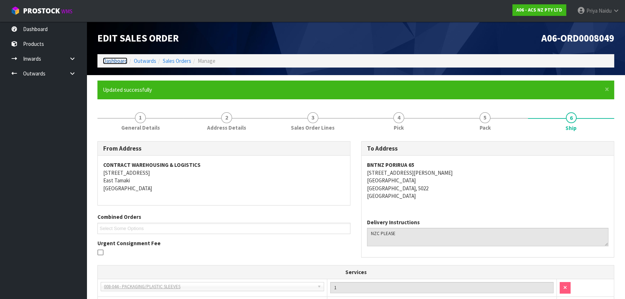
click at [119, 61] on link "Dashboard" at bounding box center [115, 60] width 25 height 7
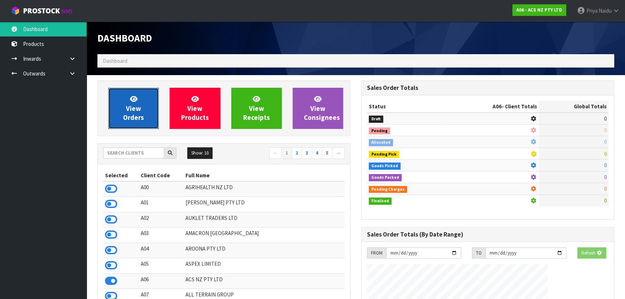
click at [130, 115] on span "View Orders" at bounding box center [133, 108] width 21 height 27
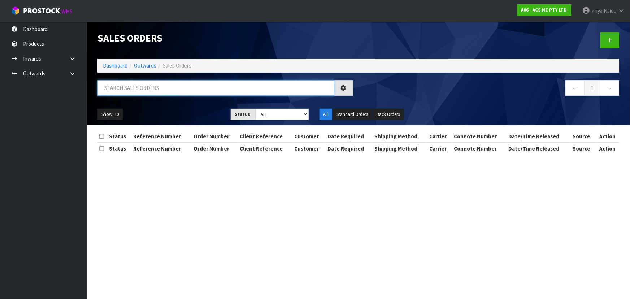
click at [155, 83] on input "text" at bounding box center [215, 88] width 237 height 16
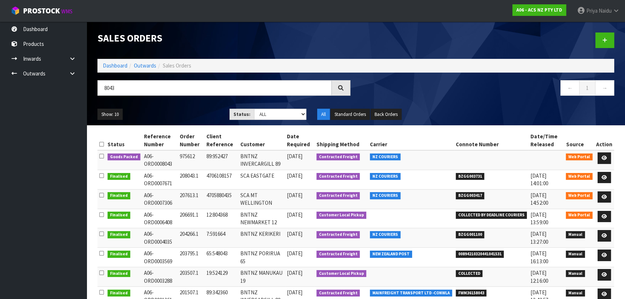
click at [186, 108] on div "Show: 10 5 10 25 50 Status: Draft Pending Allocated Pending Pick Goods Picked G…" at bounding box center [356, 114] width 528 height 22
click at [178, 115] on ul "Show: 10 5 10 25 50" at bounding box center [157, 115] width 121 height 12
click at [188, 112] on ul "Show: 10 5 10 25 50" at bounding box center [157, 115] width 121 height 12
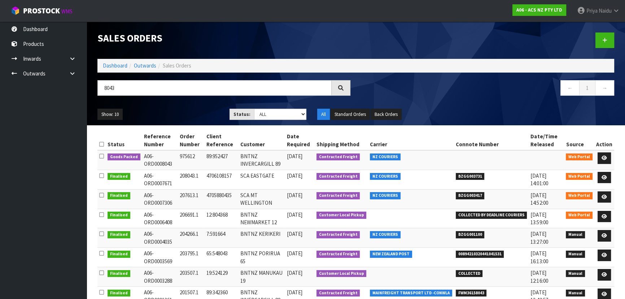
click at [188, 112] on ul "Show: 10 5 10 25 50" at bounding box center [157, 115] width 121 height 12
click at [606, 159] on icon at bounding box center [604, 158] width 5 height 5
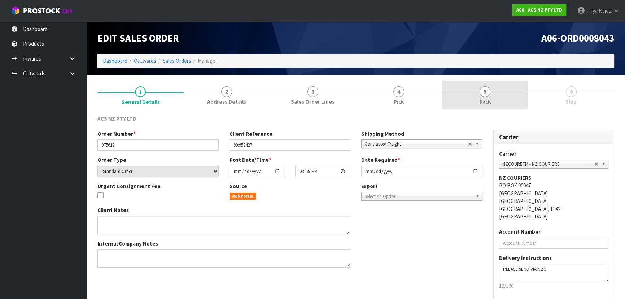
click at [478, 99] on link "5 Pack" at bounding box center [485, 95] width 86 height 29
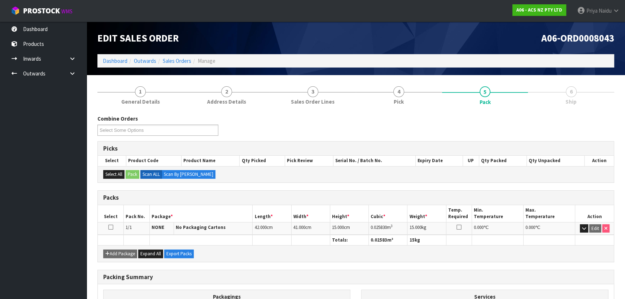
scroll to position [32, 0]
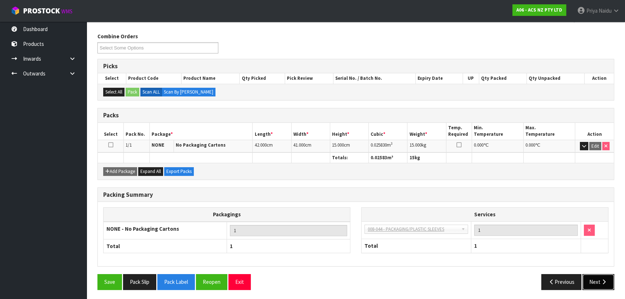
click at [597, 280] on button "Next" at bounding box center [599, 282] width 32 height 16
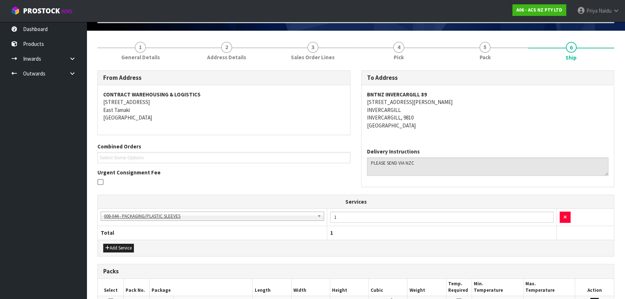
scroll to position [0, 0]
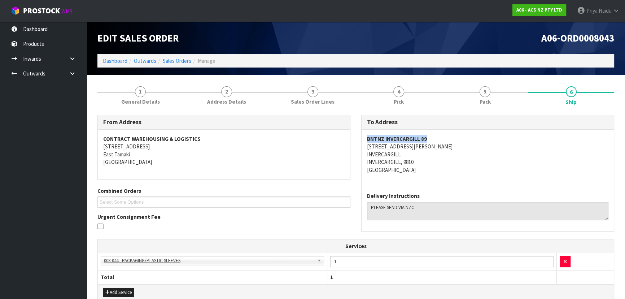
drag, startPoint x: 366, startPoint y: 137, endPoint x: 365, endPoint y: 154, distance: 17.0
click at [446, 135] on div "BNTNZ INVERCARGILL 89 53 CLYDE STREET INVERCARGILL INVERCARGILL, 9810 New Zeala…" at bounding box center [488, 158] width 252 height 57
drag, startPoint x: 362, startPoint y: 148, endPoint x: 420, endPoint y: 144, distance: 57.9
click at [420, 144] on div "BNTNZ INVERCARGILL 89 53 CLYDE STREET INVERCARGILL INVERCARGILL, 9810 New Zeala…" at bounding box center [488, 158] width 252 height 57
drag, startPoint x: 358, startPoint y: 152, endPoint x: 404, endPoint y: 152, distance: 46.2
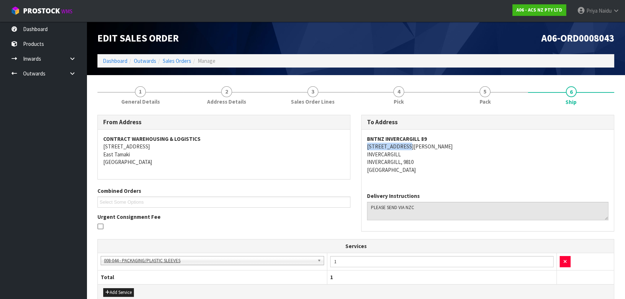
click at [404, 152] on div "To Address BNTNZ INVERCARGILL 89 53 CLYDE STREET INVERCARGILL INVERCARGILL, 981…" at bounding box center [488, 177] width 264 height 124
click at [136, 102] on span "General Details" at bounding box center [140, 102] width 39 height 8
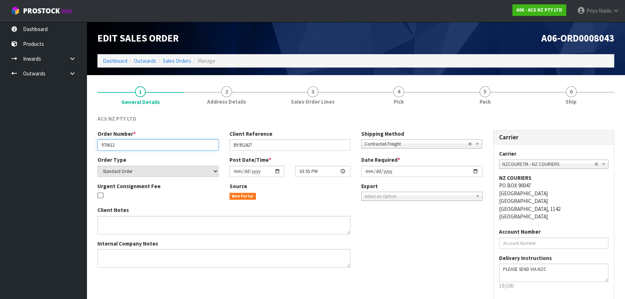
drag, startPoint x: 98, startPoint y: 142, endPoint x: 130, endPoint y: 143, distance: 32.1
click at [130, 143] on input "975612" at bounding box center [157, 144] width 121 height 11
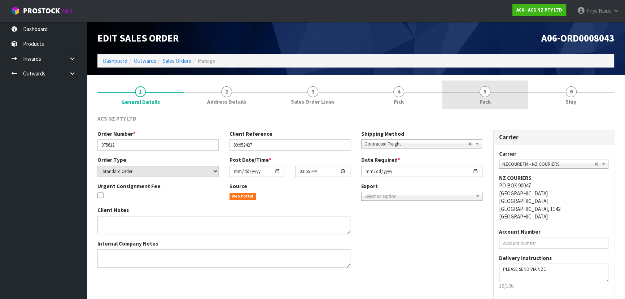
click at [494, 103] on link "5 Pack" at bounding box center [485, 95] width 86 height 29
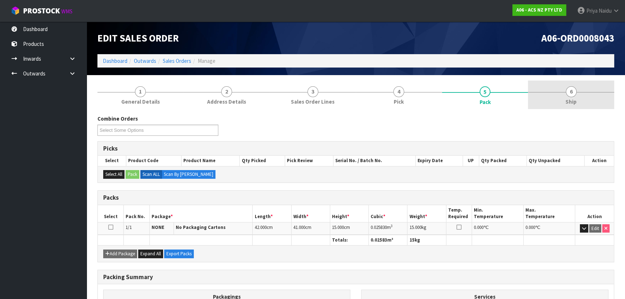
drag, startPoint x: 578, startPoint y: 95, endPoint x: 574, endPoint y: 98, distance: 4.9
click at [578, 95] on link "6 Ship" at bounding box center [571, 95] width 86 height 29
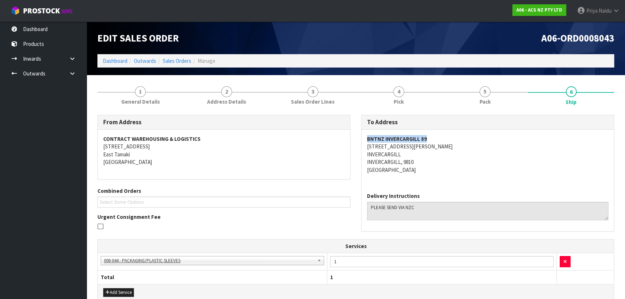
drag, startPoint x: 365, startPoint y: 138, endPoint x: 456, endPoint y: 131, distance: 90.9
click at [456, 131] on div "BNTNZ INVERCARGILL 89 53 CLYDE STREET INVERCARGILL INVERCARGILL, 9810 New Zeala…" at bounding box center [488, 158] width 252 height 57
drag, startPoint x: 362, startPoint y: 145, endPoint x: 376, endPoint y: 136, distance: 16.1
click at [411, 144] on div "BNTNZ INVERCARGILL 89 53 CLYDE STREET INVERCARGILL INVERCARGILL, 9810 New Zeala…" at bounding box center [488, 158] width 252 height 57
drag, startPoint x: 358, startPoint y: 140, endPoint x: 436, endPoint y: 132, distance: 78.0
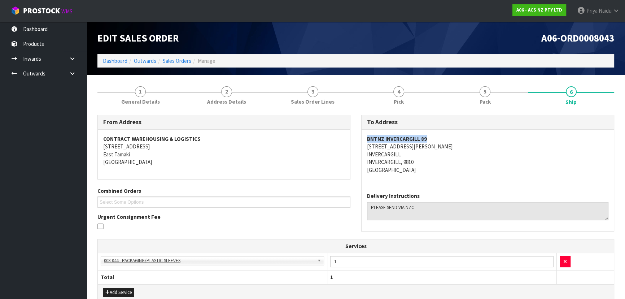
click at [436, 132] on div "To Address BNTNZ INVERCARGILL 89 53 CLYDE STREET INVERCARGILL INVERCARGILL, 981…" at bounding box center [488, 177] width 264 height 124
click at [252, 143] on address "CONTRACT WAREHOUSING & LOGISTICS 17 Allens Road East Tamaki Auckland" at bounding box center [224, 150] width 242 height 31
click at [447, 160] on address "BNTNZ INVERCARGILL 89 53 CLYDE STREET INVERCARGILL INVERCARGILL, 9810 New Zeala…" at bounding box center [488, 154] width 242 height 39
click at [501, 152] on address "BNTNZ INVERCARGILL 89 53 CLYDE STREET INVERCARGILL INVERCARGILL, 9810 New Zeala…" at bounding box center [488, 154] width 242 height 39
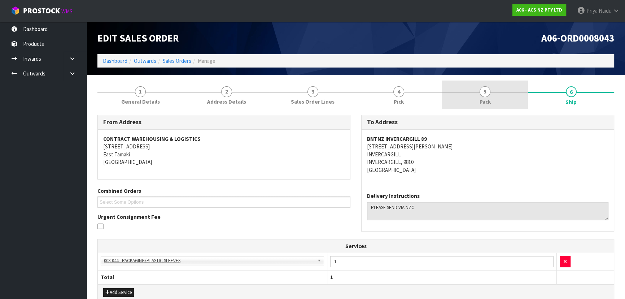
click at [478, 102] on link "5 Pack" at bounding box center [485, 95] width 86 height 29
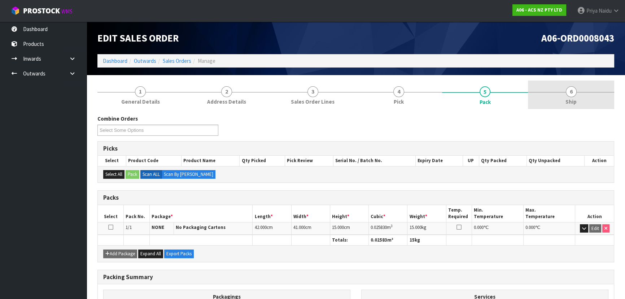
click at [591, 97] on link "6 Ship" at bounding box center [571, 95] width 86 height 29
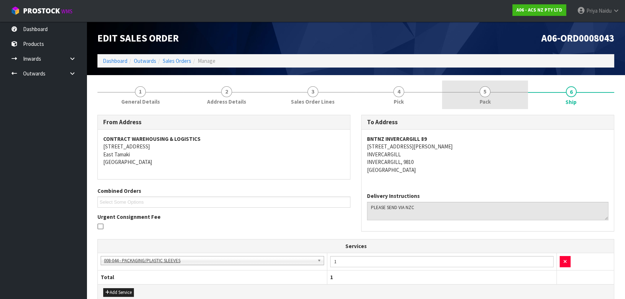
click at [475, 82] on link "5 Pack" at bounding box center [485, 95] width 86 height 29
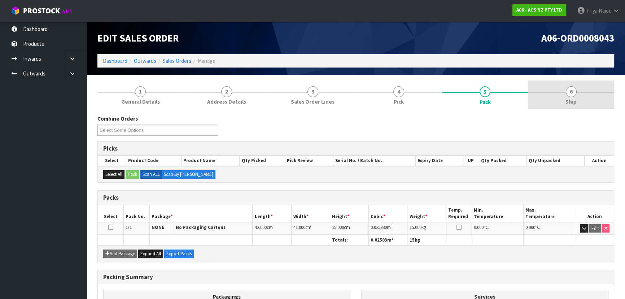
click at [589, 106] on link "6 Ship" at bounding box center [571, 95] width 86 height 29
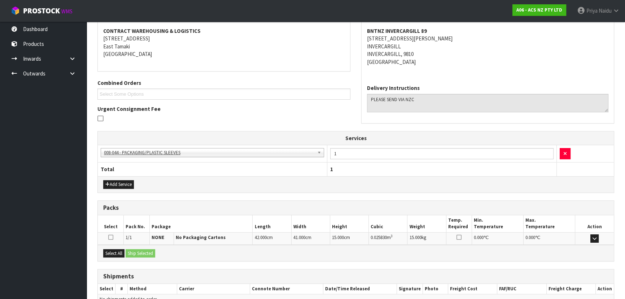
scroll to position [147, 0]
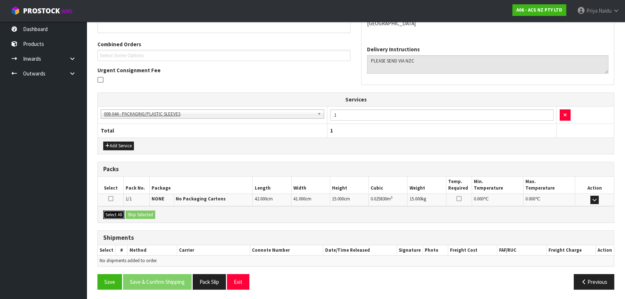
click at [114, 211] on button "Select All" at bounding box center [113, 215] width 21 height 9
click at [145, 215] on button "Ship Selected" at bounding box center [141, 215] width 30 height 9
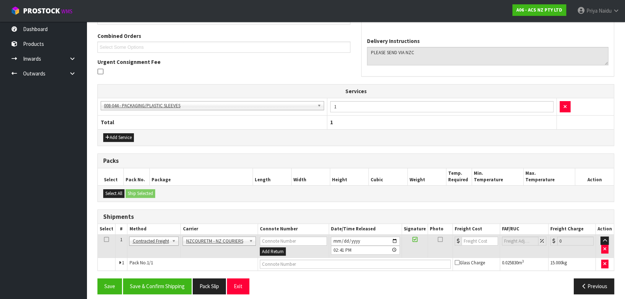
scroll to position [159, 0]
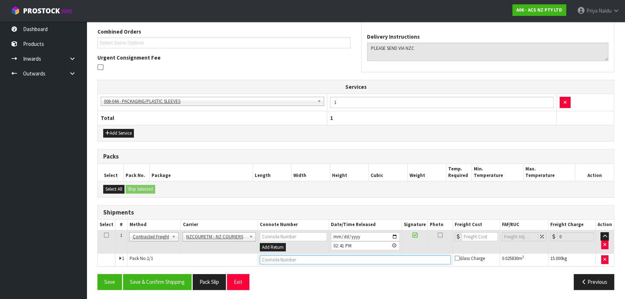
click at [276, 258] on input "text" at bounding box center [355, 259] width 191 height 9
paste input "BZGG004069"
click at [467, 232] on input "number" at bounding box center [480, 236] width 36 height 9
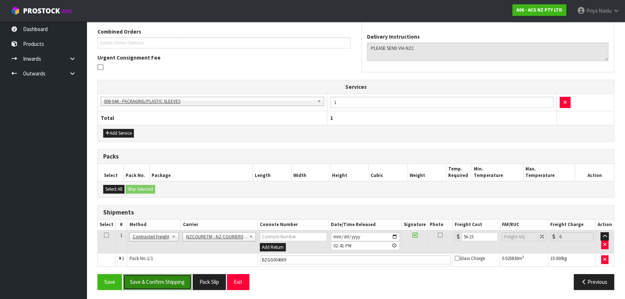
click at [158, 281] on button "Save & Confirm Shipping" at bounding box center [157, 282] width 69 height 16
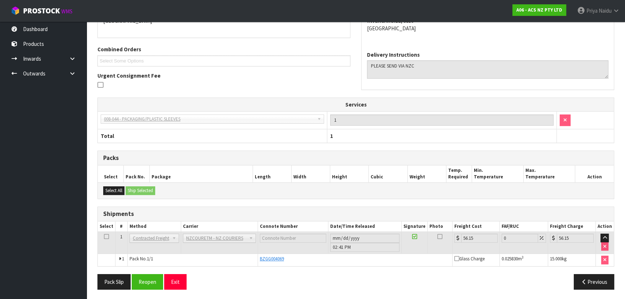
scroll to position [0, 0]
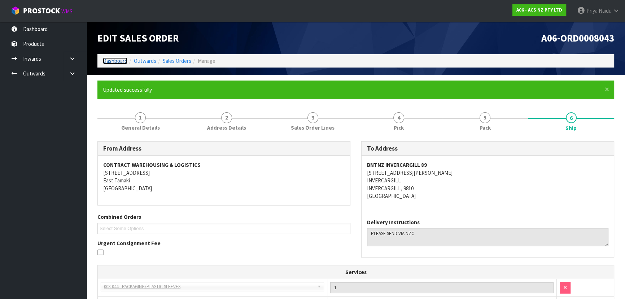
click at [113, 61] on link "Dashboard" at bounding box center [115, 60] width 25 height 7
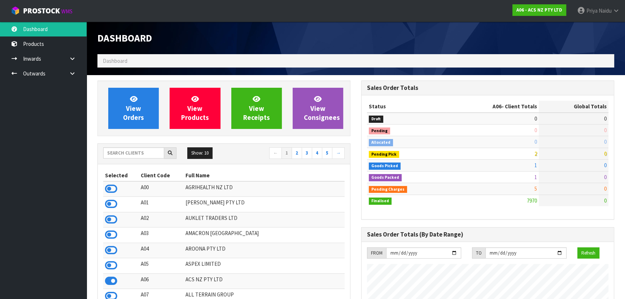
scroll to position [546, 264]
drag, startPoint x: 120, startPoint y: 156, endPoint x: 120, endPoint y: 152, distance: 4.7
click at [120, 156] on input "text" at bounding box center [133, 152] width 61 height 11
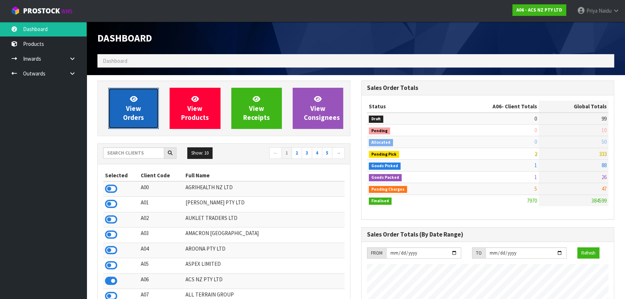
click at [129, 114] on span "View Orders" at bounding box center [133, 108] width 21 height 27
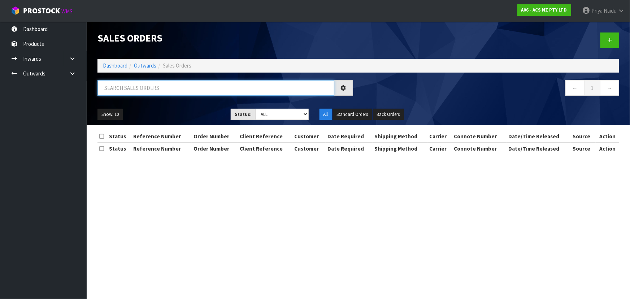
click at [140, 89] on input "text" at bounding box center [215, 88] width 237 height 16
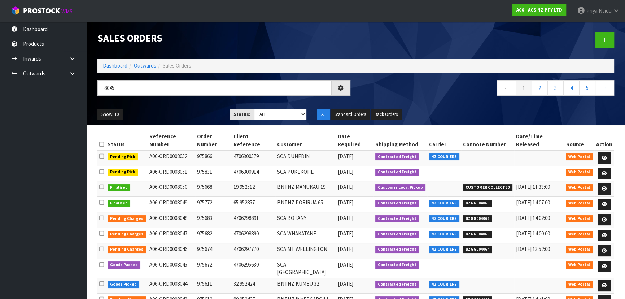
click at [173, 116] on ul "Show: 10 5 10 25 50" at bounding box center [157, 115] width 121 height 12
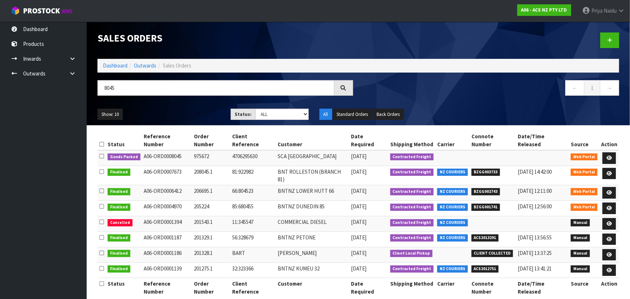
click at [173, 116] on ul "Show: 10 5 10 25 50" at bounding box center [158, 115] width 122 height 12
click at [170, 113] on ul "Show: 10 5 10 25 50" at bounding box center [158, 115] width 122 height 12
click at [607, 156] on icon at bounding box center [609, 158] width 5 height 5
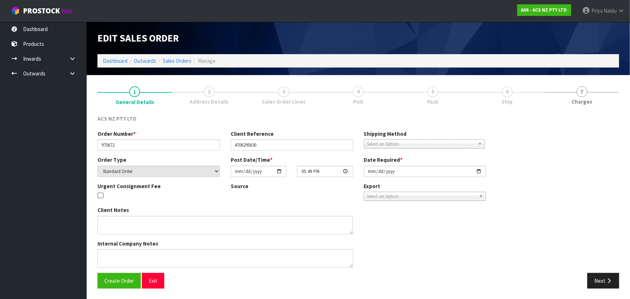
click at [470, 85] on link "5 Pack" at bounding box center [433, 95] width 74 height 29
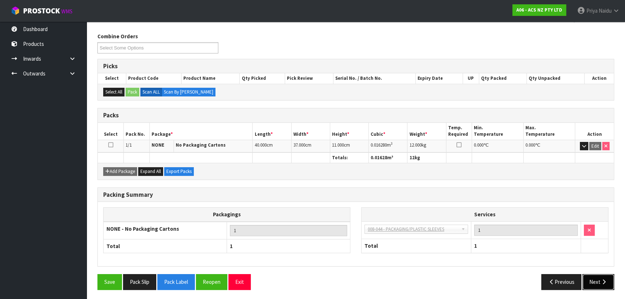
click at [591, 276] on button "Next" at bounding box center [599, 282] width 32 height 16
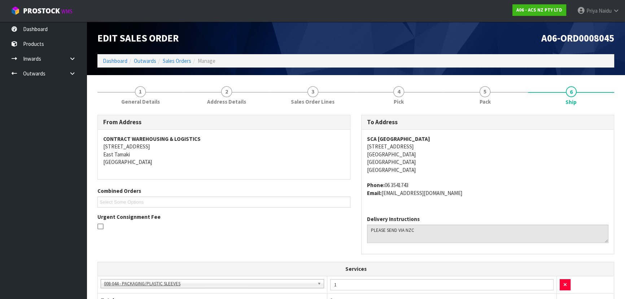
click at [364, 137] on div "SCA PALMERSTON NORTH 168-190 RANGITIKEI STREET PALMERSTON NORTH Palmerston Nort…" at bounding box center [488, 170] width 252 height 80
drag, startPoint x: 368, startPoint y: 138, endPoint x: 440, endPoint y: 134, distance: 71.9
click at [440, 134] on div "SCA PALMERSTON NORTH 168-190 RANGITIKEI STREET PALMERSTON NORTH Palmerston Nort…" at bounding box center [488, 170] width 252 height 80
drag, startPoint x: 375, startPoint y: 145, endPoint x: 439, endPoint y: 149, distance: 63.7
click at [439, 149] on div "SCA PALMERSTON NORTH 168-190 RANGITIKEI STREET PALMERSTON NORTH Palmerston Nort…" at bounding box center [488, 170] width 252 height 80
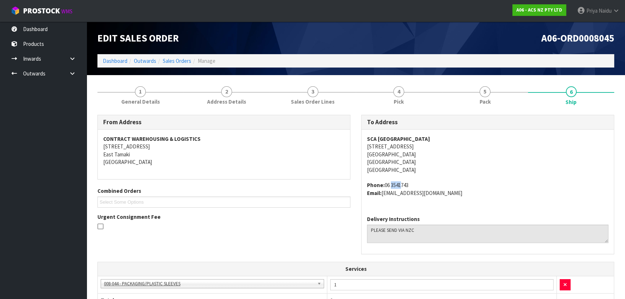
drag, startPoint x: 388, startPoint y: 184, endPoint x: 397, endPoint y: 184, distance: 9.0
click at [397, 184] on address "Phone: 06 3541743 Email: PALMERSTONNORTH@supercheapauto.com" at bounding box center [488, 189] width 242 height 16
drag, startPoint x: 385, startPoint y: 184, endPoint x: 420, endPoint y: 185, distance: 35.0
click at [430, 184] on address "Phone: 06 3541743 Email: PALMERSTONNORTH@supercheapauto.com" at bounding box center [488, 189] width 242 height 16
drag, startPoint x: 383, startPoint y: 193, endPoint x: 477, endPoint y: 202, distance: 95.0
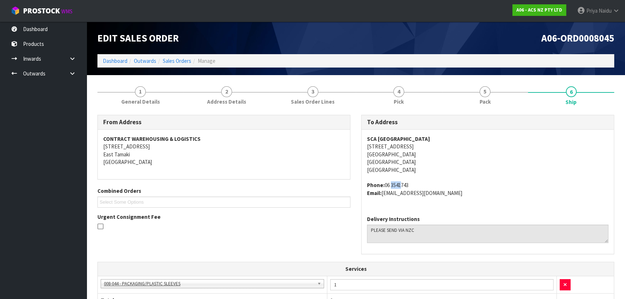
click at [511, 197] on div "SCA PALMERSTON NORTH 168-190 RANGITIKEI STREET PALMERSTON NORTH Palmerston Nort…" at bounding box center [488, 170] width 252 height 80
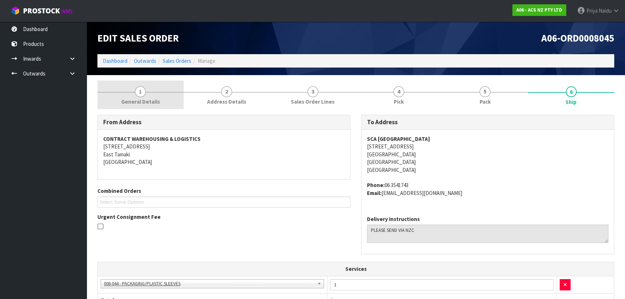
click at [130, 100] on span "General Details" at bounding box center [140, 102] width 39 height 8
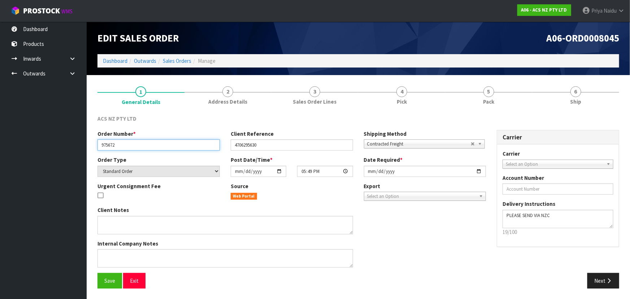
drag, startPoint x: 100, startPoint y: 144, endPoint x: 141, endPoint y: 148, distance: 40.6
click at [141, 148] on input "975672" at bounding box center [158, 144] width 122 height 11
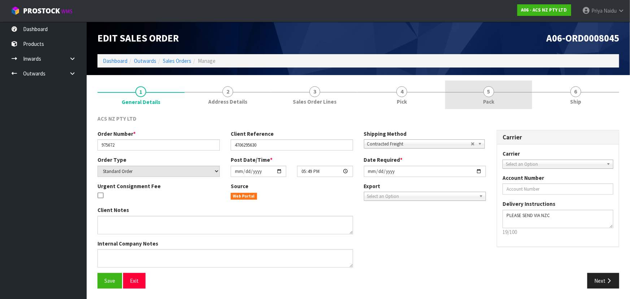
click at [477, 88] on link "5 Pack" at bounding box center [488, 95] width 87 height 29
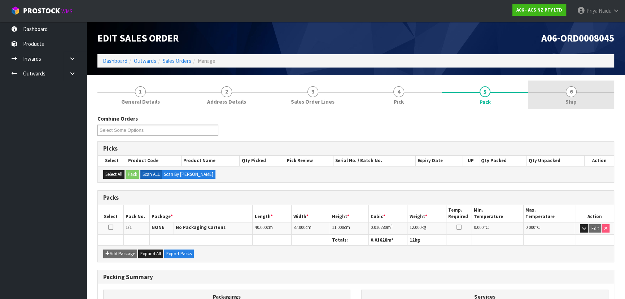
click at [572, 108] on link "6 Ship" at bounding box center [571, 95] width 86 height 29
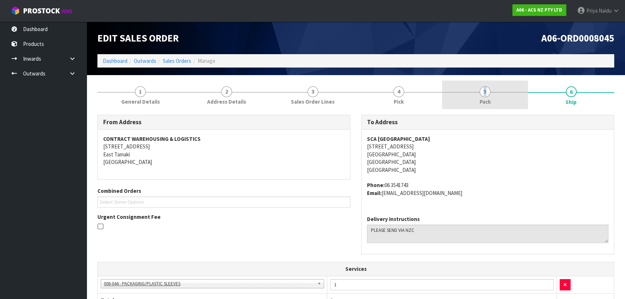
drag, startPoint x: 476, startPoint y: 91, endPoint x: 469, endPoint y: 95, distance: 7.8
click at [476, 92] on link "5 Pack" at bounding box center [485, 95] width 86 height 29
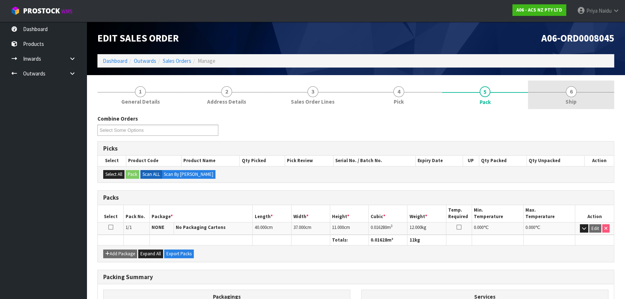
click at [582, 99] on link "6 Ship" at bounding box center [571, 95] width 86 height 29
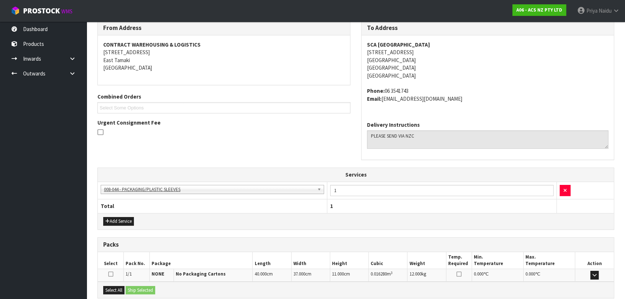
scroll to position [170, 0]
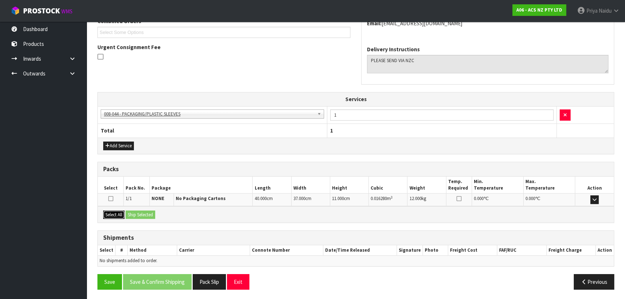
click at [115, 215] on button "Select All" at bounding box center [113, 215] width 21 height 9
click at [129, 214] on button "Ship Selected" at bounding box center [141, 215] width 30 height 9
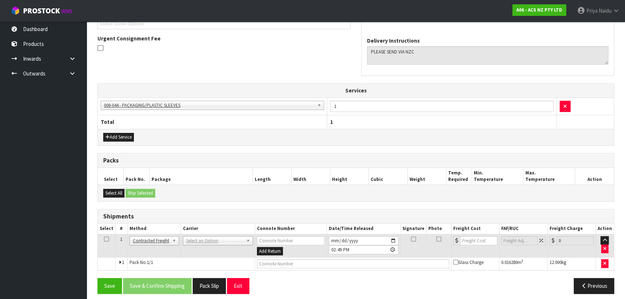
scroll to position [182, 0]
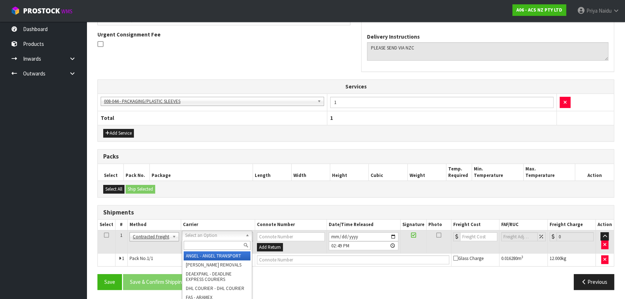
click at [201, 243] on input "text" at bounding box center [217, 245] width 67 height 9
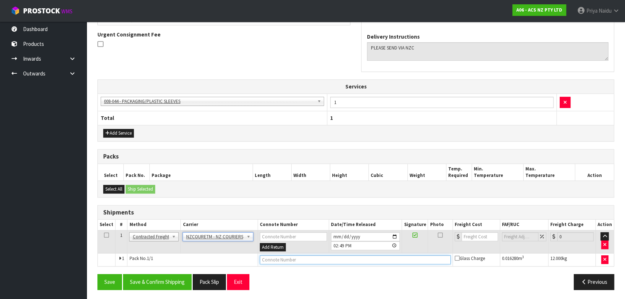
click at [281, 258] on input "text" at bounding box center [355, 259] width 191 height 9
paste input "BZGG004070"
drag, startPoint x: 472, startPoint y: 235, endPoint x: 458, endPoint y: 220, distance: 20.4
click at [472, 235] on input "number" at bounding box center [480, 236] width 36 height 9
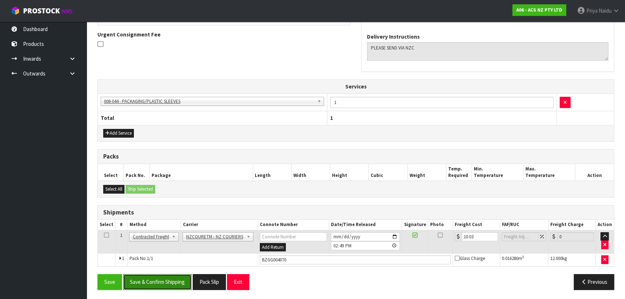
click at [160, 281] on button "Save & Confirm Shipping" at bounding box center [157, 282] width 69 height 16
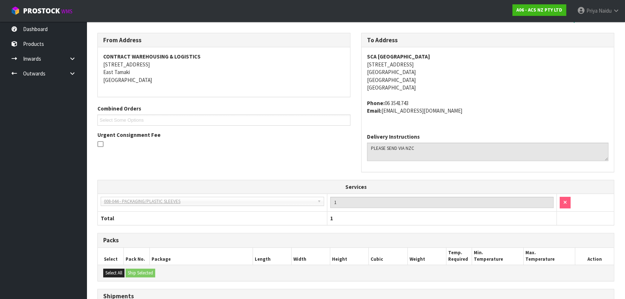
scroll to position [0, 0]
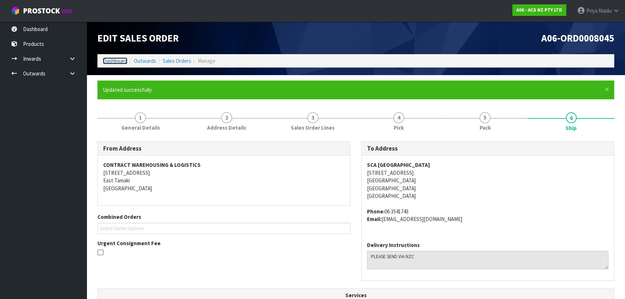
click at [118, 60] on link "Dashboard" at bounding box center [115, 60] width 25 height 7
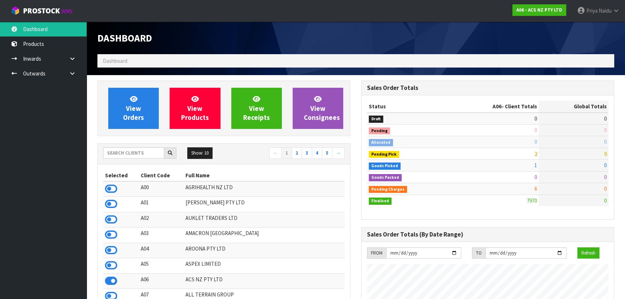
scroll to position [546, 264]
click at [127, 155] on input "text" at bounding box center [133, 152] width 61 height 11
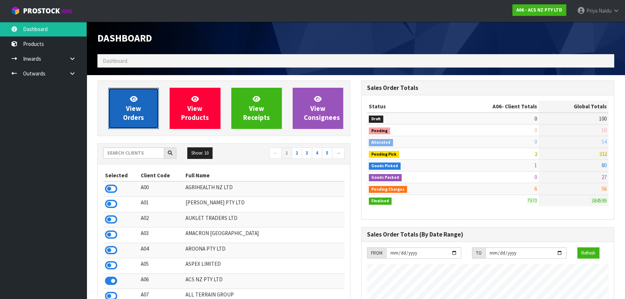
click at [131, 108] on span "View Orders" at bounding box center [133, 108] width 21 height 27
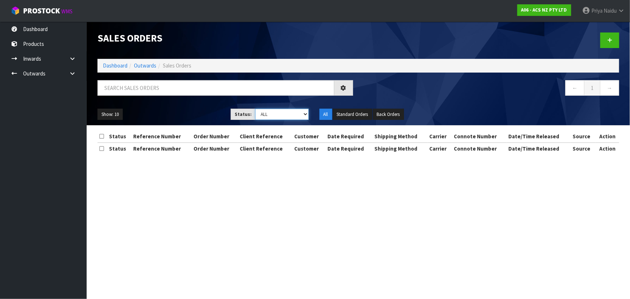
click at [264, 114] on select "Draft Pending Allocated Pending Pick Goods Picked Goods Packed Pending Charges …" at bounding box center [281, 114] width 53 height 11
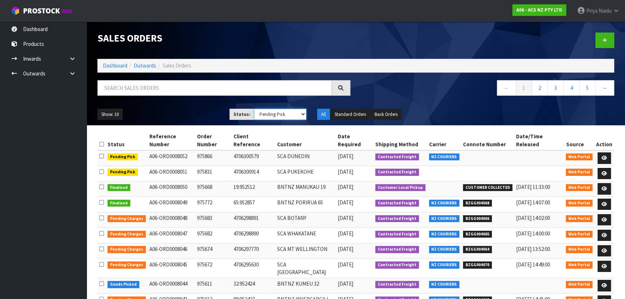
click at [254, 109] on select "Draft Pending Allocated Pending Pick Goods Picked Goods Packed Pending Charges …" at bounding box center [280, 114] width 53 height 11
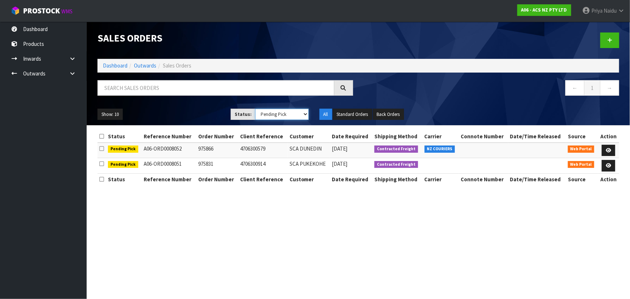
click at [269, 117] on select "Draft Pending Allocated Pending Pick Goods Picked Goods Packed Pending Charges …" at bounding box center [281, 114] width 53 height 11
click at [255, 109] on select "Draft Pending Allocated Pending Pick Goods Picked Goods Packed Pending Charges …" at bounding box center [281, 114] width 53 height 11
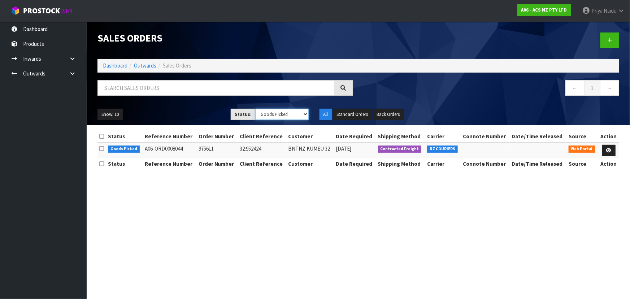
click at [270, 115] on select "Draft Pending Allocated Pending Pick Goods Picked Goods Packed Pending Charges …" at bounding box center [281, 114] width 53 height 11
click at [255, 109] on select "Draft Pending Allocated Pending Pick Goods Picked Goods Packed Pending Charges …" at bounding box center [281, 114] width 53 height 11
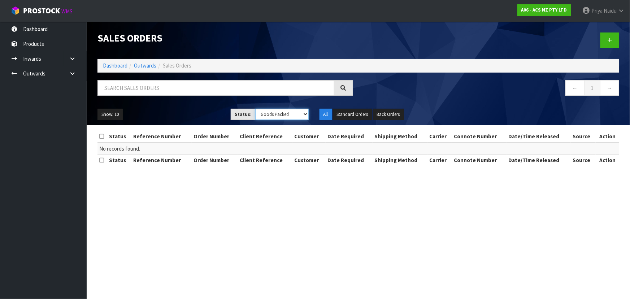
click at [271, 119] on select "Draft Pending Allocated Pending Pick Goods Picked Goods Packed Pending Charges …" at bounding box center [281, 114] width 53 height 11
click at [255, 109] on select "Draft Pending Allocated Pending Pick Goods Picked Goods Packed Pending Charges …" at bounding box center [281, 114] width 53 height 11
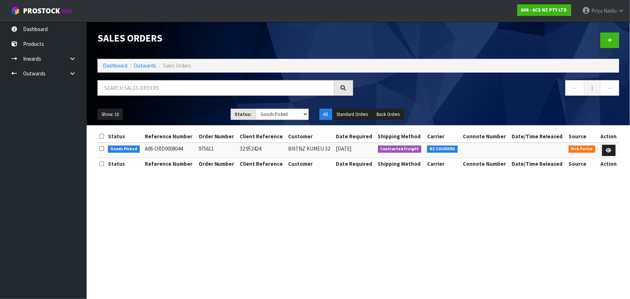
click at [196, 188] on section "Sales Orders Dashboard Outwards Sales Orders ← 1 → Show: 10 5 10 25 50 Status: …" at bounding box center [315, 149] width 630 height 299
click at [194, 188] on section "Sales Orders Dashboard Outwards Sales Orders ← 1 → Show: 10 5 10 25 50 Status: …" at bounding box center [315, 149] width 630 height 299
click at [112, 63] on link "Dashboard" at bounding box center [115, 65] width 25 height 7
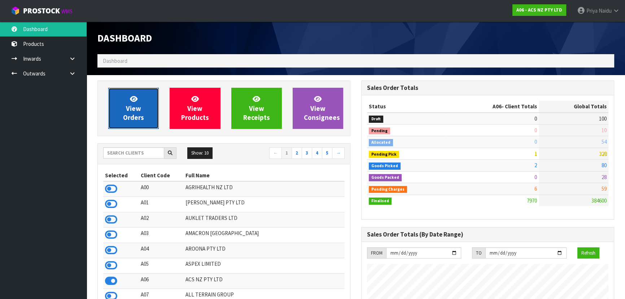
click at [139, 118] on span "View Orders" at bounding box center [133, 108] width 21 height 27
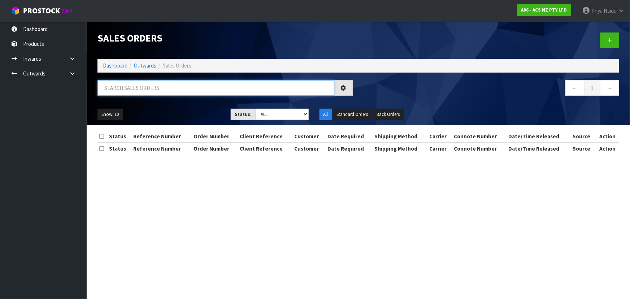
click at [147, 92] on input "text" at bounding box center [215, 88] width 237 height 16
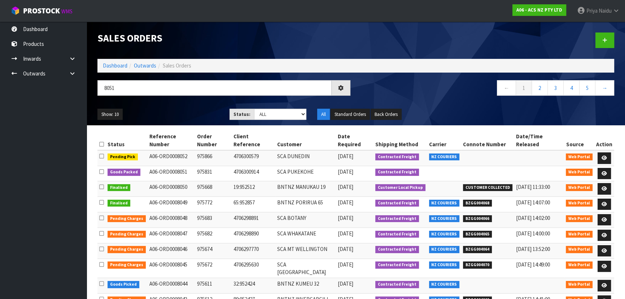
click at [186, 109] on ul "Show: 10 5 10 25 50" at bounding box center [157, 115] width 121 height 12
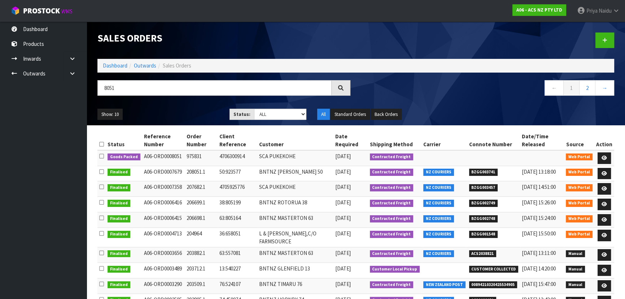
click at [186, 109] on ul "Show: 10 5 10 25 50" at bounding box center [157, 115] width 121 height 12
click at [604, 157] on icon at bounding box center [604, 158] width 5 height 5
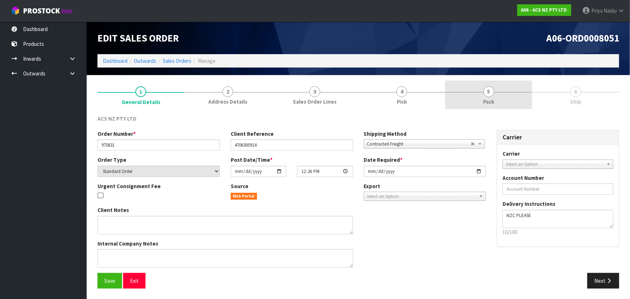
click at [492, 99] on span "Pack" at bounding box center [488, 102] width 11 height 8
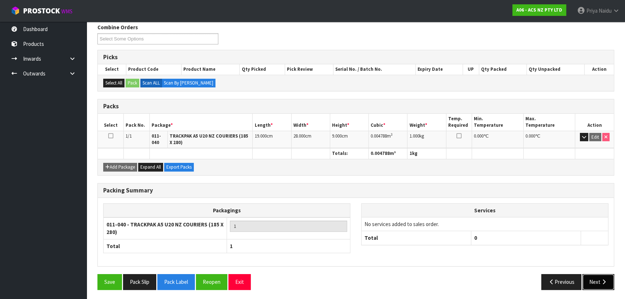
click at [613, 288] on button "Next" at bounding box center [599, 282] width 32 height 16
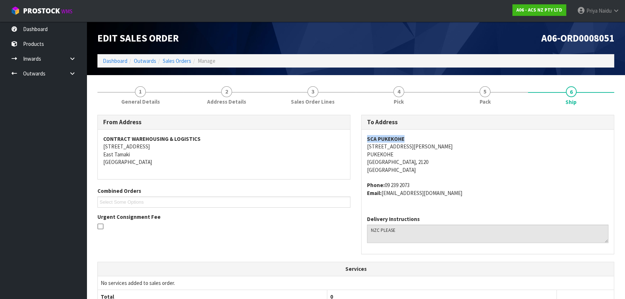
drag, startPoint x: 372, startPoint y: 135, endPoint x: 422, endPoint y: 142, distance: 50.6
click at [422, 142] on div "SCA PUKEKOHE 4 MASSEY AVE PUKEKOHE Auckland, 2120 New Zealand Phone: 09 239 207…" at bounding box center [488, 170] width 252 height 80
drag, startPoint x: 368, startPoint y: 148, endPoint x: 411, endPoint y: 146, distance: 43.0
click at [411, 146] on div "SCA PUKEKOHE 4 MASSEY AVE PUKEKOHE Auckland, 2120 New Zealand Phone: 09 239 207…" at bounding box center [488, 170] width 252 height 80
drag, startPoint x: 386, startPoint y: 184, endPoint x: 429, endPoint y: 181, distance: 43.4
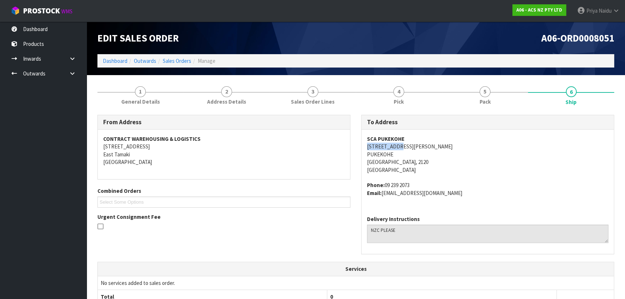
click at [429, 181] on address "Phone: 09 239 2073 Email: PUKEKOHE@supercheapauto.com" at bounding box center [488, 189] width 242 height 16
drag, startPoint x: 384, startPoint y: 195, endPoint x: 30, endPoint y: 233, distance: 356.3
click at [464, 190] on address "Phone: 09 239 2073 Email: PUKEKOHE@supercheapauto.com" at bounding box center [488, 189] width 242 height 16
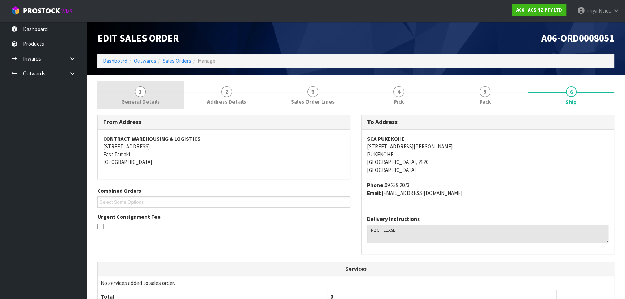
click at [118, 100] on link "1 General Details" at bounding box center [140, 95] width 86 height 29
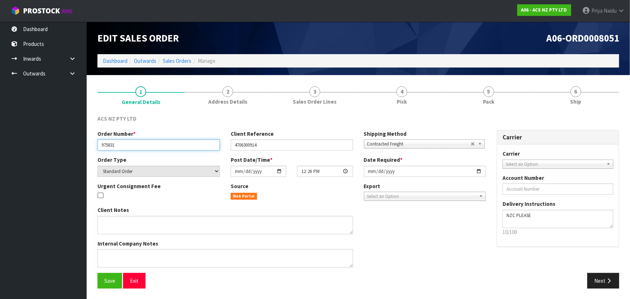
drag, startPoint x: 101, startPoint y: 147, endPoint x: 127, endPoint y: 144, distance: 25.8
click at [127, 144] on input "975831" at bounding box center [158, 144] width 122 height 11
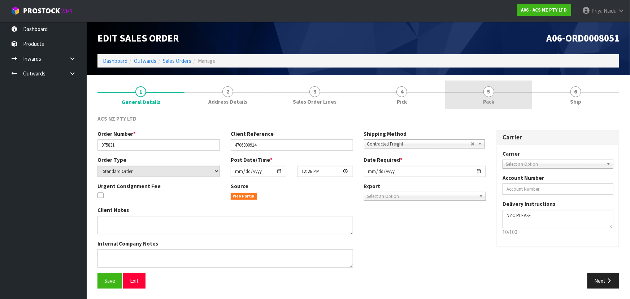
click at [486, 96] on link "5 Pack" at bounding box center [488, 95] width 87 height 29
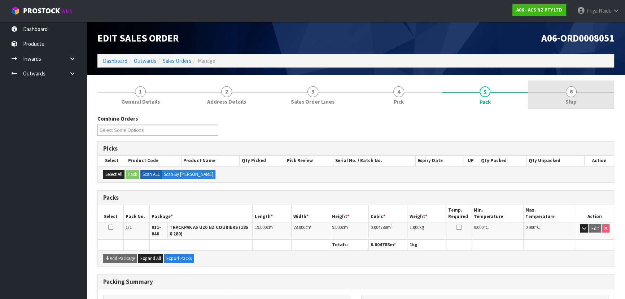
click at [594, 95] on link "6 Ship" at bounding box center [571, 95] width 86 height 29
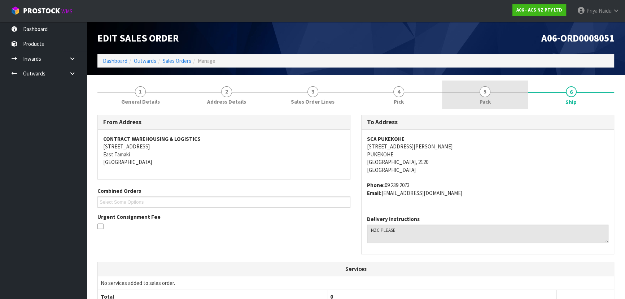
click at [478, 98] on link "5 Pack" at bounding box center [485, 95] width 86 height 29
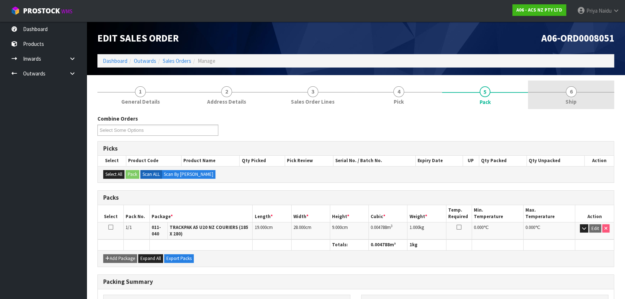
click at [570, 87] on span "6" at bounding box center [571, 91] width 11 height 11
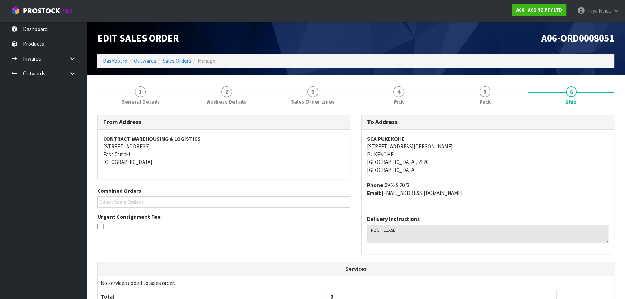
drag, startPoint x: 530, startPoint y: 132, endPoint x: 525, endPoint y: 135, distance: 6.6
click at [525, 135] on div "SCA PUKEKOHE 4 MASSEY AVE PUKEKOHE Auckland, 2120 New Zealand Phone: 09 239 207…" at bounding box center [488, 170] width 252 height 80
click at [479, 106] on link "5 Pack" at bounding box center [485, 95] width 86 height 29
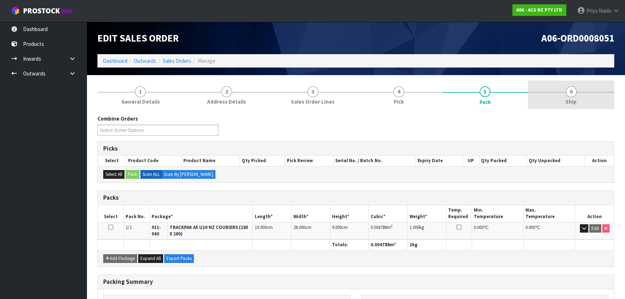
drag, startPoint x: 591, startPoint y: 100, endPoint x: 567, endPoint y: 108, distance: 25.9
click at [591, 100] on link "6 Ship" at bounding box center [571, 95] width 86 height 29
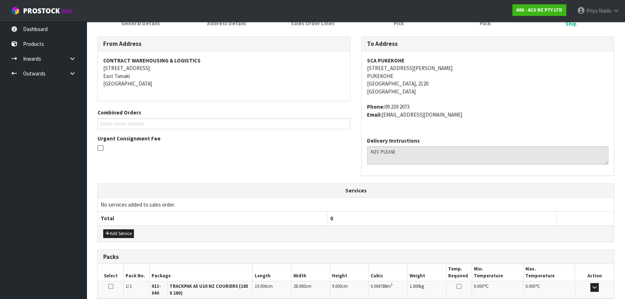
scroll to position [171, 0]
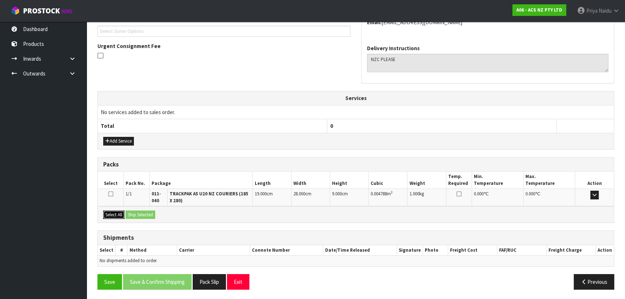
drag, startPoint x: 115, startPoint y: 215, endPoint x: 131, endPoint y: 213, distance: 16.0
click at [116, 214] on button "Select All" at bounding box center [113, 215] width 21 height 9
click at [140, 214] on button "Ship Selected" at bounding box center [141, 215] width 30 height 9
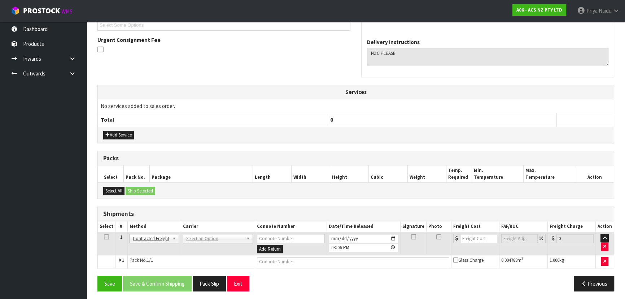
scroll to position [179, 0]
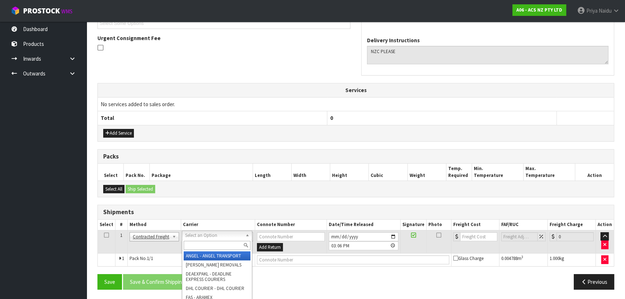
click at [206, 241] on input "text" at bounding box center [217, 245] width 67 height 9
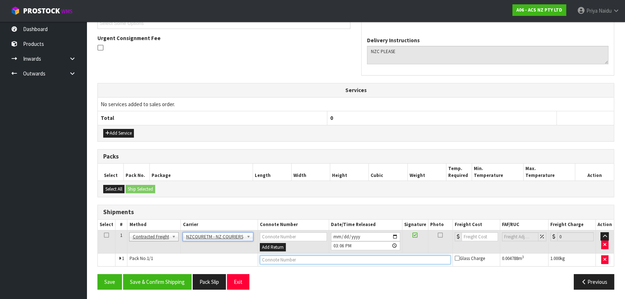
click at [276, 262] on input "text" at bounding box center [355, 259] width 191 height 9
paste input "BZGG004071"
click at [476, 234] on input "number" at bounding box center [480, 236] width 36 height 9
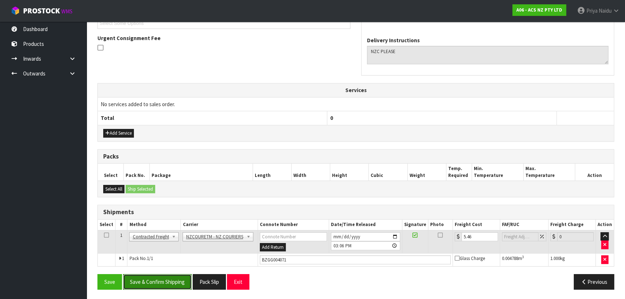
click at [160, 278] on button "Save & Confirm Shipping" at bounding box center [157, 282] width 69 height 16
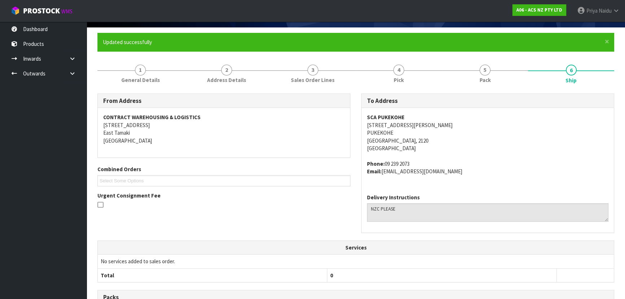
scroll to position [0, 0]
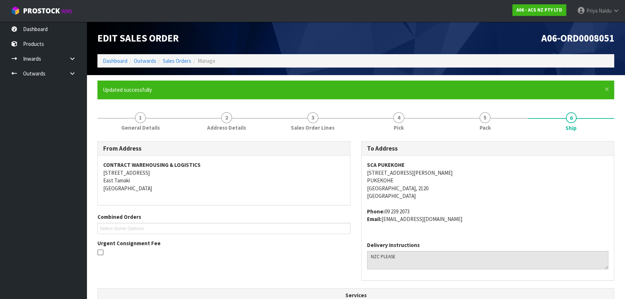
click at [507, 184] on address "SCA PUKEKOHE 4 MASSEY AVE PUKEKOHE Auckland, 2120 New Zealand" at bounding box center [488, 180] width 242 height 39
click at [117, 61] on link "Dashboard" at bounding box center [115, 60] width 25 height 7
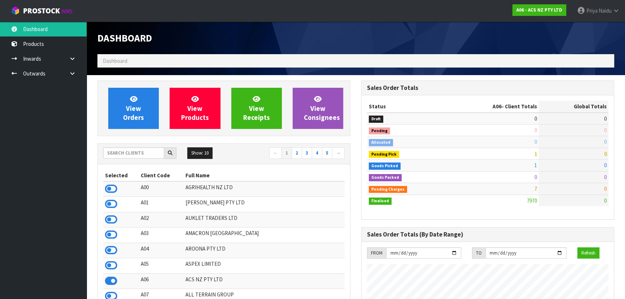
scroll to position [546, 264]
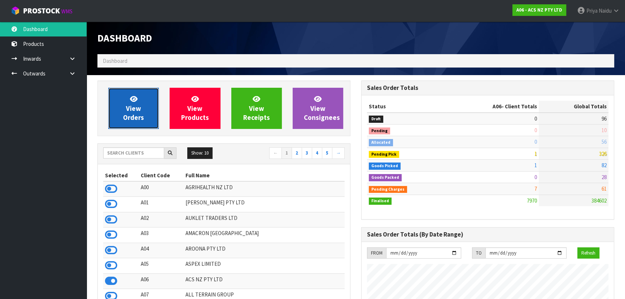
click at [134, 105] on span "View Orders" at bounding box center [133, 108] width 21 height 27
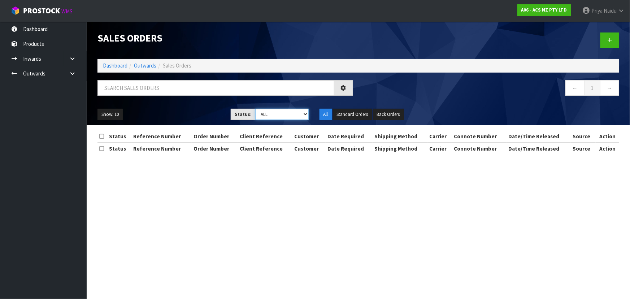
drag, startPoint x: 275, startPoint y: 108, endPoint x: 276, endPoint y: 115, distance: 6.9
click at [275, 109] on select "Draft Pending Allocated Pending Pick Goods Picked Goods Packed Pending Charges …" at bounding box center [281, 114] width 53 height 11
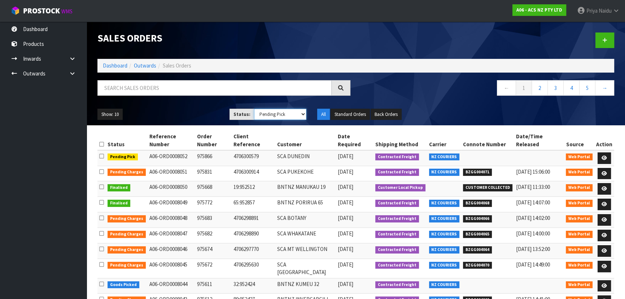
click at [254, 109] on select "Draft Pending Allocated Pending Pick Goods Picked Goods Packed Pending Charges …" at bounding box center [280, 114] width 53 height 11
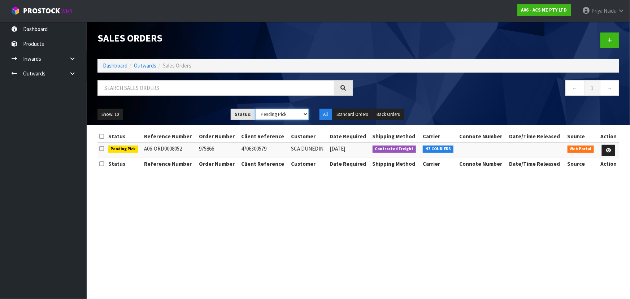
drag, startPoint x: 269, startPoint y: 115, endPoint x: 269, endPoint y: 119, distance: 4.0
click at [269, 115] on select "Draft Pending Allocated Pending Pick Goods Picked Goods Packed Pending Charges …" at bounding box center [281, 114] width 53 height 11
click at [255, 109] on select "Draft Pending Allocated Pending Pick Goods Picked Goods Packed Pending Charges …" at bounding box center [281, 114] width 53 height 11
click at [113, 66] on link "Dashboard" at bounding box center [115, 65] width 25 height 7
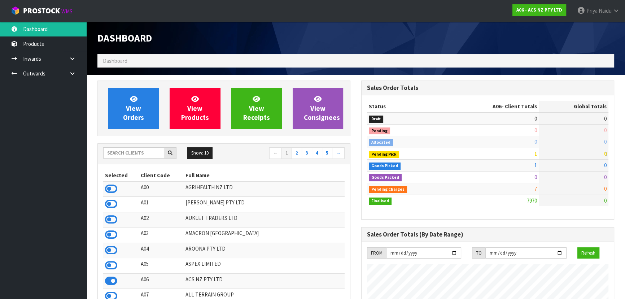
scroll to position [546, 264]
click at [134, 155] on input "text" at bounding box center [133, 152] width 61 height 11
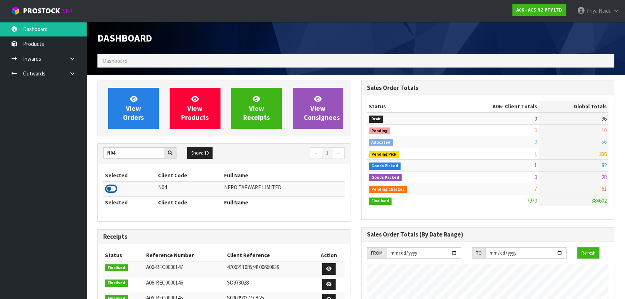
click at [108, 188] on icon at bounding box center [111, 188] width 12 height 11
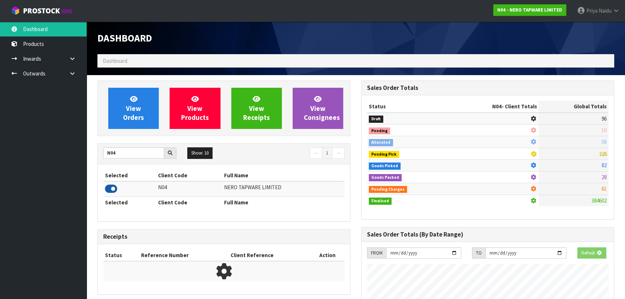
scroll to position [569, 264]
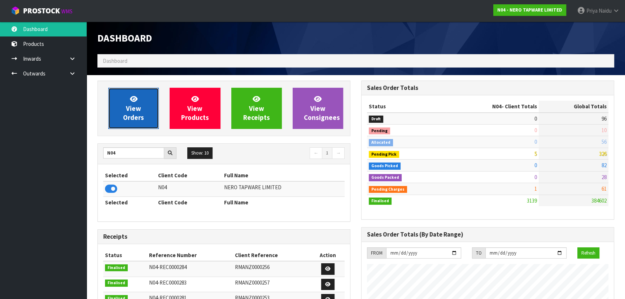
click at [129, 112] on link "View Orders" at bounding box center [133, 108] width 51 height 41
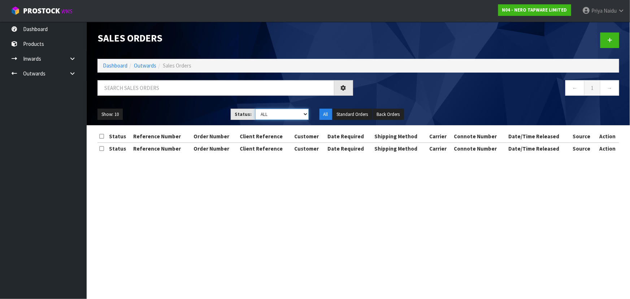
click at [274, 117] on select "Draft Pending Allocated Pending Pick Goods Picked Goods Packed Pending Charges …" at bounding box center [281, 114] width 53 height 11
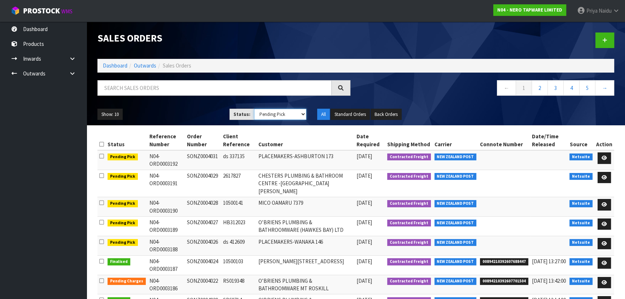
click at [254, 109] on select "Draft Pending Allocated Pending Pick Goods Picked Goods Packed Pending Charges …" at bounding box center [280, 114] width 53 height 11
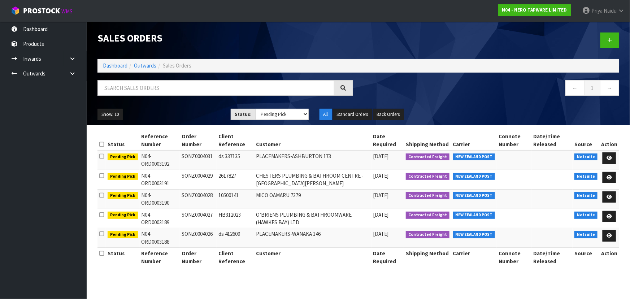
click at [119, 69] on ol "Dashboard Outwards Sales Orders" at bounding box center [358, 65] width 522 height 13
click at [117, 65] on link "Dashboard" at bounding box center [115, 65] width 25 height 7
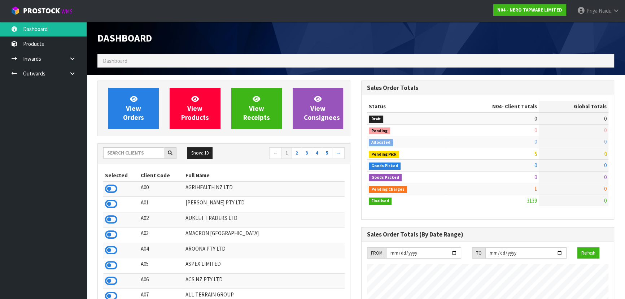
scroll to position [569, 264]
click at [123, 148] on input "text" at bounding box center [133, 152] width 61 height 11
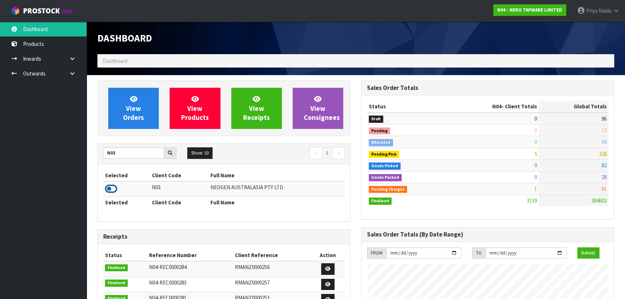
click at [115, 192] on icon at bounding box center [111, 188] width 12 height 11
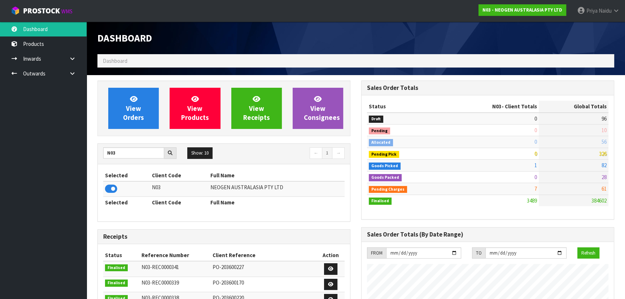
scroll to position [546, 264]
click at [140, 112] on span "View Orders" at bounding box center [133, 108] width 21 height 27
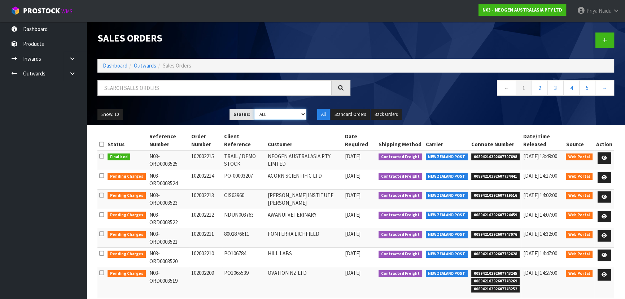
click at [269, 118] on select "Draft Pending Allocated Pending Pick Goods Picked Goods Packed Pending Charges …" at bounding box center [280, 114] width 53 height 11
click at [254, 109] on select "Draft Pending Allocated Pending Pick Goods Picked Goods Packed Pending Charges …" at bounding box center [280, 114] width 53 height 11
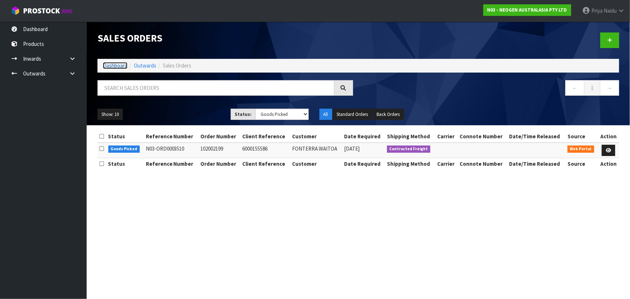
click at [118, 66] on link "Dashboard" at bounding box center [115, 65] width 25 height 7
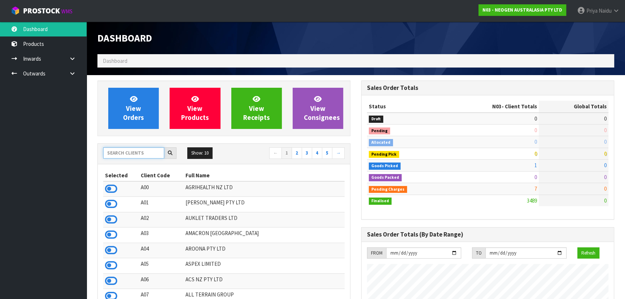
click at [119, 151] on input "text" at bounding box center [133, 152] width 61 height 11
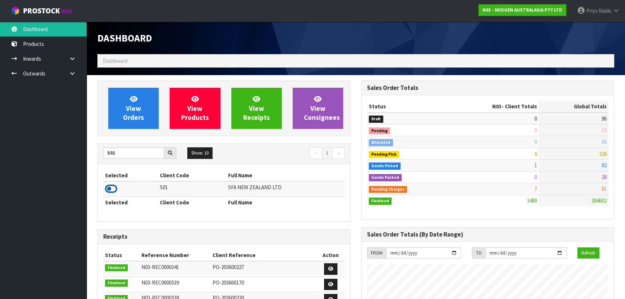
click at [108, 185] on icon at bounding box center [111, 188] width 12 height 11
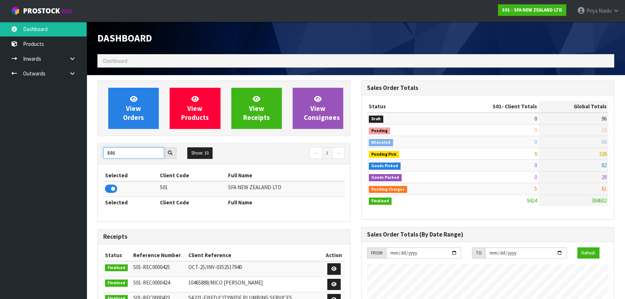
click at [134, 152] on input "S01" at bounding box center [133, 152] width 61 height 11
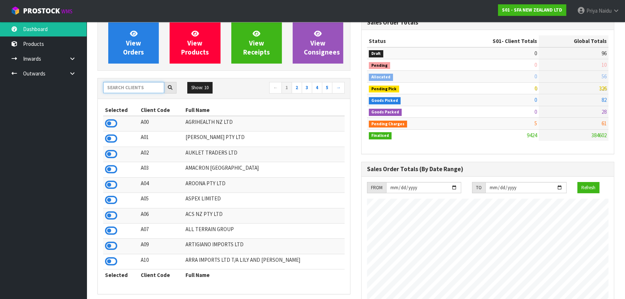
scroll to position [0, 0]
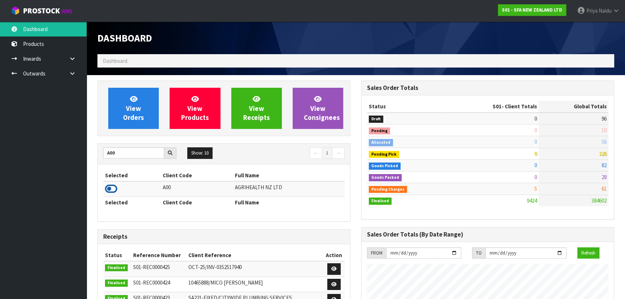
click at [114, 189] on icon at bounding box center [111, 188] width 12 height 11
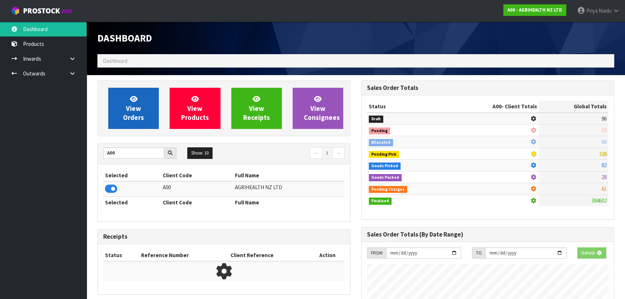
scroll to position [360633, 360819]
click at [140, 109] on span "View Orders" at bounding box center [133, 108] width 21 height 27
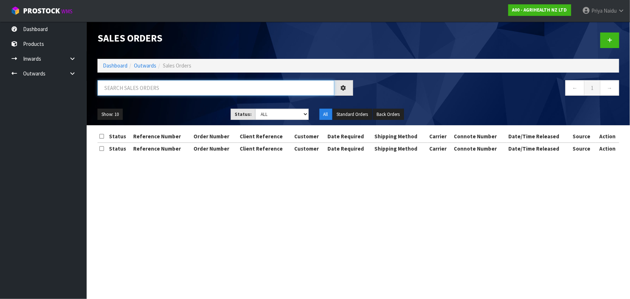
click at [141, 90] on input "text" at bounding box center [215, 88] width 237 height 16
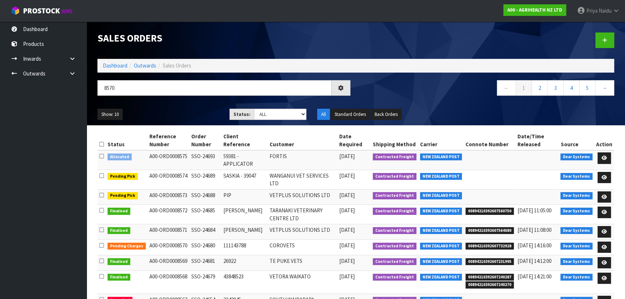
click at [171, 105] on div "Show: 10 5 10 25 50 Status: Draft Pending Allocated Pending Pick Goods Picked G…" at bounding box center [356, 114] width 528 height 22
click at [173, 110] on ul "Show: 10 5 10 25 50" at bounding box center [157, 115] width 121 height 12
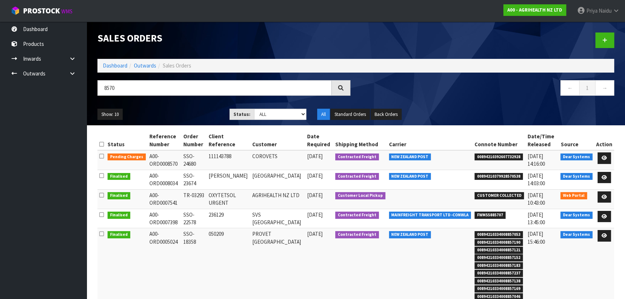
click at [159, 127] on section "Status Reference Number Order Number Client Reference Customer Date Required Sh…" at bounding box center [356, 297] width 539 height 344
click at [121, 68] on link "Dashboard" at bounding box center [115, 65] width 25 height 7
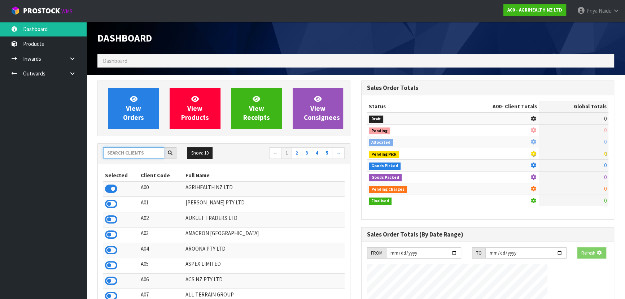
click at [128, 151] on input "text" at bounding box center [133, 152] width 61 height 11
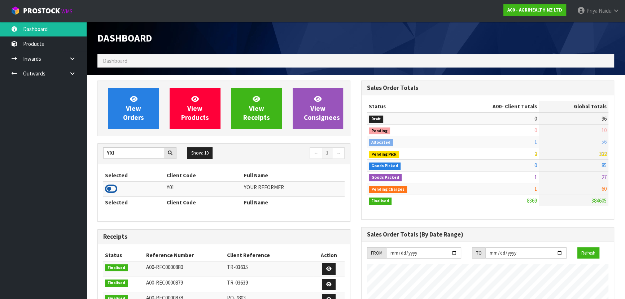
click at [105, 186] on icon at bounding box center [111, 188] width 12 height 11
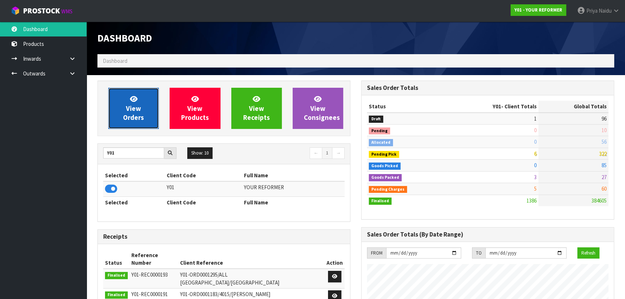
click at [132, 110] on span "View Orders" at bounding box center [133, 108] width 21 height 27
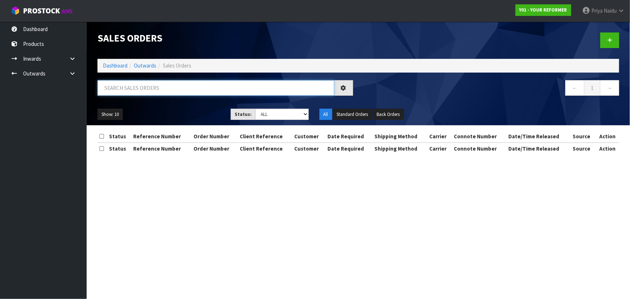
click at [156, 90] on input "text" at bounding box center [215, 88] width 237 height 16
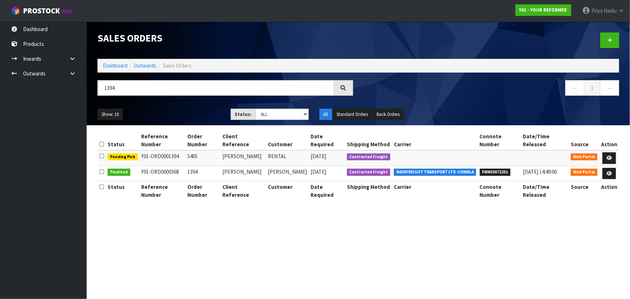
click at [183, 108] on div "Show: 10 5 10 25 50 Status: Draft Pending Allocated Pending Pick Goods Picked G…" at bounding box center [358, 114] width 533 height 22
drag, startPoint x: 118, startPoint y: 64, endPoint x: 118, endPoint y: 71, distance: 7.2
click at [118, 64] on link "Dashboard" at bounding box center [115, 65] width 25 height 7
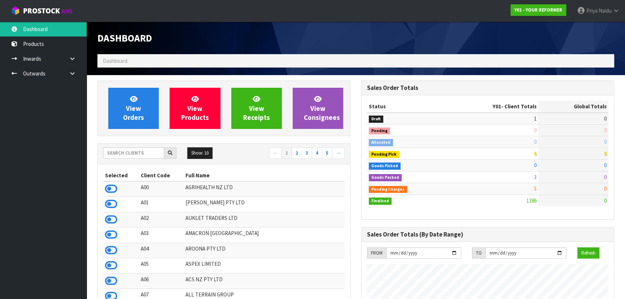
scroll to position [546, 264]
click at [133, 152] on input "text" at bounding box center [133, 152] width 61 height 11
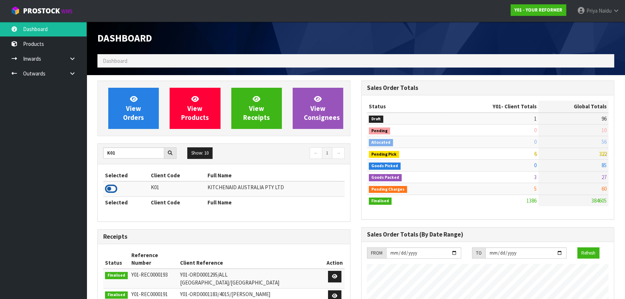
click at [109, 188] on icon at bounding box center [111, 188] width 12 height 11
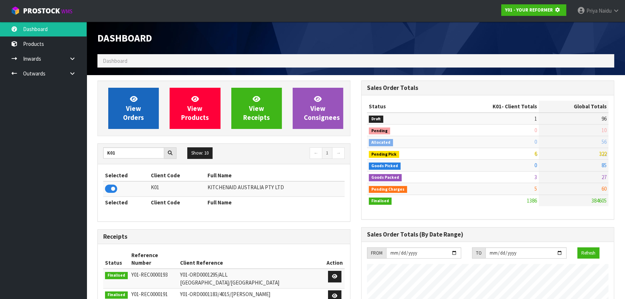
scroll to position [360633, 360819]
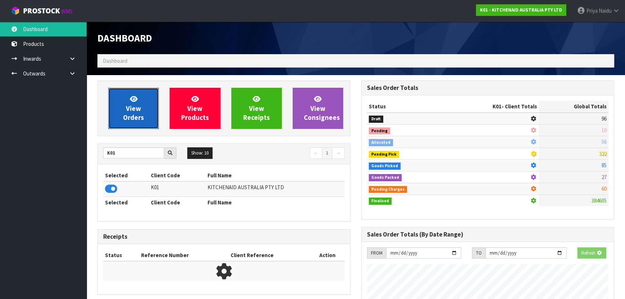
drag, startPoint x: 123, startPoint y: 107, endPoint x: 134, endPoint y: 101, distance: 12.1
click at [123, 106] on link "View Orders" at bounding box center [133, 108] width 51 height 41
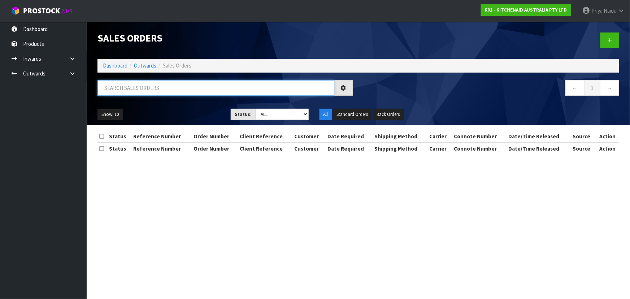
click at [141, 90] on input "text" at bounding box center [215, 88] width 237 height 16
click at [175, 112] on ul "Show: 10 5 10 25 50" at bounding box center [158, 115] width 122 height 12
click at [191, 108] on div "Show: 10 5 10 25 50 Status: Draft Pending Allocated Pending Pick Goods Picked G…" at bounding box center [358, 114] width 533 height 22
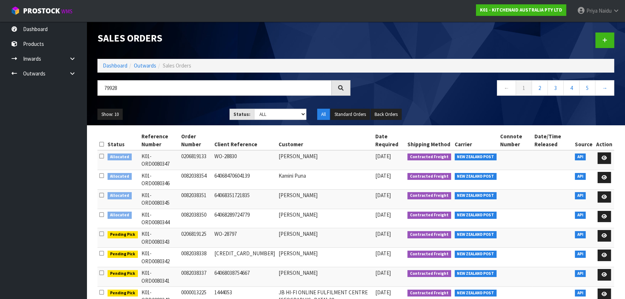
click at [193, 103] on div "Show: 10 5 10 25 50 Status: Draft Pending Allocated Pending Pick Goods Picked G…" at bounding box center [356, 114] width 528 height 22
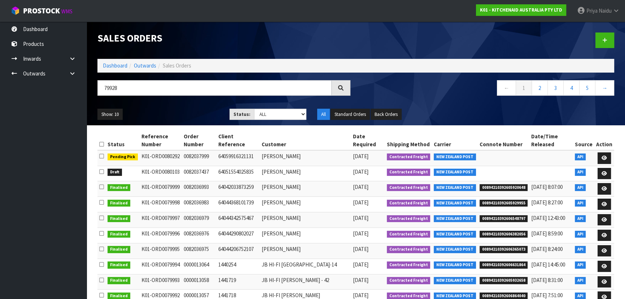
click at [194, 104] on div "Show: 10 5 10 25 50 Status: Draft Pending Allocated Pending Pick Goods Picked G…" at bounding box center [356, 114] width 528 height 22
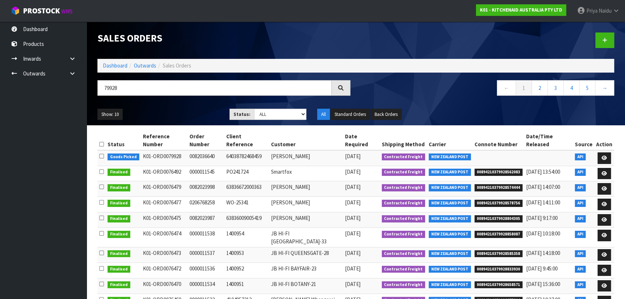
click at [187, 107] on div "Show: 10 5 10 25 50 Status: Draft Pending Allocated Pending Pick Goods Picked G…" at bounding box center [356, 114] width 528 height 22
click at [113, 65] on link "Dashboard" at bounding box center [115, 65] width 25 height 7
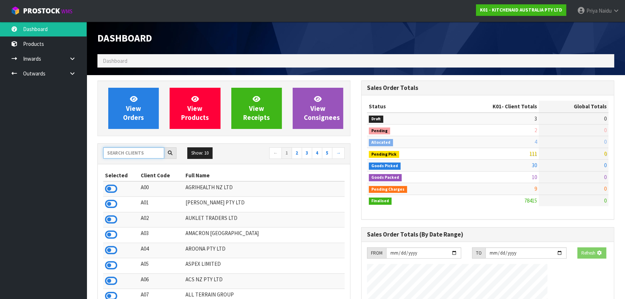
click at [121, 153] on input "text" at bounding box center [133, 152] width 61 height 11
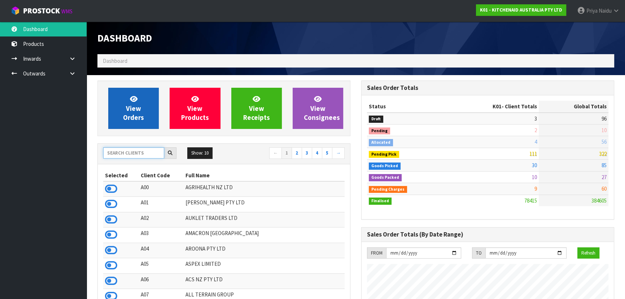
scroll to position [546, 264]
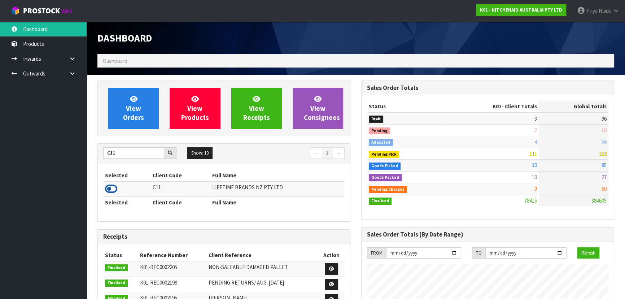
click at [112, 189] on icon at bounding box center [111, 188] width 12 height 11
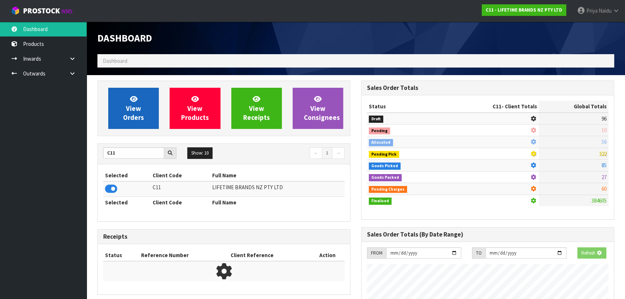
scroll to position [450, 264]
click at [130, 112] on link "View Orders" at bounding box center [133, 108] width 51 height 41
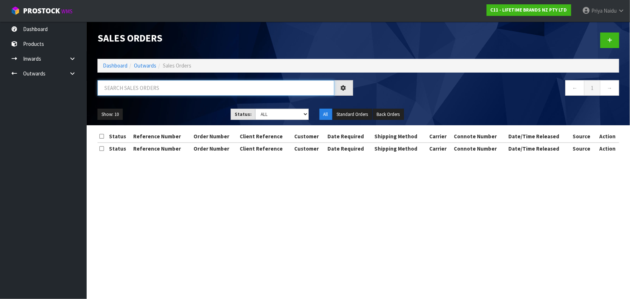
click at [146, 94] on input "text" at bounding box center [215, 88] width 237 height 16
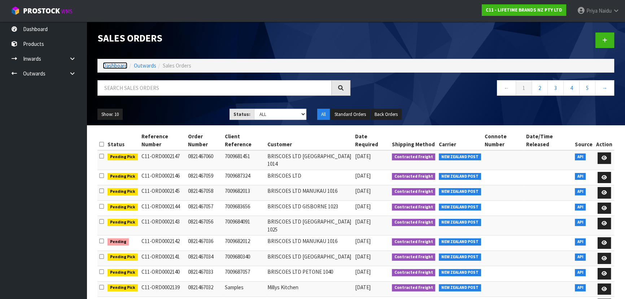
click at [120, 68] on link "Dashboard" at bounding box center [115, 65] width 25 height 7
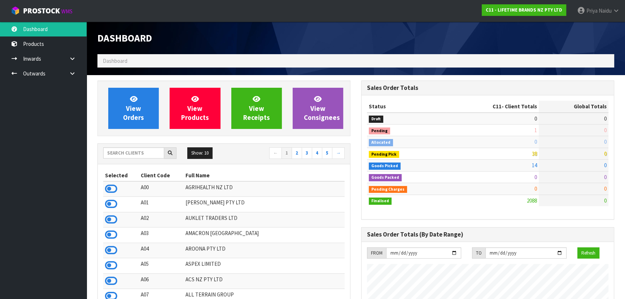
scroll to position [546, 264]
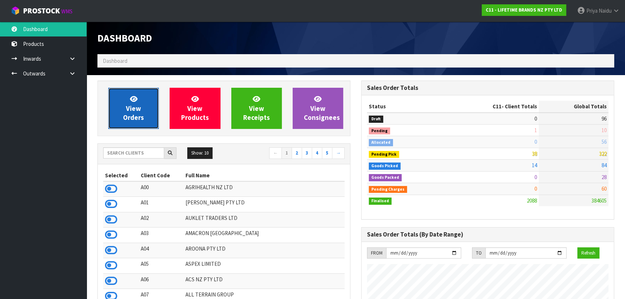
click at [127, 110] on span "View Orders" at bounding box center [133, 108] width 21 height 27
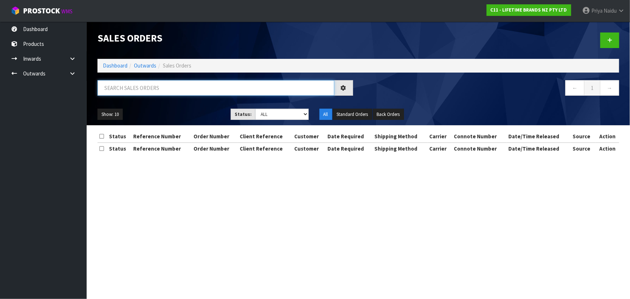
click at [133, 90] on input "text" at bounding box center [215, 88] width 237 height 16
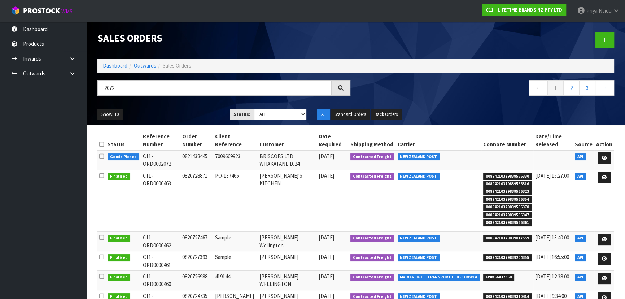
click at [179, 109] on ul "Show: 10 5 10 25 50" at bounding box center [157, 115] width 121 height 12
click at [140, 85] on input "2072" at bounding box center [214, 88] width 234 height 16
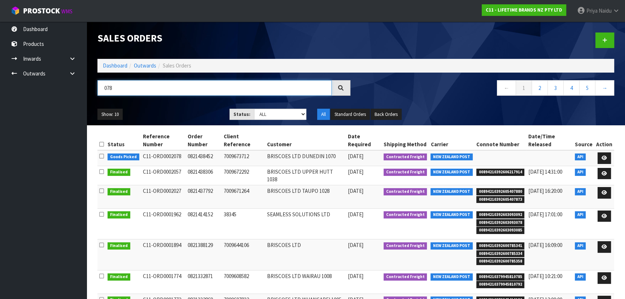
click at [105, 88] on input "078" at bounding box center [214, 88] width 234 height 16
click at [170, 106] on div "Show: 10 5 10 25 50 Status: Draft Pending Allocated Pending Pick Goods Picked G…" at bounding box center [356, 114] width 528 height 22
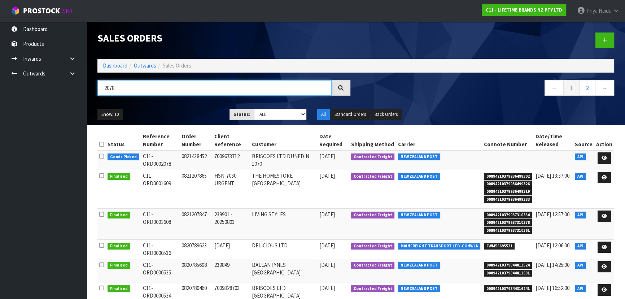
click at [123, 86] on input "2078" at bounding box center [214, 88] width 234 height 16
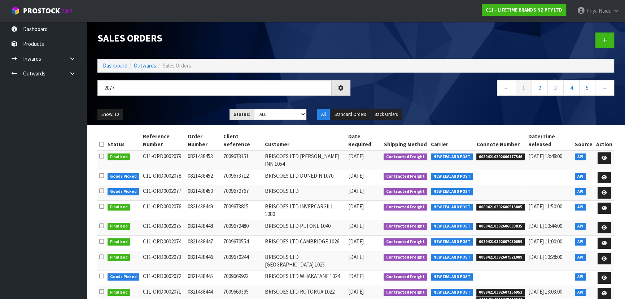
click at [162, 110] on ul "Show: 10 5 10 25 50" at bounding box center [157, 115] width 121 height 12
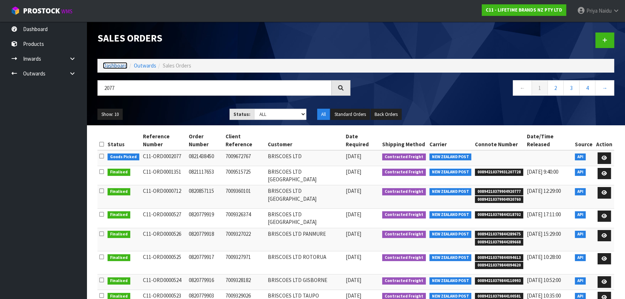
click at [120, 64] on link "Dashboard" at bounding box center [115, 65] width 25 height 7
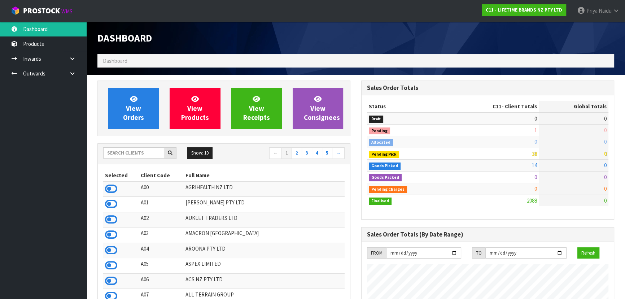
scroll to position [546, 264]
click at [148, 152] on input "text" at bounding box center [133, 152] width 61 height 11
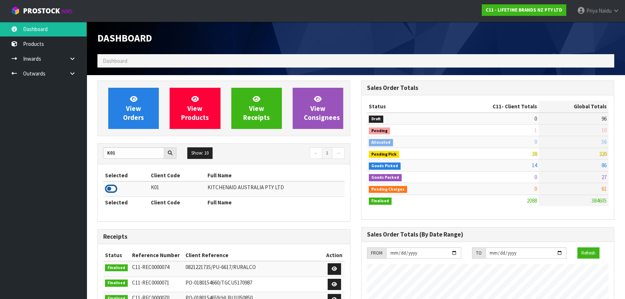
click at [109, 187] on icon at bounding box center [111, 188] width 12 height 11
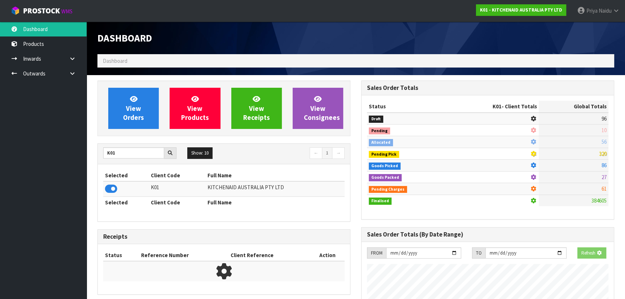
scroll to position [360633, 360819]
click at [138, 108] on span "View Orders" at bounding box center [133, 108] width 21 height 27
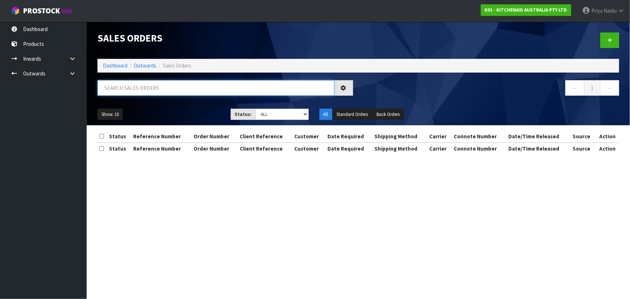
click at [140, 88] on input "text" at bounding box center [215, 88] width 237 height 16
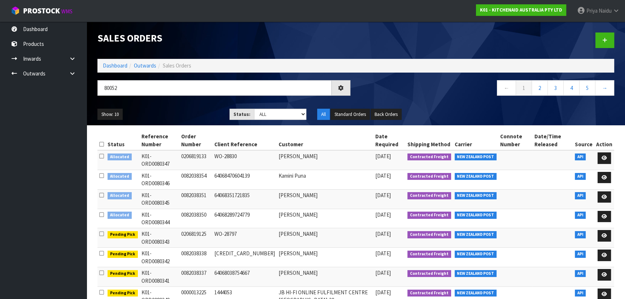
click at [188, 104] on div "Show: 10 5 10 25 50 Status: Draft Pending Allocated Pending Pick Goods Picked G…" at bounding box center [356, 114] width 528 height 22
click at [260, 115] on select "Draft Pending Allocated Pending Pick Goods Picked Goods Packed Pending Charges …" at bounding box center [280, 114] width 53 height 11
click at [254, 109] on select "Draft Pending Allocated Pending Pick Goods Picked Goods Packed Pending Charges …" at bounding box center [280, 114] width 53 height 11
click at [135, 97] on div "80052" at bounding box center [224, 90] width 264 height 21
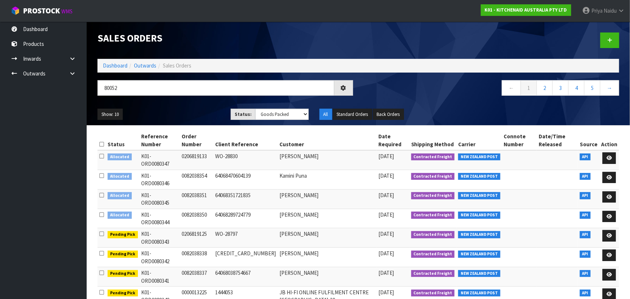
click at [168, 102] on div "80052 ← 1 2 3 4 5 →" at bounding box center [358, 91] width 533 height 23
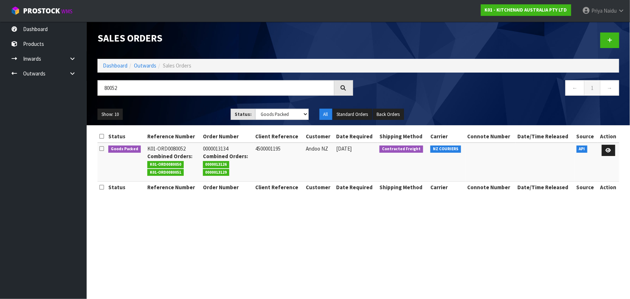
click at [168, 102] on div "80052 ← 1 →" at bounding box center [358, 91] width 533 height 23
click at [608, 149] on icon at bounding box center [608, 150] width 5 height 5
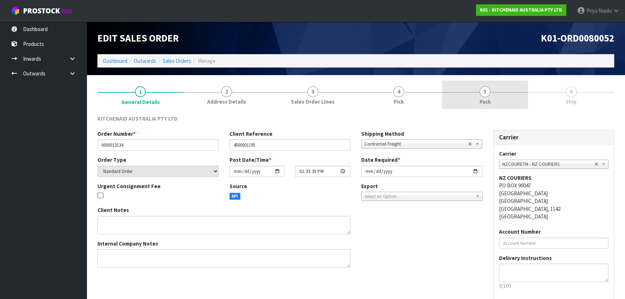
click at [506, 96] on link "5 Pack" at bounding box center [485, 95] width 86 height 29
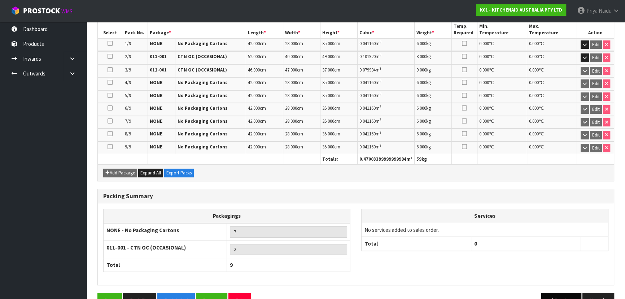
scroll to position [202, 0]
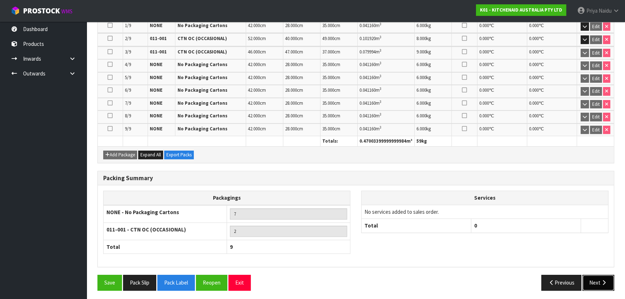
click at [599, 275] on button "Next" at bounding box center [599, 283] width 32 height 16
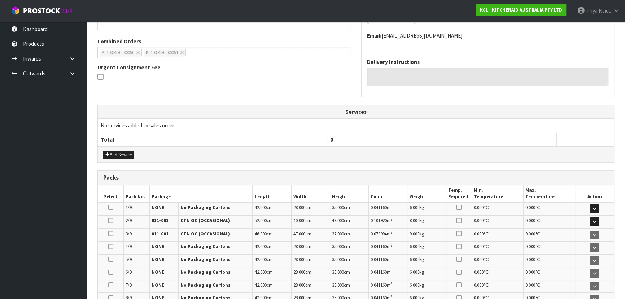
scroll to position [230, 0]
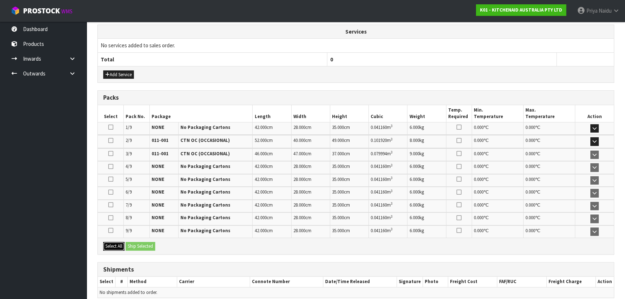
click at [112, 244] on button "Select All" at bounding box center [113, 246] width 21 height 9
drag, startPoint x: 131, startPoint y: 242, endPoint x: 140, endPoint y: 243, distance: 9.1
click at [134, 243] on button "Ship Selected" at bounding box center [141, 246] width 30 height 9
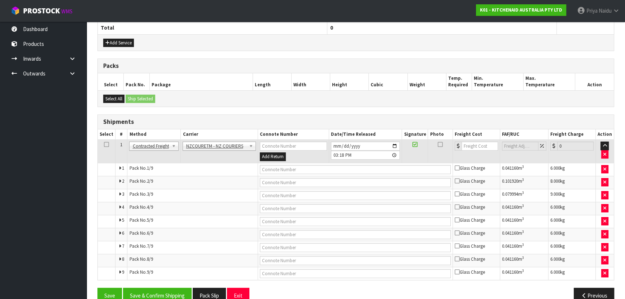
scroll to position [275, 0]
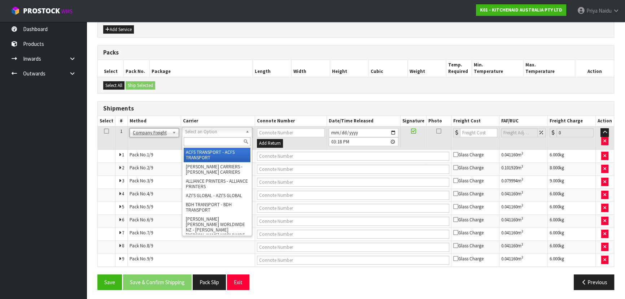
click at [204, 137] on input "text" at bounding box center [217, 141] width 67 height 9
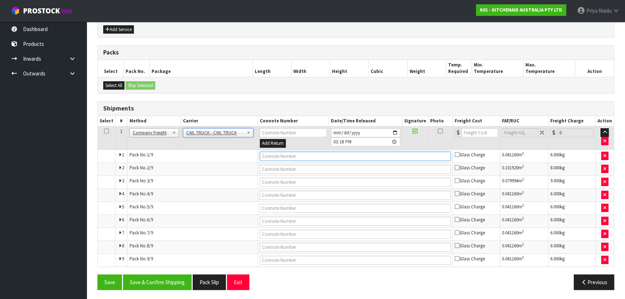
click at [266, 155] on input "text" at bounding box center [355, 156] width 191 height 9
click at [394, 131] on input "2025-10-07" at bounding box center [365, 132] width 69 height 9
click at [160, 282] on button "Save & Confirm Shipping" at bounding box center [157, 282] width 69 height 16
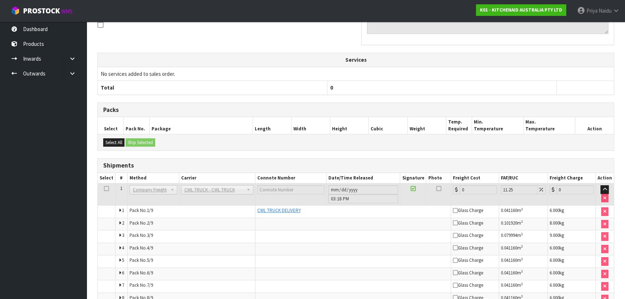
scroll to position [278, 0]
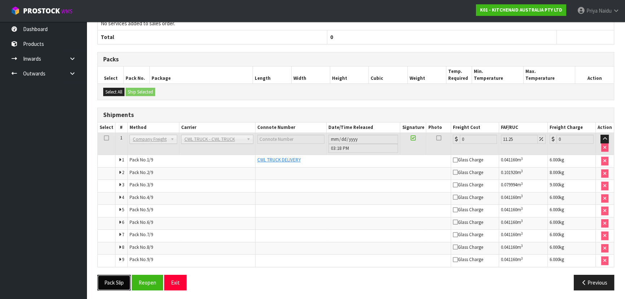
drag, startPoint x: 118, startPoint y: 282, endPoint x: 140, endPoint y: 266, distance: 27.5
click at [119, 282] on button "Pack Slip" at bounding box center [113, 283] width 33 height 16
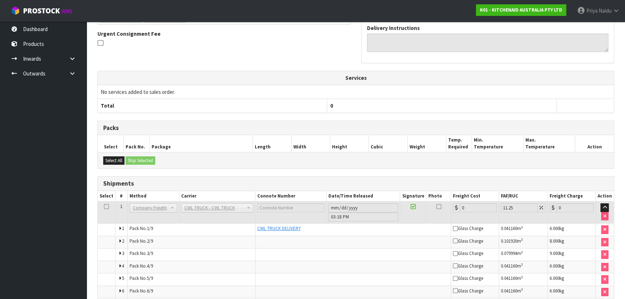
scroll to position [0, 0]
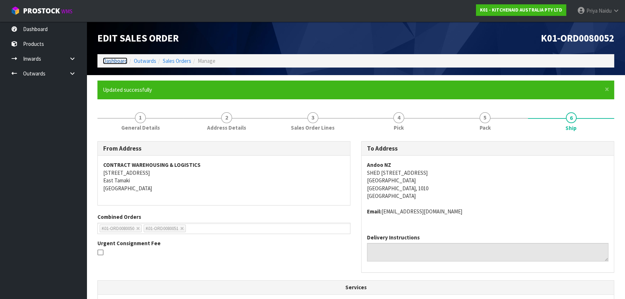
click at [108, 58] on link "Dashboard" at bounding box center [115, 60] width 25 height 7
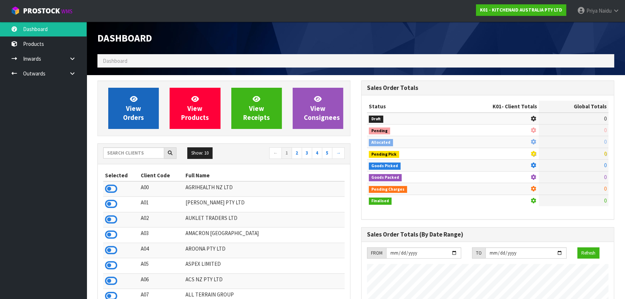
scroll to position [450, 264]
click at [135, 116] on span "View Orders" at bounding box center [133, 108] width 21 height 27
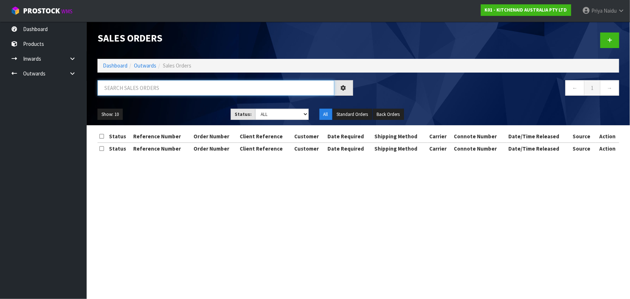
click at [148, 84] on input "text" at bounding box center [215, 88] width 237 height 16
drag, startPoint x: 255, startPoint y: 110, endPoint x: 257, endPoint y: 114, distance: 4.4
click at [255, 110] on select "Draft Pending Allocated Pending Pick Goods Picked Goods Packed Pending Charges …" at bounding box center [281, 114] width 53 height 11
click at [255, 109] on select "Draft Pending Allocated Pending Pick Goods Picked Goods Packed Pending Charges …" at bounding box center [281, 114] width 53 height 11
click at [207, 106] on div "Show: 10 5 10 25 50 Status: Draft Pending Allocated Pending Pick Goods Picked G…" at bounding box center [358, 114] width 533 height 22
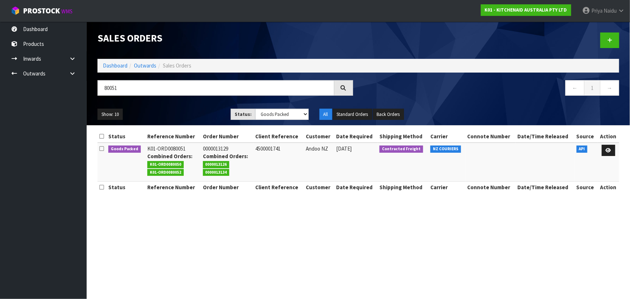
click at [191, 111] on ul "Show: 10 5 10 25 50" at bounding box center [158, 115] width 122 height 12
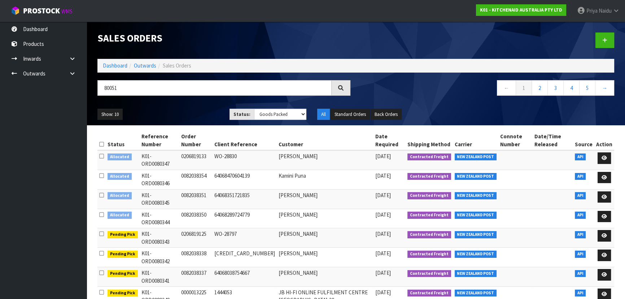
click at [181, 109] on ul "Show: 10 5 10 25 50" at bounding box center [157, 115] width 121 height 12
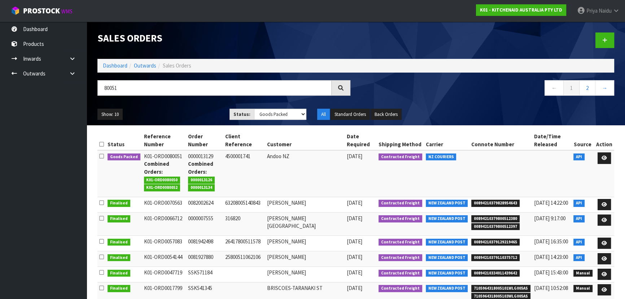
click at [192, 108] on div "Show: 10 5 10 25 50 Status: Draft Pending Allocated Pending Pick Goods Picked G…" at bounding box center [356, 114] width 528 height 22
click at [603, 156] on icon at bounding box center [604, 158] width 5 height 5
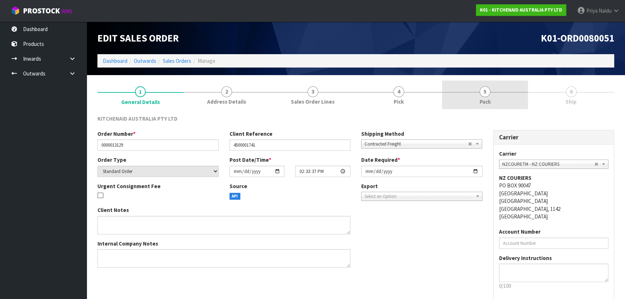
click at [492, 94] on link "5 Pack" at bounding box center [485, 95] width 86 height 29
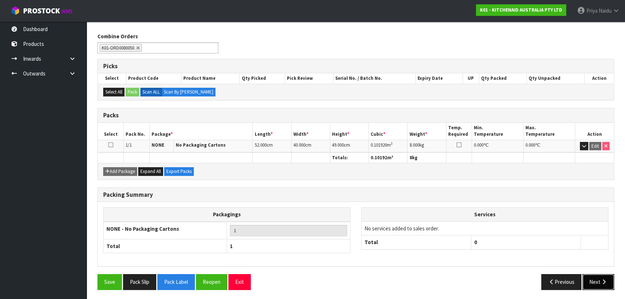
click at [598, 279] on button "Next" at bounding box center [599, 282] width 32 height 16
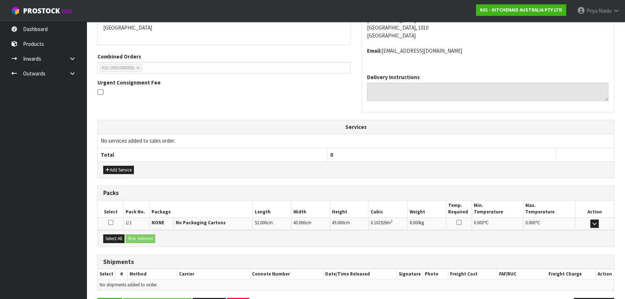
scroll to position [158, 0]
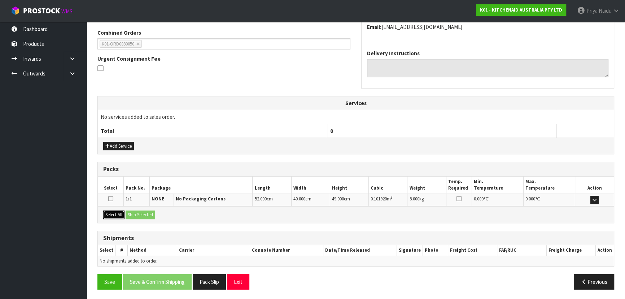
click at [117, 211] on button "Select All" at bounding box center [113, 215] width 21 height 9
click at [135, 211] on button "Ship Selected" at bounding box center [141, 215] width 30 height 9
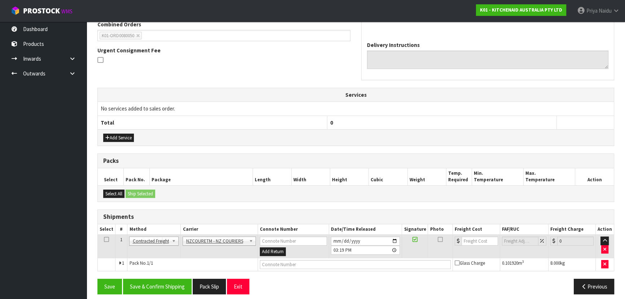
scroll to position [171, 0]
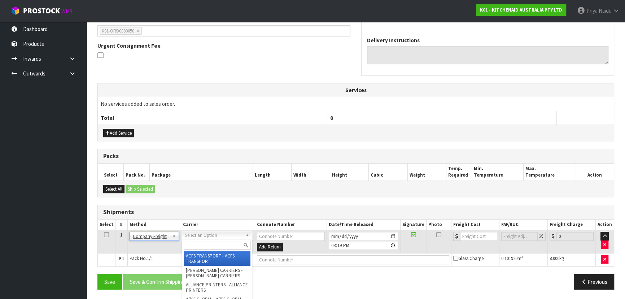
drag, startPoint x: 195, startPoint y: 249, endPoint x: 198, endPoint y: 245, distance: 4.8
click at [196, 249] on input "text" at bounding box center [217, 245] width 67 height 9
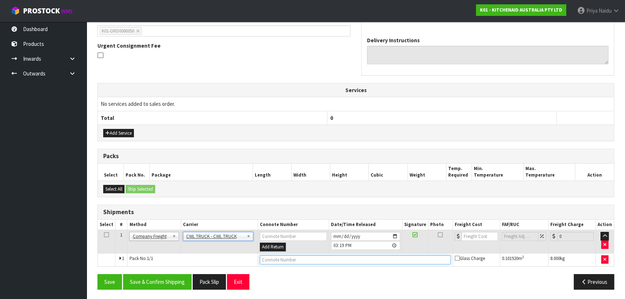
click at [271, 259] on input "text" at bounding box center [355, 259] width 191 height 9
click at [395, 234] on input "2025-10-07" at bounding box center [365, 236] width 69 height 9
click at [174, 278] on button "Save & Confirm Shipping" at bounding box center [157, 282] width 69 height 16
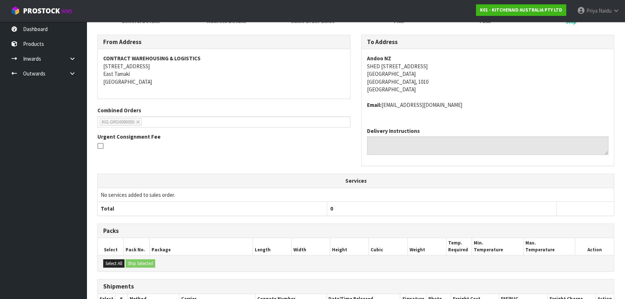
scroll to position [0, 0]
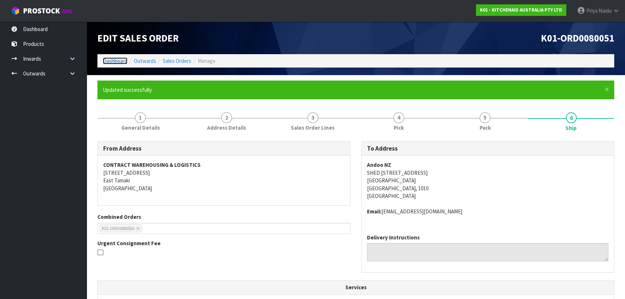
click at [118, 62] on link "Dashboard" at bounding box center [115, 60] width 25 height 7
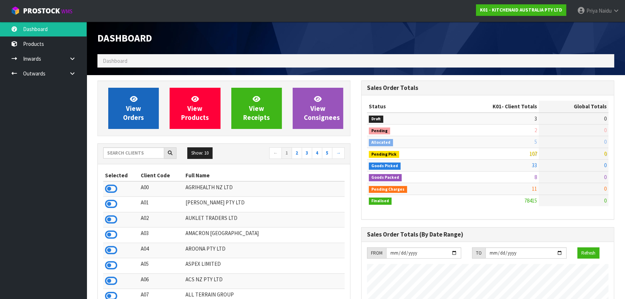
scroll to position [546, 264]
click at [136, 109] on span "View Orders" at bounding box center [133, 108] width 21 height 27
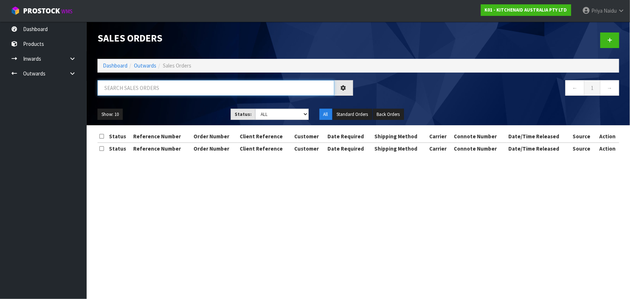
click at [143, 91] on input "text" at bounding box center [215, 88] width 237 height 16
click at [190, 110] on ul "Show: 10 5 10 25 50" at bounding box center [158, 115] width 122 height 12
click at [279, 114] on select "Draft Pending Allocated Pending Pick Goods Picked Goods Packed Pending Charges …" at bounding box center [281, 114] width 53 height 11
click at [255, 109] on select "Draft Pending Allocated Pending Pick Goods Picked Goods Packed Pending Charges …" at bounding box center [281, 114] width 53 height 11
click at [187, 110] on ul "Show: 10 5 10 25 50" at bounding box center [158, 115] width 122 height 12
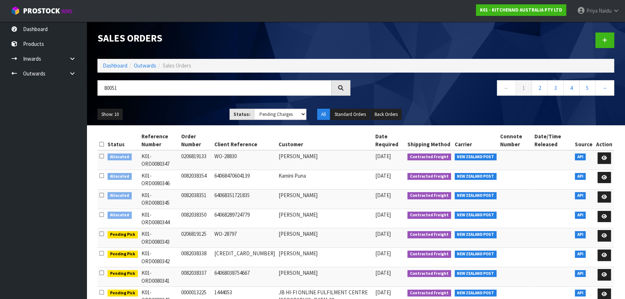
click at [607, 148] on th "Action" at bounding box center [605, 140] width 20 height 19
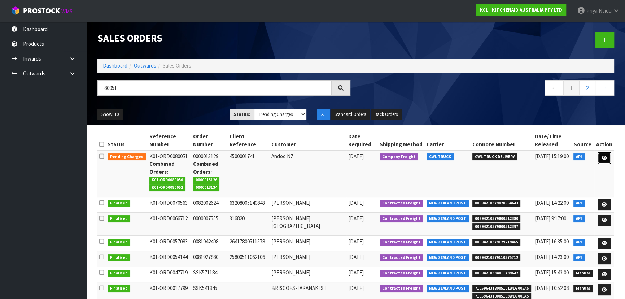
click at [604, 156] on icon at bounding box center [604, 158] width 5 height 5
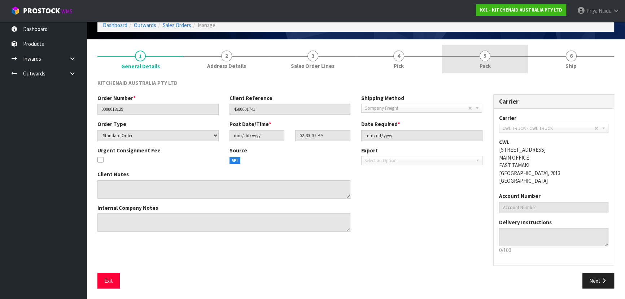
click at [483, 51] on span "5" at bounding box center [485, 56] width 11 height 11
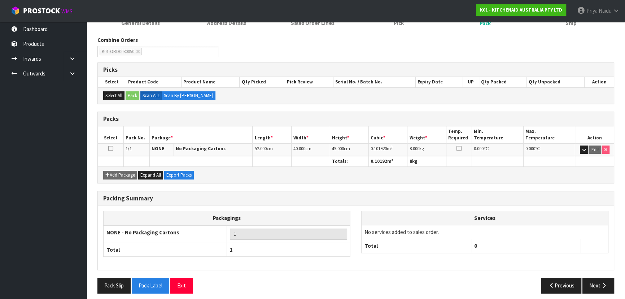
scroll to position [82, 0]
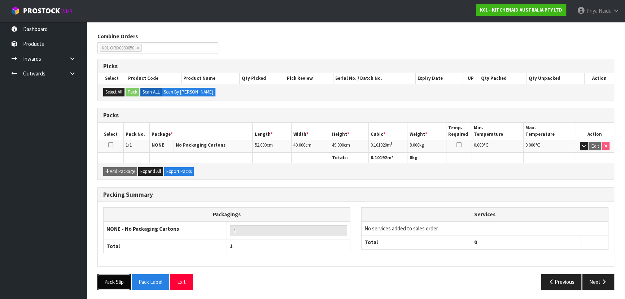
drag, startPoint x: 122, startPoint y: 282, endPoint x: 155, endPoint y: 265, distance: 37.5
click at [122, 282] on button "Pack Slip" at bounding box center [113, 282] width 33 height 16
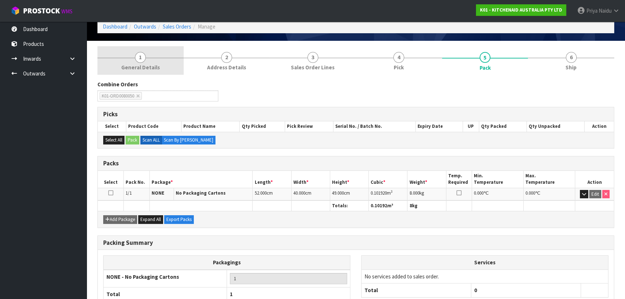
scroll to position [0, 0]
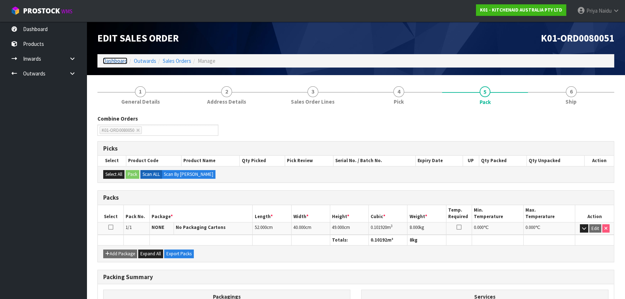
click at [121, 60] on link "Dashboard" at bounding box center [115, 60] width 25 height 7
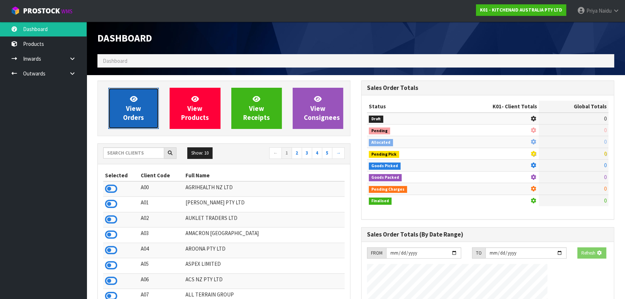
click at [136, 99] on icon at bounding box center [134, 98] width 8 height 7
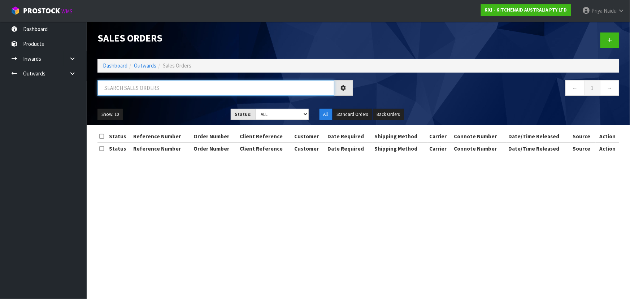
click at [139, 88] on input "text" at bounding box center [215, 88] width 237 height 16
drag, startPoint x: 266, startPoint y: 110, endPoint x: 262, endPoint y: 119, distance: 10.0
click at [266, 110] on select "Draft Pending Allocated Pending Pick Goods Picked Goods Packed Pending Charges …" at bounding box center [281, 114] width 53 height 11
click at [255, 109] on select "Draft Pending Allocated Pending Pick Goods Picked Goods Packed Pending Charges …" at bounding box center [281, 114] width 53 height 11
click at [184, 113] on ul "Show: 10 5 10 25 50" at bounding box center [158, 115] width 122 height 12
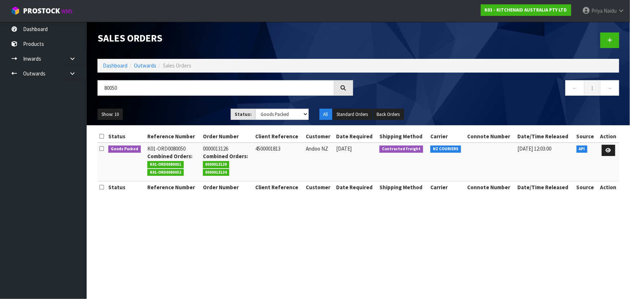
click at [184, 113] on ul "Show: 10 5 10 25 50" at bounding box center [158, 115] width 122 height 12
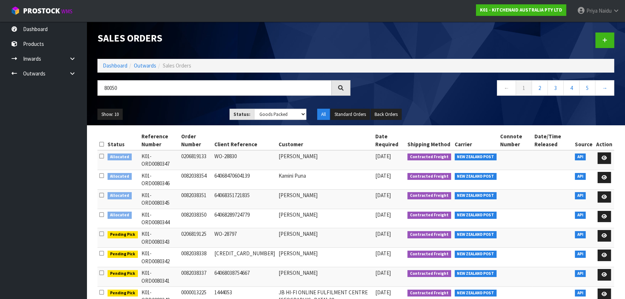
click at [186, 112] on ul "Show: 10 5 10 25 50" at bounding box center [157, 115] width 121 height 12
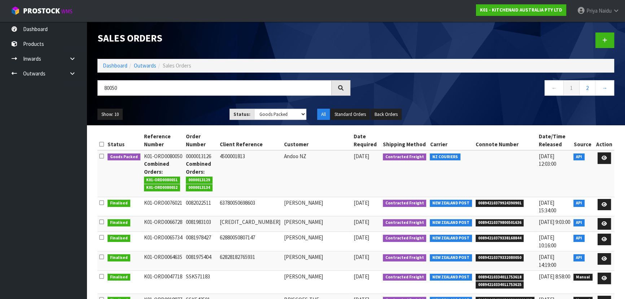
click at [195, 111] on ul "Show: 10 5 10 25 50" at bounding box center [157, 115] width 121 height 12
click at [608, 152] on link at bounding box center [604, 158] width 13 height 12
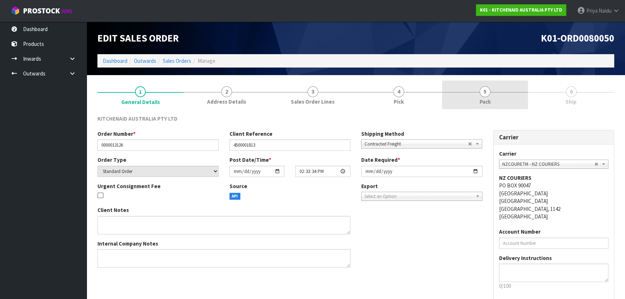
click at [489, 90] on span "5" at bounding box center [485, 91] width 11 height 11
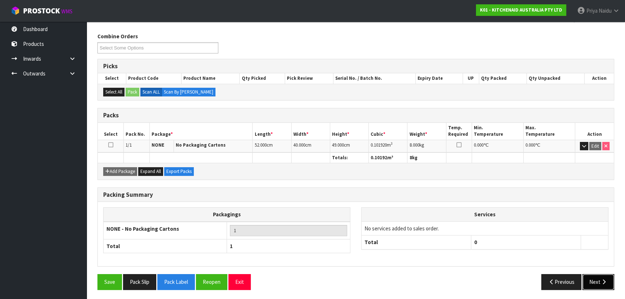
click at [600, 281] on button "Next" at bounding box center [599, 282] width 32 height 16
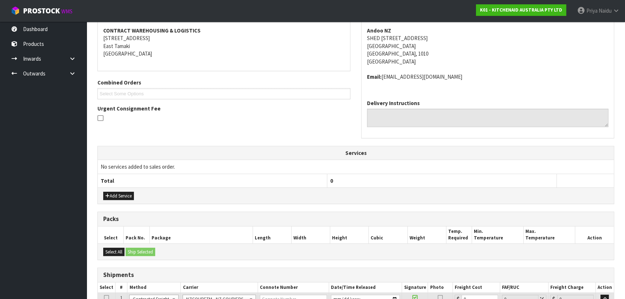
scroll to position [171, 0]
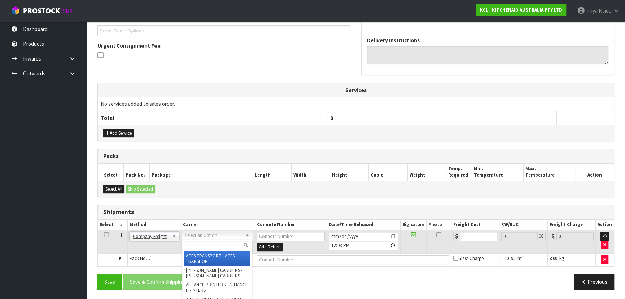
click at [197, 246] on input "text" at bounding box center [217, 245] width 67 height 9
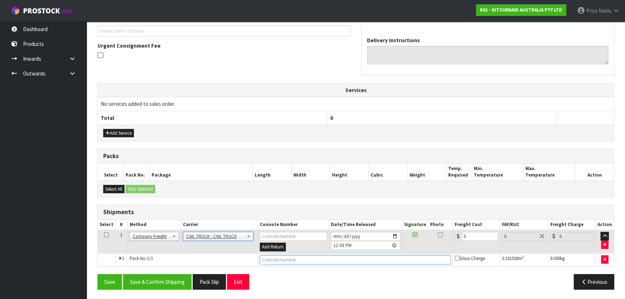
click at [267, 260] on input "text" at bounding box center [355, 259] width 191 height 9
click at [395, 235] on input "2025-10-06" at bounding box center [365, 236] width 69 height 9
drag, startPoint x: 152, startPoint y: 281, endPoint x: 186, endPoint y: 266, distance: 36.9
click at [152, 281] on button "Save & Confirm Shipping" at bounding box center [157, 282] width 69 height 16
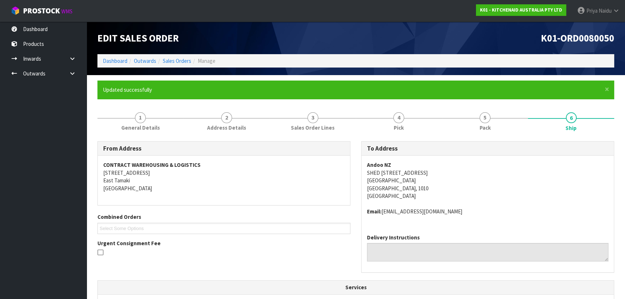
scroll to position [179, 0]
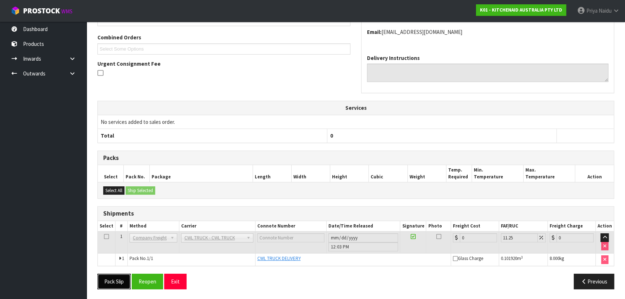
drag, startPoint x: 122, startPoint y: 280, endPoint x: 140, endPoint y: 272, distance: 19.7
click at [122, 281] on button "Pack Slip" at bounding box center [113, 282] width 33 height 16
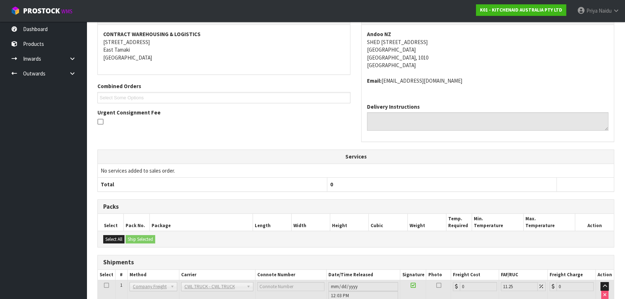
scroll to position [0, 0]
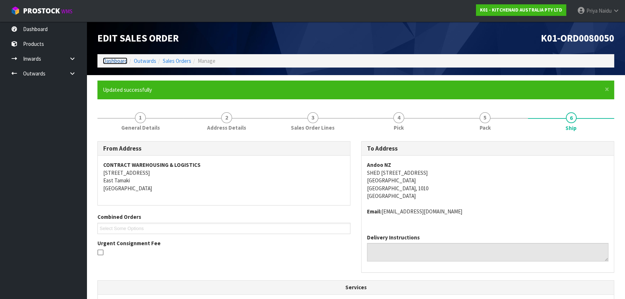
click at [119, 61] on link "Dashboard" at bounding box center [115, 60] width 25 height 7
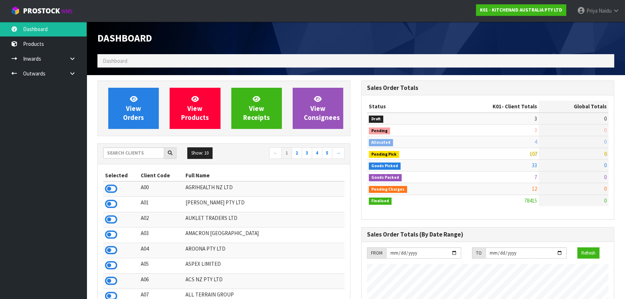
scroll to position [546, 264]
click at [129, 153] on input "text" at bounding box center [133, 152] width 61 height 11
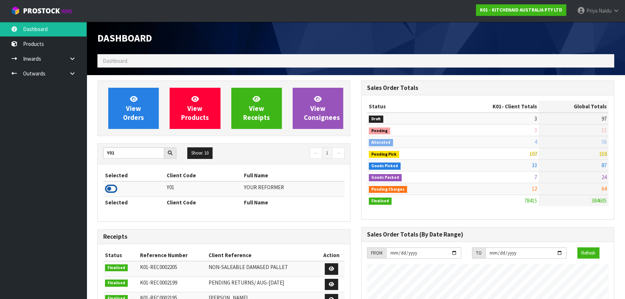
drag, startPoint x: 111, startPoint y: 178, endPoint x: 111, endPoint y: 184, distance: 5.8
click at [109, 188] on icon at bounding box center [111, 188] width 12 height 11
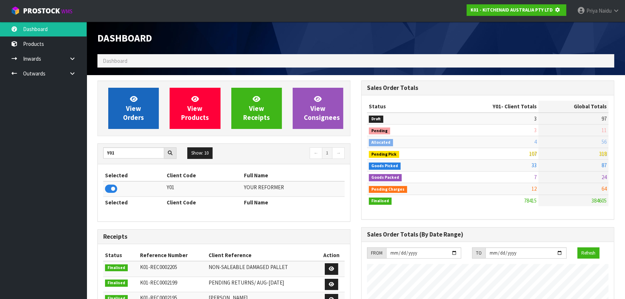
scroll to position [450, 264]
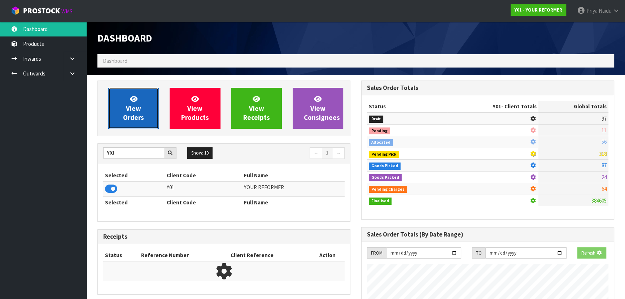
click at [136, 103] on span "View Orders" at bounding box center [133, 108] width 21 height 27
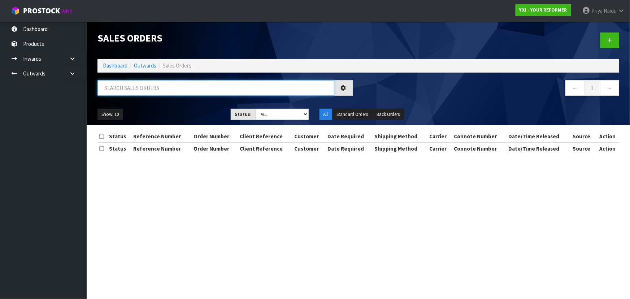
click at [143, 95] on input "text" at bounding box center [215, 88] width 237 height 16
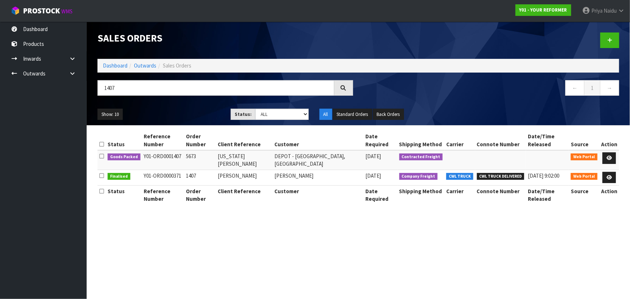
click at [163, 110] on ul "Show: 10 5 10 25 50" at bounding box center [158, 115] width 122 height 12
click at [165, 108] on div "Show: 10 5 10 25 50 Status: Draft Pending Allocated Pending Pick Goods Picked G…" at bounding box center [358, 114] width 533 height 22
click at [165, 107] on div "Show: 10 5 10 25 50 Status: Draft Pending Allocated Pending Pick Goods Picked G…" at bounding box center [358, 114] width 533 height 22
click at [165, 112] on ul "Show: 10 5 10 25 50" at bounding box center [158, 115] width 122 height 12
click at [166, 112] on ul "Show: 10 5 10 25 50" at bounding box center [158, 115] width 122 height 12
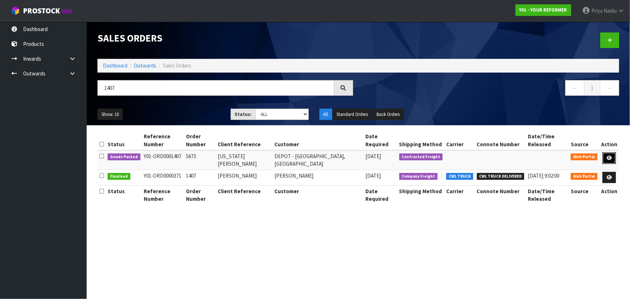
click at [612, 152] on link at bounding box center [609, 158] width 13 height 12
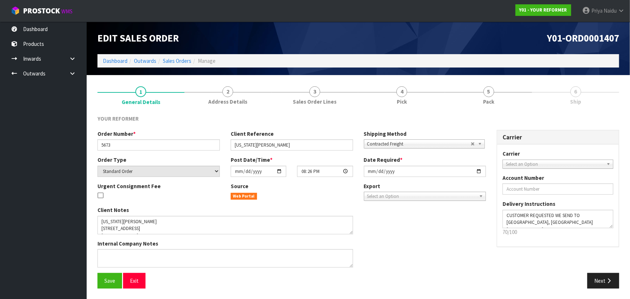
click at [490, 110] on div "YOUR REFORMER Order Number * 5673 Client Reference GEORGIA DOUCE Shipping Metho…" at bounding box center [358, 201] width 522 height 185
click at [490, 96] on span "5" at bounding box center [488, 91] width 11 height 11
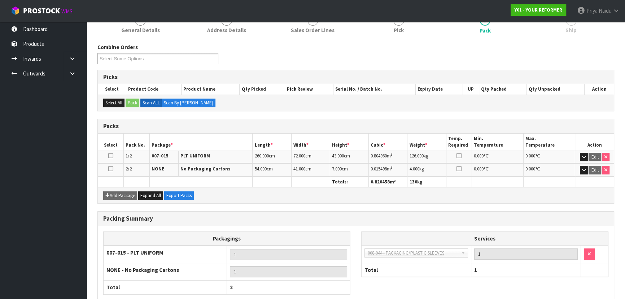
scroll to position [113, 0]
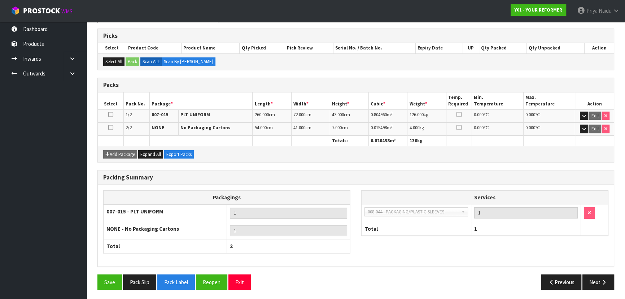
click at [608, 271] on div "Packing Summary Packagings 007-015 - PLT UNIFORM 1 NONE - No Packaging Cartons …" at bounding box center [356, 222] width 528 height 104
click at [590, 278] on button "Next" at bounding box center [599, 282] width 32 height 16
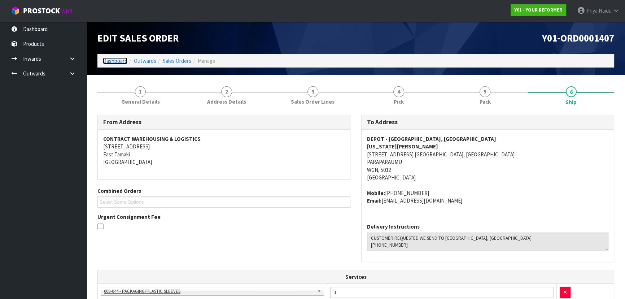
drag, startPoint x: 111, startPoint y: 60, endPoint x: 116, endPoint y: 60, distance: 5.1
click at [112, 60] on link "Dashboard" at bounding box center [115, 60] width 25 height 7
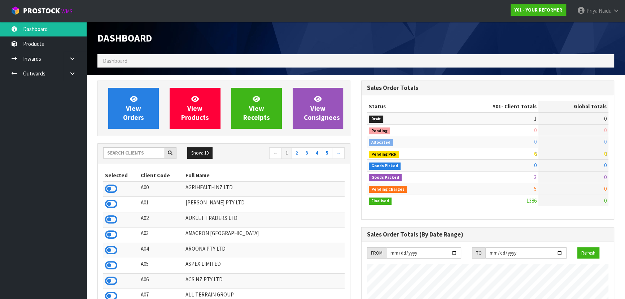
scroll to position [546, 264]
click at [130, 154] on input "text" at bounding box center [133, 152] width 61 height 11
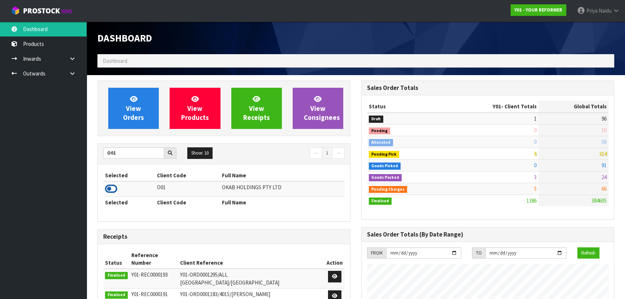
click at [112, 190] on icon at bounding box center [111, 188] width 12 height 11
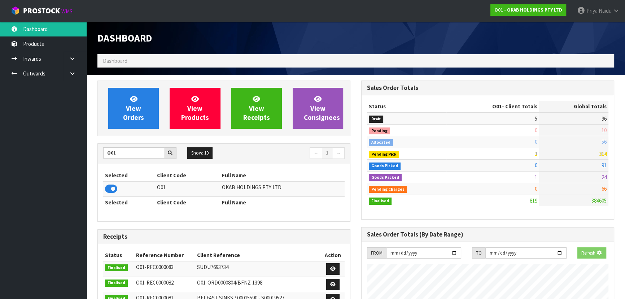
scroll to position [577, 264]
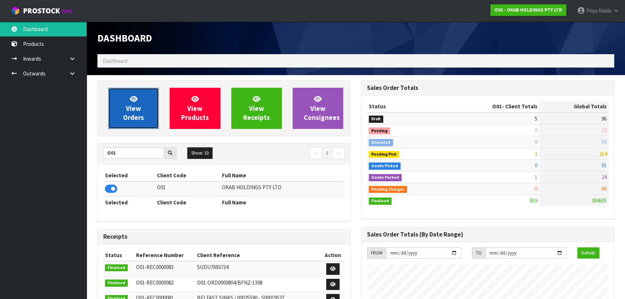
click at [138, 112] on span "View Orders" at bounding box center [133, 108] width 21 height 27
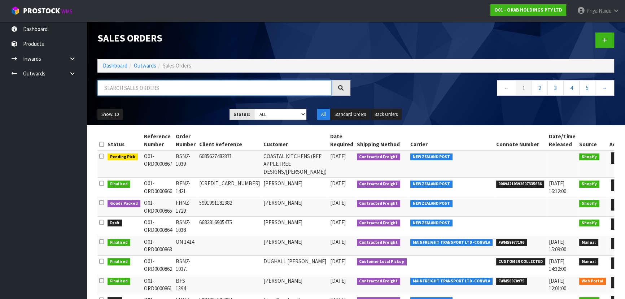
click at [155, 86] on input "text" at bounding box center [214, 88] width 234 height 16
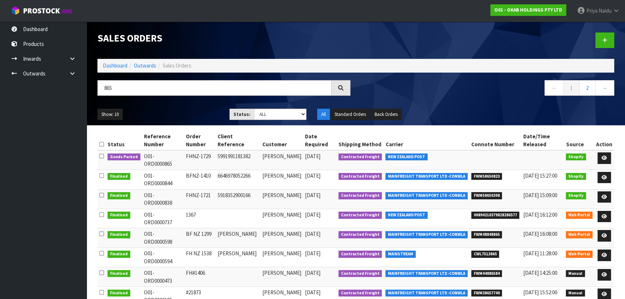
click at [188, 103] on div "865 ← 1 2 →" at bounding box center [356, 91] width 528 height 23
click at [193, 110] on ul "Show: 10 5 10 25 50" at bounding box center [157, 115] width 121 height 12
click at [606, 156] on icon at bounding box center [604, 158] width 5 height 5
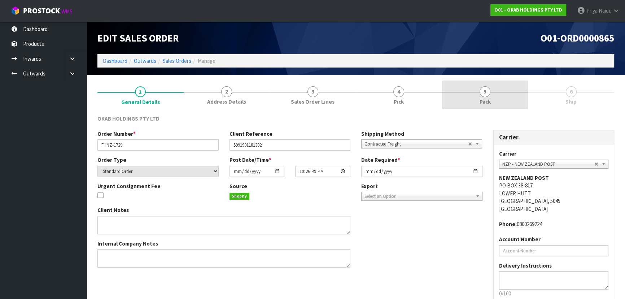
click at [501, 93] on link "5 Pack" at bounding box center [485, 95] width 86 height 29
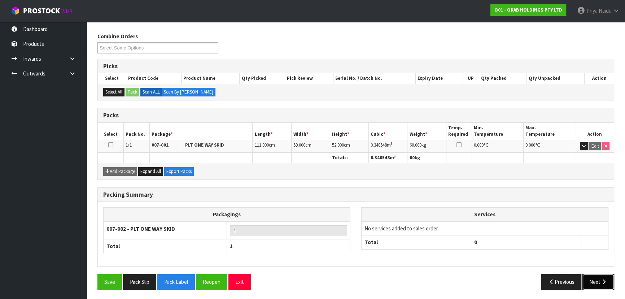
click at [594, 282] on button "Next" at bounding box center [599, 282] width 32 height 16
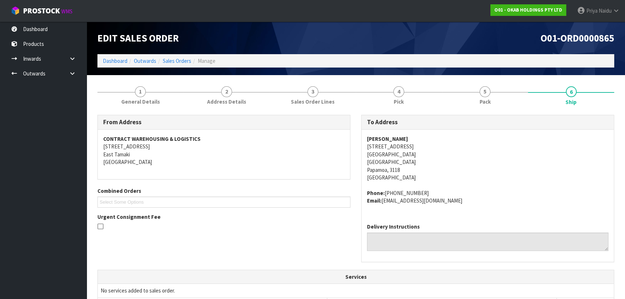
drag, startPoint x: 366, startPoint y: 139, endPoint x: 415, endPoint y: 140, distance: 48.7
click at [415, 140] on div "Niki Woodfield 1221 Papamoa Beach Road Papamoa Beach Papamoa Beach Papamoa, 311…" at bounding box center [488, 174] width 252 height 88
click at [464, 178] on address "Niki Woodfield 1221 Papamoa Beach Road Papamoa Beach Papamoa Beach Papamoa, 311…" at bounding box center [488, 158] width 242 height 47
drag, startPoint x: 383, startPoint y: 146, endPoint x: 422, endPoint y: 159, distance: 41.8
click at [443, 154] on div "Niki Woodfield 1221 Papamoa Beach Road Papamoa Beach Papamoa Beach Papamoa, 311…" at bounding box center [488, 174] width 252 height 88
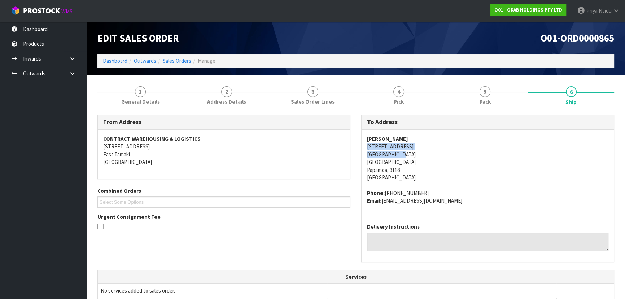
click at [364, 146] on div "Niki Woodfield 1221 Papamoa Beach Road Papamoa Beach Papamoa Beach Papamoa, 311…" at bounding box center [488, 174] width 252 height 88
drag, startPoint x: 364, startPoint y: 146, endPoint x: 231, endPoint y: 195, distance: 141.0
click at [437, 144] on div "Niki Woodfield 1221 Papamoa Beach Road Papamoa Beach Papamoa Beach Papamoa, 311…" at bounding box center [488, 174] width 252 height 88
click at [541, 158] on address "Niki Woodfield 1221 Papamoa Beach Road Papamoa Beach Papamoa Beach Papamoa, 311…" at bounding box center [488, 158] width 242 height 47
drag, startPoint x: 366, startPoint y: 137, endPoint x: 361, endPoint y: 144, distance: 8.8
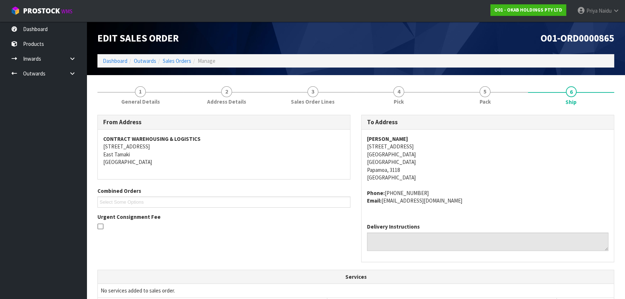
click at [411, 136] on div "Niki Woodfield 1221 Papamoa Beach Road Papamoa Beach Papamoa Beach Papamoa, 311…" at bounding box center [488, 174] width 252 height 88
drag, startPoint x: 384, startPoint y: 192, endPoint x: 419, endPoint y: 192, distance: 35.4
click at [424, 191] on address "Phone: +64220708191 Email: nikisix16@gmail.com" at bounding box center [488, 197] width 242 height 16
drag, startPoint x: 383, startPoint y: 201, endPoint x: 433, endPoint y: 209, distance: 50.5
click at [450, 205] on div "Niki Woodfield 1221 Papamoa Beach Road Papamoa Beach Papamoa Beach Papamoa, 311…" at bounding box center [488, 174] width 252 height 88
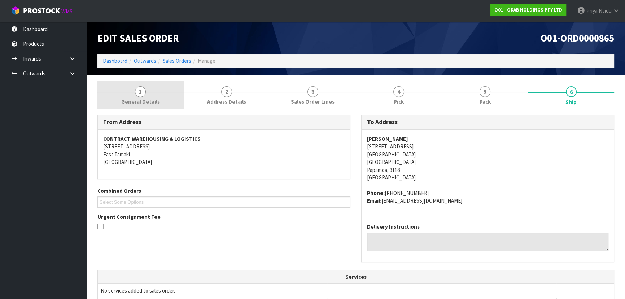
click at [148, 105] on span "General Details" at bounding box center [140, 102] width 39 height 8
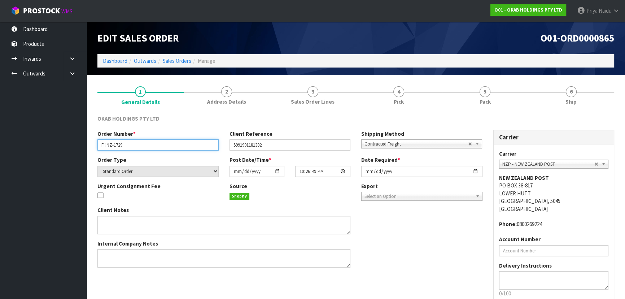
drag, startPoint x: 98, startPoint y: 146, endPoint x: 140, endPoint y: 145, distance: 41.5
click at [140, 144] on input "FHNZ-1729" at bounding box center [157, 144] width 121 height 11
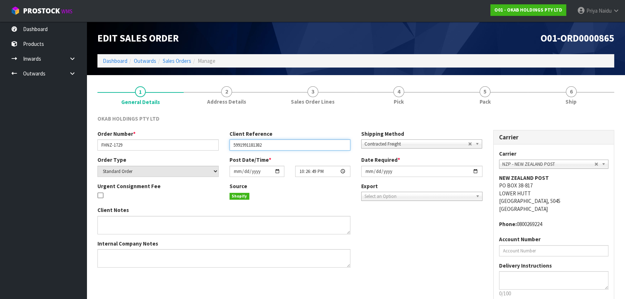
drag, startPoint x: 239, startPoint y: 148, endPoint x: 274, endPoint y: 148, distance: 35.0
click at [274, 148] on input "5991991181382" at bounding box center [290, 144] width 121 height 11
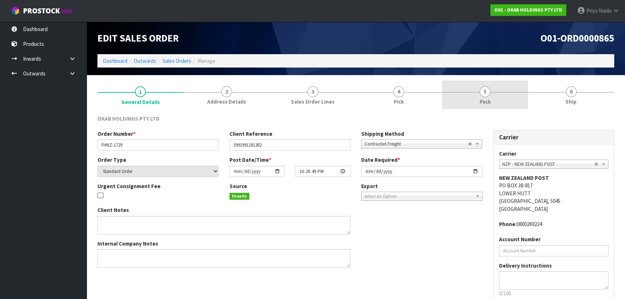
click at [507, 97] on link "5 Pack" at bounding box center [485, 95] width 86 height 29
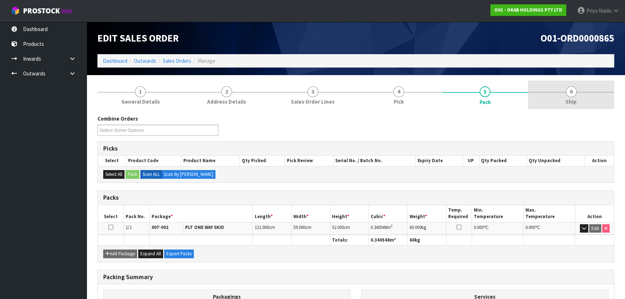
click at [566, 104] on span "Ship" at bounding box center [571, 102] width 11 height 8
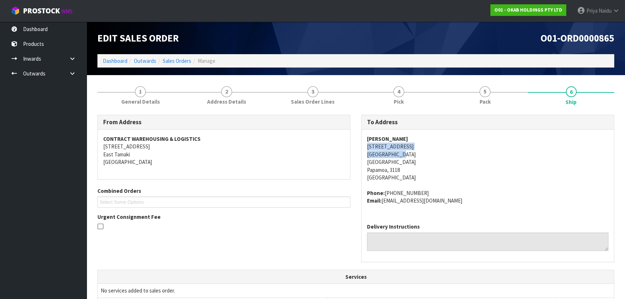
drag, startPoint x: 365, startPoint y: 146, endPoint x: 434, endPoint y: 151, distance: 69.5
click at [434, 151] on div "Niki Woodfield 1221 Papamoa Beach Road Papamoa Beach Papamoa Beach Papamoa, 311…" at bounding box center [488, 174] width 252 height 88
click at [489, 168] on address "Niki Woodfield 1221 Papamoa Beach Road Papamoa Beach Papamoa Beach Papamoa, 311…" at bounding box center [488, 158] width 242 height 47
click at [517, 183] on span "Niki Woodfield 1221 Papamoa Beach Road Papamoa Beach Papamoa Beach Papamoa, 311…" at bounding box center [488, 169] width 242 height 69
drag, startPoint x: 365, startPoint y: 139, endPoint x: 416, endPoint y: 135, distance: 51.0
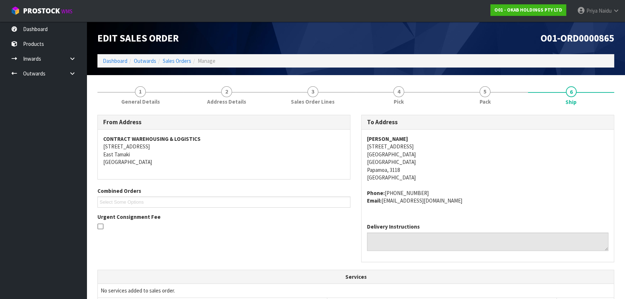
click at [416, 135] on div "Niki Woodfield 1221 Papamoa Beach Road Papamoa Beach Papamoa Beach Papamoa, 311…" at bounding box center [488, 174] width 252 height 88
drag, startPoint x: 377, startPoint y: 189, endPoint x: 451, endPoint y: 201, distance: 75.4
click at [451, 201] on div "Niki Woodfield 1221 Papamoa Beach Road Papamoa Beach Papamoa Beach Papamoa, 311…" at bounding box center [488, 174] width 252 height 88
click at [498, 93] on link "5 Pack" at bounding box center [485, 95] width 86 height 29
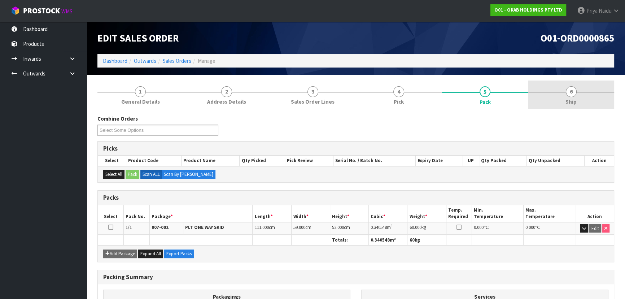
drag, startPoint x: 596, startPoint y: 103, endPoint x: 588, endPoint y: 104, distance: 8.0
click at [596, 103] on link "6 Ship" at bounding box center [571, 95] width 86 height 29
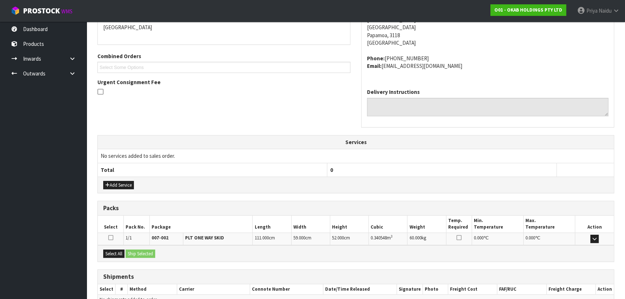
scroll to position [164, 0]
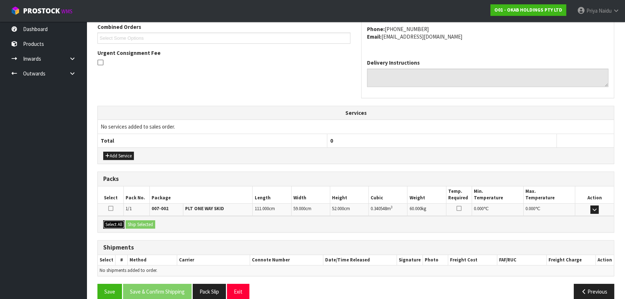
click at [118, 221] on button "Select All" at bounding box center [113, 224] width 21 height 9
drag, startPoint x: 135, startPoint y: 221, endPoint x: 143, endPoint y: 220, distance: 7.7
click at [136, 221] on button "Ship Selected" at bounding box center [141, 224] width 30 height 9
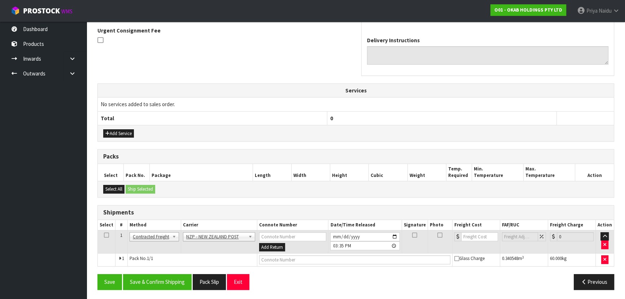
scroll to position [187, 0]
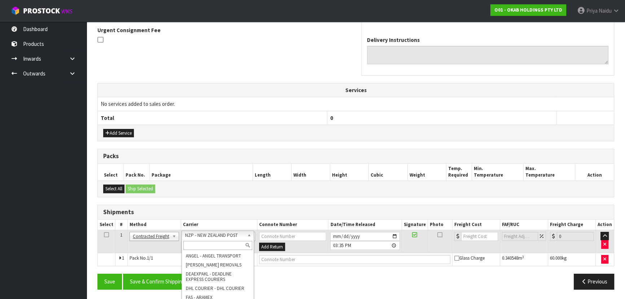
click at [194, 243] on input "text" at bounding box center [217, 245] width 69 height 9
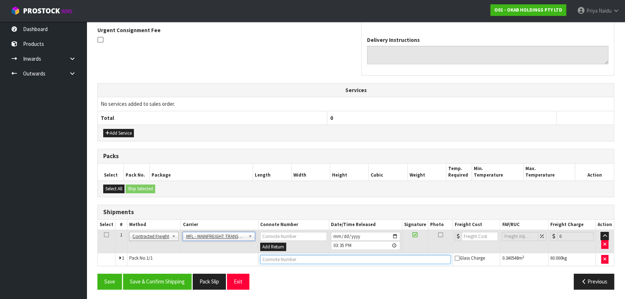
click at [281, 258] on input "text" at bounding box center [355, 259] width 191 height 9
paste input "FWM58998163"
click at [477, 235] on input "number" at bounding box center [480, 236] width 36 height 9
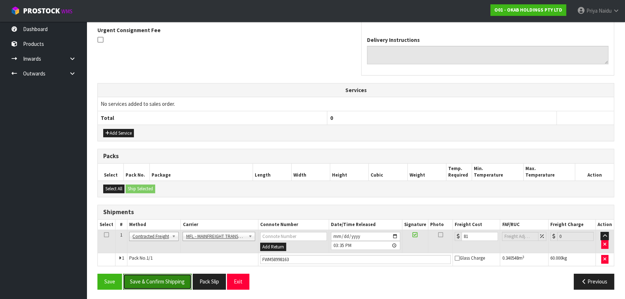
click at [149, 274] on button "Save & Confirm Shipping" at bounding box center [157, 282] width 69 height 16
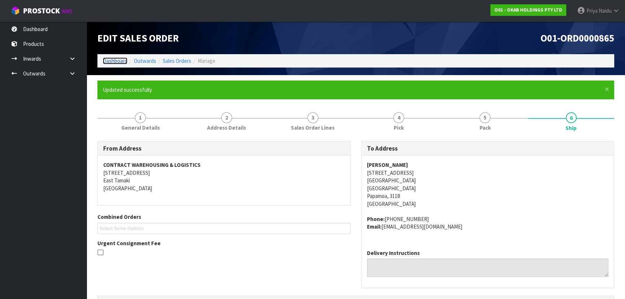
click at [123, 58] on link "Dashboard" at bounding box center [115, 60] width 25 height 7
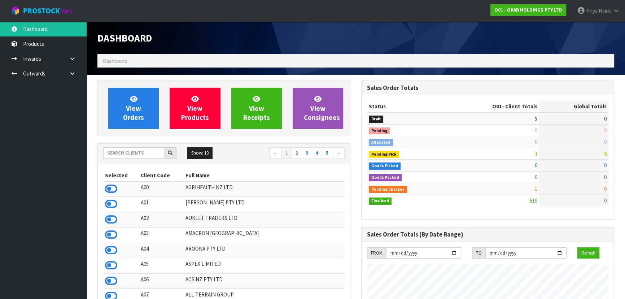
scroll to position [577, 264]
click at [131, 152] on input "text" at bounding box center [133, 152] width 61 height 11
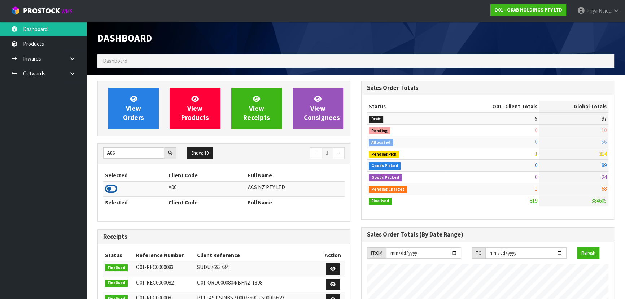
click at [112, 187] on icon at bounding box center [111, 188] width 12 height 11
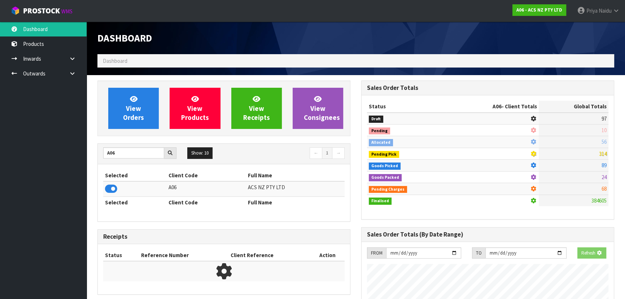
scroll to position [450, 264]
click at [138, 92] on link "View Orders" at bounding box center [133, 108] width 51 height 41
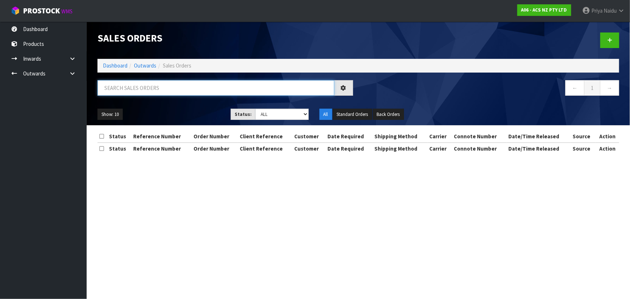
click at [143, 87] on input "text" at bounding box center [215, 88] width 237 height 16
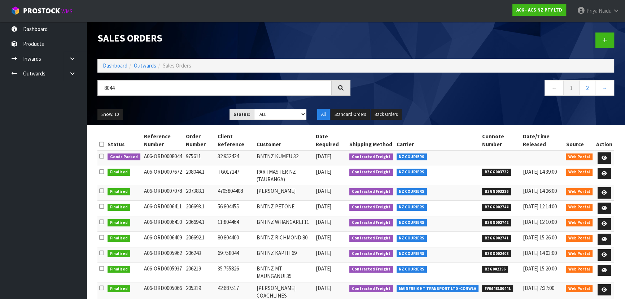
click at [178, 114] on ul "Show: 10 5 10 25 50" at bounding box center [157, 115] width 121 height 12
click at [194, 106] on div "Show: 10 5 10 25 50 Status: Draft Pending Allocated Pending Pick Goods Picked G…" at bounding box center [356, 114] width 528 height 22
click at [194, 108] on div "Show: 10 5 10 25 50 Status: Draft Pending Allocated Pending Pick Goods Picked G…" at bounding box center [356, 114] width 528 height 22
click at [600, 158] on link at bounding box center [604, 158] width 13 height 12
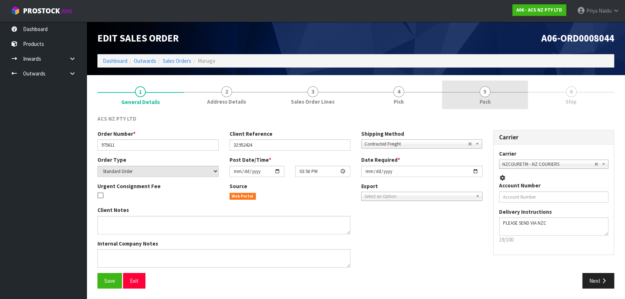
click at [499, 98] on link "5 Pack" at bounding box center [485, 95] width 86 height 29
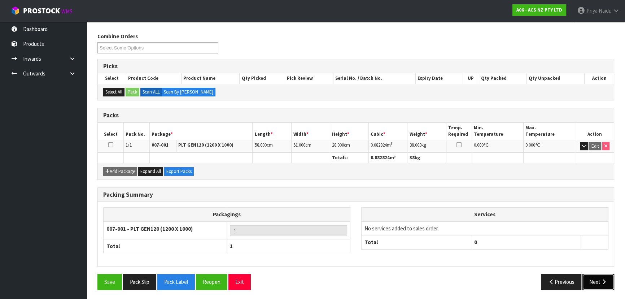
click at [602, 279] on icon "button" at bounding box center [604, 281] width 7 height 5
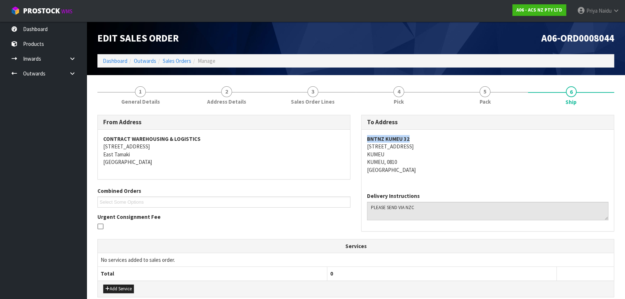
drag, startPoint x: 364, startPoint y: 135, endPoint x: 383, endPoint y: 135, distance: 19.1
click at [433, 130] on div "BNTNZ KUMEU 32 3 SHAMROCK DRIVE KUMEU KUMEU, 0810 New Zealand" at bounding box center [488, 158] width 252 height 57
drag, startPoint x: 363, startPoint y: 148, endPoint x: 419, endPoint y: 146, distance: 56.7
click at [419, 146] on div "BNTNZ KUMEU 32 3 SHAMROCK DRIVE KUMEU KUMEU, 0810 New Zealand" at bounding box center [488, 158] width 252 height 57
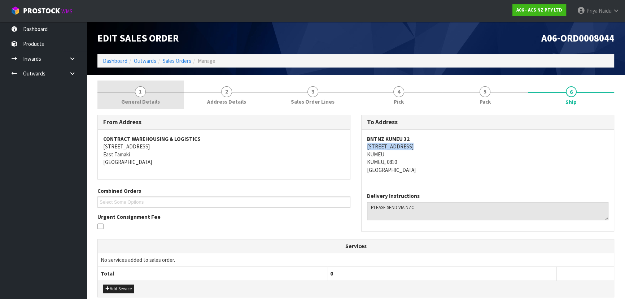
click at [114, 91] on link "1 General Details" at bounding box center [140, 95] width 86 height 29
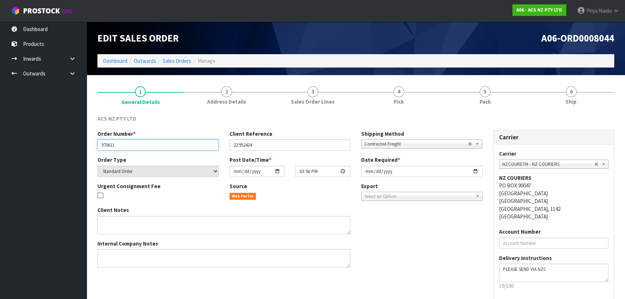
drag, startPoint x: 100, startPoint y: 146, endPoint x: 121, endPoint y: 144, distance: 20.7
click at [121, 144] on input "975611" at bounding box center [157, 144] width 121 height 11
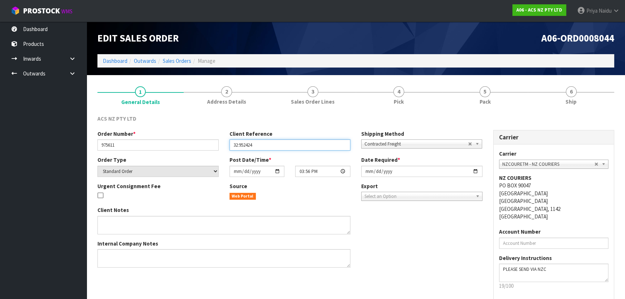
click at [236, 145] on input "32:952424" at bounding box center [290, 144] width 121 height 11
drag, startPoint x: 229, startPoint y: 145, endPoint x: 266, endPoint y: 145, distance: 37.9
click at [266, 145] on div "Client Reference 32:952424" at bounding box center [290, 140] width 132 height 21
drag, startPoint x: 231, startPoint y: 144, endPoint x: 273, endPoint y: 144, distance: 42.2
click at [273, 144] on input "32:952424" at bounding box center [290, 144] width 121 height 11
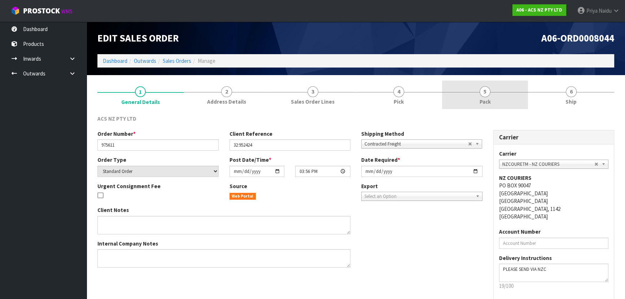
click at [468, 81] on link "5 Pack" at bounding box center [485, 95] width 86 height 29
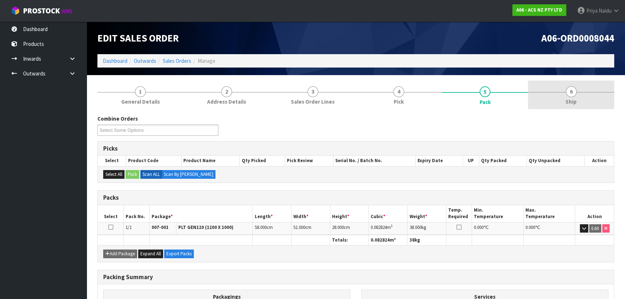
click at [581, 102] on link "6 Ship" at bounding box center [571, 95] width 86 height 29
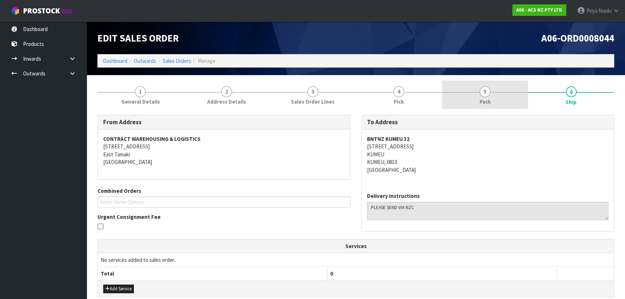
click at [508, 90] on link "5 Pack" at bounding box center [485, 95] width 86 height 29
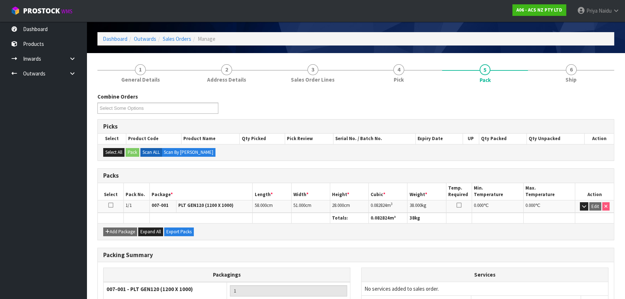
scroll to position [32, 0]
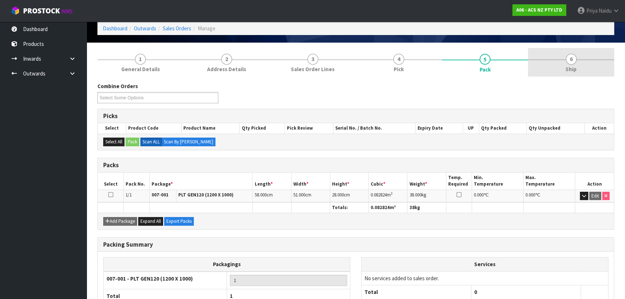
click at [579, 66] on link "6 Ship" at bounding box center [571, 62] width 86 height 29
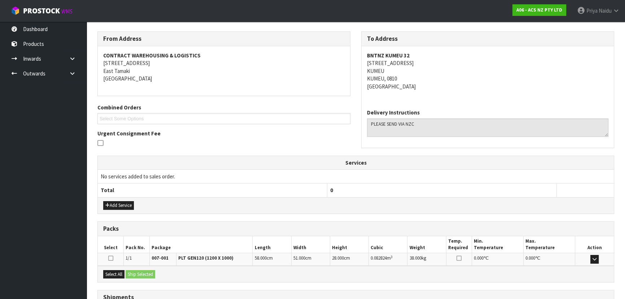
scroll to position [143, 0]
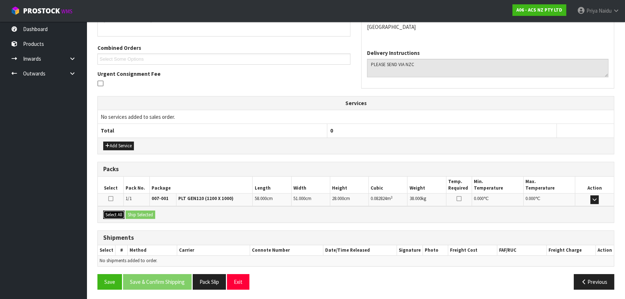
drag, startPoint x: 121, startPoint y: 213, endPoint x: 129, endPoint y: 213, distance: 7.2
click at [122, 213] on button "Select All" at bounding box center [113, 215] width 21 height 9
drag, startPoint x: 129, startPoint y: 213, endPoint x: 152, endPoint y: 219, distance: 24.5
click at [129, 213] on button "Ship Selected" at bounding box center [141, 215] width 30 height 9
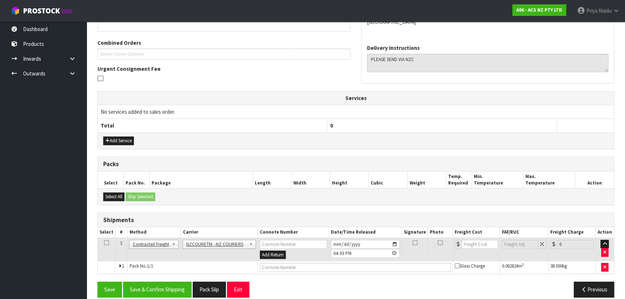
scroll to position [156, 0]
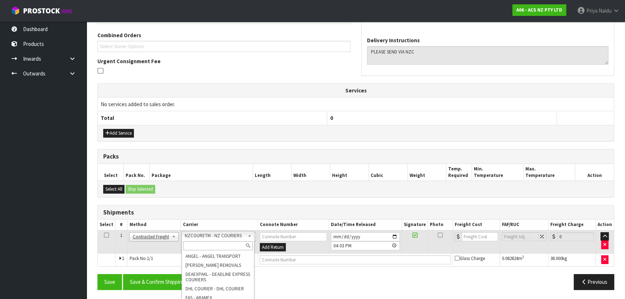
click at [211, 242] on input "text" at bounding box center [217, 245] width 69 height 9
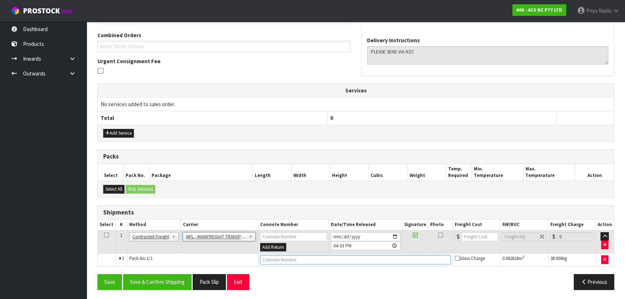
click at [279, 256] on input "text" at bounding box center [355, 259] width 191 height 9
paste input "FWM58998998"
click at [477, 234] on input "number" at bounding box center [480, 236] width 36 height 9
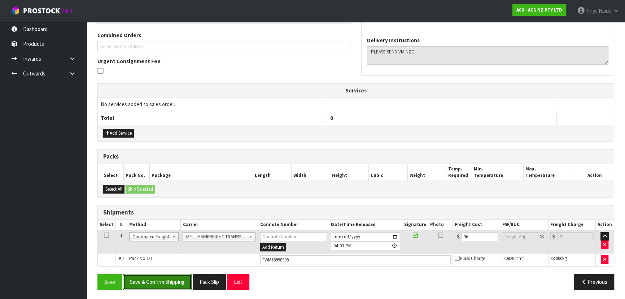
click at [164, 287] on button "Save & Confirm Shipping" at bounding box center [157, 282] width 69 height 16
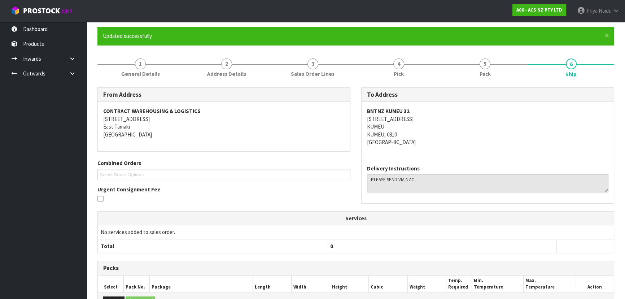
scroll to position [0, 0]
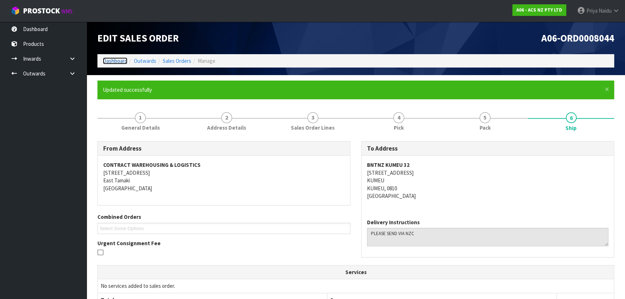
click at [113, 59] on link "Dashboard" at bounding box center [115, 60] width 25 height 7
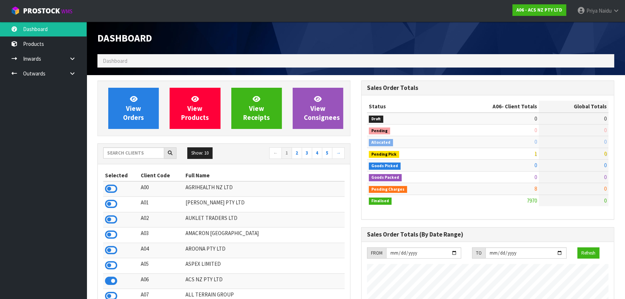
scroll to position [546, 264]
click at [145, 153] on input "text" at bounding box center [133, 152] width 61 height 11
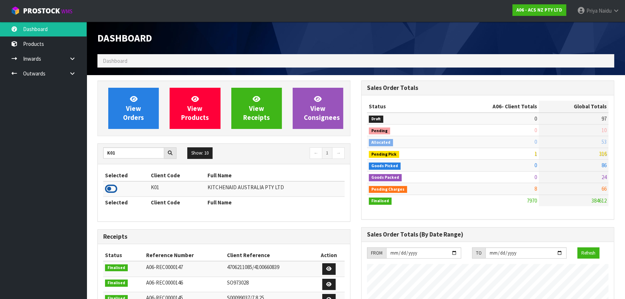
click at [112, 189] on icon at bounding box center [111, 188] width 12 height 11
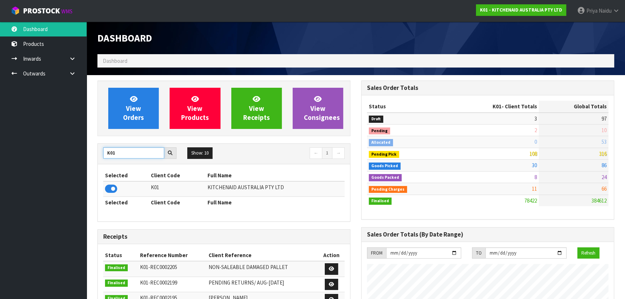
click at [126, 152] on input "K01" at bounding box center [133, 152] width 61 height 11
click at [129, 155] on input "K01" at bounding box center [133, 152] width 61 height 11
click at [121, 146] on div "K01 Show: 10 5 10 25 50 ← 1 →" at bounding box center [224, 154] width 252 height 20
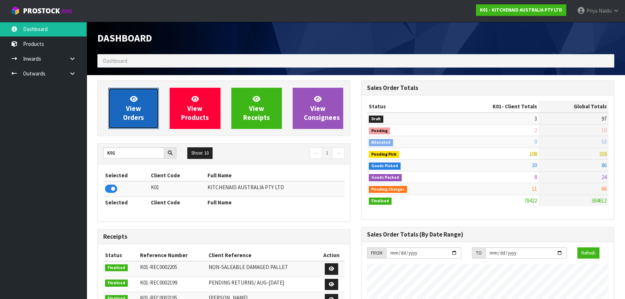
click at [140, 111] on span "View Orders" at bounding box center [133, 108] width 21 height 27
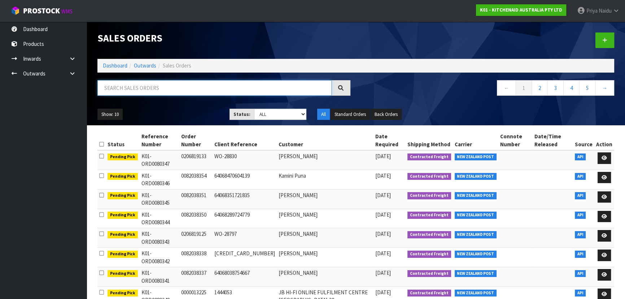
click at [127, 83] on input "text" at bounding box center [214, 88] width 234 height 16
click at [188, 101] on div "8006 ← 1 2 3 4 5 →" at bounding box center [356, 91] width 528 height 23
click at [161, 109] on ul "Show: 10 5 10 25 50" at bounding box center [157, 115] width 121 height 12
click at [111, 89] on input "8006" at bounding box center [214, 88] width 234 height 16
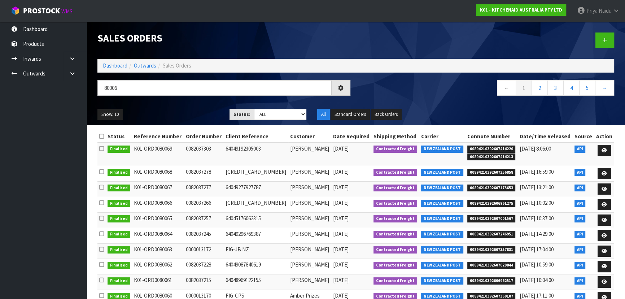
click at [169, 101] on div "80006 ← 1 2 3 4 5 →" at bounding box center [356, 91] width 528 height 23
drag, startPoint x: 265, startPoint y: 114, endPoint x: 262, endPoint y: 119, distance: 5.5
click at [265, 114] on select "Draft Pending Allocated Pending Pick Goods Picked Goods Packed Pending Charges …" at bounding box center [280, 114] width 53 height 11
click at [254, 109] on select "Draft Pending Allocated Pending Pick Goods Picked Goods Packed Pending Charges …" at bounding box center [280, 114] width 53 height 11
click at [203, 114] on ul "Show: 10 5 10 25 50" at bounding box center [157, 115] width 121 height 12
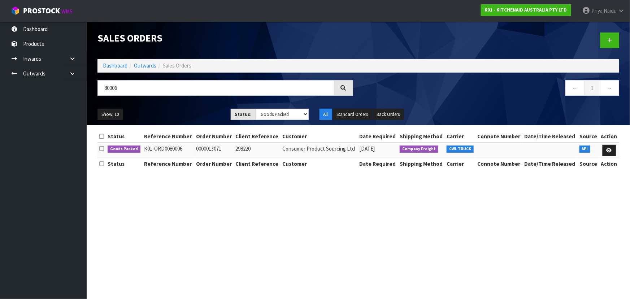
click at [209, 101] on div "80006" at bounding box center [225, 90] width 266 height 21
click at [196, 110] on ul "Show: 10 5 10 25 50" at bounding box center [158, 115] width 122 height 12
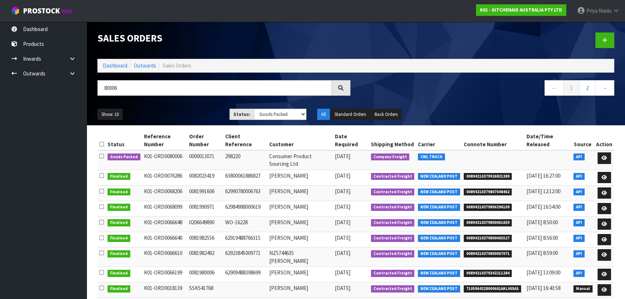
click at [196, 119] on ul "Show: 10 5 10 25 50" at bounding box center [157, 115] width 121 height 12
click at [604, 159] on icon at bounding box center [604, 158] width 5 height 5
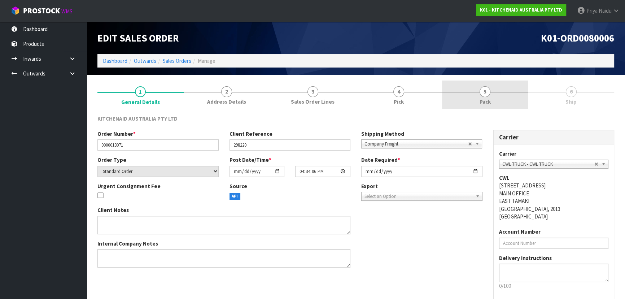
click at [485, 91] on span "5" at bounding box center [485, 91] width 11 height 11
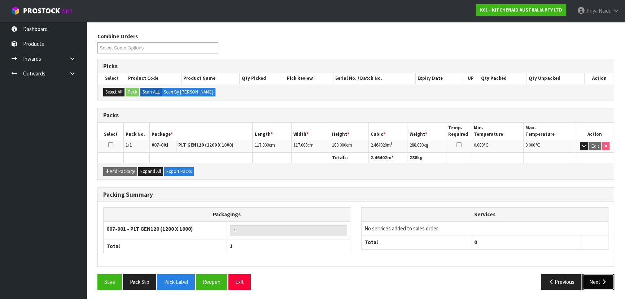
click at [607, 286] on button "Next" at bounding box center [599, 282] width 32 height 16
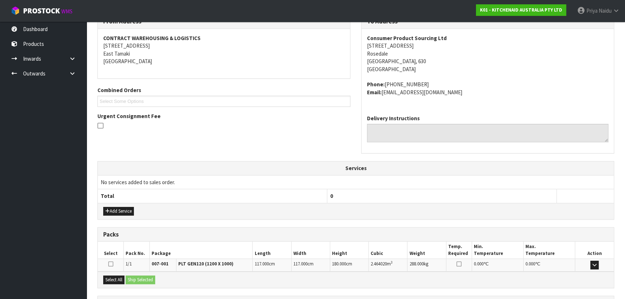
scroll to position [166, 0]
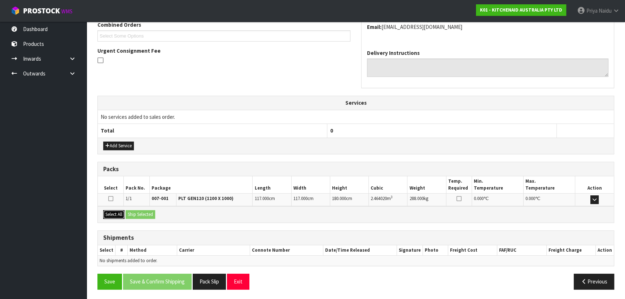
click at [118, 213] on button "Select All" at bounding box center [113, 214] width 21 height 9
click at [144, 213] on button "Ship Selected" at bounding box center [141, 214] width 30 height 9
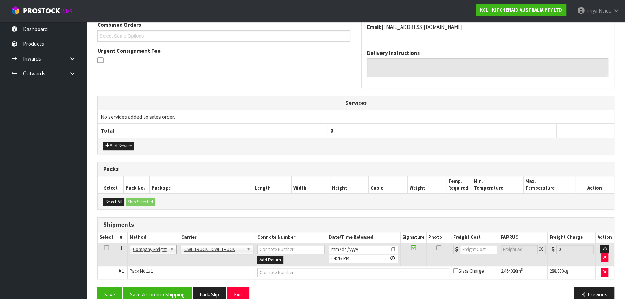
scroll to position [179, 0]
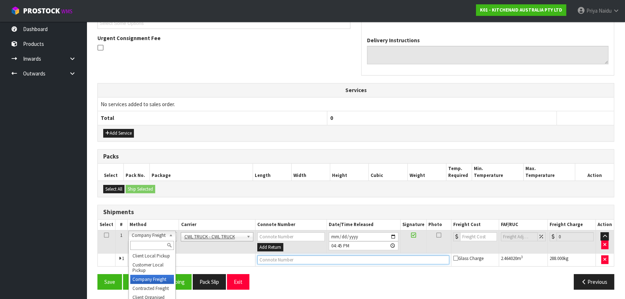
click at [266, 258] on input "text" at bounding box center [353, 259] width 192 height 9
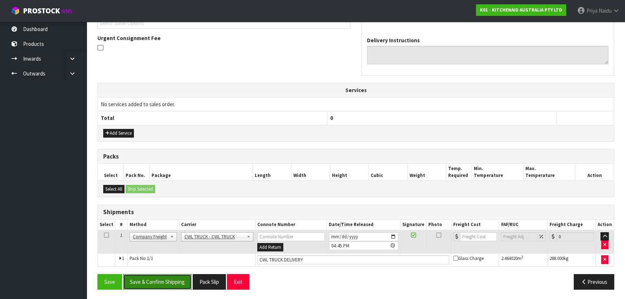
click at [159, 283] on button "Save & Confirm Shipping" at bounding box center [157, 282] width 69 height 16
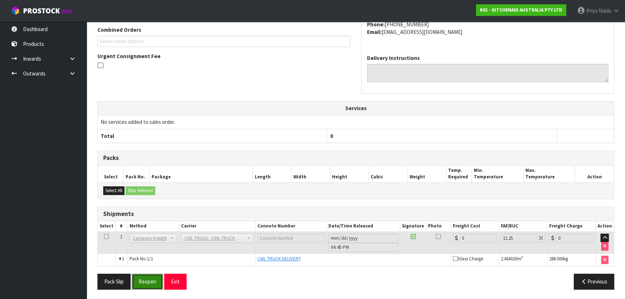
click at [143, 280] on button "Reopen" at bounding box center [147, 282] width 31 height 16
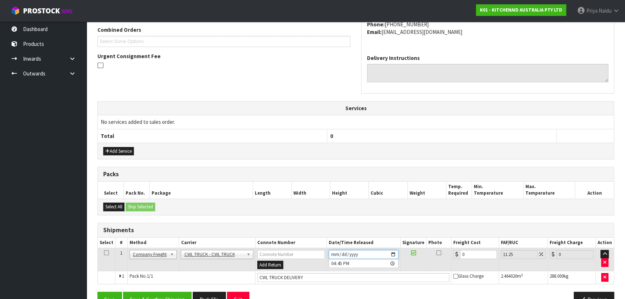
click at [394, 256] on input "2025-10-07" at bounding box center [364, 254] width 70 height 9
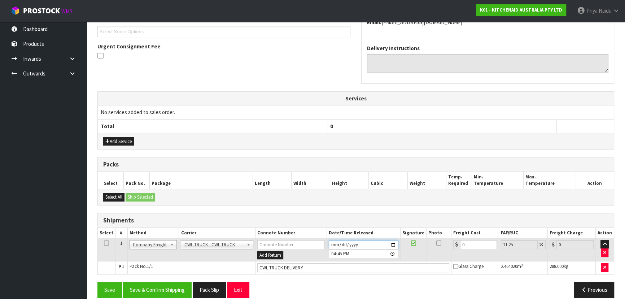
scroll to position [205, 0]
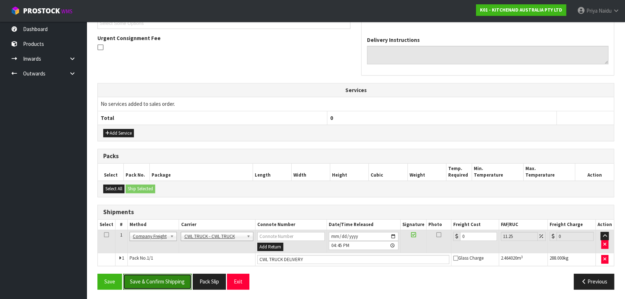
click at [155, 282] on button "Save & Confirm Shipping" at bounding box center [157, 282] width 69 height 16
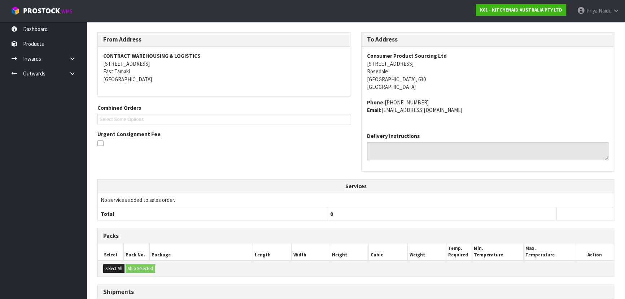
scroll to position [187, 0]
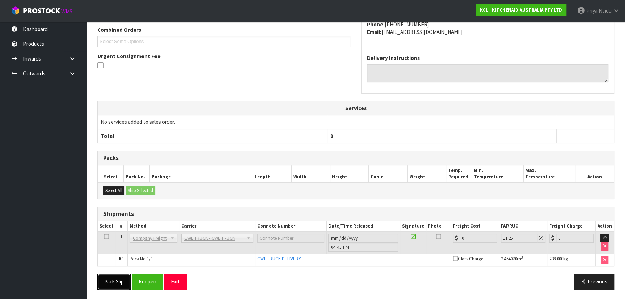
click at [120, 278] on button "Pack Slip" at bounding box center [113, 282] width 33 height 16
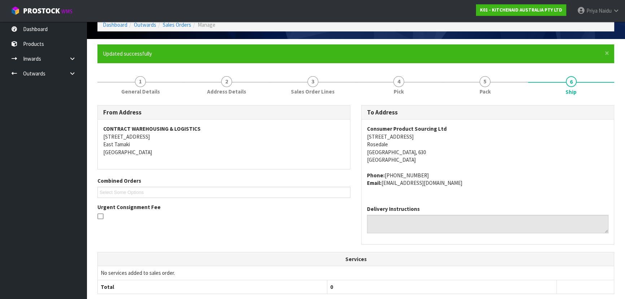
scroll to position [0, 0]
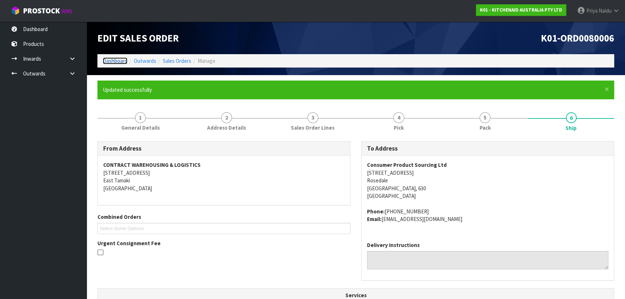
click at [119, 61] on link "Dashboard" at bounding box center [115, 60] width 25 height 7
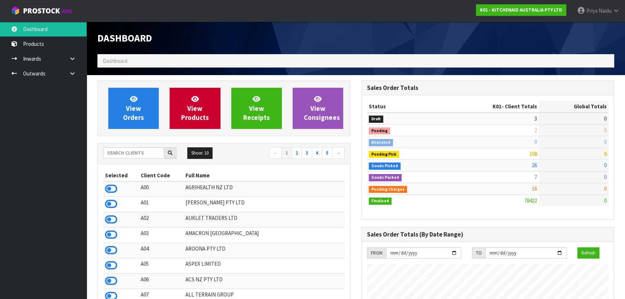
scroll to position [546, 264]
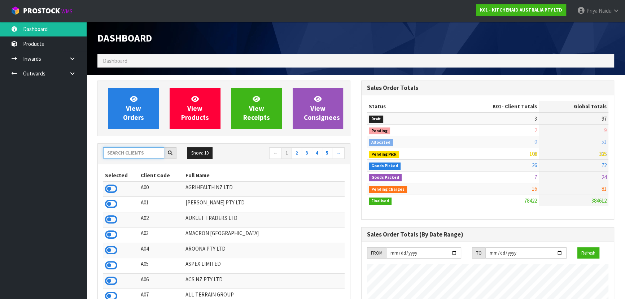
click at [113, 153] on input "text" at bounding box center [133, 152] width 61 height 11
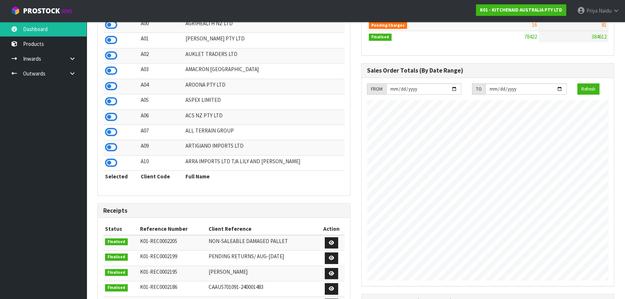
scroll to position [0, 0]
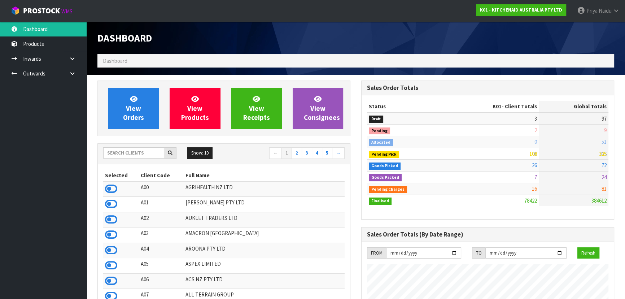
click at [150, 159] on div "Show: 10 5 10 25 50 ← 1 2 3 4 5 →" at bounding box center [224, 154] width 252 height 20
click at [149, 155] on input "text" at bounding box center [133, 152] width 61 height 11
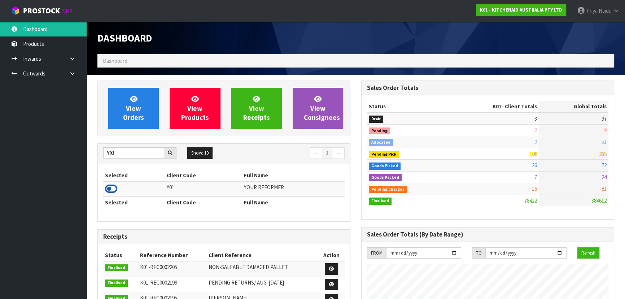
click at [114, 188] on icon at bounding box center [111, 188] width 12 height 11
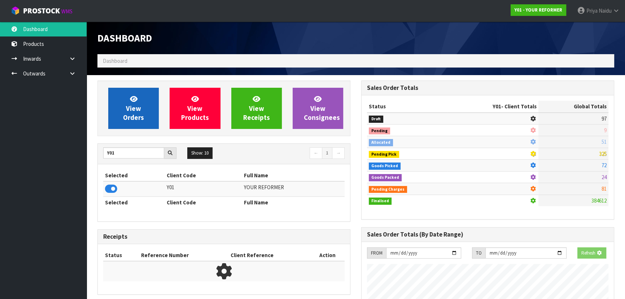
scroll to position [450, 264]
click at [129, 118] on span "View Orders" at bounding box center [133, 108] width 21 height 27
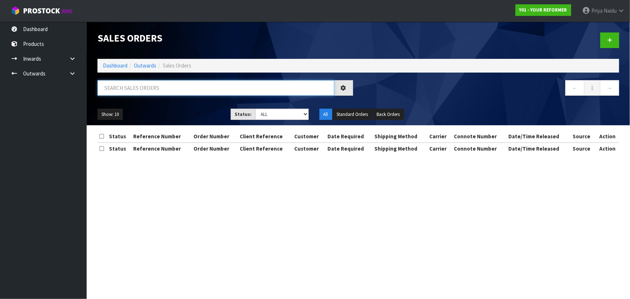
click at [148, 89] on input "text" at bounding box center [215, 88] width 237 height 16
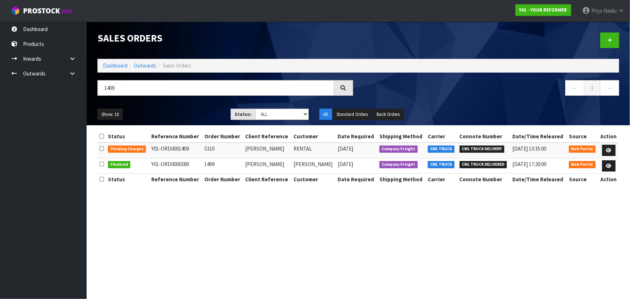
click at [184, 98] on div "1409" at bounding box center [225, 90] width 266 height 21
click at [140, 89] on input "1409" at bounding box center [215, 88] width 237 height 16
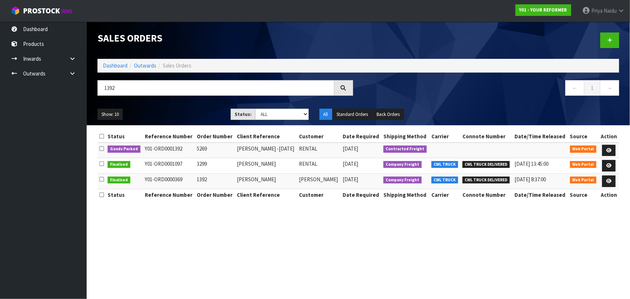
click at [195, 116] on ul "Show: 10 5 10 25 50" at bounding box center [158, 115] width 122 height 12
click at [613, 149] on link at bounding box center [608, 151] width 13 height 12
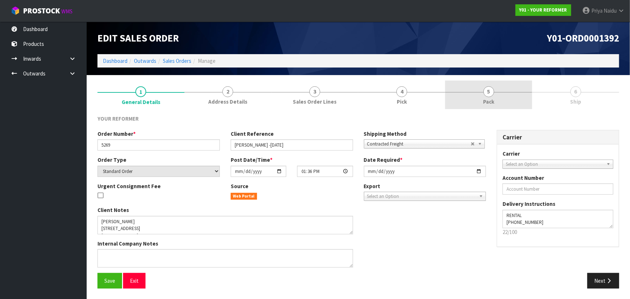
click at [465, 90] on link "5 Pack" at bounding box center [488, 95] width 87 height 29
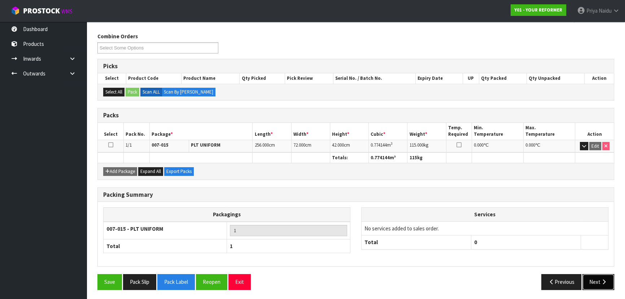
click at [593, 276] on button "Next" at bounding box center [599, 282] width 32 height 16
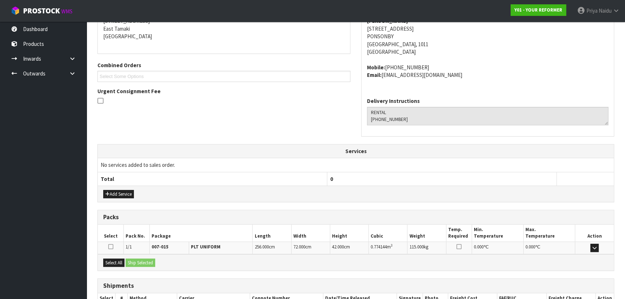
scroll to position [174, 0]
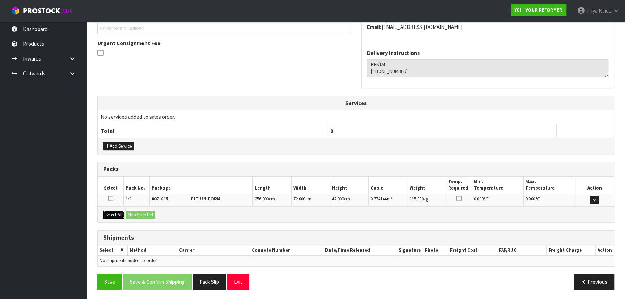
drag, startPoint x: 110, startPoint y: 214, endPoint x: 141, endPoint y: 213, distance: 30.4
click at [114, 214] on button "Select All" at bounding box center [113, 215] width 21 height 9
click at [142, 213] on button "Ship Selected" at bounding box center [141, 215] width 30 height 9
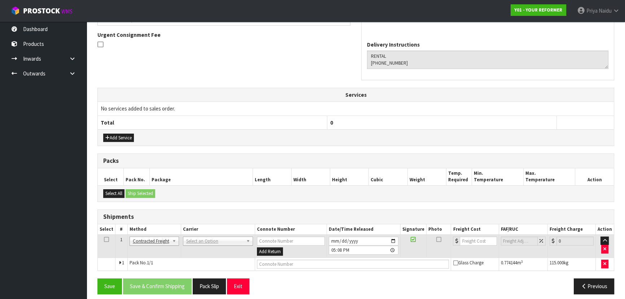
scroll to position [187, 0]
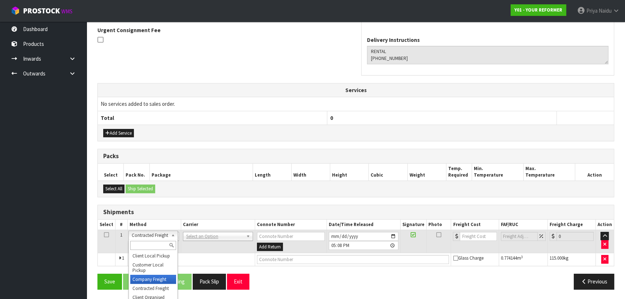
drag, startPoint x: 149, startPoint y: 276, endPoint x: 152, endPoint y: 272, distance: 5.4
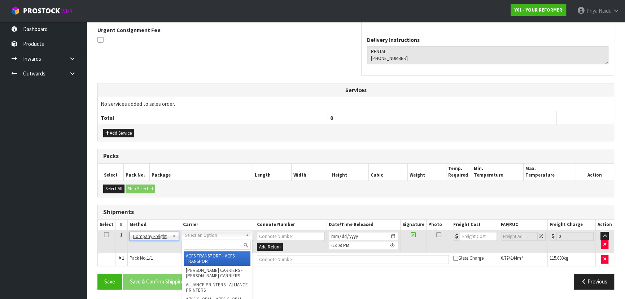
click at [195, 245] on input "text" at bounding box center [217, 245] width 67 height 9
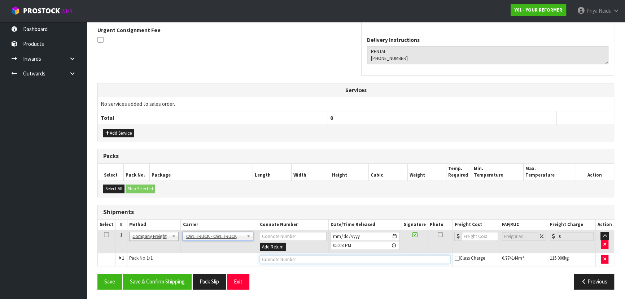
click at [275, 260] on input "text" at bounding box center [355, 259] width 191 height 9
click at [288, 262] on input "CWL TRUCK DDLIVERY" at bounding box center [355, 259] width 191 height 9
click at [287, 259] on input "CWL TRUCK DLIVERY" at bounding box center [355, 259] width 191 height 9
click at [395, 235] on input "2025-10-07" at bounding box center [365, 236] width 69 height 9
click at [160, 279] on button "Save & Confirm Shipping" at bounding box center [157, 282] width 69 height 16
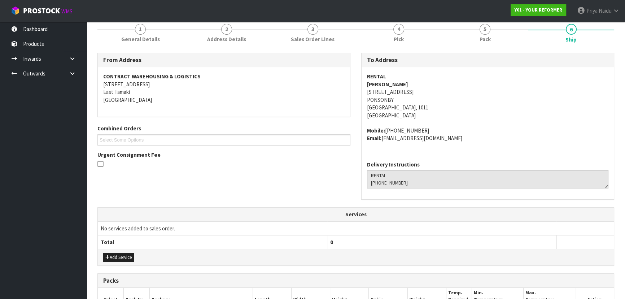
scroll to position [195, 0]
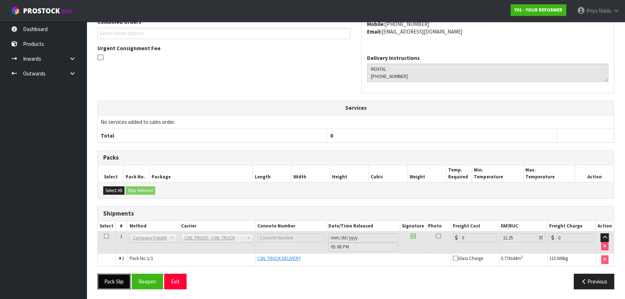
click at [119, 274] on button "Pack Slip" at bounding box center [113, 282] width 33 height 16
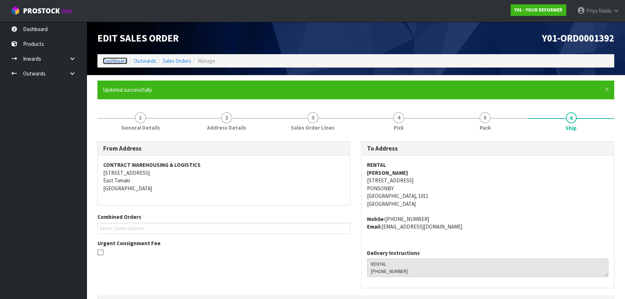
click at [105, 60] on link "Dashboard" at bounding box center [115, 60] width 25 height 7
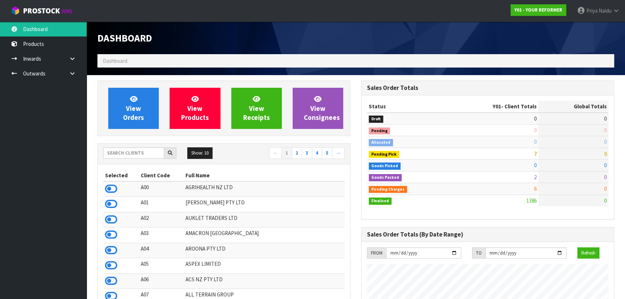
scroll to position [546, 264]
click at [123, 156] on input "text" at bounding box center [133, 152] width 61 height 11
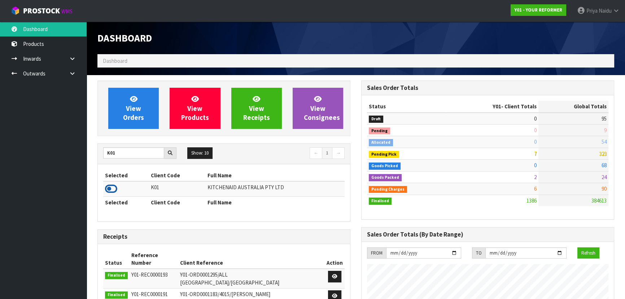
click at [114, 188] on icon at bounding box center [111, 188] width 12 height 11
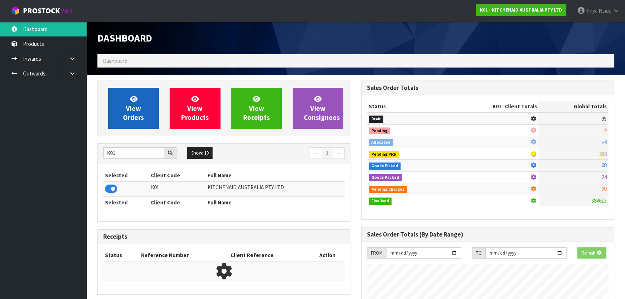
scroll to position [360633, 360819]
click at [125, 107] on link "View Orders" at bounding box center [133, 108] width 51 height 41
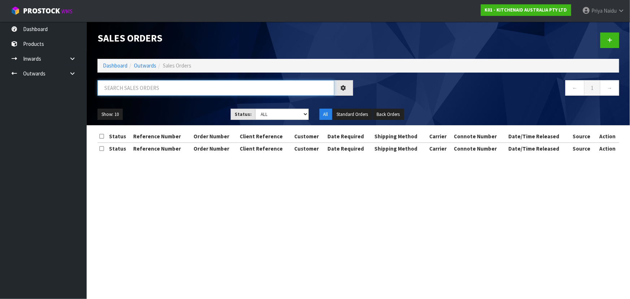
click at [133, 88] on input "text" at bounding box center [215, 88] width 237 height 16
click at [274, 114] on select "Draft Pending Allocated Pending Pick Goods Picked Goods Packed Pending Charges …" at bounding box center [281, 114] width 53 height 11
click at [255, 109] on select "Draft Pending Allocated Pending Pick Goods Picked Goods Packed Pending Charges …" at bounding box center [281, 114] width 53 height 11
click at [178, 112] on ul "Show: 10 5 10 25 50" at bounding box center [158, 115] width 122 height 12
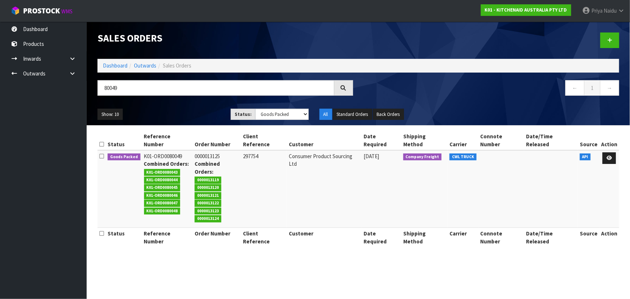
click at [190, 102] on div "80049 ← 1 →" at bounding box center [358, 91] width 533 height 23
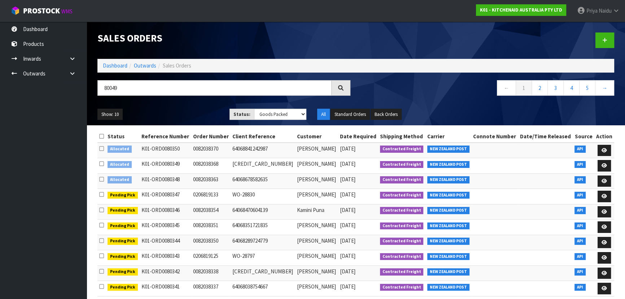
click at [180, 101] on div "80049 ← 1 2 3 4 5 →" at bounding box center [356, 91] width 528 height 23
click at [178, 105] on div "Show: 10 5 10 25 50 Status: Draft Pending Allocated Pending Pick Goods Picked G…" at bounding box center [356, 114] width 528 height 22
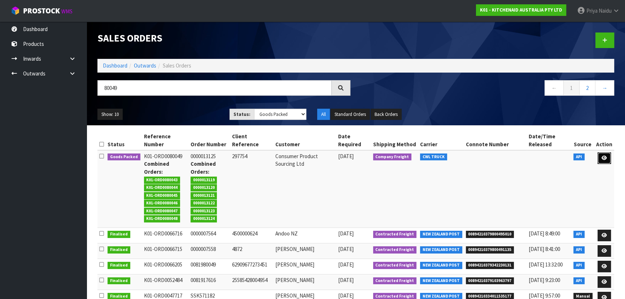
click at [607, 156] on icon at bounding box center [604, 158] width 5 height 5
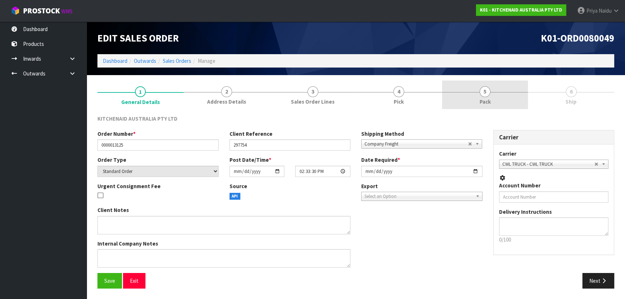
click at [494, 96] on link "5 Pack" at bounding box center [485, 95] width 86 height 29
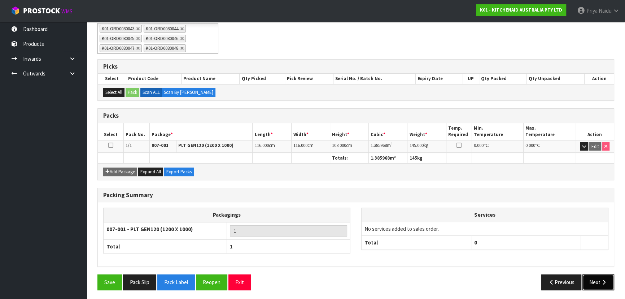
click at [595, 278] on button "Next" at bounding box center [599, 282] width 32 height 16
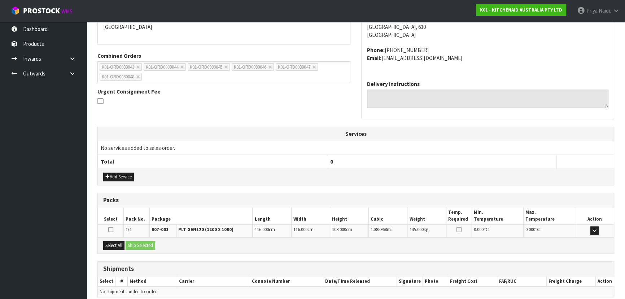
scroll to position [166, 0]
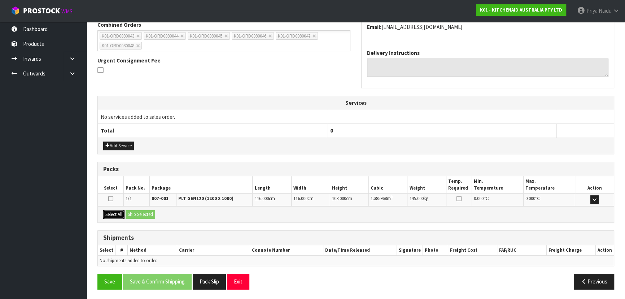
drag, startPoint x: 120, startPoint y: 216, endPoint x: 124, endPoint y: 212, distance: 5.7
click at [120, 215] on button "Select All" at bounding box center [113, 214] width 21 height 9
drag, startPoint x: 129, startPoint y: 212, endPoint x: 141, endPoint y: 212, distance: 12.6
click at [129, 212] on button "Ship Selected" at bounding box center [141, 214] width 30 height 9
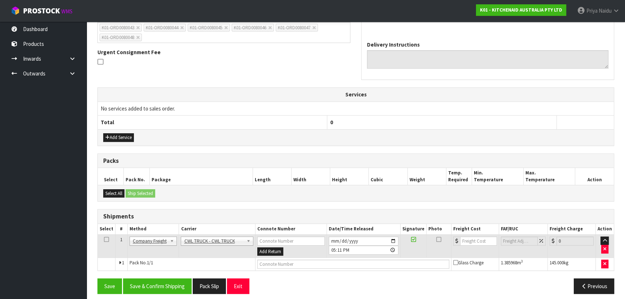
scroll to position [179, 0]
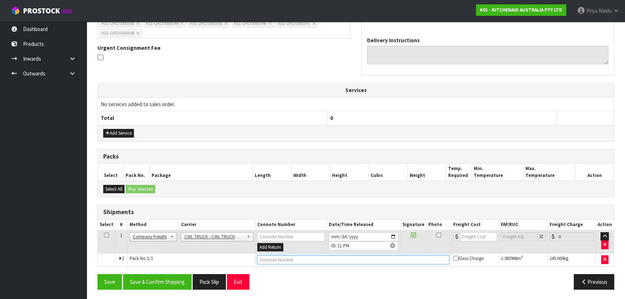
click at [263, 256] on input "text" at bounding box center [353, 259] width 192 height 9
click at [392, 233] on input "2025-10-07" at bounding box center [364, 236] width 70 height 9
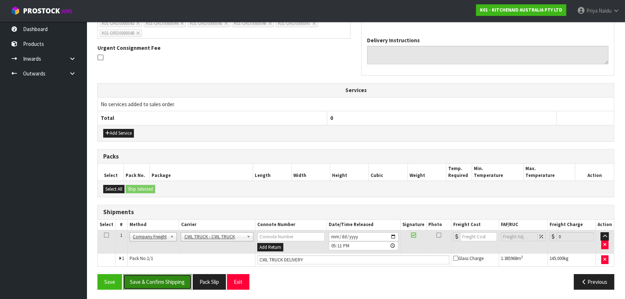
click at [171, 281] on button "Save & Confirm Shipping" at bounding box center [157, 282] width 69 height 16
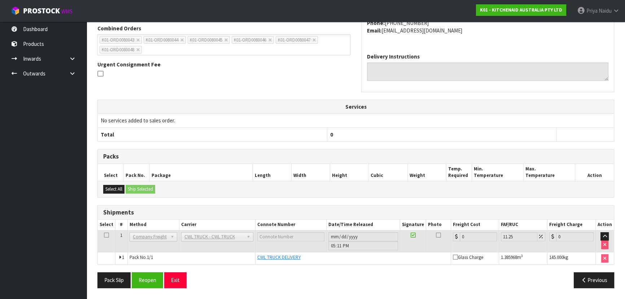
scroll to position [187, 0]
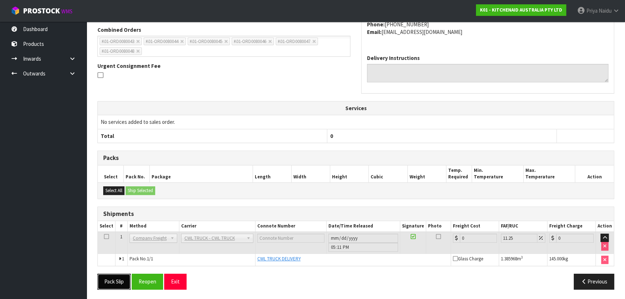
click at [120, 283] on button "Pack Slip" at bounding box center [113, 282] width 33 height 16
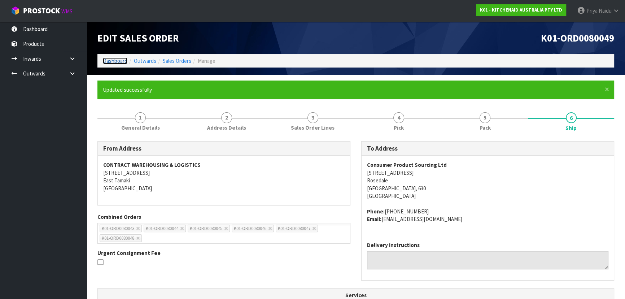
click at [113, 58] on link "Dashboard" at bounding box center [115, 60] width 25 height 7
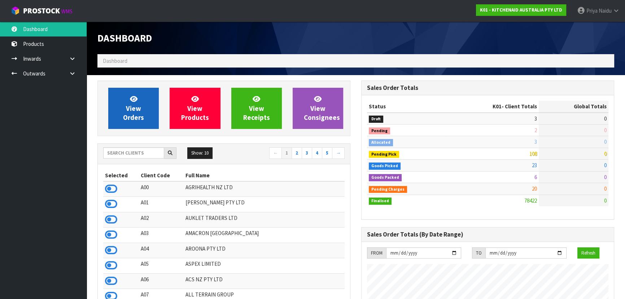
scroll to position [546, 264]
click at [131, 114] on span "View Orders" at bounding box center [133, 108] width 21 height 27
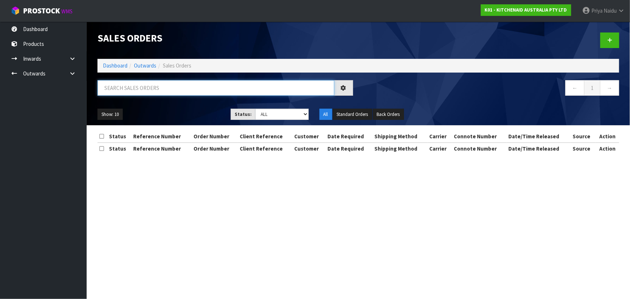
click at [152, 88] on input "text" at bounding box center [215, 88] width 237 height 16
drag, startPoint x: 261, startPoint y: 109, endPoint x: 264, endPoint y: 118, distance: 9.1
click at [261, 109] on select "Draft Pending Allocated Pending Pick Goods Picked Goods Packed Pending Charges …" at bounding box center [281, 114] width 53 height 11
click at [255, 109] on select "Draft Pending Allocated Pending Pick Goods Picked Goods Packed Pending Charges …" at bounding box center [281, 114] width 53 height 11
click at [212, 107] on div "Show: 10 5 10 25 50 Status: Draft Pending Allocated Pending Pick Goods Picked G…" at bounding box center [358, 114] width 533 height 22
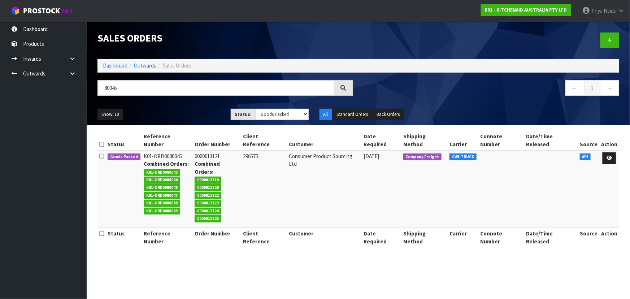
click at [207, 107] on div "Show: 10 5 10 25 50 Status: Draft Pending Allocated Pending Pick Goods Picked G…" at bounding box center [358, 114] width 533 height 22
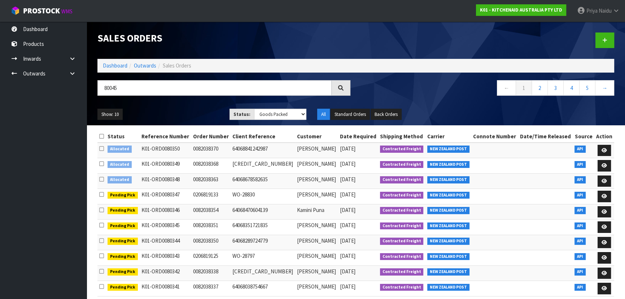
click at [207, 107] on div "Show: 10 5 10 25 50 Status: Draft Pending Allocated Pending Pick Goods Picked G…" at bounding box center [356, 114] width 528 height 22
click at [188, 105] on div "Show: 10 5 10 25 50 Status: Draft Pending Allocated Pending Pick Goods Picked G…" at bounding box center [356, 114] width 528 height 22
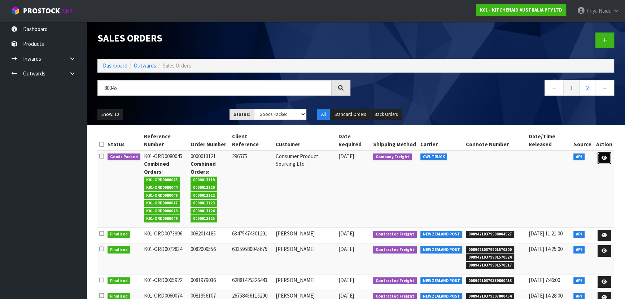
click at [602, 153] on link at bounding box center [604, 158] width 13 height 12
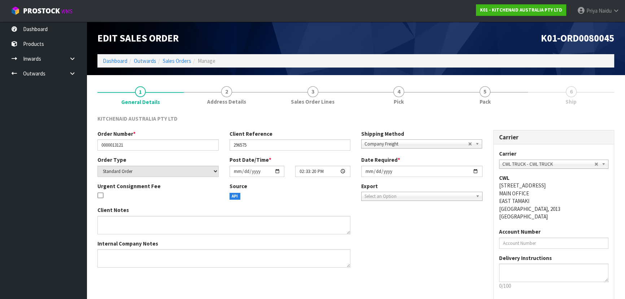
click at [489, 92] on span "5" at bounding box center [485, 91] width 11 height 11
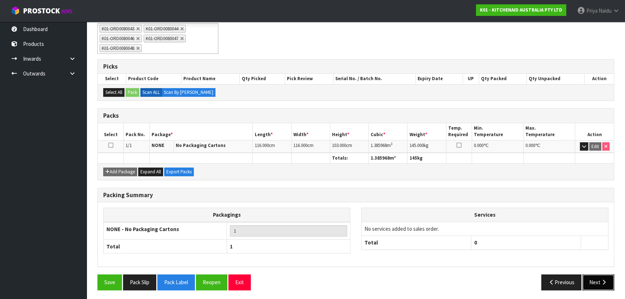
click at [596, 282] on button "Next" at bounding box center [599, 282] width 32 height 16
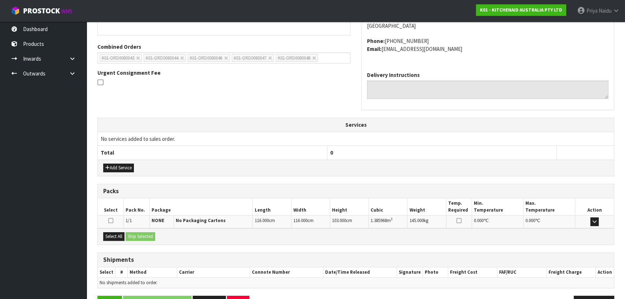
scroll to position [166, 0]
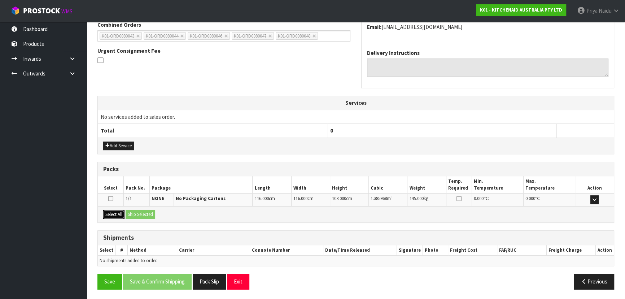
click at [118, 213] on button "Select All" at bounding box center [113, 214] width 21 height 9
click at [129, 214] on button "Ship Selected" at bounding box center [141, 214] width 30 height 9
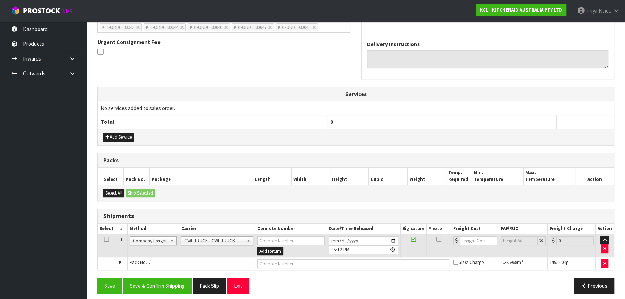
scroll to position [179, 0]
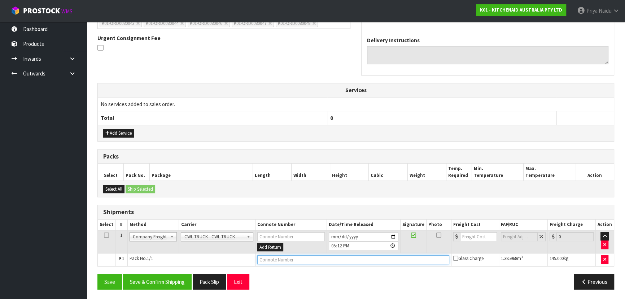
click at [286, 260] on input "text" at bounding box center [353, 259] width 192 height 9
click at [392, 233] on input "2025-10-07" at bounding box center [364, 236] width 70 height 9
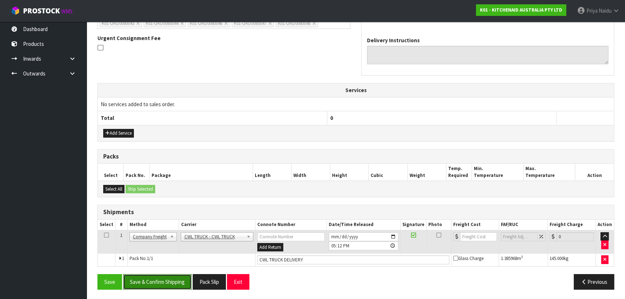
click at [163, 276] on button "Save & Confirm Shipping" at bounding box center [157, 282] width 69 height 16
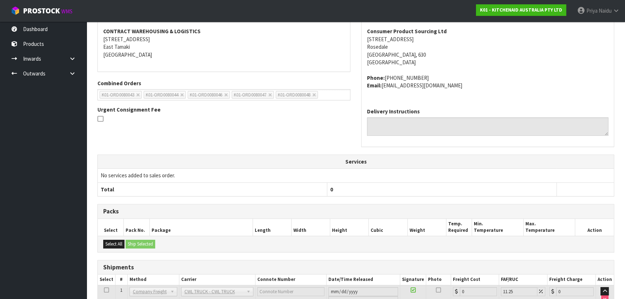
scroll to position [187, 0]
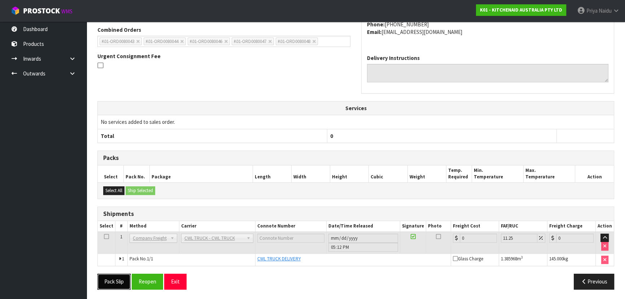
click at [109, 279] on button "Pack Slip" at bounding box center [113, 282] width 33 height 16
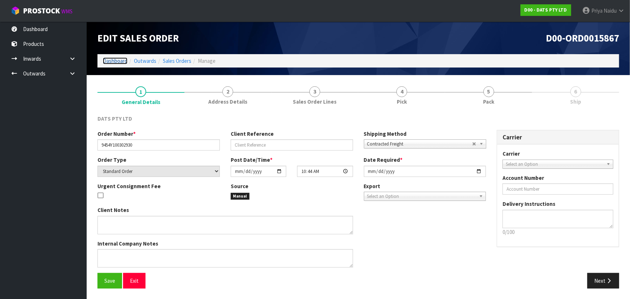
click at [120, 61] on link "Dashboard" at bounding box center [115, 60] width 25 height 7
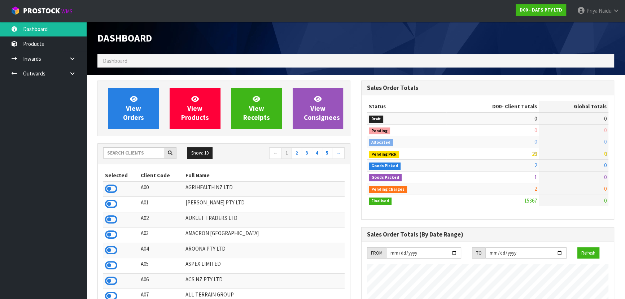
scroll to position [561, 264]
click at [156, 150] on input "text" at bounding box center [133, 152] width 61 height 11
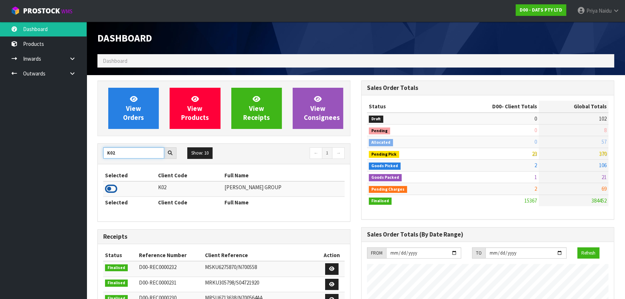
type input "K02"
click at [112, 186] on icon at bounding box center [111, 188] width 12 height 11
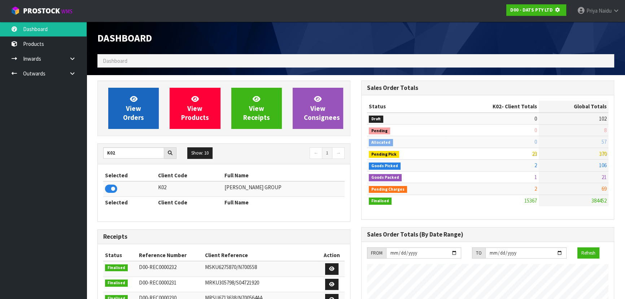
scroll to position [450, 264]
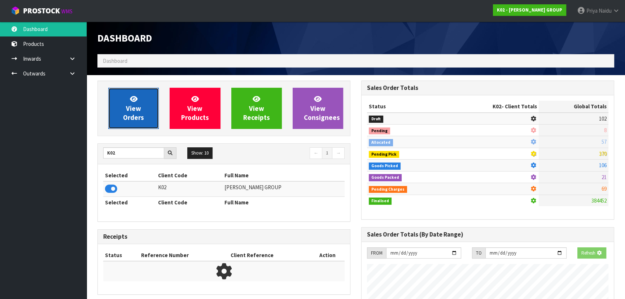
click at [137, 101] on link "View Orders" at bounding box center [133, 108] width 51 height 41
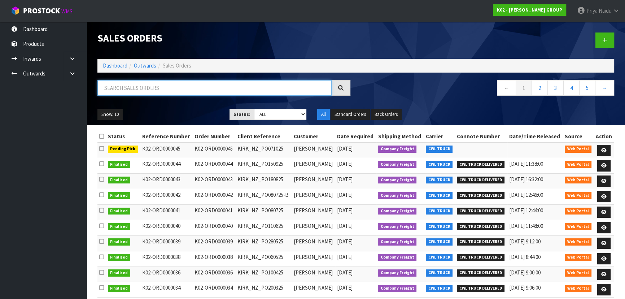
click at [148, 87] on input "text" at bounding box center [214, 88] width 234 height 16
type input "045"
click at [165, 109] on ul "Show: 10 5 10 25 50" at bounding box center [157, 115] width 121 height 12
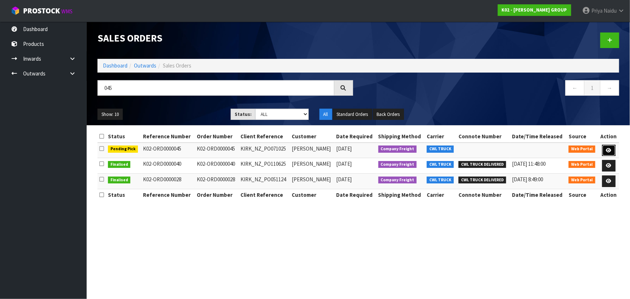
click at [608, 148] on icon at bounding box center [608, 150] width 5 height 5
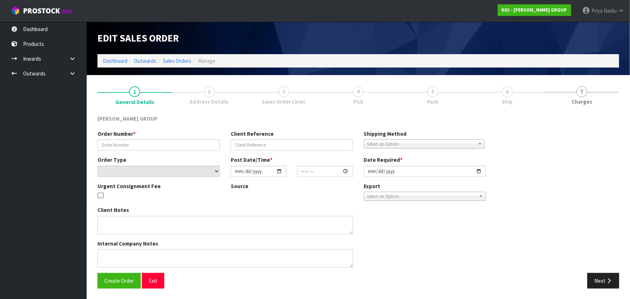
type input "K02-ORD0000045"
type input "KIRK_NZ_PO071025"
select select "number:0"
type input "[DATE]"
type input "07:26:00.000"
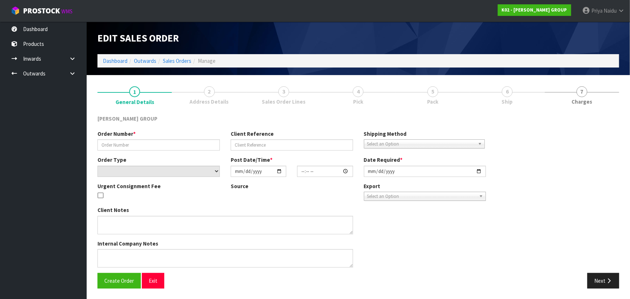
type input "2025-10-10"
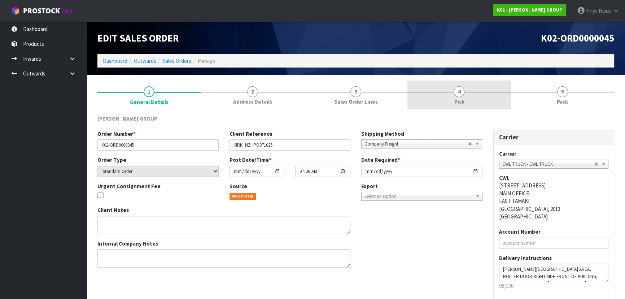
drag, startPoint x: 470, startPoint y: 88, endPoint x: 474, endPoint y: 105, distance: 17.9
click at [470, 88] on link "4 Pick" at bounding box center [459, 95] width 103 height 29
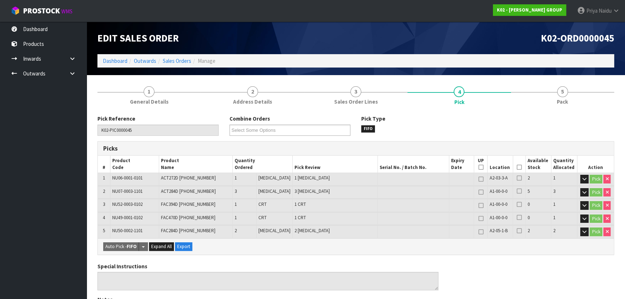
click at [518, 167] on icon at bounding box center [519, 167] width 5 height 0
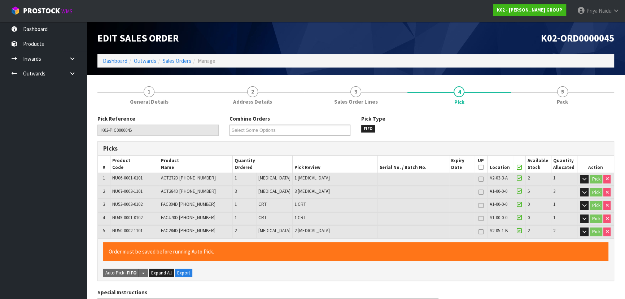
scroll to position [263, 0]
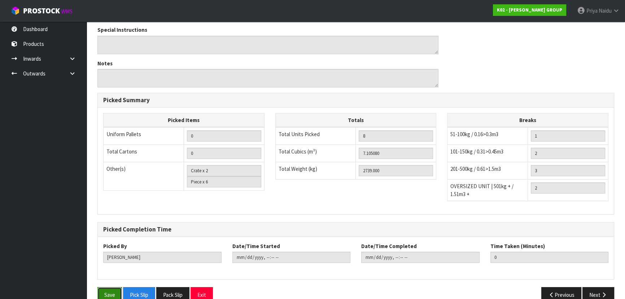
click at [113, 294] on button "Save" at bounding box center [109, 295] width 25 height 16
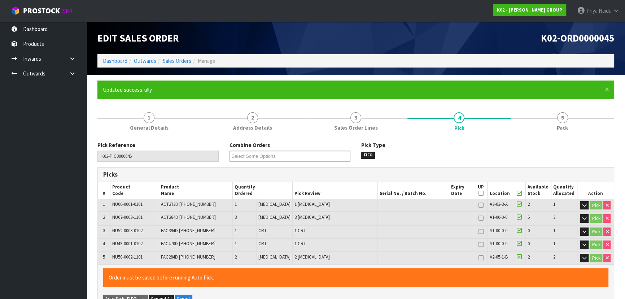
type input "Priya Naidu"
type input "2025-10-07T10:39:55"
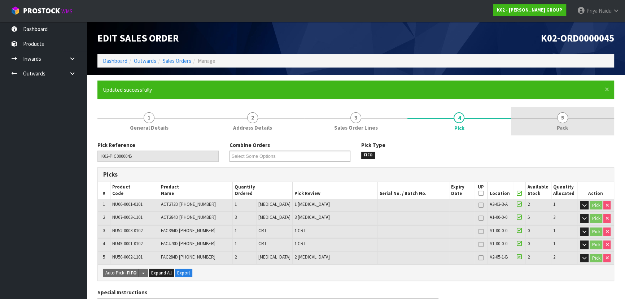
drag, startPoint x: 567, startPoint y: 130, endPoint x: 564, endPoint y: 130, distance: 3.6
click at [567, 130] on span "Pack" at bounding box center [562, 128] width 11 height 8
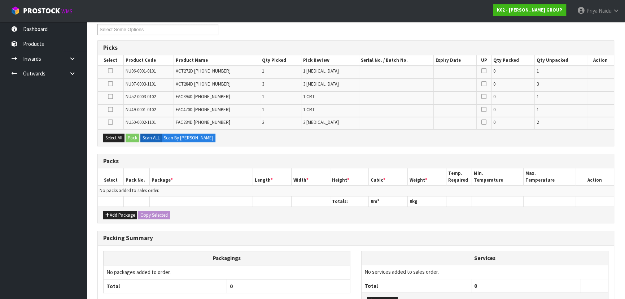
scroll to position [98, 0]
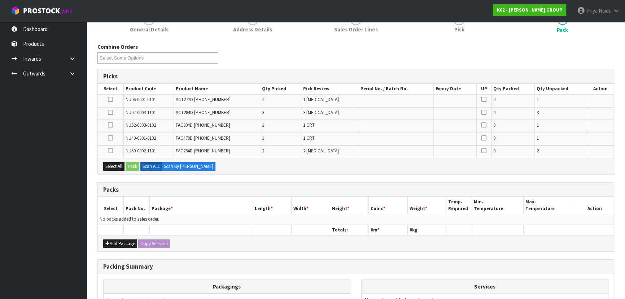
click at [55, 108] on ul "Dashboard Products Categories Serial Numbers Kitsets Packagings Inwards Purchas…" at bounding box center [43, 160] width 87 height 277
click at [58, 107] on ul "Dashboard Products Categories Serial Numbers Kitsets Packagings Inwards Purchas…" at bounding box center [43, 160] width 87 height 277
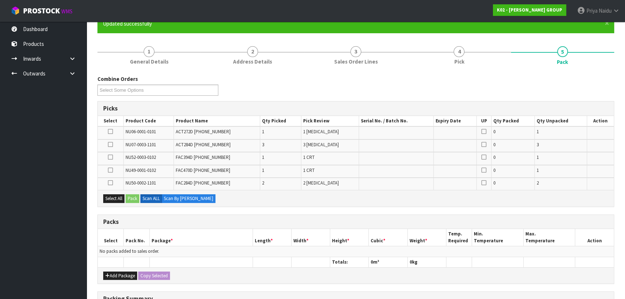
scroll to position [0, 0]
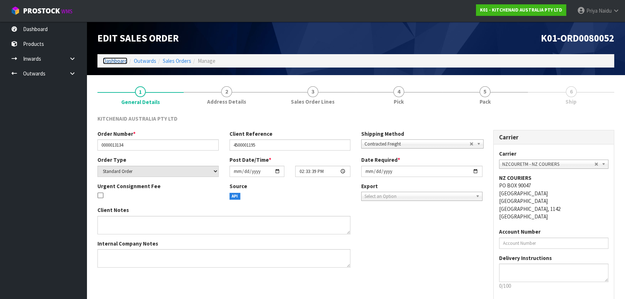
click at [105, 61] on link "Dashboard" at bounding box center [115, 60] width 25 height 7
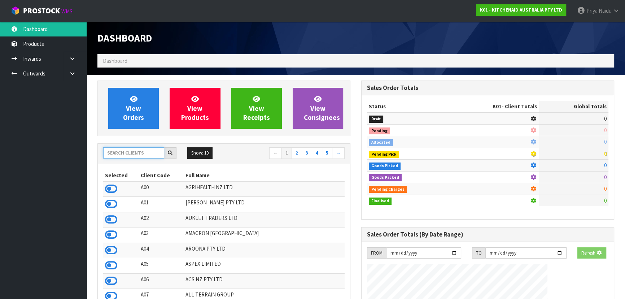
click at [126, 152] on input "text" at bounding box center [133, 152] width 61 height 11
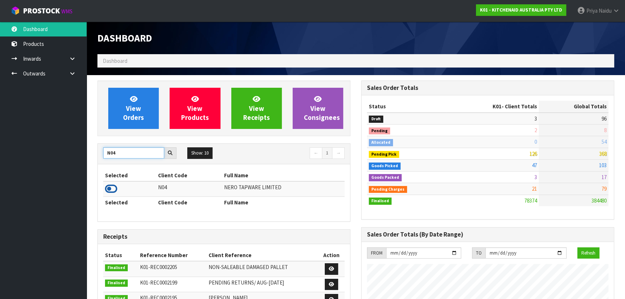
type input "N04"
click at [113, 185] on icon at bounding box center [111, 188] width 12 height 11
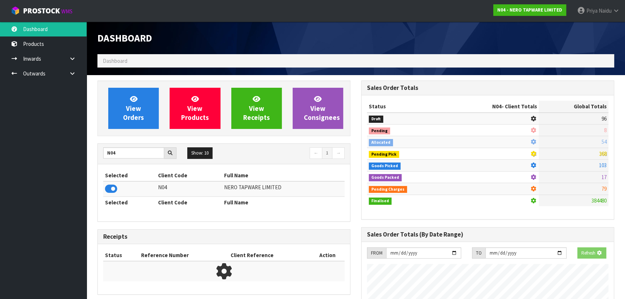
scroll to position [450, 264]
click at [139, 110] on span "View Orders" at bounding box center [133, 108] width 21 height 27
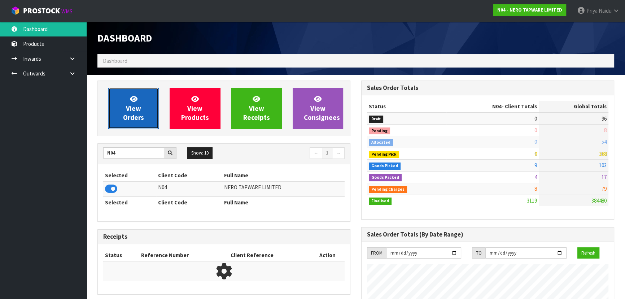
scroll to position [569, 264]
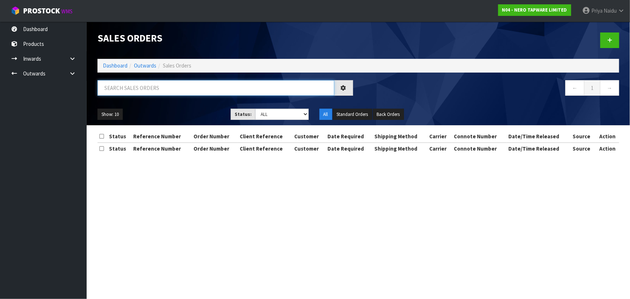
click at [146, 92] on input "text" at bounding box center [215, 88] width 237 height 16
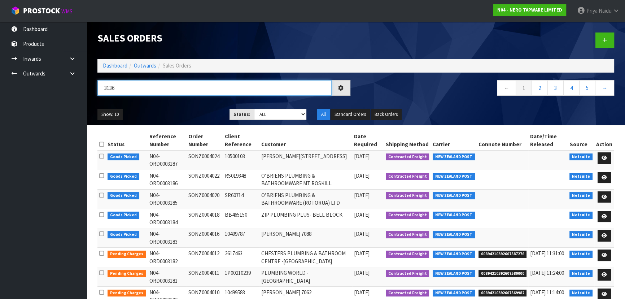
type input "3136"
click at [170, 111] on ul "Show: 10 5 10 25 50" at bounding box center [157, 115] width 121 height 12
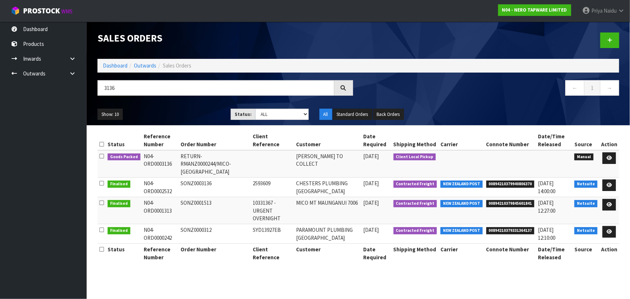
click at [170, 111] on ul "Show: 10 5 10 25 50" at bounding box center [158, 115] width 122 height 12
click at [612, 157] on icon at bounding box center [609, 158] width 5 height 5
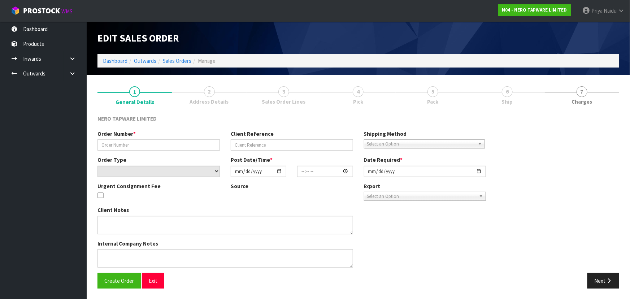
type input "RETURN-RMANZ0000244/MICO-CHRISTCHURCH"
select select "number:0"
type input "[DATE]"
type input "16:54:00.000"
type input "[DATE]"
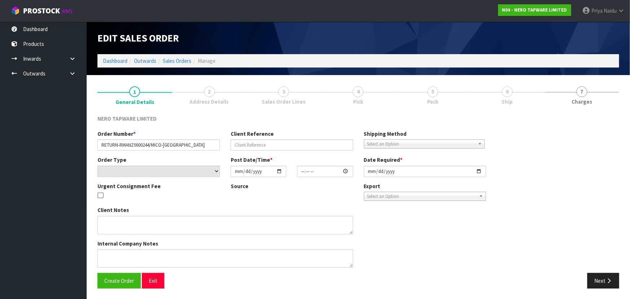
type textarea "I WILL ARRANGE FOR TONY TO COLLECT IT ON HIS NEXT CWL RUN."
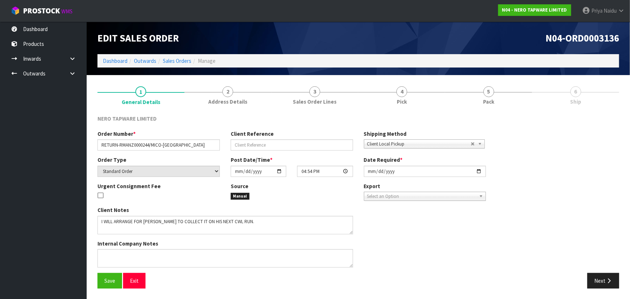
click at [564, 101] on link "6 Ship" at bounding box center [575, 95] width 87 height 29
click at [511, 98] on link "5 Pack" at bounding box center [488, 95] width 87 height 29
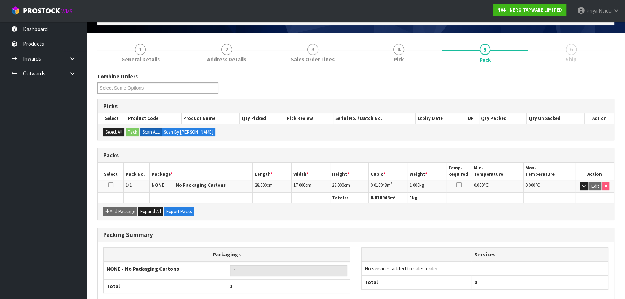
scroll to position [82, 0]
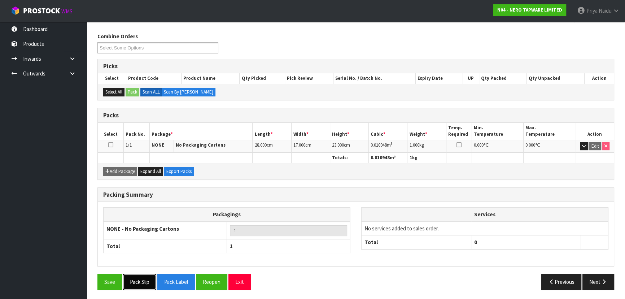
click at [130, 277] on button "Pack Slip" at bounding box center [139, 282] width 33 height 16
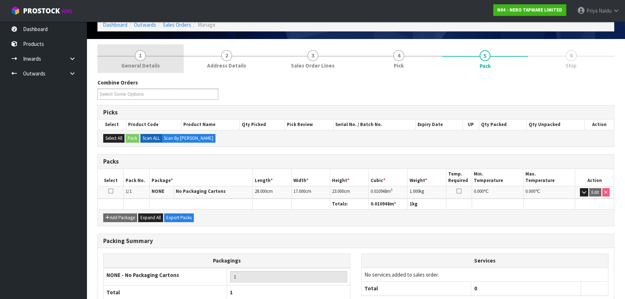
scroll to position [0, 0]
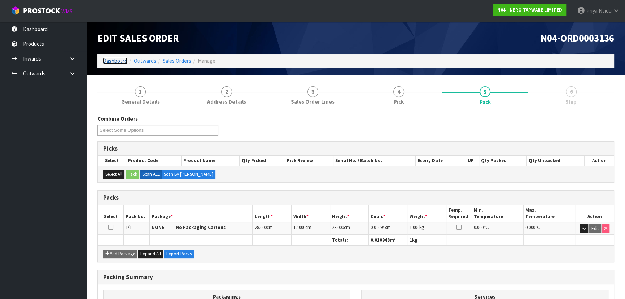
click at [110, 62] on link "Dashboard" at bounding box center [115, 60] width 25 height 7
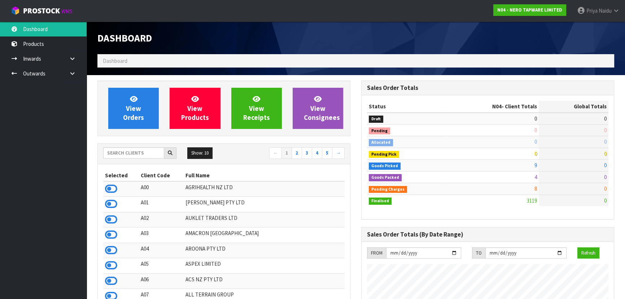
scroll to position [569, 264]
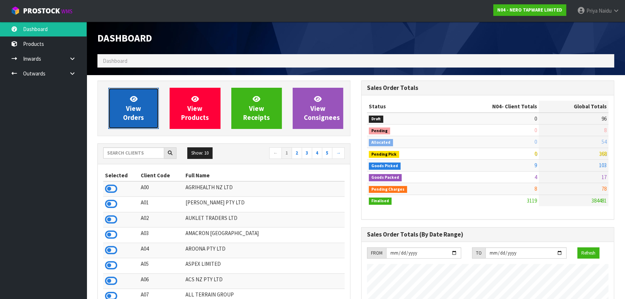
click at [142, 113] on span "View Orders" at bounding box center [133, 108] width 21 height 27
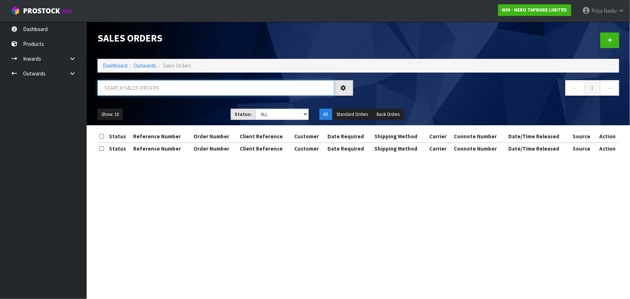
click at [145, 89] on input "text" at bounding box center [215, 88] width 237 height 16
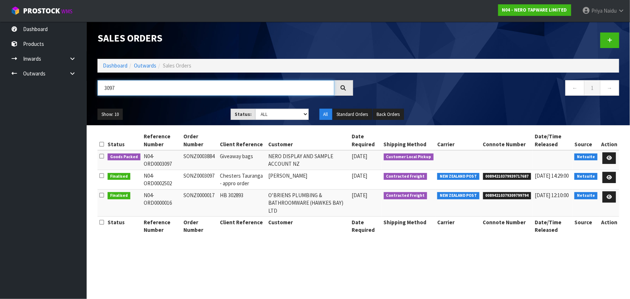
type input "3097"
click at [177, 101] on div "3097 ← 1 →" at bounding box center [358, 91] width 533 height 23
click at [607, 157] on icon at bounding box center [609, 158] width 5 height 5
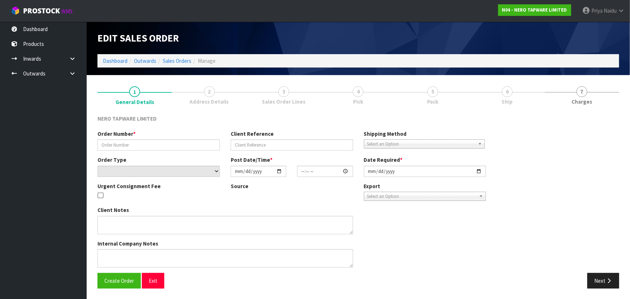
type input "SONZ0003884"
type input "Giveaway bags"
select select "number:0"
type input "[DATE]"
type input "11:00:07.000"
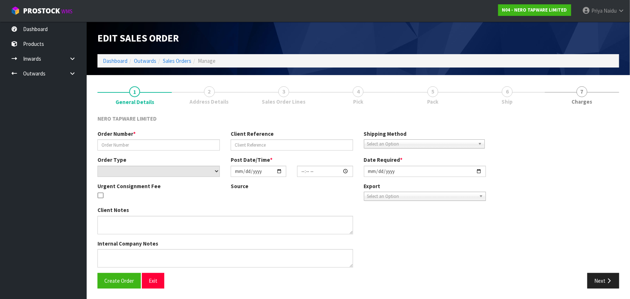
type input "[DATE]"
type textarea "Tony pick up 01/10"
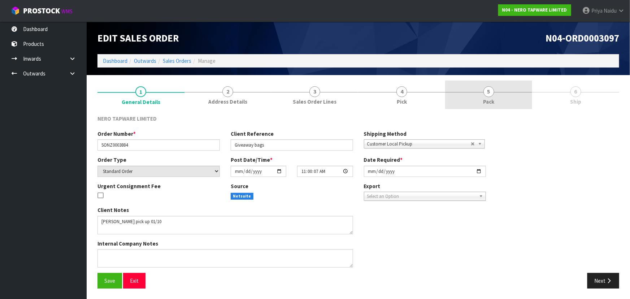
click at [499, 91] on link "5 Pack" at bounding box center [488, 95] width 87 height 29
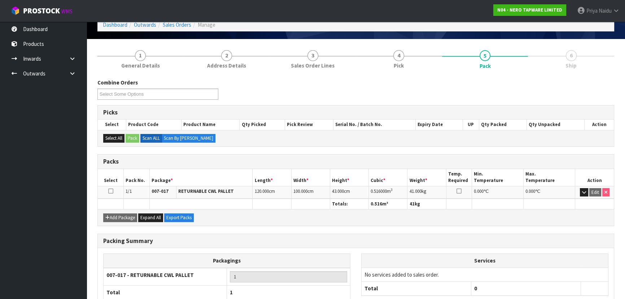
scroll to position [82, 0]
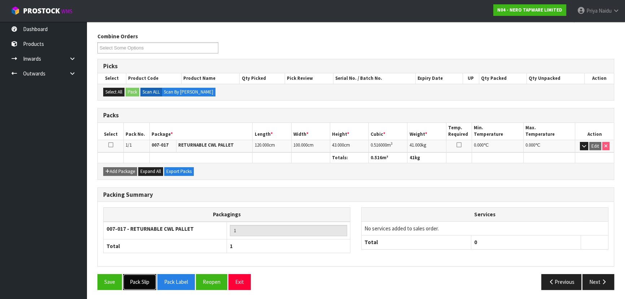
click at [144, 287] on button "Pack Slip" at bounding box center [139, 282] width 33 height 16
drag, startPoint x: 603, startPoint y: 281, endPoint x: 500, endPoint y: 275, distance: 102.7
click at [603, 281] on icon "button" at bounding box center [604, 281] width 7 height 5
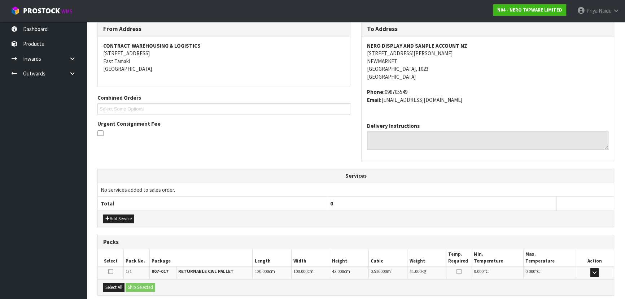
scroll to position [166, 0]
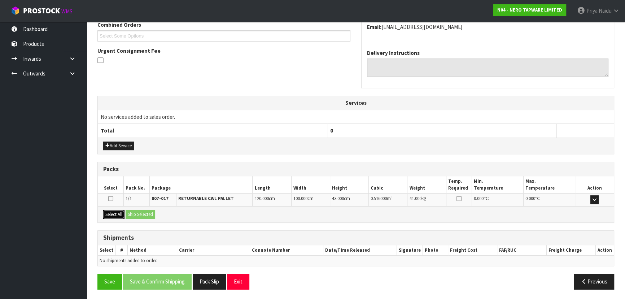
click at [122, 212] on button "Select All" at bounding box center [113, 214] width 21 height 9
click at [139, 207] on div "Select All Ship Selected" at bounding box center [356, 214] width 516 height 16
click at [149, 214] on button "Ship Selected" at bounding box center [141, 214] width 30 height 9
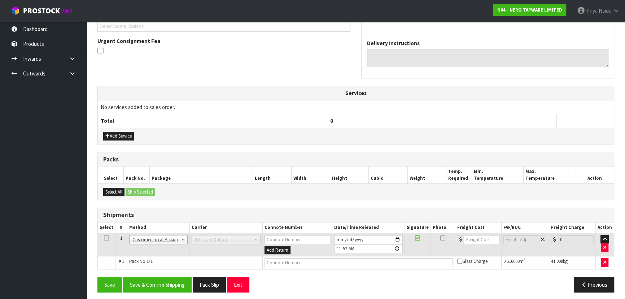
scroll to position [179, 0]
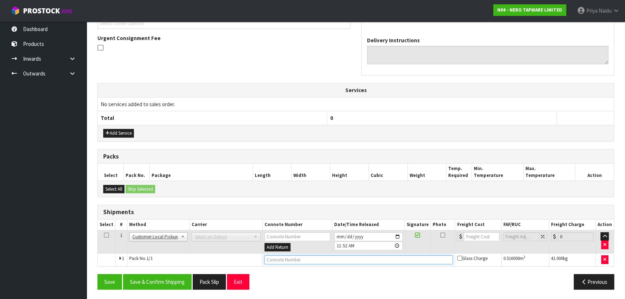
click at [281, 259] on input "text" at bounding box center [359, 259] width 189 height 9
type input "CUSTOMER COLLECTED"
click at [165, 283] on button "Save & Confirm Shipping" at bounding box center [157, 282] width 69 height 16
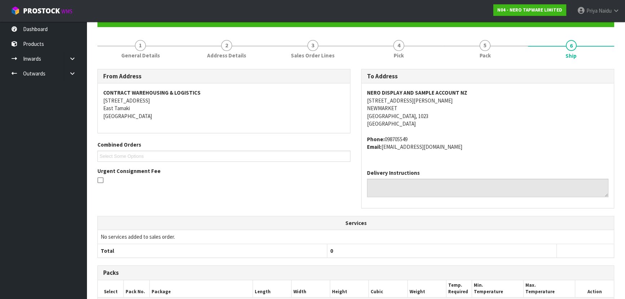
scroll to position [0, 0]
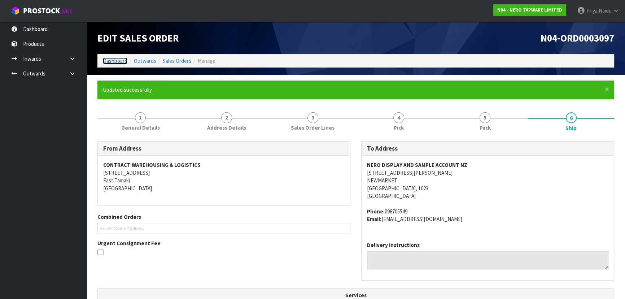
click at [115, 60] on link "Dashboard" at bounding box center [115, 60] width 25 height 7
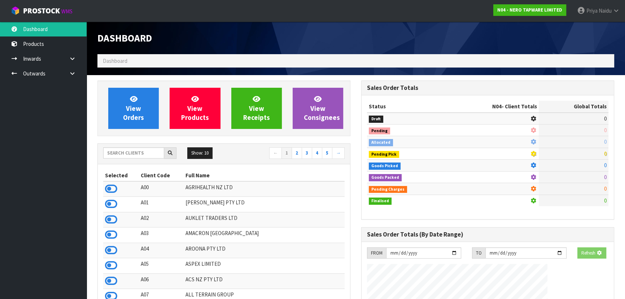
click at [138, 129] on div "View Orders View Products View Receipts View Consignees" at bounding box center [223, 109] width 253 height 56
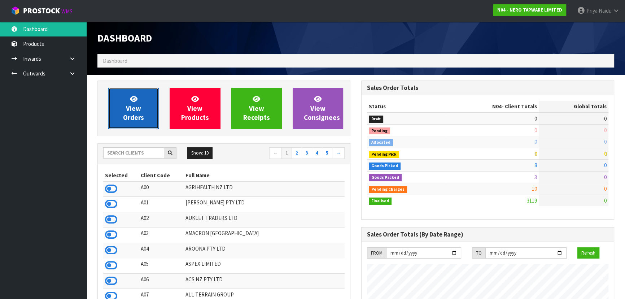
scroll to position [569, 264]
click at [152, 94] on link "View Orders" at bounding box center [133, 108] width 51 height 41
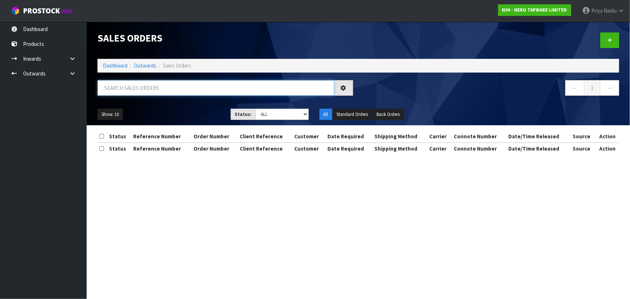
click at [156, 87] on input "text" at bounding box center [215, 88] width 237 height 16
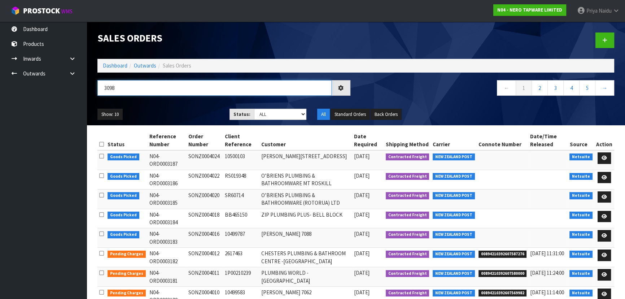
type input "3098"
click at [182, 113] on ul "Show: 10 5 10 25 50" at bounding box center [157, 115] width 121 height 12
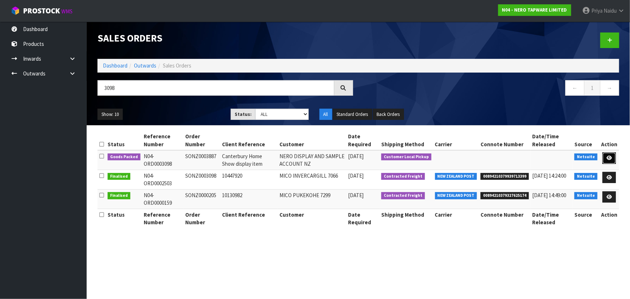
click at [610, 157] on icon at bounding box center [609, 158] width 5 height 5
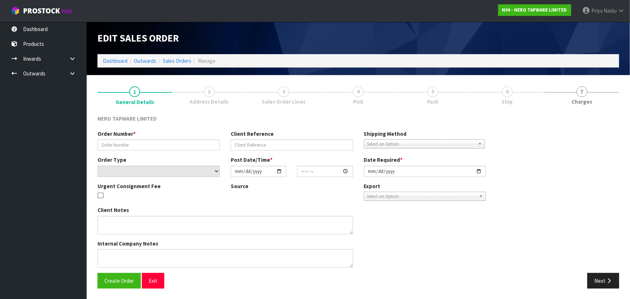
type input "SONZ0003887"
type input "Canterbury Home Show display item"
select select "number:0"
type input "[DATE]"
type input "11:00:08.000"
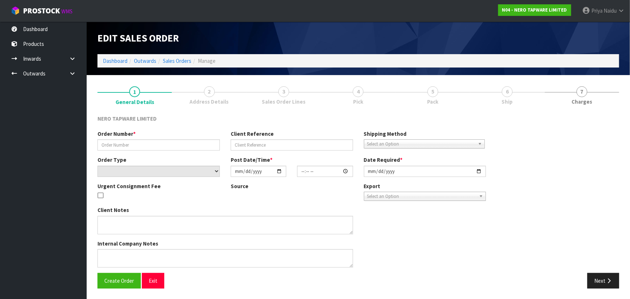
type input "[DATE]"
type textarea "Tony pick up 01/10"
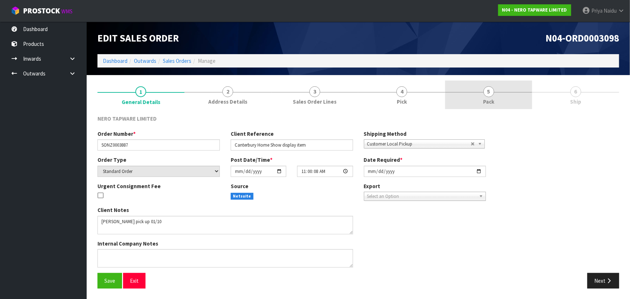
click at [494, 104] on span "Pack" at bounding box center [488, 102] width 11 height 8
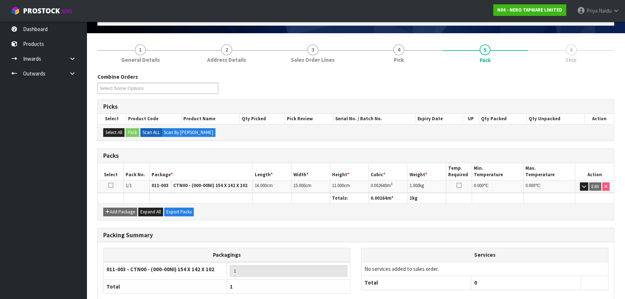
scroll to position [65, 0]
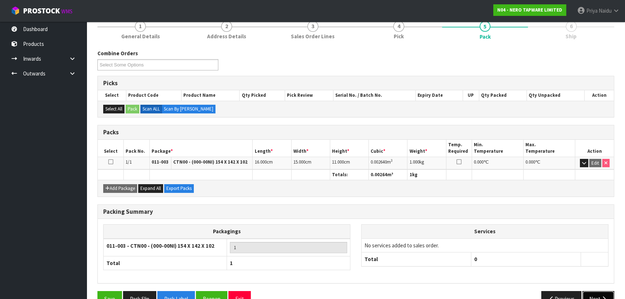
click at [598, 292] on button "Next" at bounding box center [599, 299] width 32 height 16
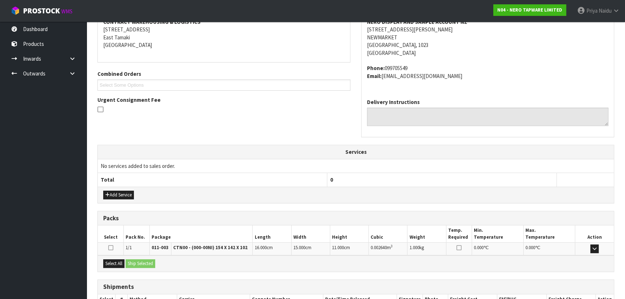
scroll to position [166, 0]
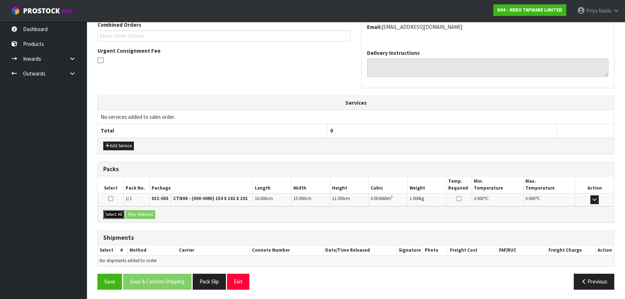
drag, startPoint x: 116, startPoint y: 213, endPoint x: 134, endPoint y: 213, distance: 18.4
click at [119, 213] on button "Select All" at bounding box center [113, 214] width 21 height 9
click at [147, 213] on button "Ship Selected" at bounding box center [141, 214] width 30 height 9
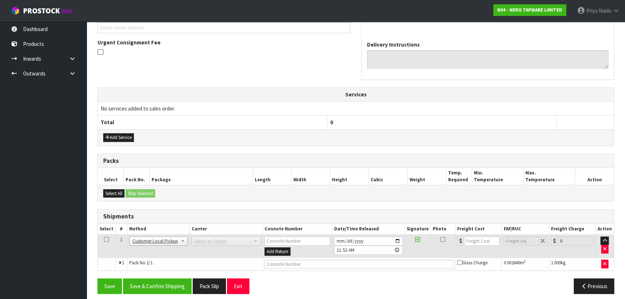
scroll to position [179, 0]
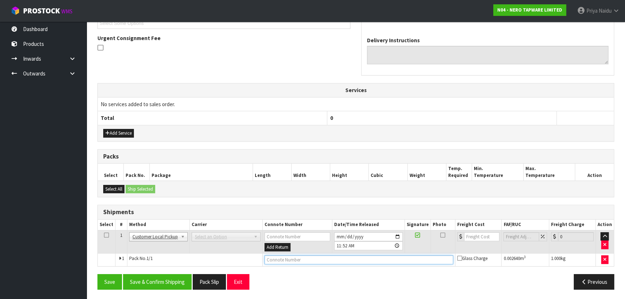
click at [291, 261] on input "text" at bounding box center [359, 259] width 189 height 9
type input "CUSTOMER COLLECTED"
click at [160, 274] on button "Save & Confirm Shipping" at bounding box center [157, 282] width 69 height 16
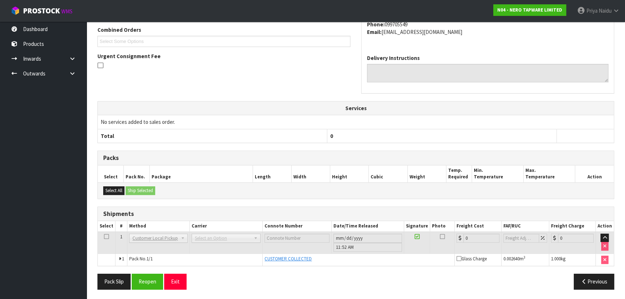
scroll to position [0, 0]
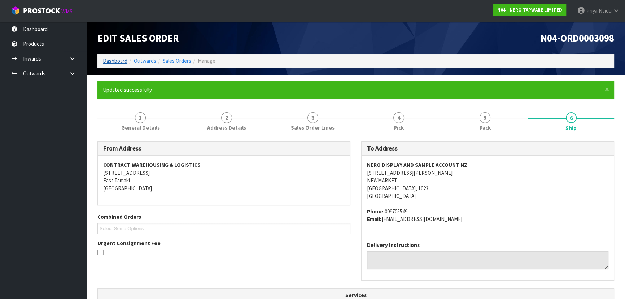
click at [115, 55] on ol "Dashboard Outwards Sales Orders Manage" at bounding box center [355, 60] width 517 height 13
click at [116, 61] on link "Dashboard" at bounding box center [115, 60] width 25 height 7
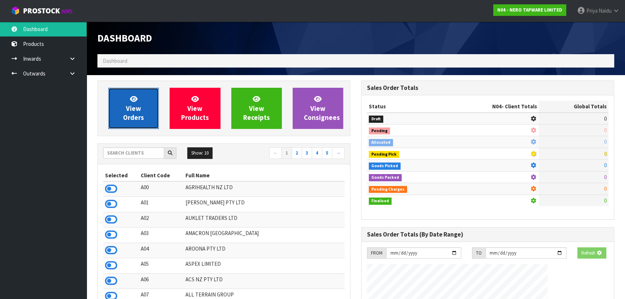
click at [140, 108] on span "View Orders" at bounding box center [133, 108] width 21 height 27
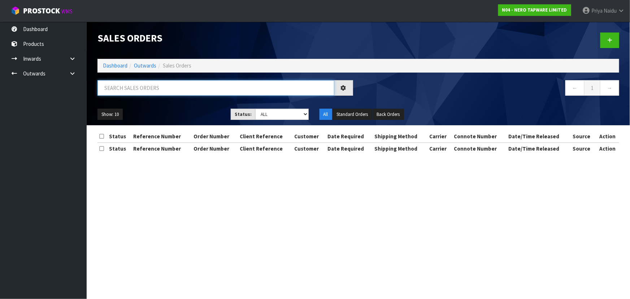
click at [149, 91] on input "text" at bounding box center [215, 88] width 237 height 16
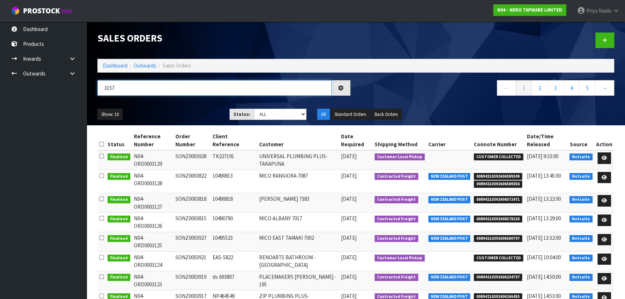
type input "3157"
click at [180, 105] on div "Show: 10 5 10 25 50 Status: Draft Pending Allocated Pending Pick Goods Picked G…" at bounding box center [356, 114] width 528 height 22
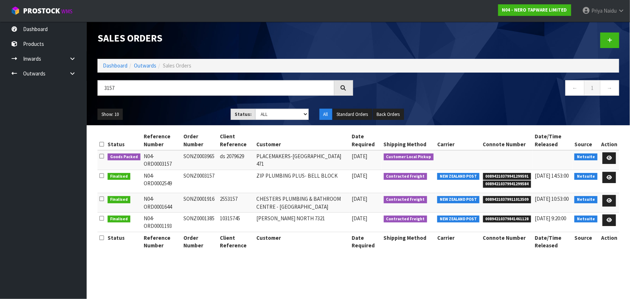
click at [179, 103] on div "Show: 10 5 10 25 50 Status: Draft Pending Allocated Pending Pick Goods Picked G…" at bounding box center [358, 114] width 533 height 22
click at [612, 156] on icon at bounding box center [609, 158] width 5 height 5
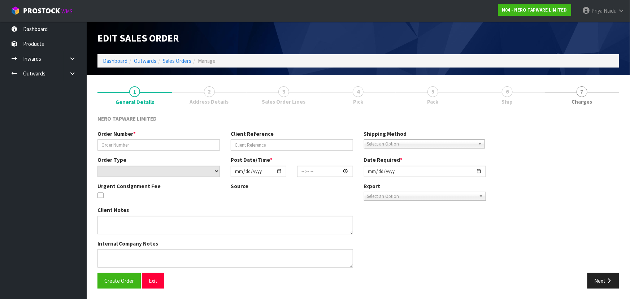
type input "SONZ0003965"
type input "ds 2079629"
select select "number:0"
type input "2025-10-03"
type input "16:00:08.000"
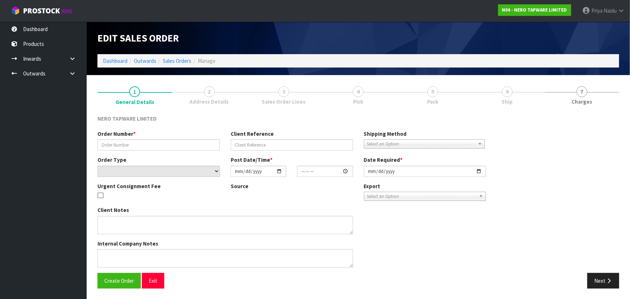
type input "2025-10-06"
type textarea "Tony pick up 6/10"
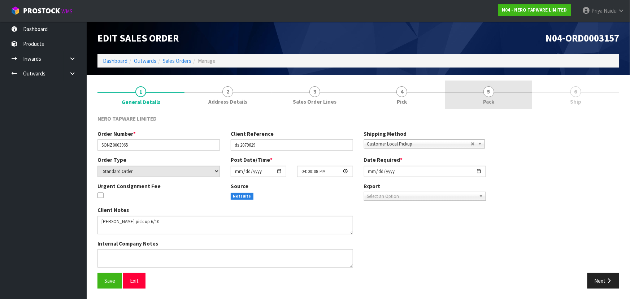
click at [483, 97] on link "5 Pack" at bounding box center [488, 95] width 87 height 29
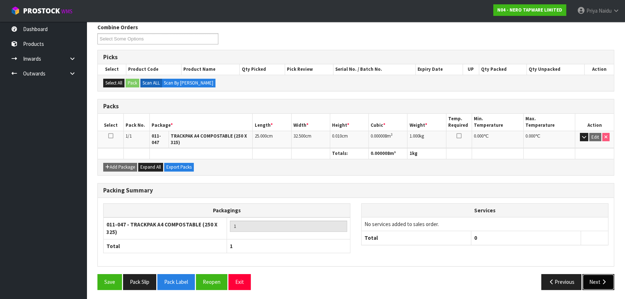
click at [599, 278] on button "Next" at bounding box center [599, 282] width 32 height 16
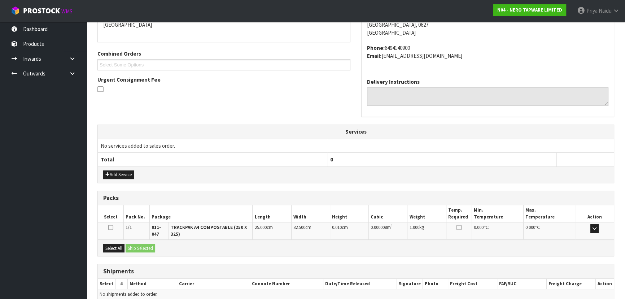
scroll to position [171, 0]
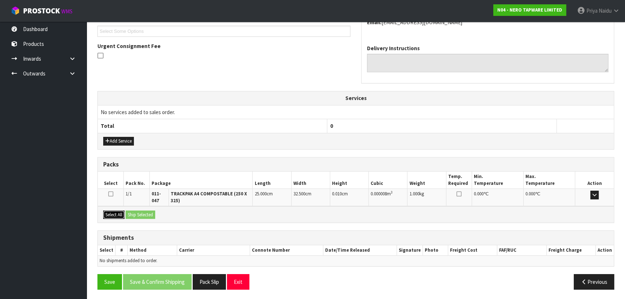
click at [114, 214] on button "Select All" at bounding box center [113, 215] width 21 height 9
click at [144, 214] on button "Ship Selected" at bounding box center [141, 215] width 30 height 9
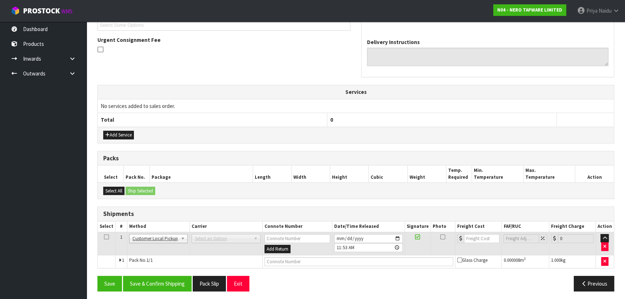
scroll to position [179, 0]
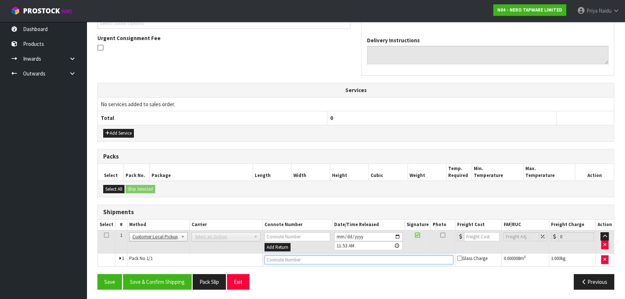
click at [280, 256] on input "text" at bounding box center [359, 259] width 189 height 9
type input "CUSTOMER COLLECTED"
click at [158, 286] on button "Save & Confirm Shipping" at bounding box center [157, 282] width 69 height 16
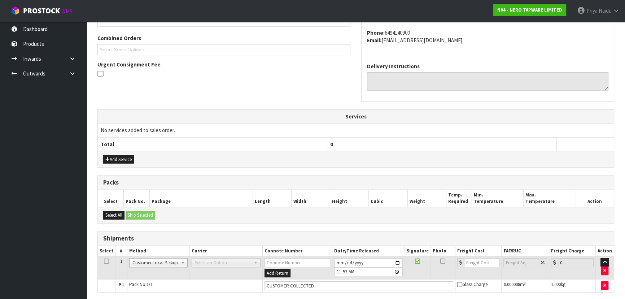
scroll to position [0, 0]
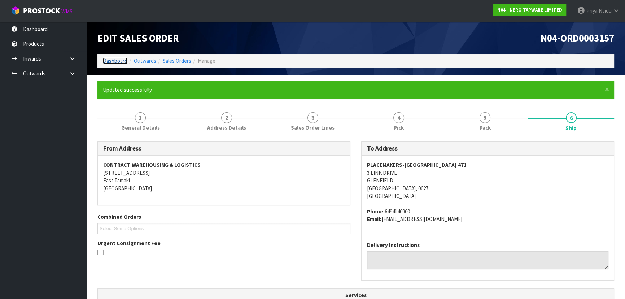
click at [118, 61] on link "Dashboard" at bounding box center [115, 60] width 25 height 7
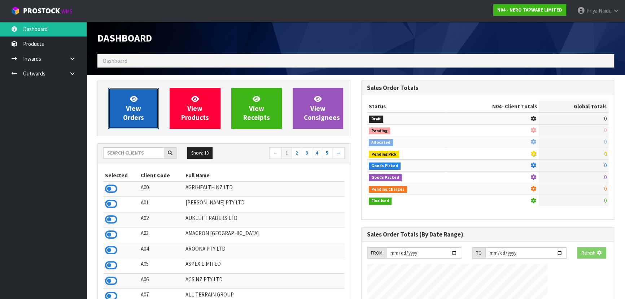
click at [140, 115] on span "View Orders" at bounding box center [133, 108] width 21 height 27
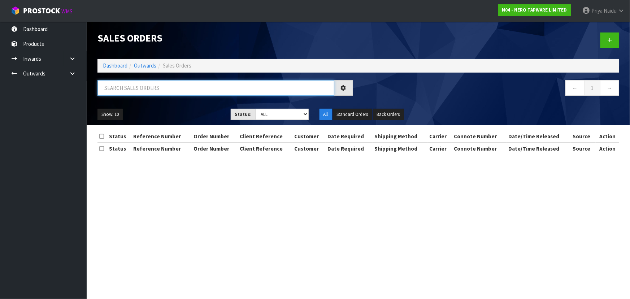
click at [148, 88] on input "text" at bounding box center [215, 88] width 237 height 16
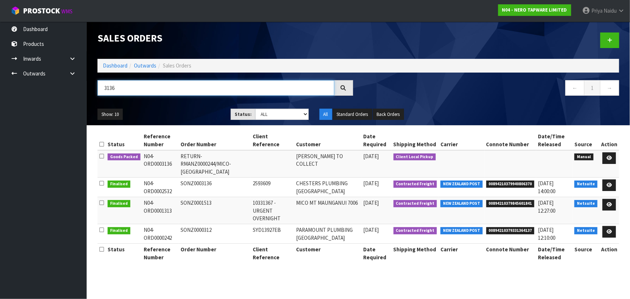
type input "3136"
click at [195, 110] on ul "Show: 10 5 10 25 50" at bounding box center [158, 115] width 122 height 12
click at [608, 156] on icon at bounding box center [609, 158] width 5 height 5
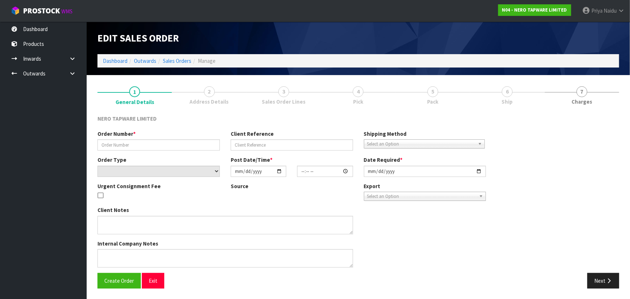
type input "RETURN-RMANZ0000244/MICO-CHRISTCHURCH"
select select "number:0"
type input "[DATE]"
type input "16:54:00.000"
type input "2025-10-03"
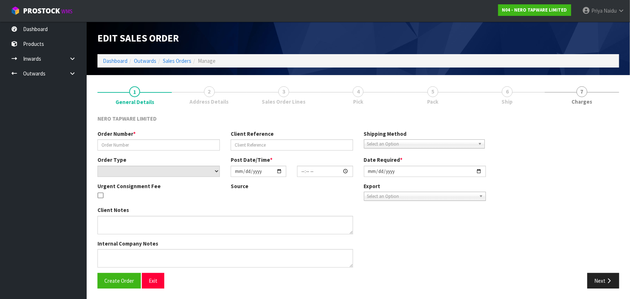
type textarea "I WILL ARRANGE FOR TONY TO COLLECT IT ON HIS NEXT CWL RUN."
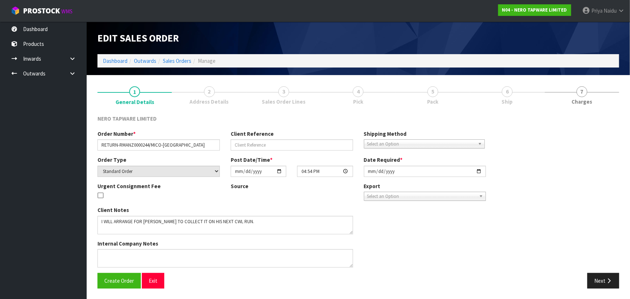
click at [470, 97] on link "5 Pack" at bounding box center [433, 95] width 74 height 29
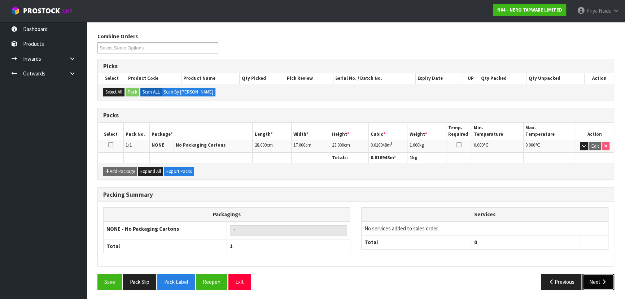
click at [592, 274] on button "Next" at bounding box center [599, 282] width 32 height 16
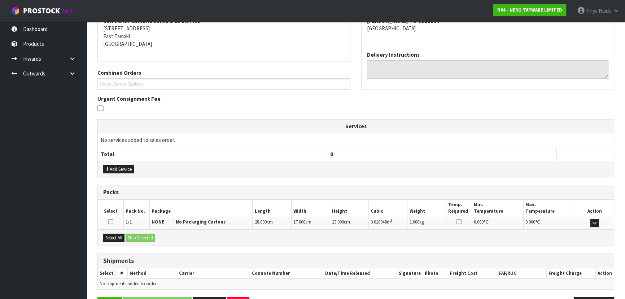
scroll to position [141, 0]
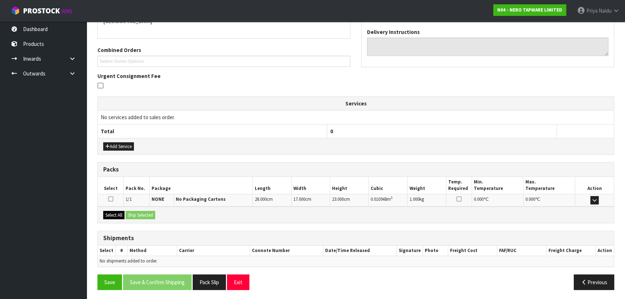
click at [115, 217] on div "Select All Ship Selected" at bounding box center [356, 215] width 516 height 16
drag, startPoint x: 120, startPoint y: 213, endPoint x: 141, endPoint y: 212, distance: 20.6
click at [120, 212] on button "Select All" at bounding box center [113, 215] width 21 height 9
click at [141, 212] on button "Ship Selected" at bounding box center [141, 215] width 30 height 9
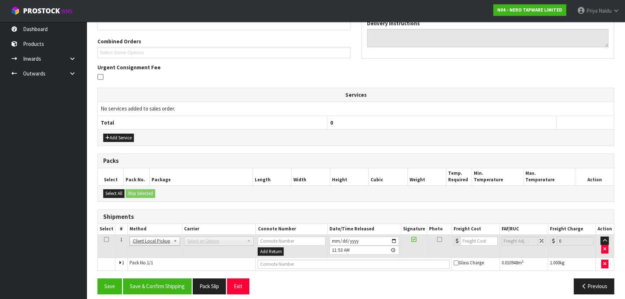
scroll to position [154, 0]
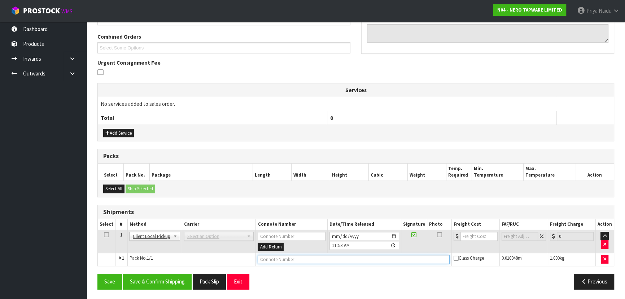
click at [292, 260] on input "text" at bounding box center [354, 259] width 192 height 9
type input "CUSTOMER COLLECTED"
click at [155, 277] on button "Save & Confirm Shipping" at bounding box center [157, 282] width 69 height 16
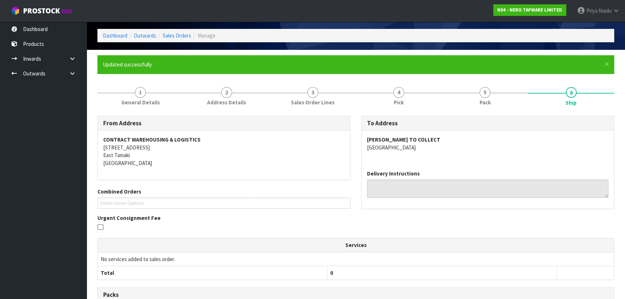
scroll to position [0, 0]
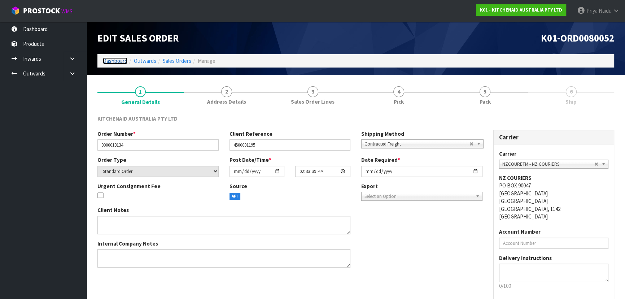
click at [105, 60] on link "Dashboard" at bounding box center [115, 60] width 25 height 7
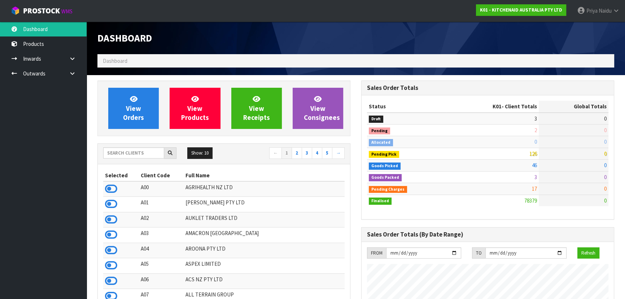
scroll to position [546, 264]
click at [124, 156] on input "text" at bounding box center [133, 152] width 61 height 11
click at [70, 73] on icon at bounding box center [72, 73] width 7 height 5
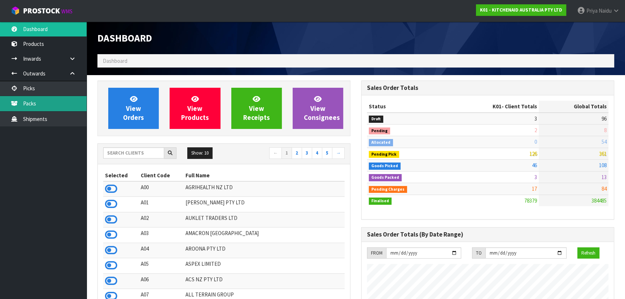
click at [46, 101] on link "Packs" at bounding box center [43, 103] width 87 height 15
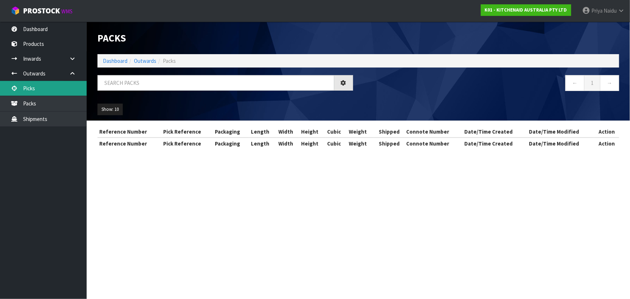
click at [36, 88] on link "Picks" at bounding box center [43, 88] width 87 height 15
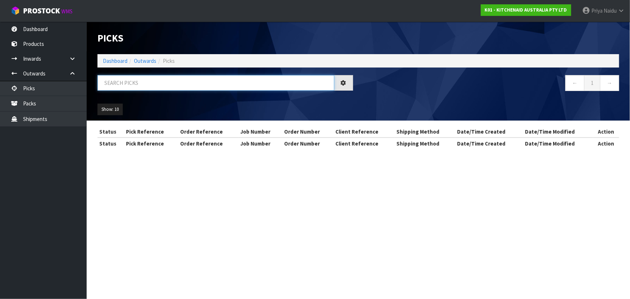
click at [129, 77] on input "text" at bounding box center [215, 83] width 237 height 16
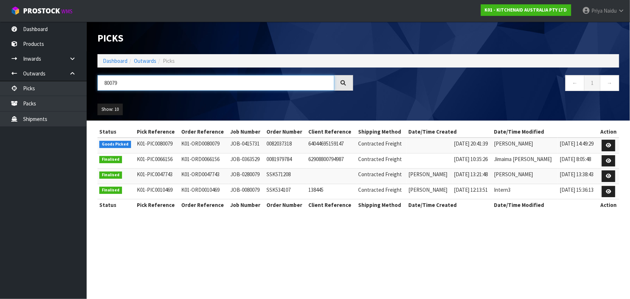
type input "80079"
click at [604, 146] on link at bounding box center [608, 146] width 13 height 12
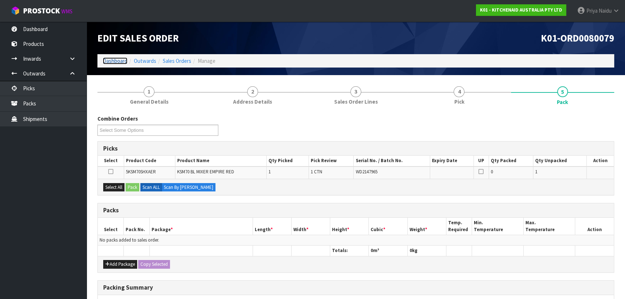
drag, startPoint x: 421, startPoint y: 175, endPoint x: 110, endPoint y: 60, distance: 331.0
click at [110, 60] on link "Dashboard" at bounding box center [115, 60] width 25 height 7
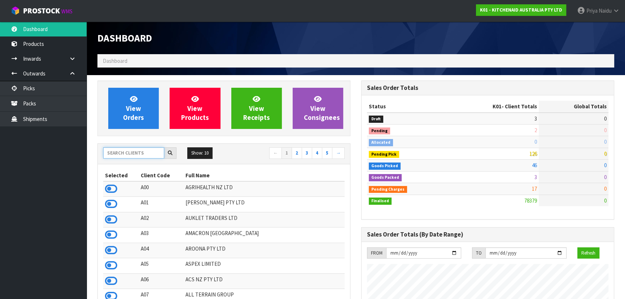
scroll to position [450, 264]
click at [146, 151] on input "text" at bounding box center [133, 152] width 61 height 11
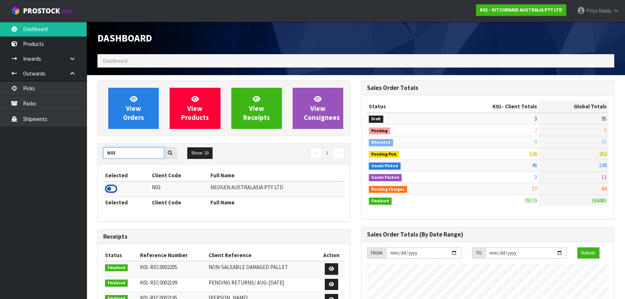
type input "N03"
click at [113, 188] on icon at bounding box center [111, 188] width 12 height 11
click at [301, 205] on th "Full Name" at bounding box center [277, 203] width 136 height 12
click at [135, 157] on input "N03" at bounding box center [133, 152] width 61 height 11
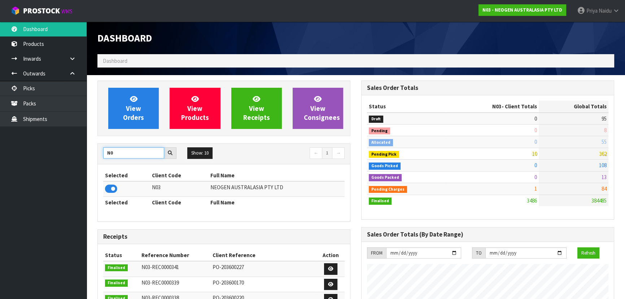
type input "N"
type input "A00"
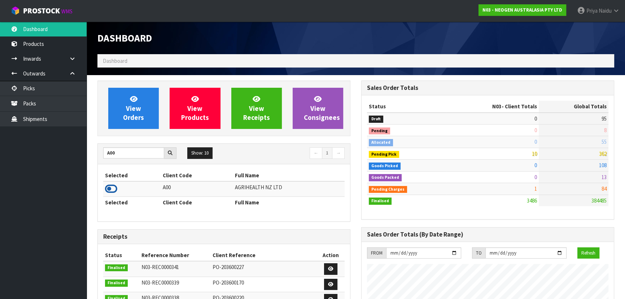
click at [112, 187] on icon at bounding box center [111, 188] width 12 height 11
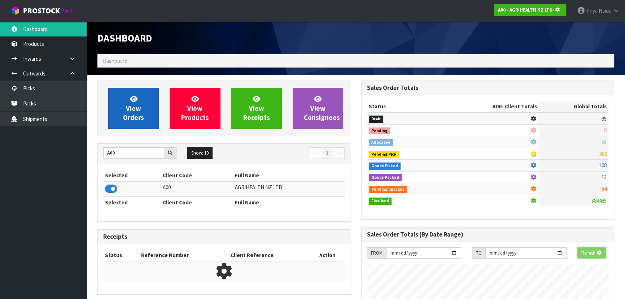
scroll to position [360633, 360819]
click at [134, 101] on icon at bounding box center [134, 98] width 8 height 7
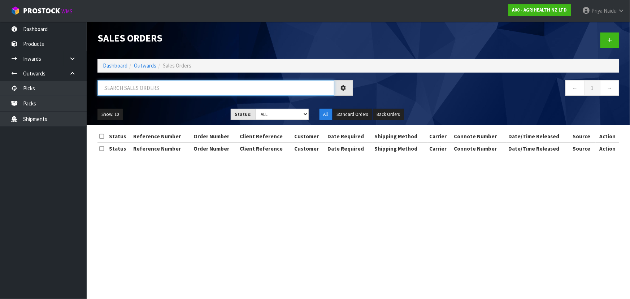
click at [143, 83] on input "text" at bounding box center [215, 88] width 237 height 16
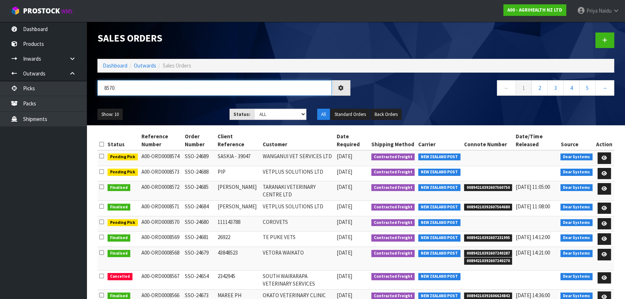
type input "8570"
click at [143, 107] on div "Show: 10 5 10 25 50 Status: Draft Pending Allocated Pending Pick Goods Picked G…" at bounding box center [356, 114] width 528 height 22
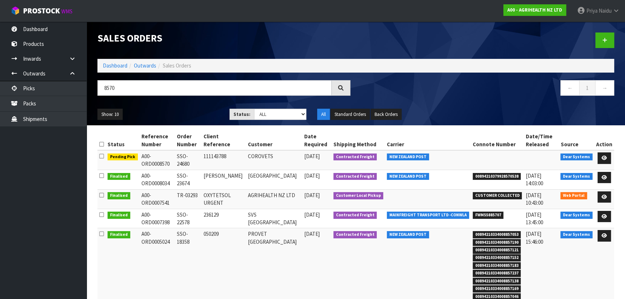
click at [187, 110] on ul "Show: 10 5 10 25 50" at bounding box center [157, 115] width 121 height 12
click at [97, 61] on ol "Dashboard Outwards Sales Orders" at bounding box center [355, 65] width 517 height 13
click at [110, 67] on link "Dashboard" at bounding box center [115, 65] width 25 height 7
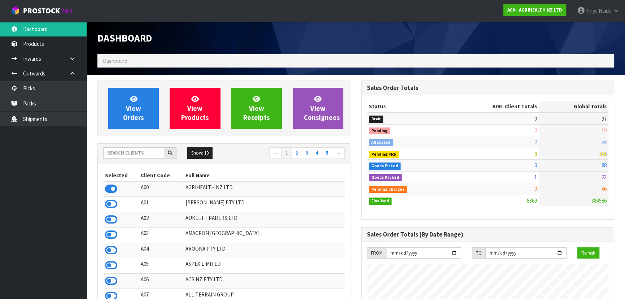
scroll to position [546, 264]
click at [127, 151] on input "text" at bounding box center [133, 152] width 61 height 11
type input "S08"
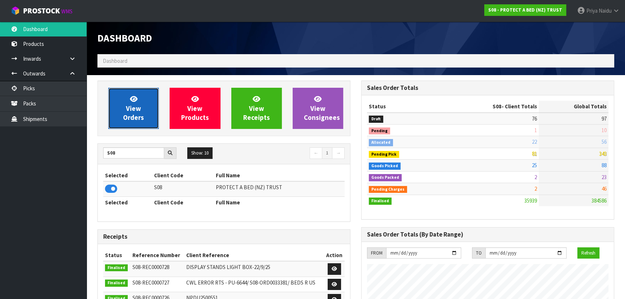
click at [153, 105] on link "View Orders" at bounding box center [133, 108] width 51 height 41
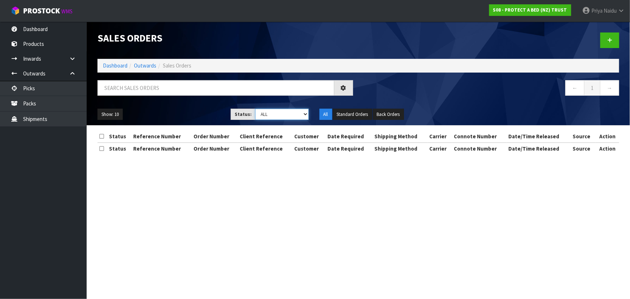
click at [306, 110] on select "Draft Pending Allocated Pending Pick Goods Picked Goods Packed Pending Charges …" at bounding box center [281, 114] width 53 height 11
select select "string:6"
click at [255, 109] on select "Draft Pending Allocated Pending Pick Goods Picked Goods Packed Pending Charges …" at bounding box center [281, 114] width 53 height 11
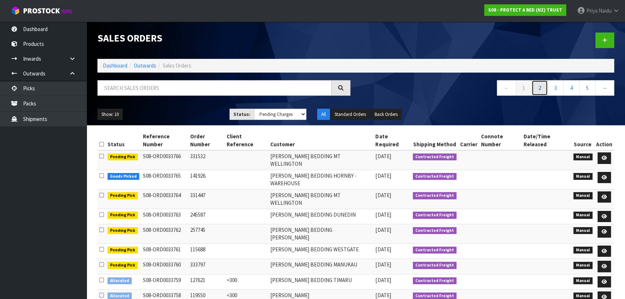
click at [539, 90] on link "2" at bounding box center [540, 88] width 16 height 16
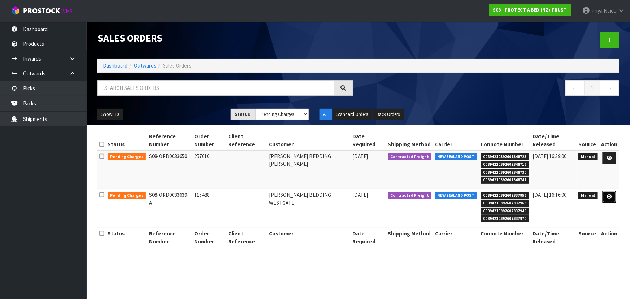
click at [606, 198] on link at bounding box center [609, 197] width 13 height 12
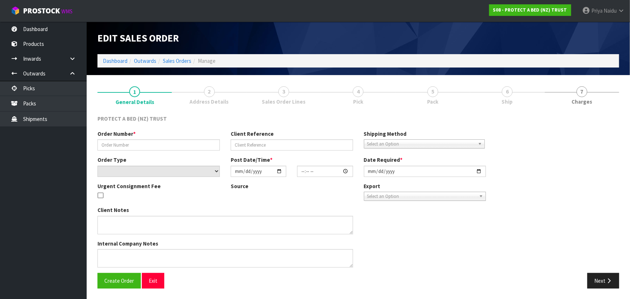
type input "115488"
select select "number:0"
type input "[DATE]"
type input "09:35:00.000"
type input "[DATE]"
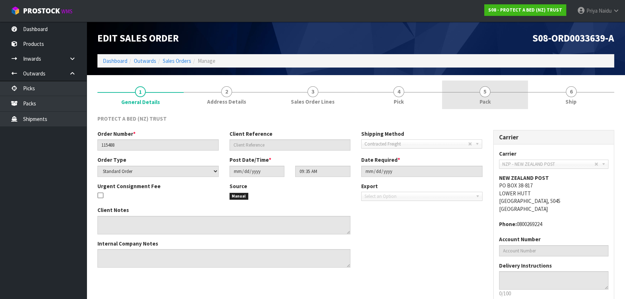
click at [482, 91] on span "5" at bounding box center [485, 91] width 11 height 11
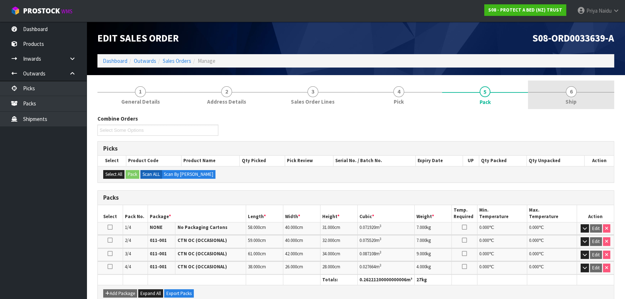
click at [568, 101] on span "Ship" at bounding box center [571, 102] width 11 height 8
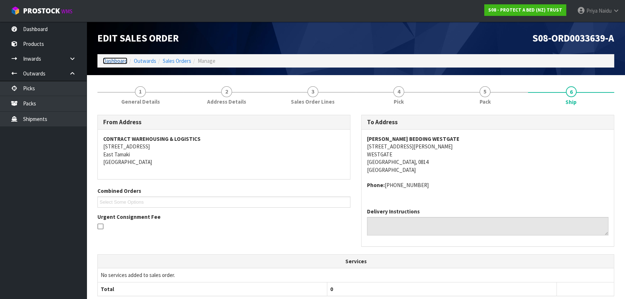
click at [105, 64] on link "Dashboard" at bounding box center [115, 60] width 25 height 7
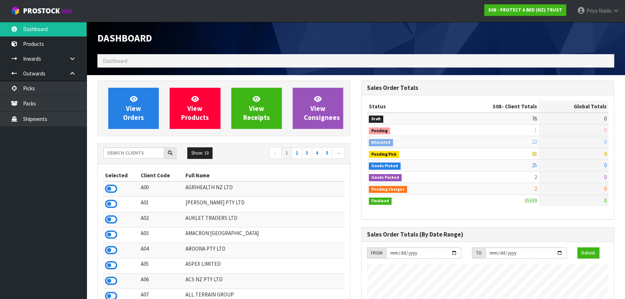
scroll to position [546, 264]
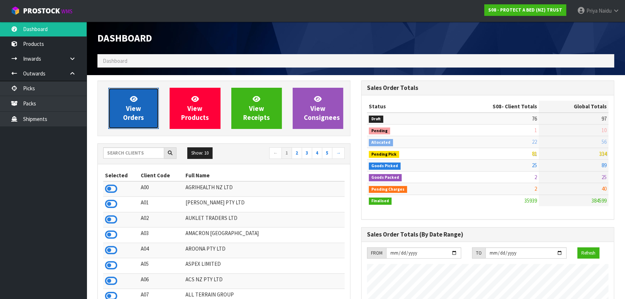
click at [128, 114] on span "View Orders" at bounding box center [133, 108] width 21 height 27
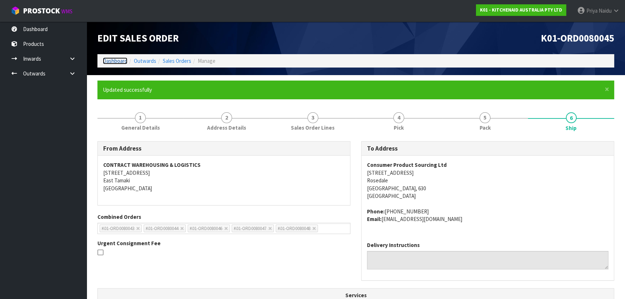
click at [114, 58] on link "Dashboard" at bounding box center [115, 60] width 25 height 7
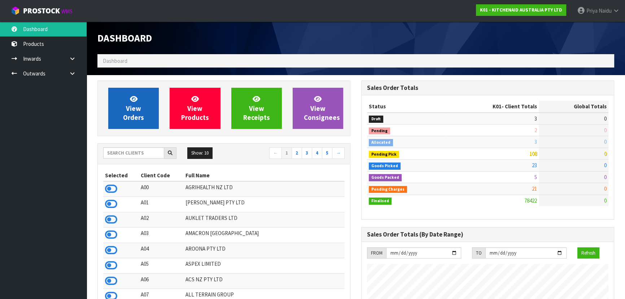
scroll to position [546, 264]
click at [136, 121] on span "View Orders" at bounding box center [133, 108] width 21 height 27
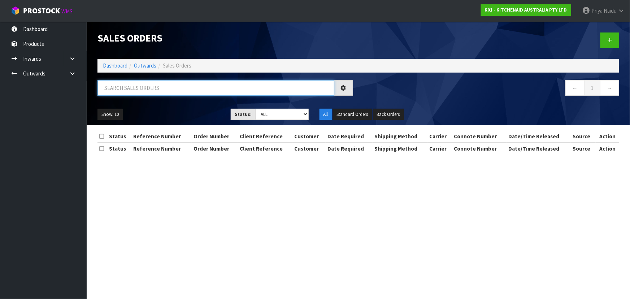
click at [145, 90] on input "text" at bounding box center [215, 88] width 237 height 16
type input "80046"
drag, startPoint x: 272, startPoint y: 113, endPoint x: 272, endPoint y: 117, distance: 4.0
click at [272, 113] on select "Draft Pending Allocated Pending Pick Goods Picked Goods Packed Pending Charges …" at bounding box center [281, 114] width 53 height 11
select select "string:5"
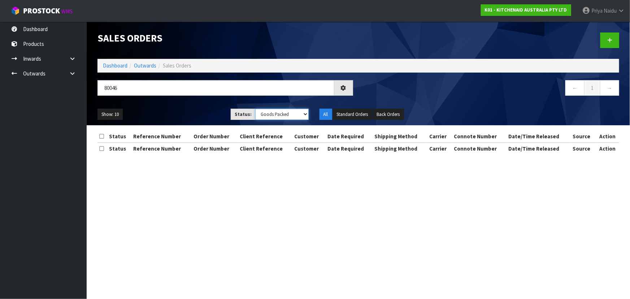
click at [255, 109] on select "Draft Pending Allocated Pending Pick Goods Picked Goods Packed Pending Charges …" at bounding box center [281, 114] width 53 height 11
click at [194, 101] on div "80046 ← 1 →" at bounding box center [358, 91] width 533 height 23
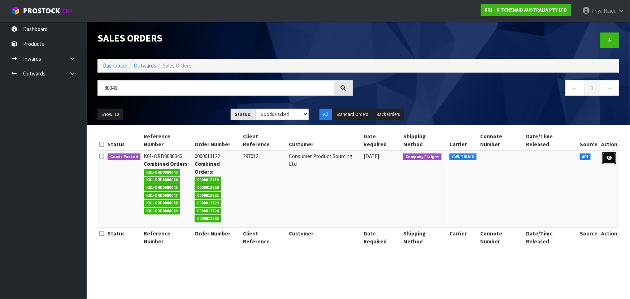
click at [608, 156] on icon at bounding box center [609, 158] width 5 height 5
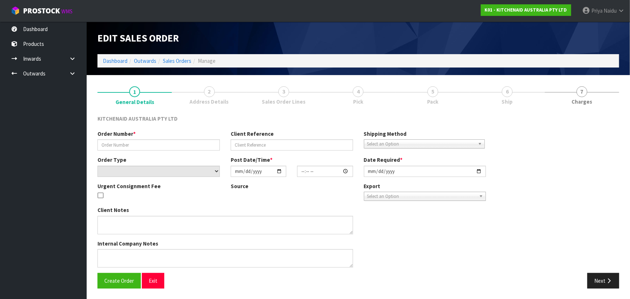
type input "0000013122"
type input "297012"
select select "number:0"
type input "[DATE]"
type input "14:33:22.000"
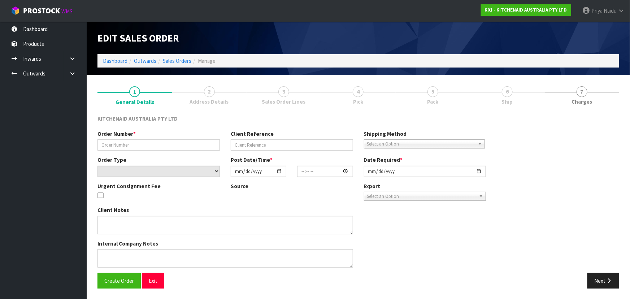
type input "[DATE]"
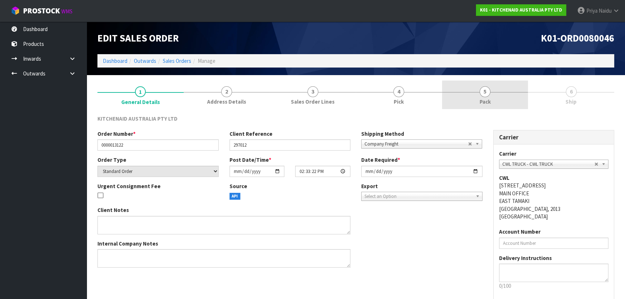
click at [502, 98] on link "5 Pack" at bounding box center [485, 95] width 86 height 29
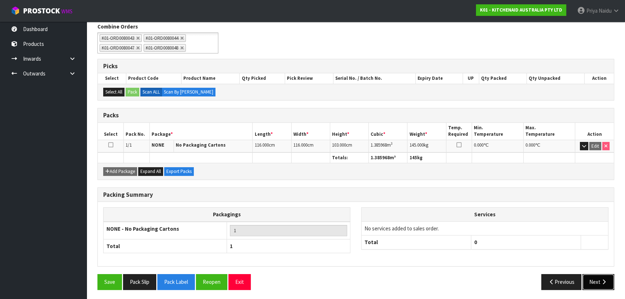
click at [600, 280] on button "Next" at bounding box center [599, 282] width 32 height 16
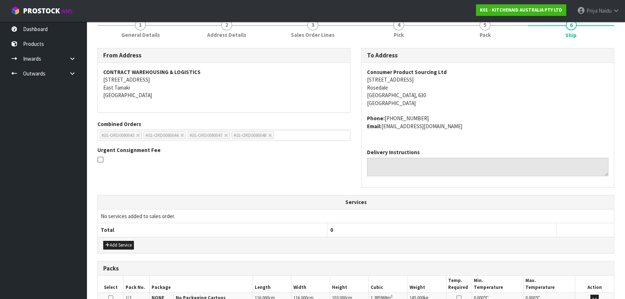
scroll to position [166, 0]
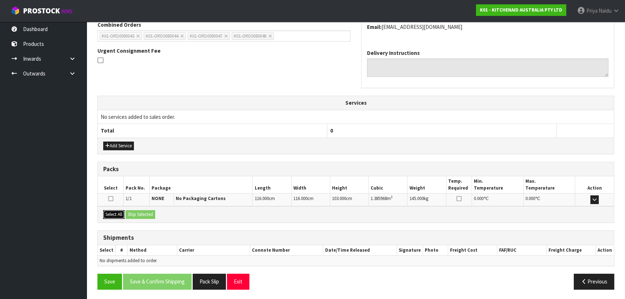
click at [107, 211] on button "Select All" at bounding box center [113, 214] width 21 height 9
click at [140, 211] on button "Ship Selected" at bounding box center [141, 214] width 30 height 9
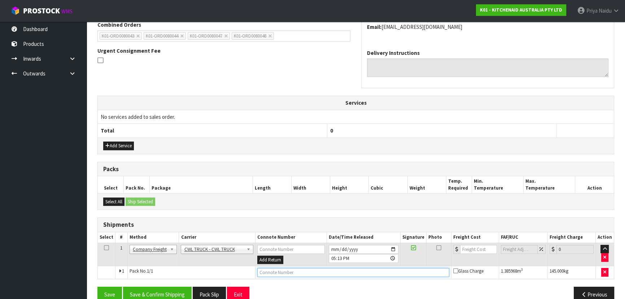
click at [331, 271] on input "text" at bounding box center [353, 272] width 192 height 9
type input "CWL TRUCK DELIVERY"
click at [394, 246] on input "[DATE]" at bounding box center [364, 249] width 70 height 9
type input "[DATE]"
click at [146, 287] on button "Save & Confirm Shipping" at bounding box center [157, 295] width 69 height 16
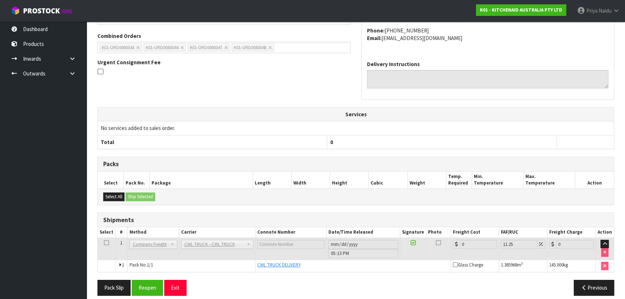
scroll to position [187, 0]
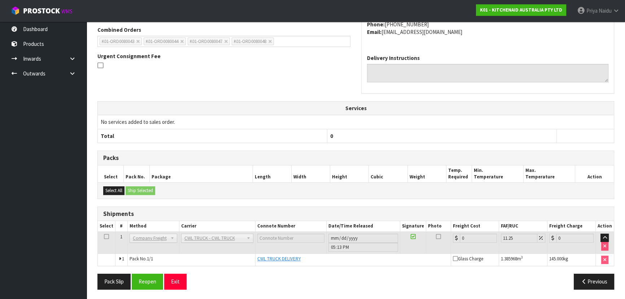
drag, startPoint x: 279, startPoint y: 213, endPoint x: 220, endPoint y: 199, distance: 60.7
click at [221, 200] on div "From Address CONTRACT WAREHOUSING & LOGISTICS 17 Allens Road East Tamaki Auckla…" at bounding box center [355, 124] width 517 height 341
click at [111, 278] on button "Pack Slip" at bounding box center [113, 282] width 33 height 16
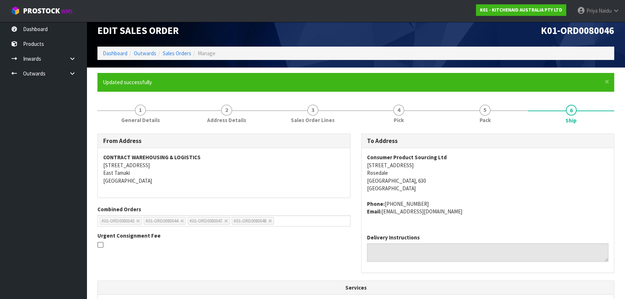
scroll to position [0, 0]
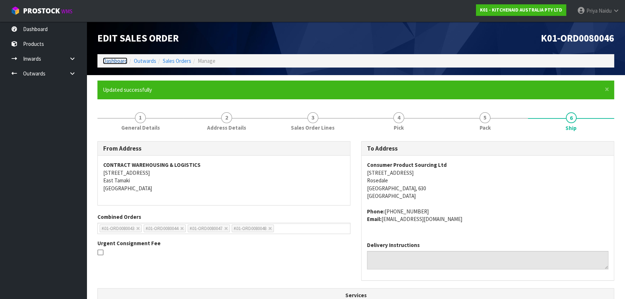
click at [123, 61] on link "Dashboard" at bounding box center [115, 60] width 25 height 7
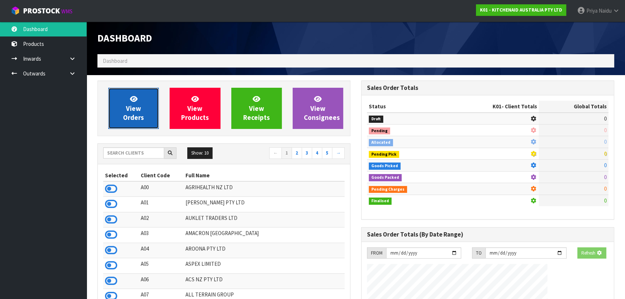
click at [120, 94] on link "View Orders" at bounding box center [133, 108] width 51 height 41
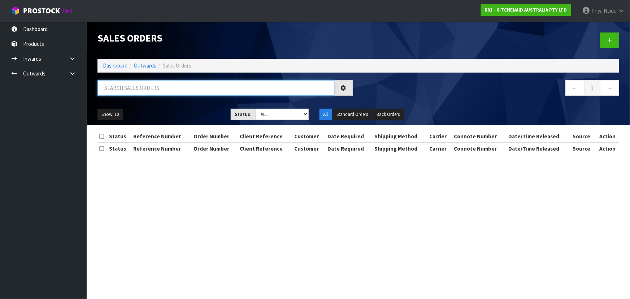
click at [183, 87] on input "text" at bounding box center [215, 88] width 237 height 16
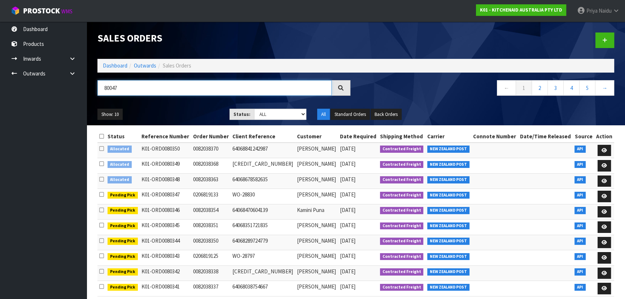
type input "80047"
click at [273, 112] on select "Draft Pending Allocated Pending Pick Goods Picked Goods Packed Pending Charges …" at bounding box center [280, 114] width 53 height 11
select select "string:5"
click at [254, 109] on select "Draft Pending Allocated Pending Pick Goods Picked Goods Packed Pending Charges …" at bounding box center [280, 114] width 53 height 11
click at [191, 110] on ul "Show: 10 5 10 25 50" at bounding box center [157, 115] width 121 height 12
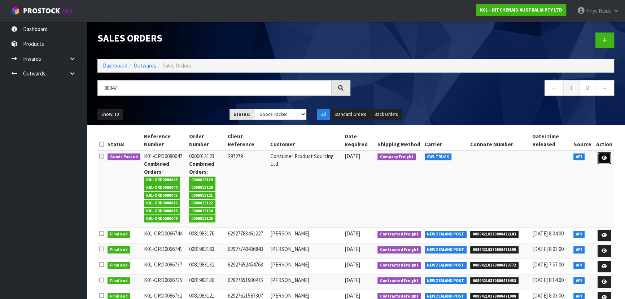
click at [603, 156] on icon at bounding box center [604, 158] width 5 height 5
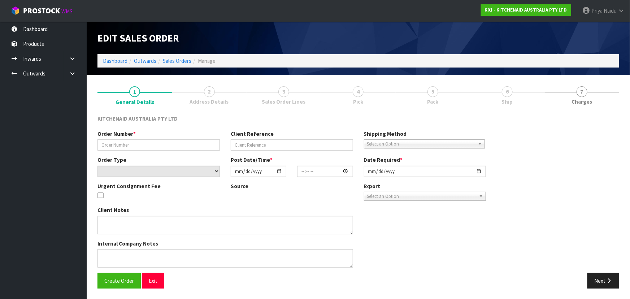
type input "0000013123"
type input "297279"
select select "number:0"
type input "[DATE]"
type input "14:33:24.000"
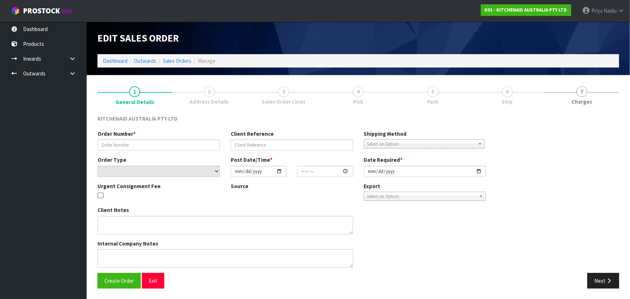
type input "[DATE]"
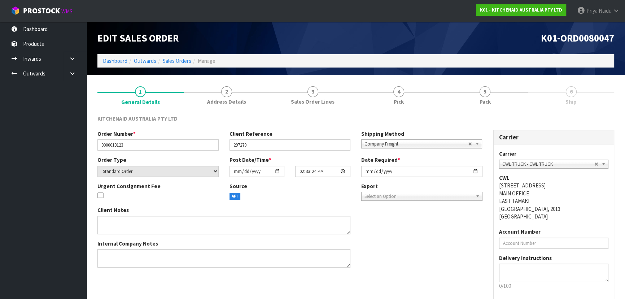
click at [504, 99] on link "5 Pack" at bounding box center [485, 95] width 86 height 29
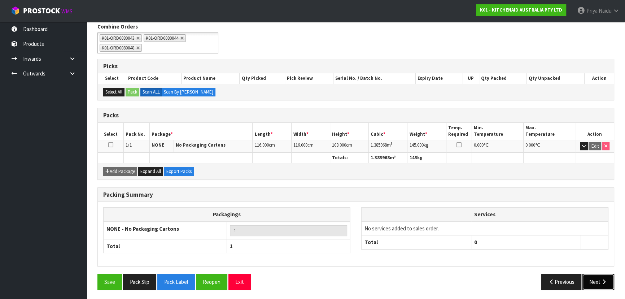
click at [592, 281] on button "Next" at bounding box center [599, 282] width 32 height 16
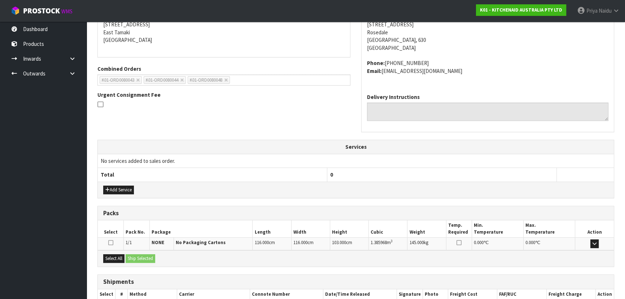
scroll to position [166, 0]
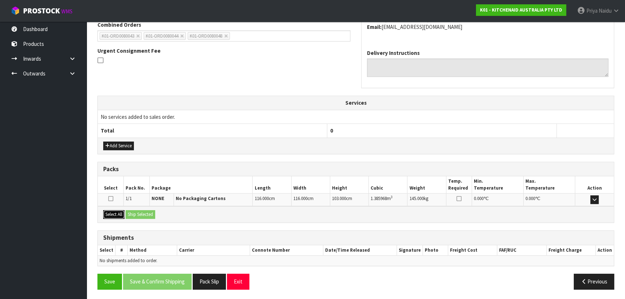
click at [117, 211] on button "Select All" at bounding box center [113, 214] width 21 height 9
click at [136, 212] on button "Ship Selected" at bounding box center [141, 214] width 30 height 9
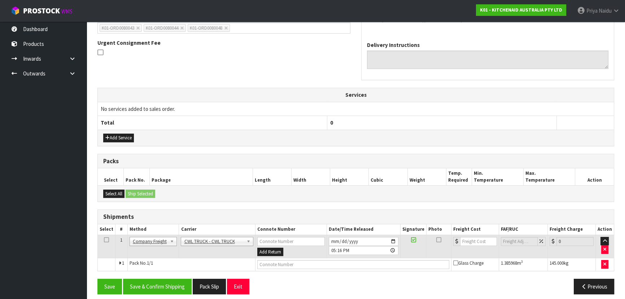
scroll to position [179, 0]
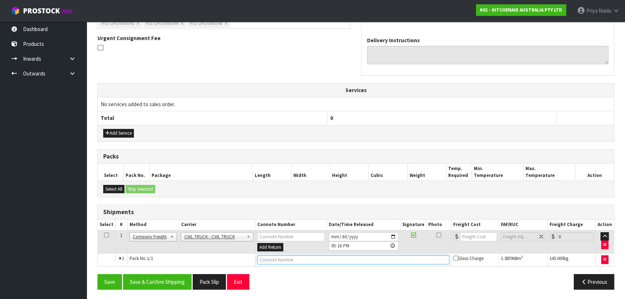
click at [265, 256] on input "text" at bounding box center [353, 259] width 192 height 9
type input "CWL TRUCK DELIVERY"
click at [392, 233] on input "[DATE]" at bounding box center [364, 236] width 70 height 9
type input "[DATE]"
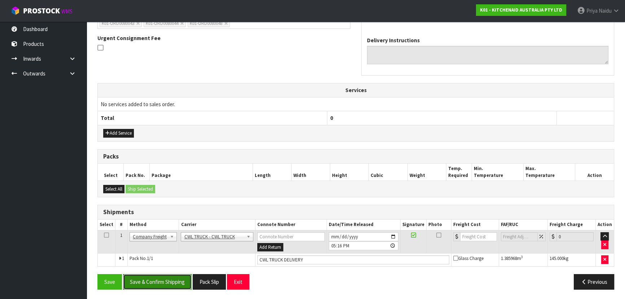
click at [162, 280] on button "Save & Confirm Shipping" at bounding box center [157, 282] width 69 height 16
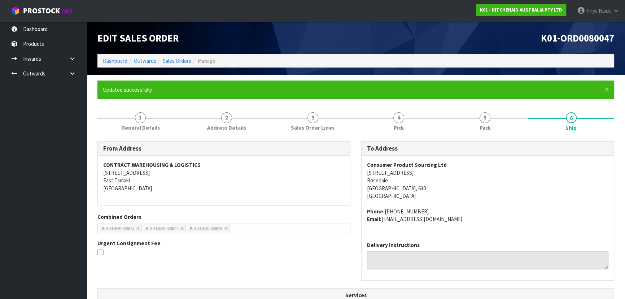
scroll to position [187, 0]
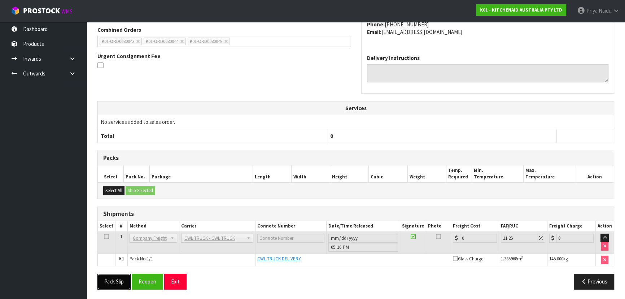
click at [121, 278] on button "Pack Slip" at bounding box center [113, 282] width 33 height 16
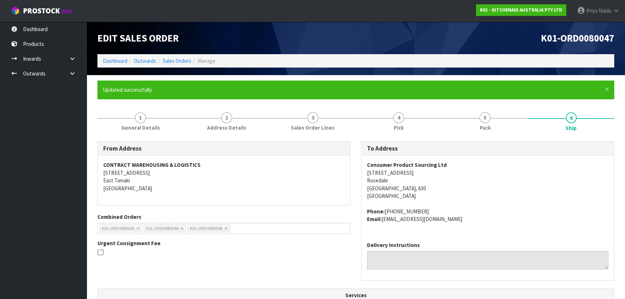
click at [115, 56] on ol "Dashboard Outwards Sales Orders Manage" at bounding box center [355, 60] width 517 height 13
click at [112, 65] on ol "Dashboard Outwards Sales Orders Manage" at bounding box center [355, 60] width 517 height 13
click at [114, 58] on link "Dashboard" at bounding box center [115, 60] width 25 height 7
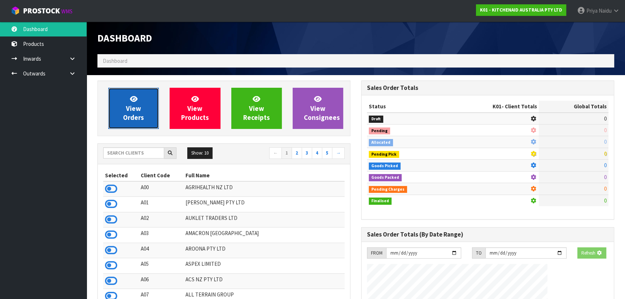
click at [134, 108] on span "View Orders" at bounding box center [133, 108] width 21 height 27
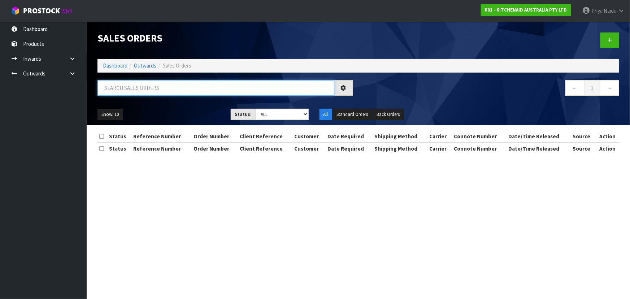
click at [159, 81] on input "text" at bounding box center [215, 88] width 237 height 16
type input "80048"
click at [271, 114] on select "Draft Pending Allocated Pending Pick Goods Picked Goods Packed Pending Charges …" at bounding box center [281, 114] width 53 height 11
select select "string:5"
click at [255, 109] on select "Draft Pending Allocated Pending Pick Goods Picked Goods Packed Pending Charges …" at bounding box center [281, 114] width 53 height 11
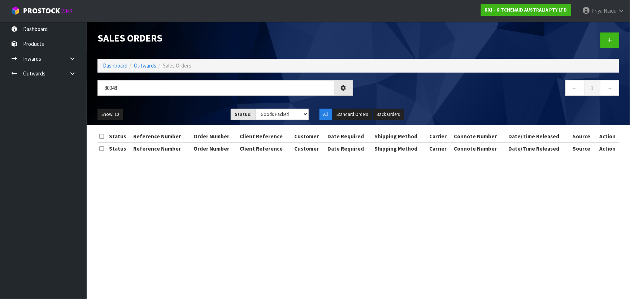
click at [201, 108] on div "Show: 10 5 10 25 50 Status: Draft Pending Allocated Pending Pick Goods Picked G…" at bounding box center [358, 114] width 533 height 22
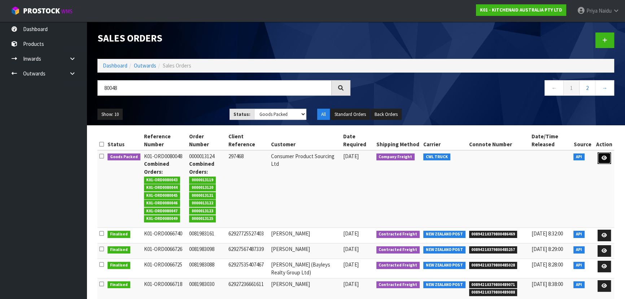
click at [604, 157] on icon at bounding box center [604, 158] width 5 height 5
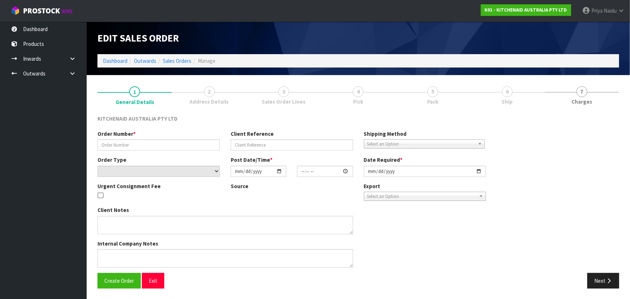
type input "0000013124"
type input "297468"
select select "number:0"
type input "[DATE]"
type input "14:33:26.000"
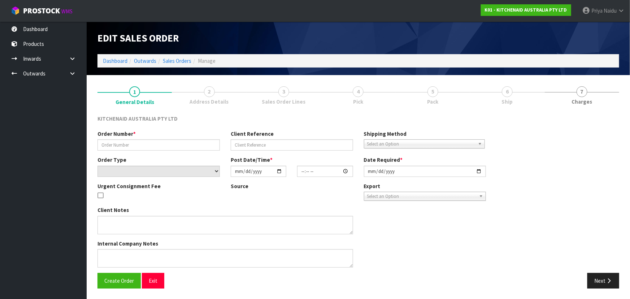
type input "[DATE]"
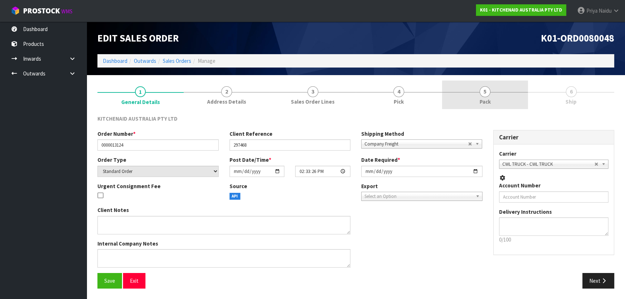
click at [485, 91] on span "5" at bounding box center [485, 91] width 11 height 11
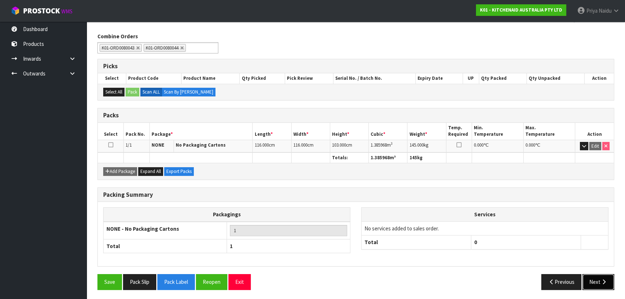
click at [584, 276] on button "Next" at bounding box center [599, 282] width 32 height 16
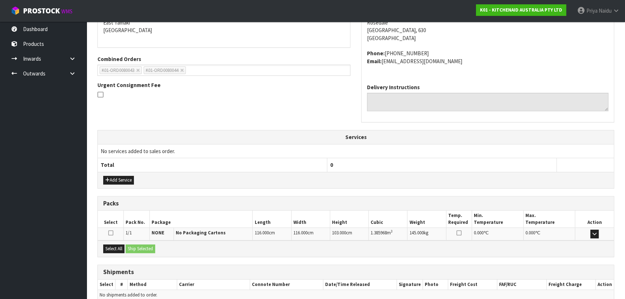
scroll to position [166, 0]
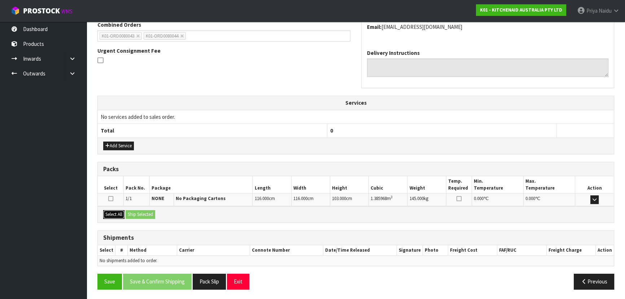
click at [125, 214] on button "Select All" at bounding box center [113, 214] width 21 height 9
click at [138, 212] on button "Ship Selected" at bounding box center [141, 214] width 30 height 9
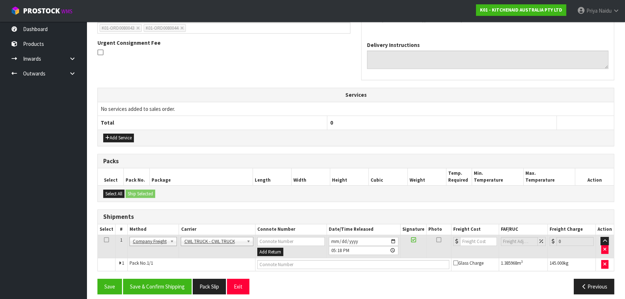
scroll to position [179, 0]
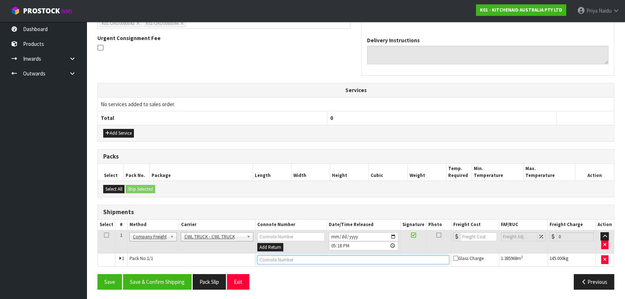
click at [257, 259] on input "text" at bounding box center [353, 259] width 192 height 9
type input "CWL TRUCK DELIVERY"
click at [394, 233] on input "[DATE]" at bounding box center [364, 236] width 70 height 9
type input "[DATE]"
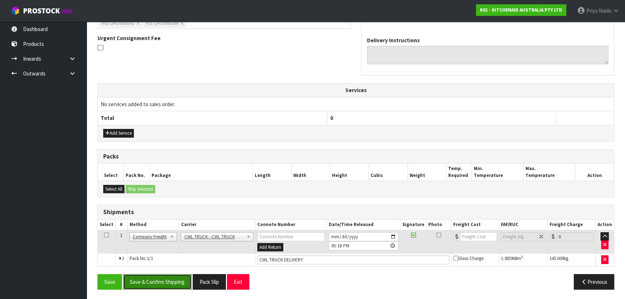
click at [163, 277] on button "Save & Confirm Shipping" at bounding box center [157, 282] width 69 height 16
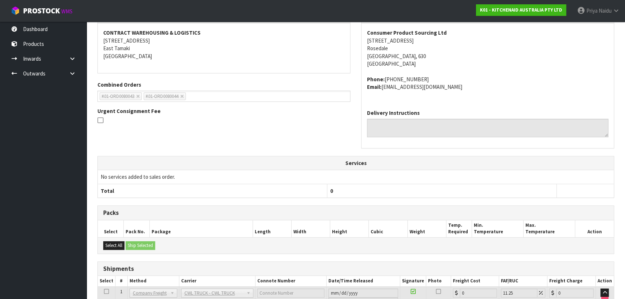
scroll to position [187, 0]
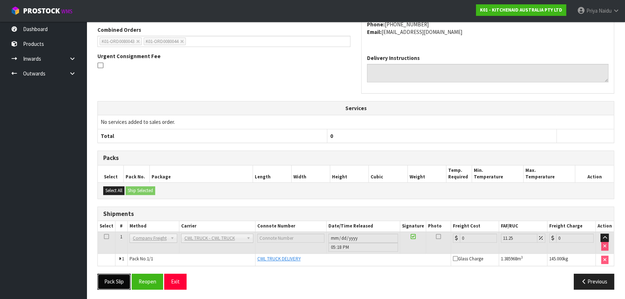
click at [109, 278] on button "Pack Slip" at bounding box center [113, 282] width 33 height 16
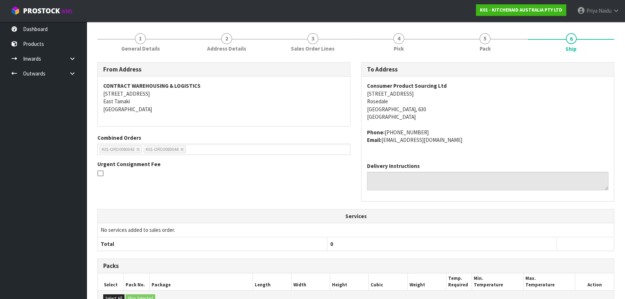
scroll to position [0, 0]
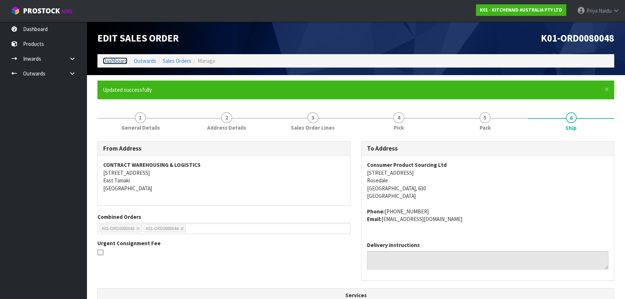
click at [115, 61] on link "Dashboard" at bounding box center [115, 60] width 25 height 7
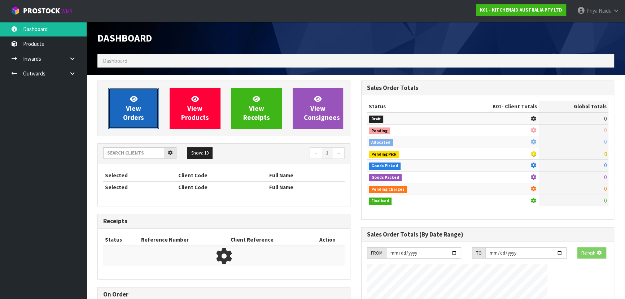
click at [152, 111] on link "View Orders" at bounding box center [133, 108] width 51 height 41
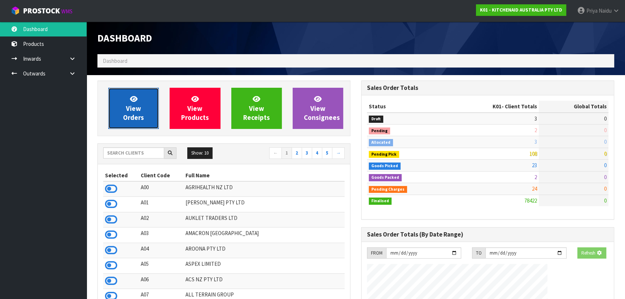
click at [121, 103] on link "View Orders" at bounding box center [133, 108] width 51 height 41
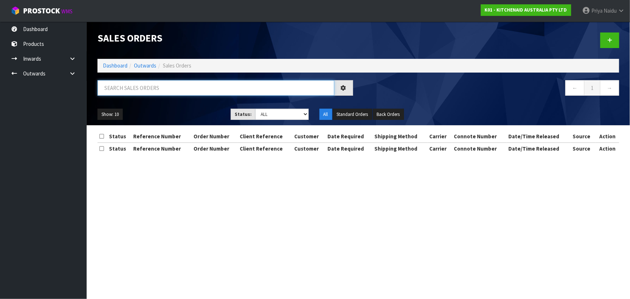
click at [143, 87] on input "text" at bounding box center [215, 88] width 237 height 16
type input "80044"
click at [277, 116] on select "Draft Pending Allocated Pending Pick Goods Picked Goods Packed Pending Charges …" at bounding box center [281, 114] width 53 height 11
select select "string:5"
click at [255, 109] on select "Draft Pending Allocated Pending Pick Goods Picked Goods Packed Pending Charges …" at bounding box center [281, 114] width 53 height 11
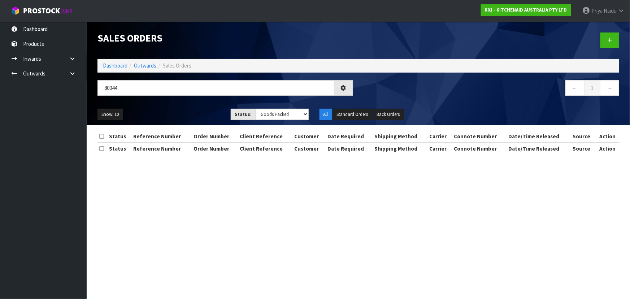
click at [191, 111] on ul "Show: 10 5 10 25 50" at bounding box center [158, 115] width 122 height 12
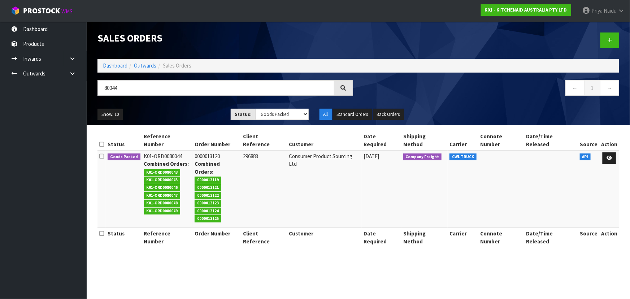
click at [191, 111] on ul "Show: 10 5 10 25 50" at bounding box center [158, 115] width 122 height 12
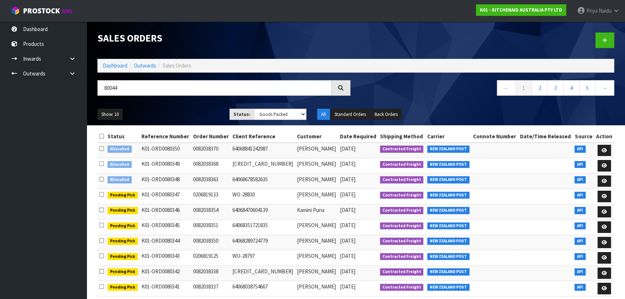
click at [207, 105] on div "Show: 10 5 10 25 50 Status: Draft Pending Allocated Pending Pick Goods Picked G…" at bounding box center [356, 114] width 528 height 22
click at [194, 108] on div "Show: 10 5 10 25 50 Status: Draft Pending Allocated Pending Pick Goods Picked G…" at bounding box center [356, 114] width 528 height 22
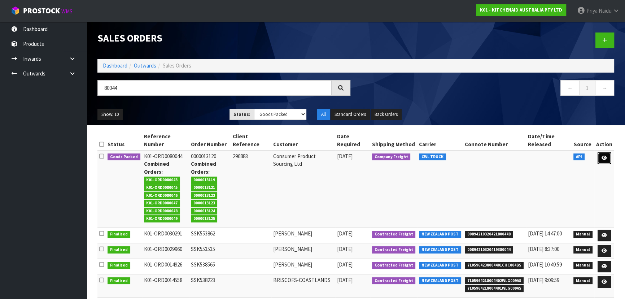
click at [603, 155] on link at bounding box center [604, 158] width 13 height 12
click at [603, 158] on icon at bounding box center [604, 158] width 5 height 5
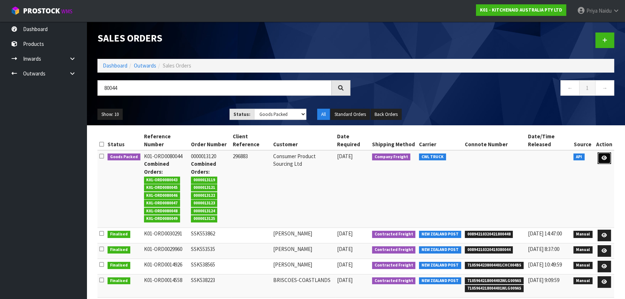
click at [603, 158] on icon at bounding box center [604, 158] width 5 height 5
click at [604, 151] on td at bounding box center [605, 189] width 20 height 78
click at [604, 158] on icon at bounding box center [604, 158] width 5 height 5
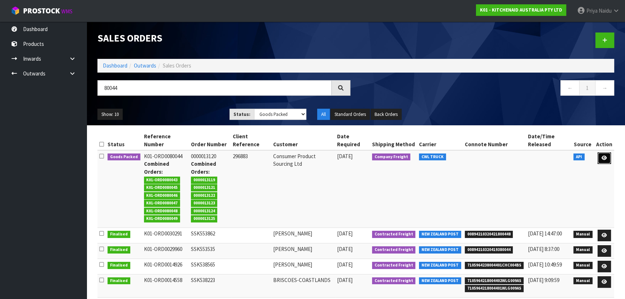
click at [604, 158] on icon at bounding box center [604, 158] width 5 height 5
click at [143, 86] on input "80044" at bounding box center [214, 88] width 234 height 16
click at [114, 68] on link "Dashboard" at bounding box center [115, 65] width 25 height 7
click at [121, 64] on link "Dashboard" at bounding box center [115, 65] width 25 height 7
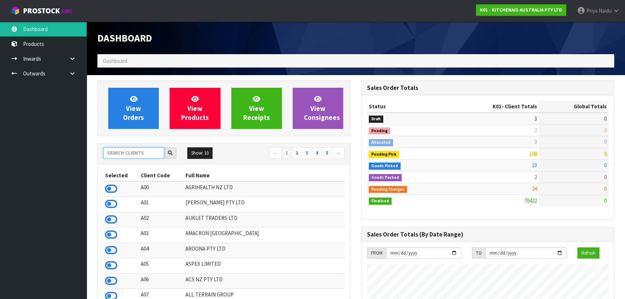
click at [143, 153] on input "text" at bounding box center [133, 152] width 61 height 11
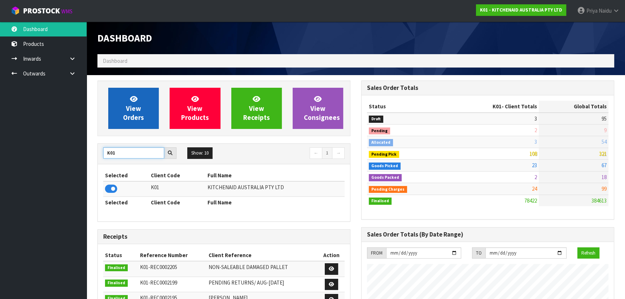
type input "K01"
click at [139, 95] on link "View Orders" at bounding box center [133, 108] width 51 height 41
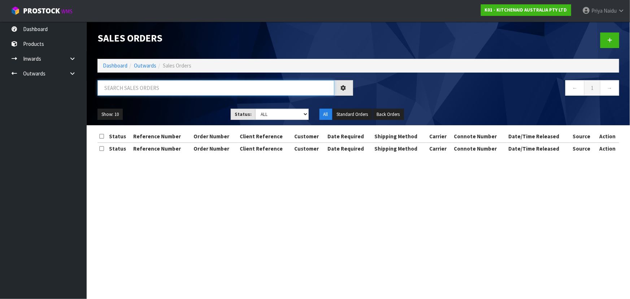
click at [147, 88] on input "text" at bounding box center [215, 88] width 237 height 16
type input "80044"
click at [275, 116] on select "Draft Pending Allocated Pending Pick Goods Picked Goods Packed Pending Charges …" at bounding box center [281, 114] width 53 height 11
select select "string:5"
click at [255, 109] on select "Draft Pending Allocated Pending Pick Goods Picked Goods Packed Pending Charges …" at bounding box center [281, 114] width 53 height 11
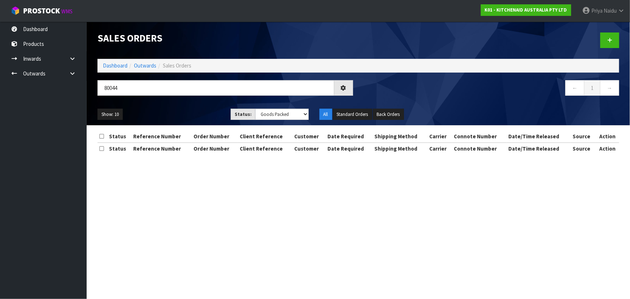
click at [182, 112] on ul "Show: 10 5 10 25 50" at bounding box center [158, 115] width 122 height 12
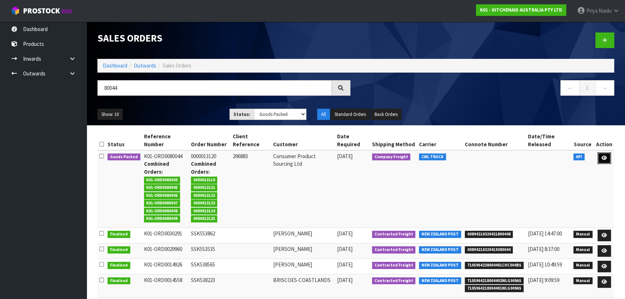
click at [607, 154] on link at bounding box center [604, 158] width 13 height 12
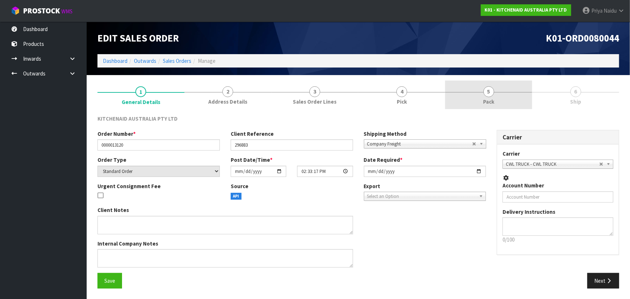
click at [500, 102] on link "5 Pack" at bounding box center [488, 95] width 87 height 29
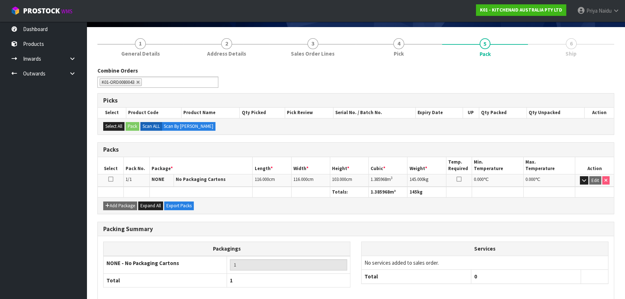
scroll to position [82, 0]
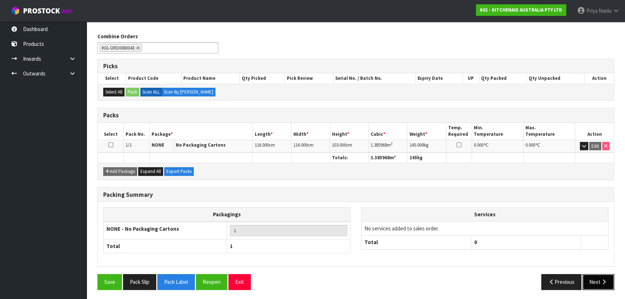
click at [599, 279] on button "Next" at bounding box center [599, 282] width 32 height 16
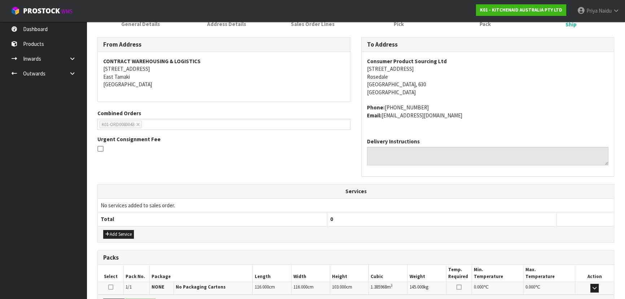
scroll to position [166, 0]
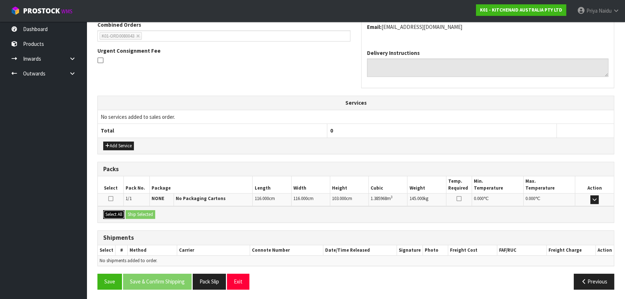
drag, startPoint x: 119, startPoint y: 212, endPoint x: 138, endPoint y: 211, distance: 18.4
click at [119, 211] on button "Select All" at bounding box center [113, 214] width 21 height 9
drag, startPoint x: 138, startPoint y: 211, endPoint x: 143, endPoint y: 211, distance: 5.1
click at [138, 211] on button "Ship Selected" at bounding box center [141, 214] width 30 height 9
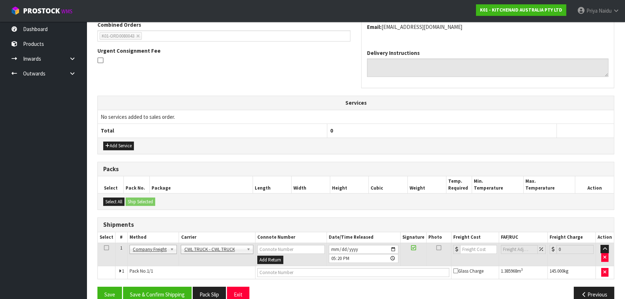
scroll to position [179, 0]
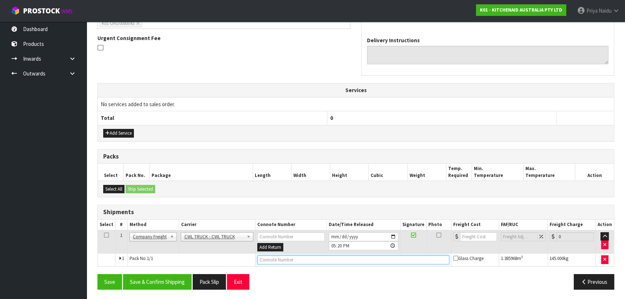
click at [274, 257] on input "text" at bounding box center [353, 259] width 192 height 9
type input "CWL TRUCK DELIVERY"
click at [394, 234] on input "[DATE]" at bounding box center [364, 236] width 70 height 9
type input "[DATE]"
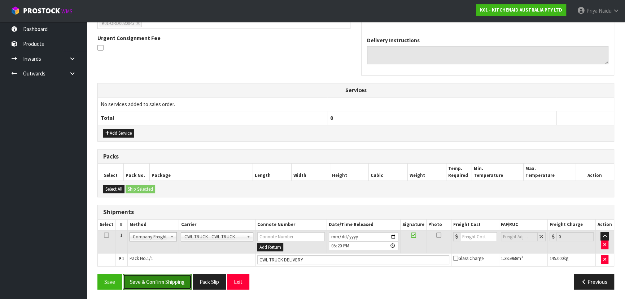
click at [173, 282] on button "Save & Confirm Shipping" at bounding box center [157, 282] width 69 height 16
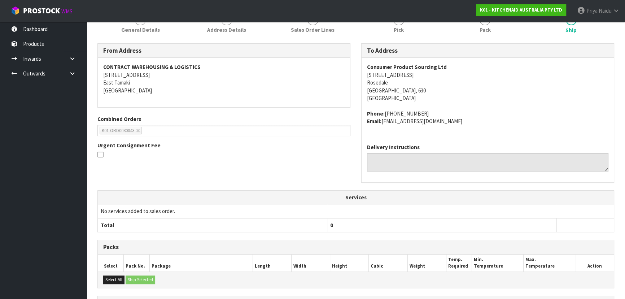
scroll to position [187, 0]
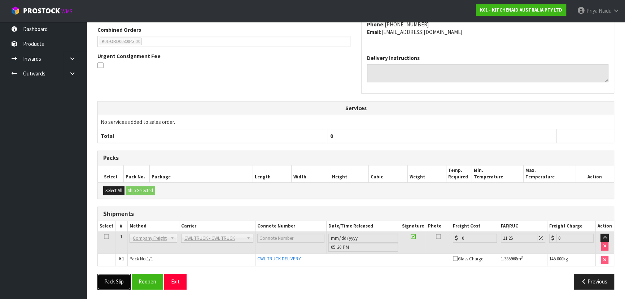
click at [113, 279] on button "Pack Slip" at bounding box center [113, 282] width 33 height 16
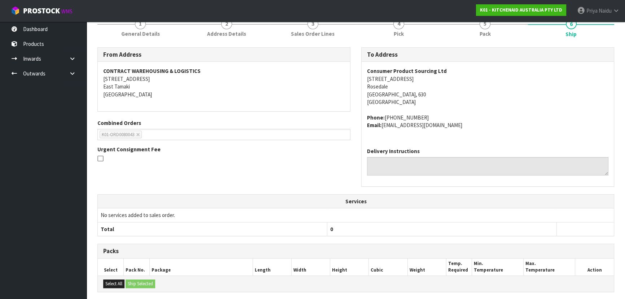
scroll to position [0, 0]
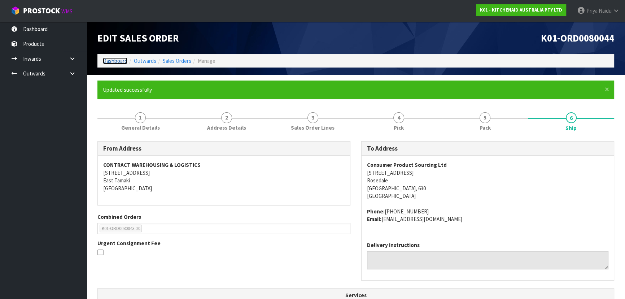
click at [120, 60] on link "Dashboard" at bounding box center [115, 60] width 25 height 7
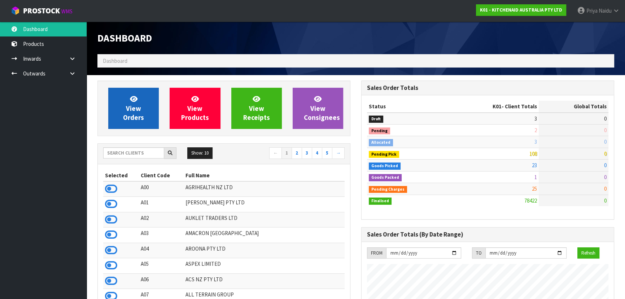
scroll to position [546, 264]
click at [138, 114] on span "View Orders" at bounding box center [133, 108] width 21 height 27
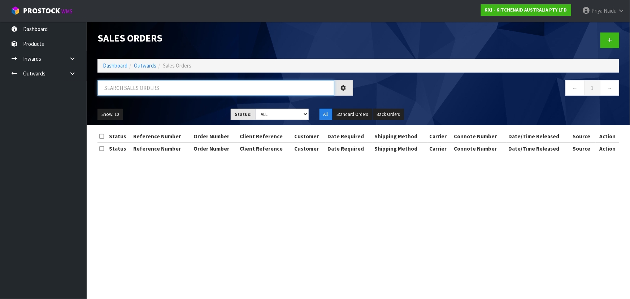
click at [152, 90] on input "text" at bounding box center [215, 88] width 237 height 16
type input "80043"
click at [274, 118] on select "Draft Pending Allocated Pending Pick Goods Picked Goods Packed Pending Charges …" at bounding box center [281, 114] width 53 height 11
select select "string:5"
click at [255, 109] on select "Draft Pending Allocated Pending Pick Goods Picked Goods Packed Pending Charges …" at bounding box center [281, 114] width 53 height 11
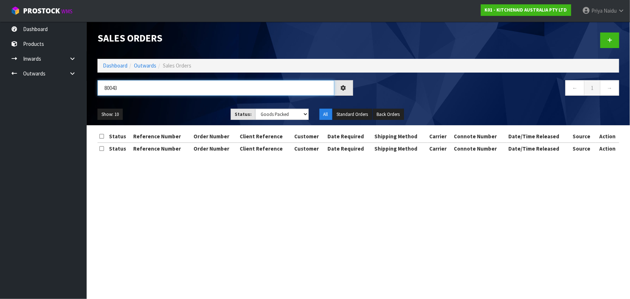
click at [186, 94] on input "80043" at bounding box center [215, 88] width 237 height 16
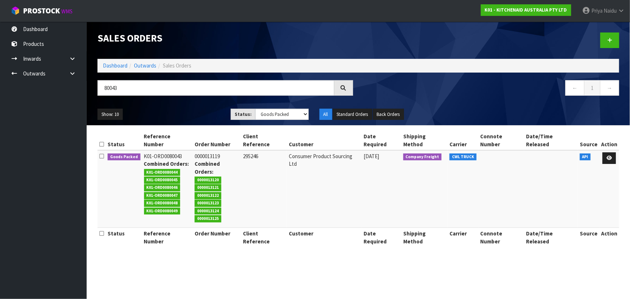
click at [188, 101] on div "80043 ← 1 →" at bounding box center [358, 91] width 533 height 23
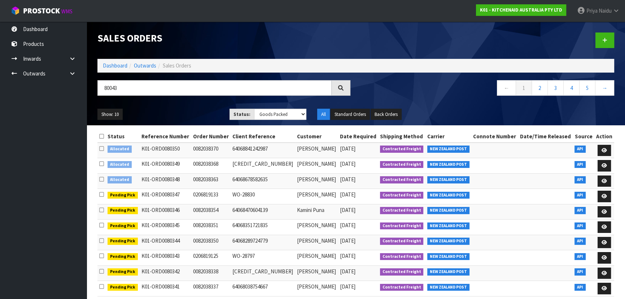
click at [168, 108] on div "Show: 10 5 10 25 50 Status: Draft Pending Allocated Pending Pick Goods Picked G…" at bounding box center [356, 114] width 528 height 22
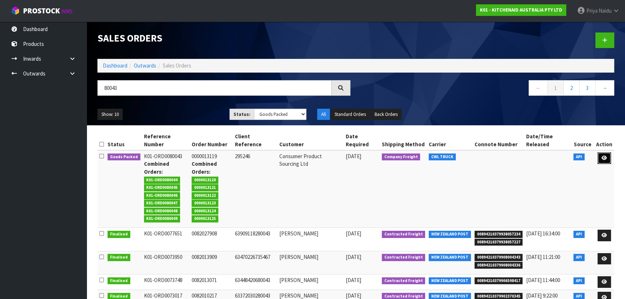
click at [607, 158] on icon at bounding box center [604, 158] width 5 height 5
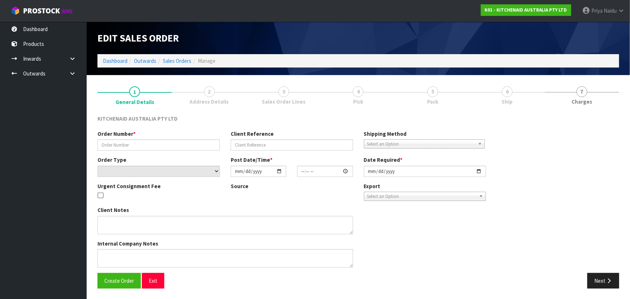
type input "0000013119"
type input "295246"
select select "number:0"
type input "[DATE]"
type input "14:33:14.000"
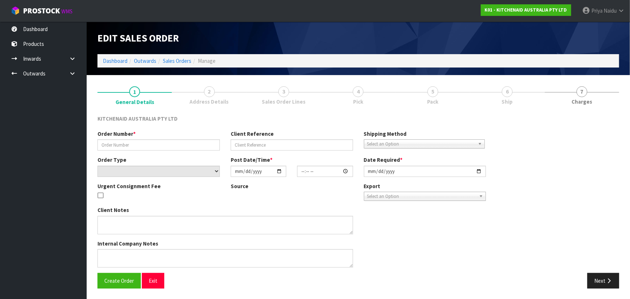
type input "[DATE]"
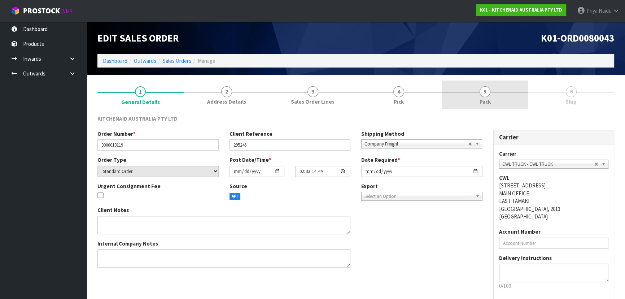
click at [480, 99] on span "Pack" at bounding box center [485, 102] width 11 height 8
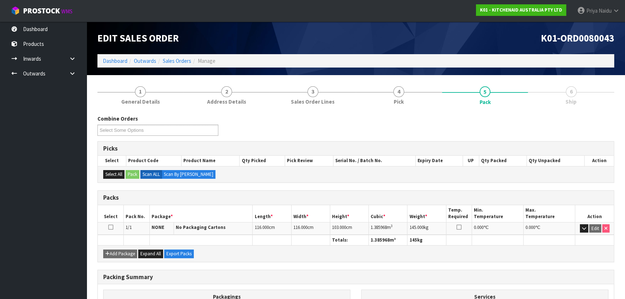
scroll to position [82, 0]
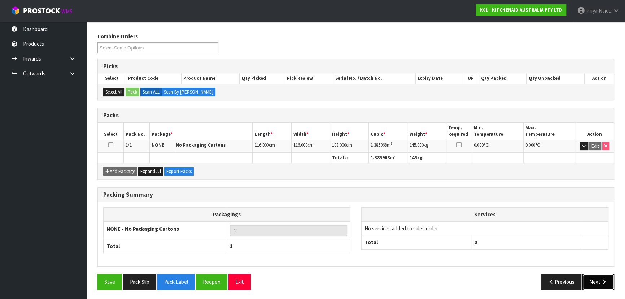
click at [598, 286] on button "Next" at bounding box center [599, 282] width 32 height 16
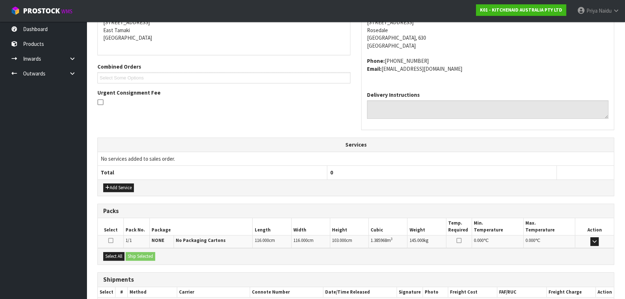
scroll to position [166, 0]
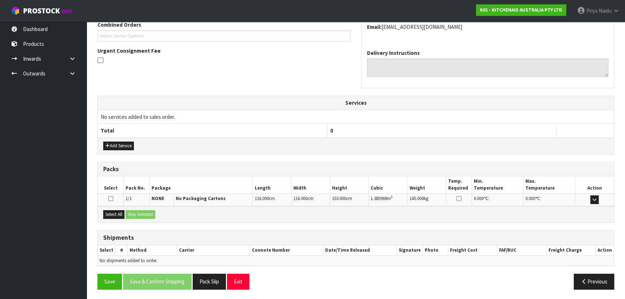
click at [120, 207] on div "Select All Ship Selected" at bounding box center [356, 214] width 516 height 16
drag, startPoint x: 119, startPoint y: 213, endPoint x: 153, endPoint y: 215, distance: 33.6
click at [119, 213] on button "Select All" at bounding box center [113, 214] width 21 height 9
click at [153, 215] on button "Ship Selected" at bounding box center [141, 214] width 30 height 9
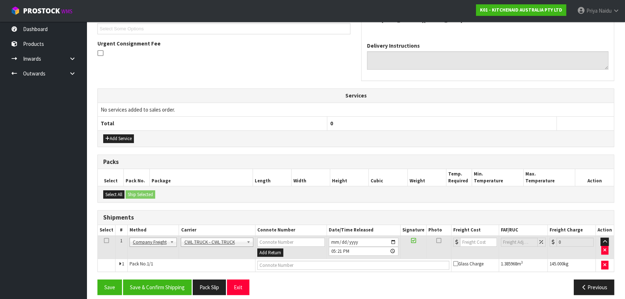
scroll to position [179, 0]
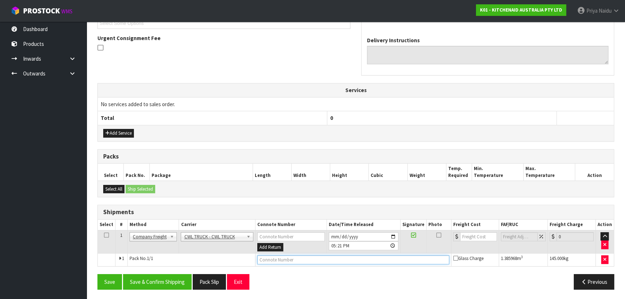
click at [260, 255] on input "text" at bounding box center [353, 259] width 192 height 9
type input "CWL TRUCK DELIVERY"
click at [394, 235] on input "[DATE]" at bounding box center [364, 236] width 70 height 9
type input "[DATE]"
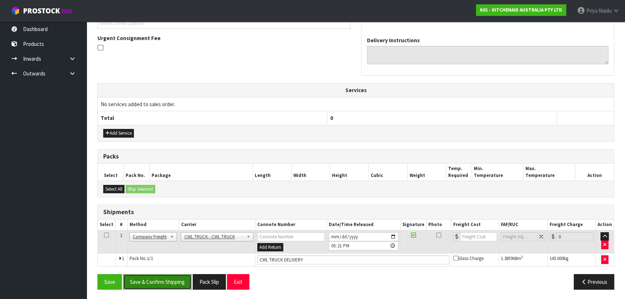
click at [161, 282] on button "Save & Confirm Shipping" at bounding box center [157, 282] width 69 height 16
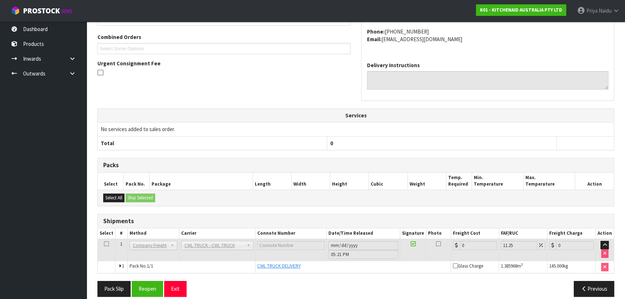
scroll to position [187, 0]
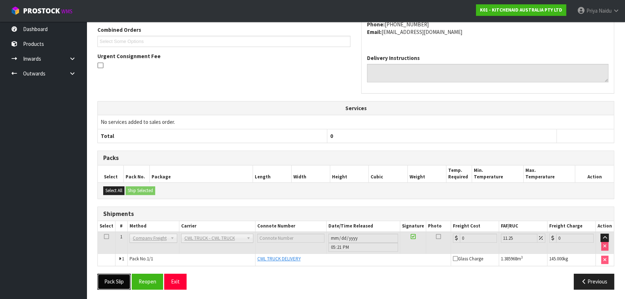
click at [107, 278] on button "Pack Slip" at bounding box center [113, 282] width 33 height 16
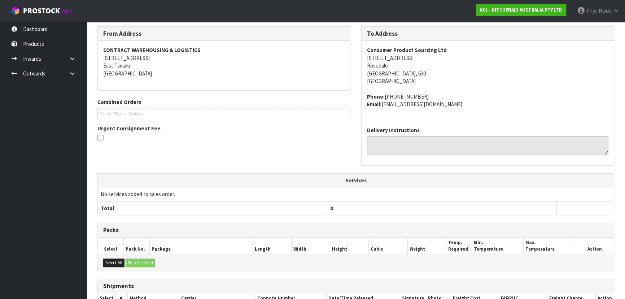
scroll to position [0, 0]
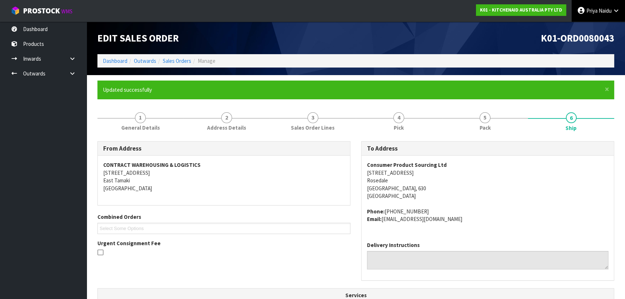
click at [602, 1] on link "[PERSON_NAME]" at bounding box center [598, 11] width 53 height 22
click at [596, 26] on link "Logout" at bounding box center [596, 29] width 57 height 10
